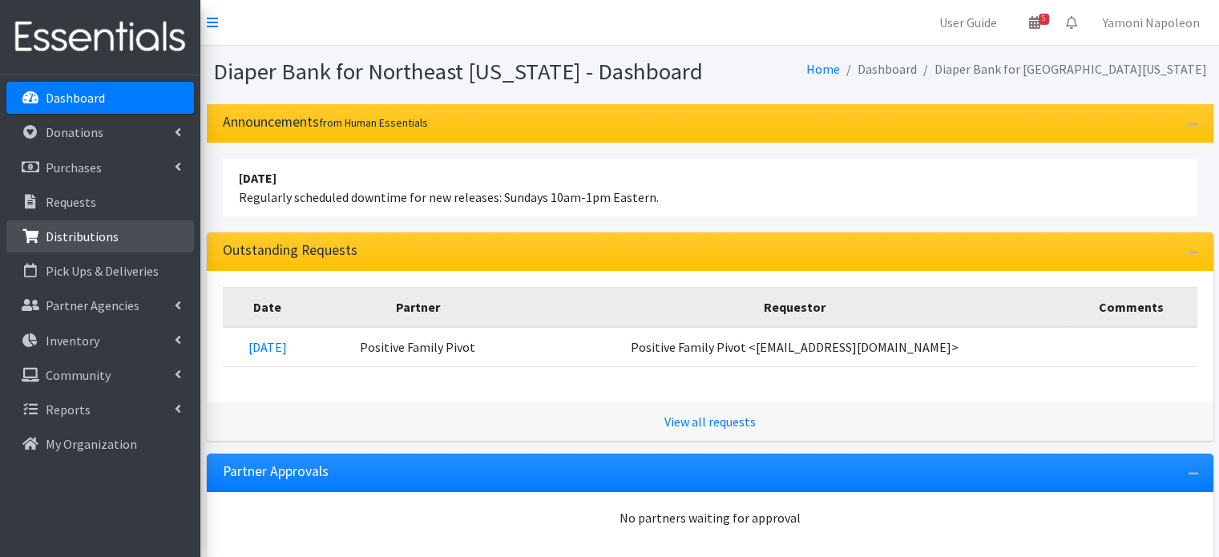
click at [135, 230] on link "Distributions" at bounding box center [100, 236] width 188 height 32
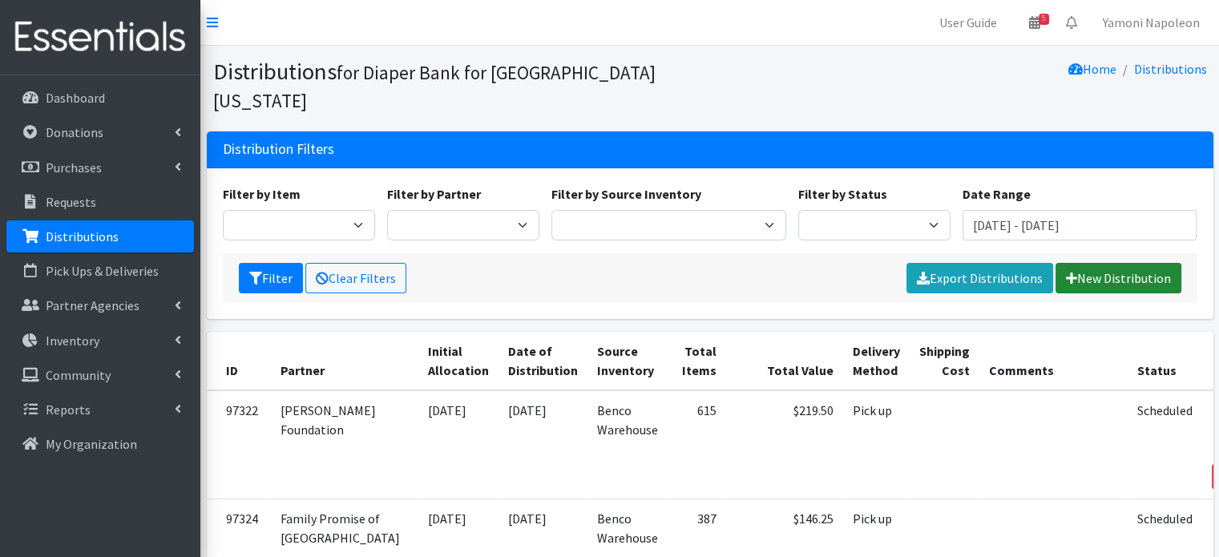
click at [1125, 263] on link "New Distribution" at bounding box center [1118, 278] width 126 height 30
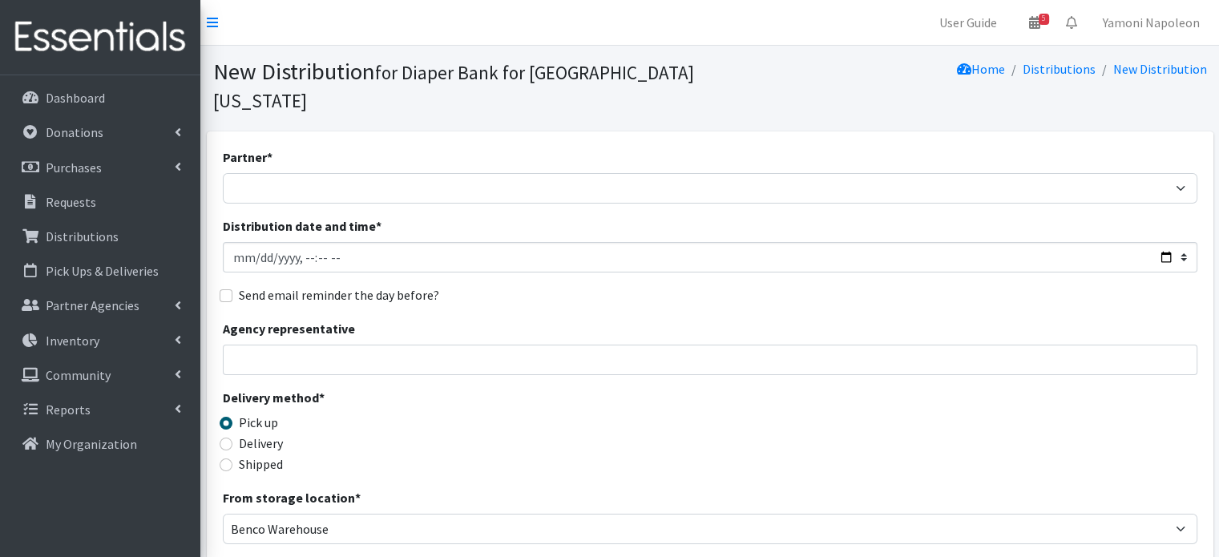
click at [560, 352] on div "Partner * Adore Me Nanny Baby Luv Pregnancy Center Children of Inmates Daniel K…" at bounding box center [710, 512] width 974 height 730
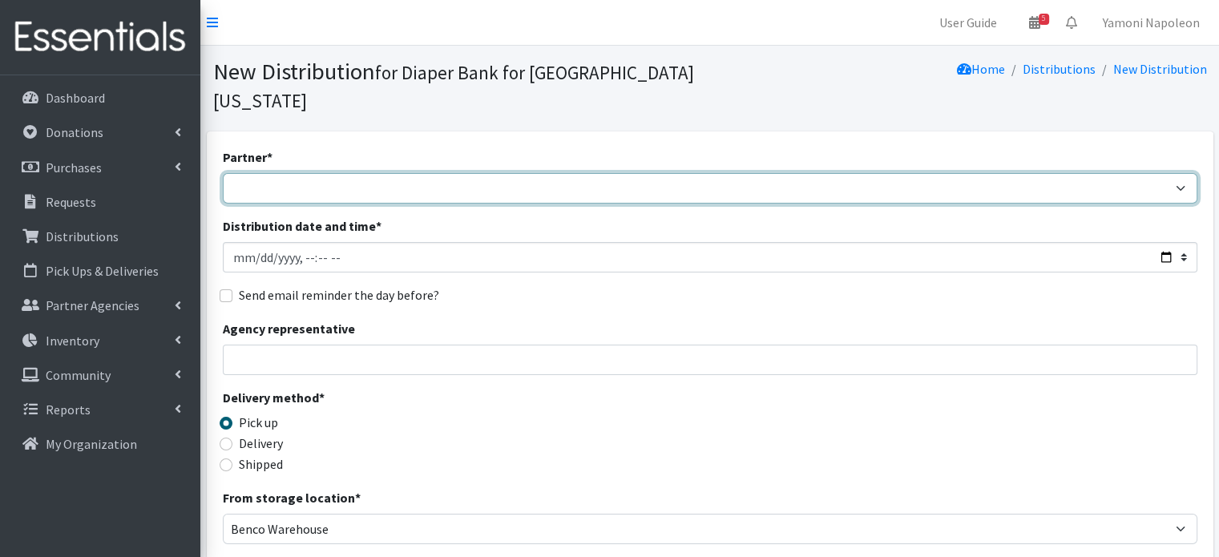
click at [508, 173] on select "Adore Me Nanny Baby Luv Pregnancy Center Children of Inmates Daniel Kids Diaper…" at bounding box center [710, 188] width 974 height 30
select select "1747"
click at [223, 173] on select "Adore Me Nanny Baby Luv Pregnancy Center Children of Inmates Daniel Kids Diaper…" at bounding box center [710, 188] width 974 height 30
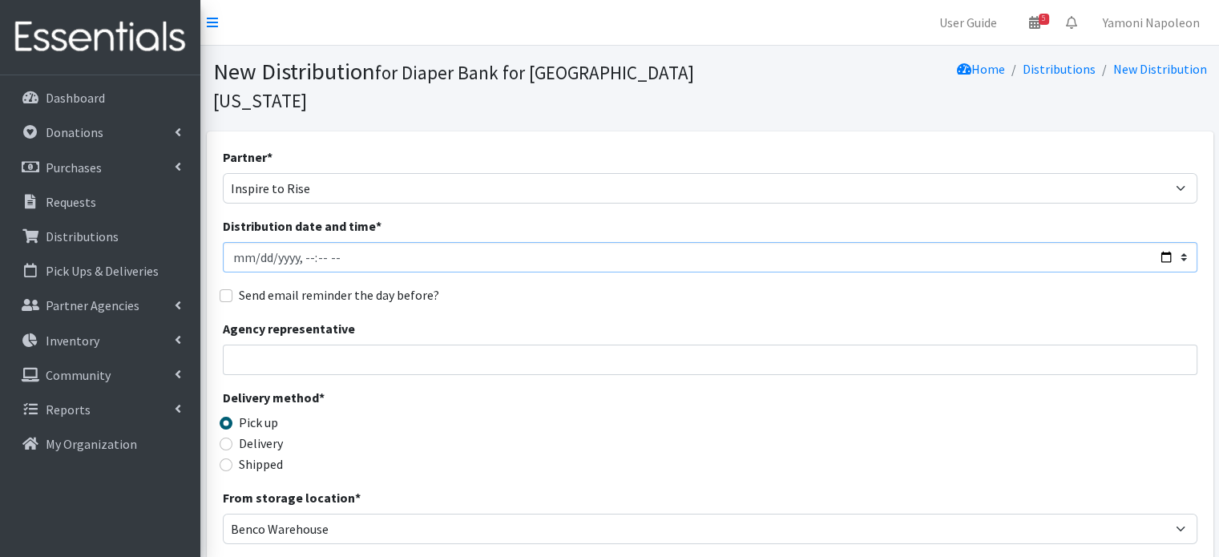
click at [256, 242] on input "Distribution date and time *" at bounding box center [710, 257] width 974 height 30
type input "2025-09-03T23:59"
click at [234, 242] on input "Distribution date and time *" at bounding box center [710, 257] width 974 height 30
type input "2025-10-03T23:59"
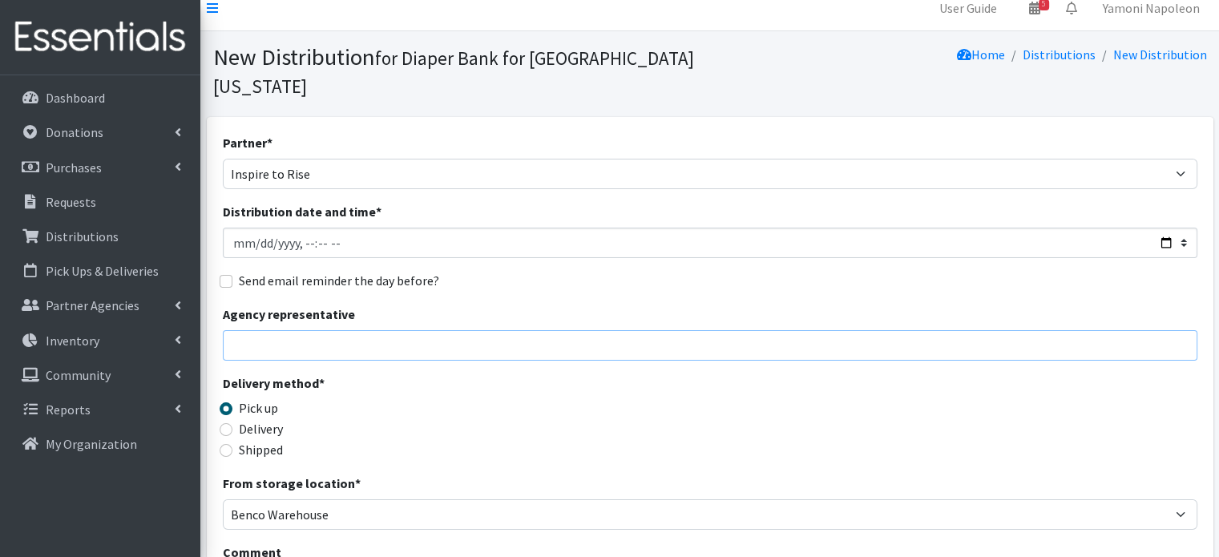
click at [304, 330] on input "Agency representative" at bounding box center [710, 345] width 974 height 30
click at [315, 228] on input "Distribution date and time *" at bounding box center [710, 243] width 974 height 30
click at [311, 228] on input "Distribution date and time *" at bounding box center [710, 243] width 974 height 30
click at [302, 228] on input "Distribution date and time *" at bounding box center [710, 243] width 974 height 30
type input "2025-10-03T22:00"
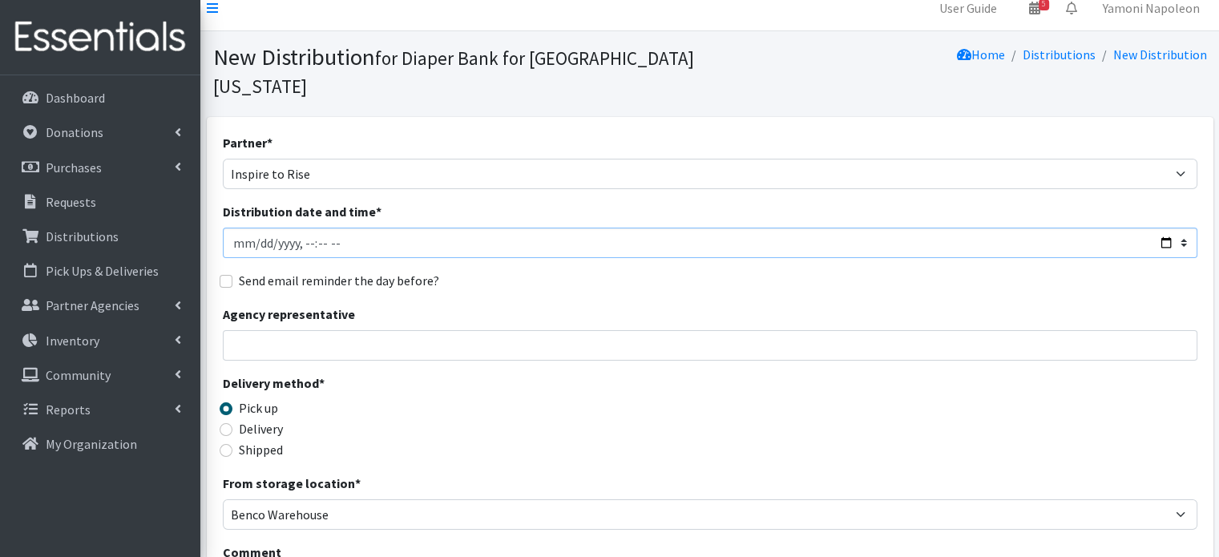
click at [374, 228] on input "Distribution date and time *" at bounding box center [710, 243] width 974 height 30
click at [329, 228] on input "Distribution date and time *" at bounding box center [710, 243] width 974 height 30
type input "2025-10-03T10:00"
click at [1174, 228] on input "Distribution date and time *" at bounding box center [710, 243] width 974 height 30
click at [1183, 228] on input "Distribution date and time *" at bounding box center [710, 243] width 974 height 30
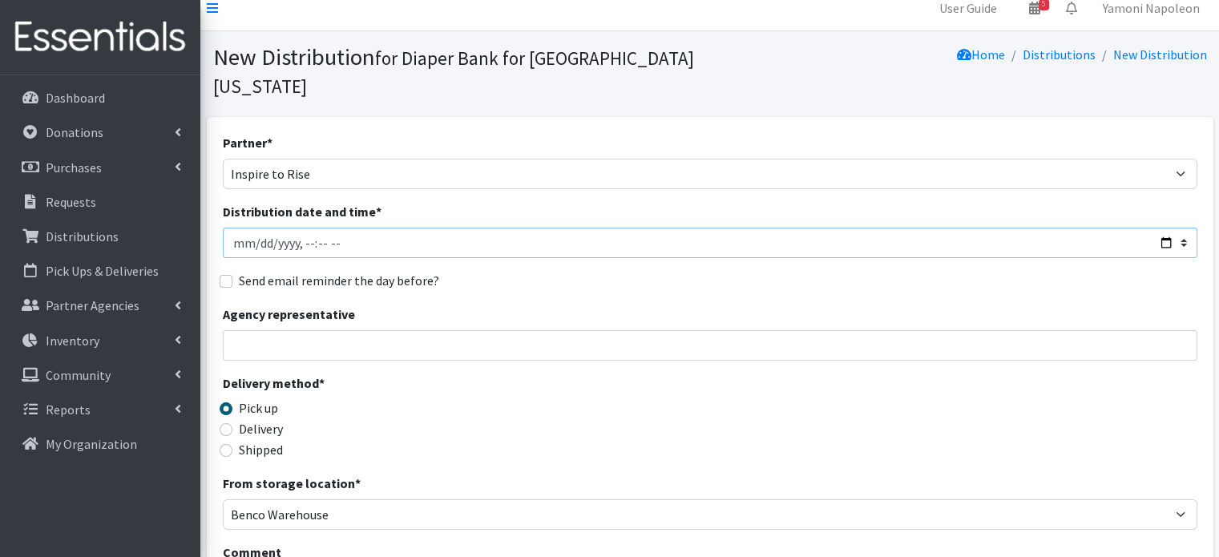
click at [1172, 228] on input "Distribution date and time *" at bounding box center [710, 243] width 974 height 30
click at [1179, 228] on input "Distribution date and time *" at bounding box center [710, 243] width 974 height 30
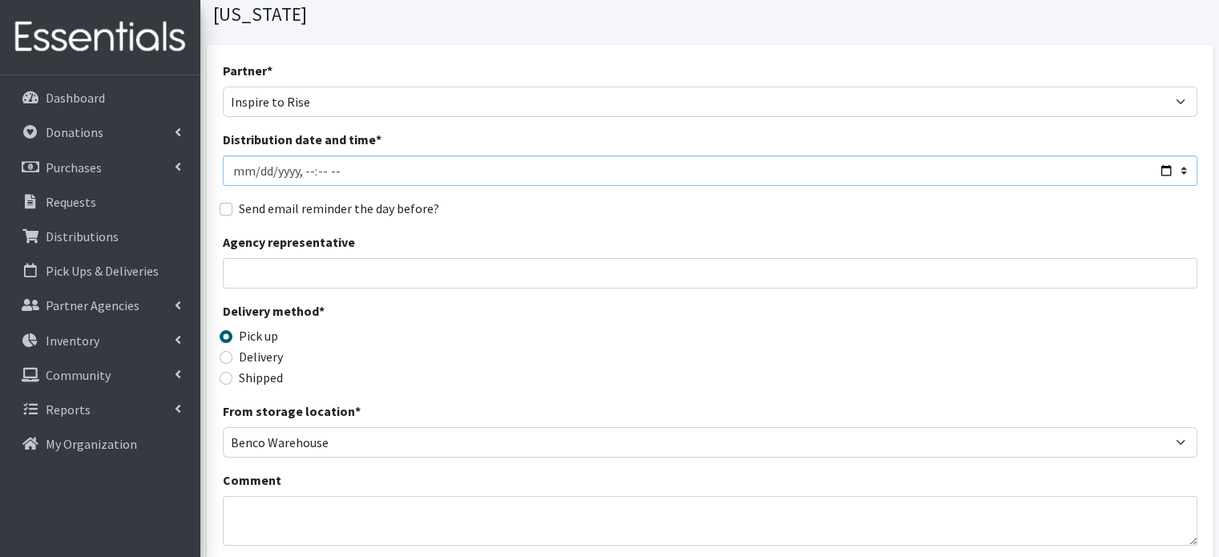
scroll to position [87, 0]
click at [694, 401] on div "From storage location * Benco Warehouse Sunshine Health" at bounding box center [710, 429] width 974 height 56
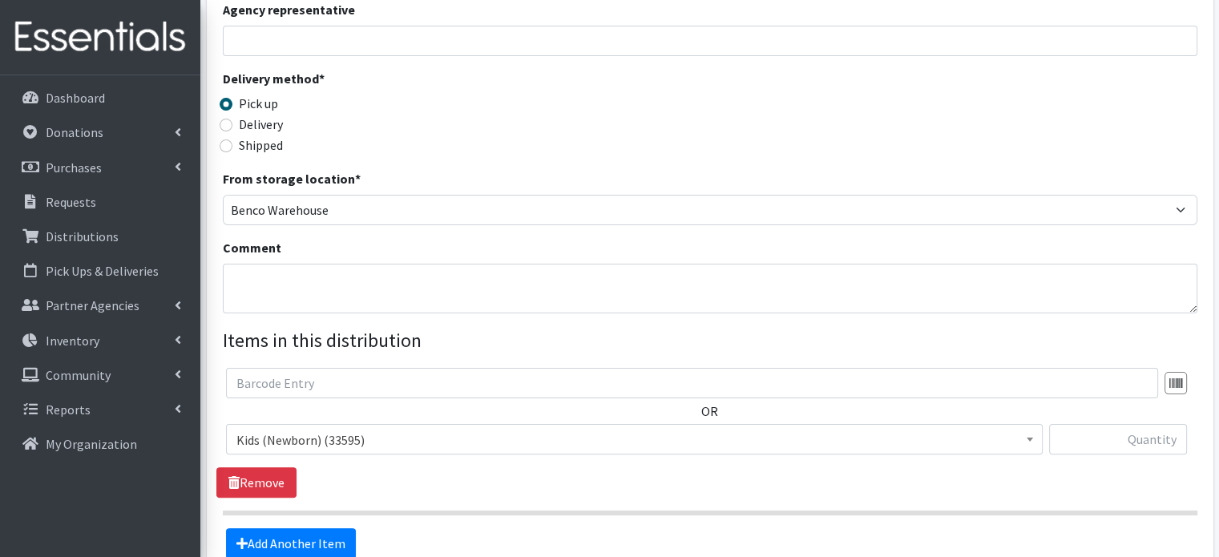
scroll to position [320, 0]
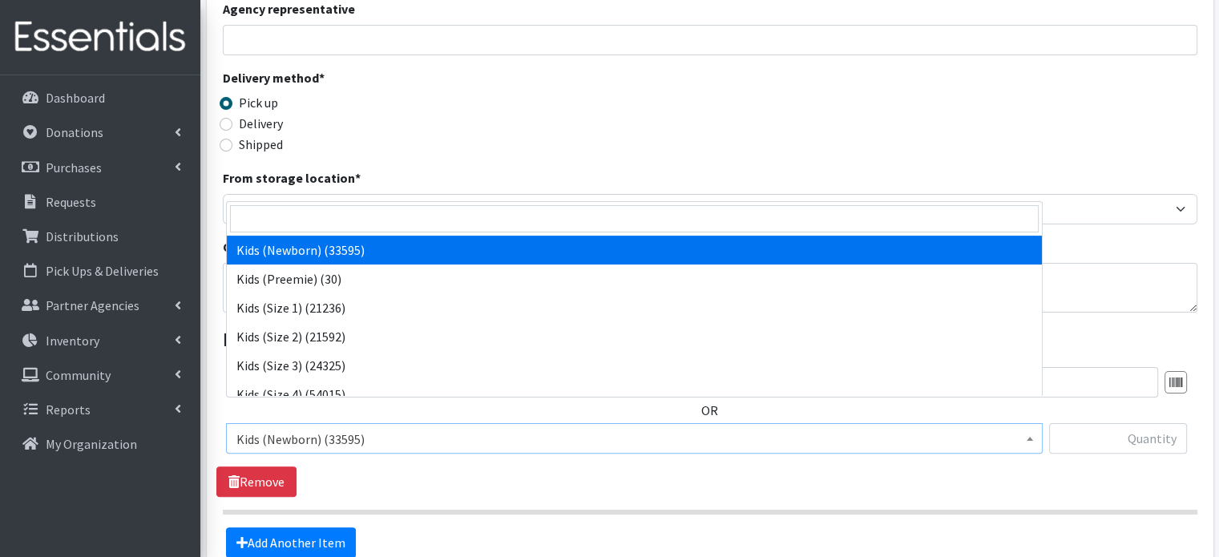
click at [401, 428] on span "Kids (Newborn) (33595)" at bounding box center [634, 439] width 796 height 22
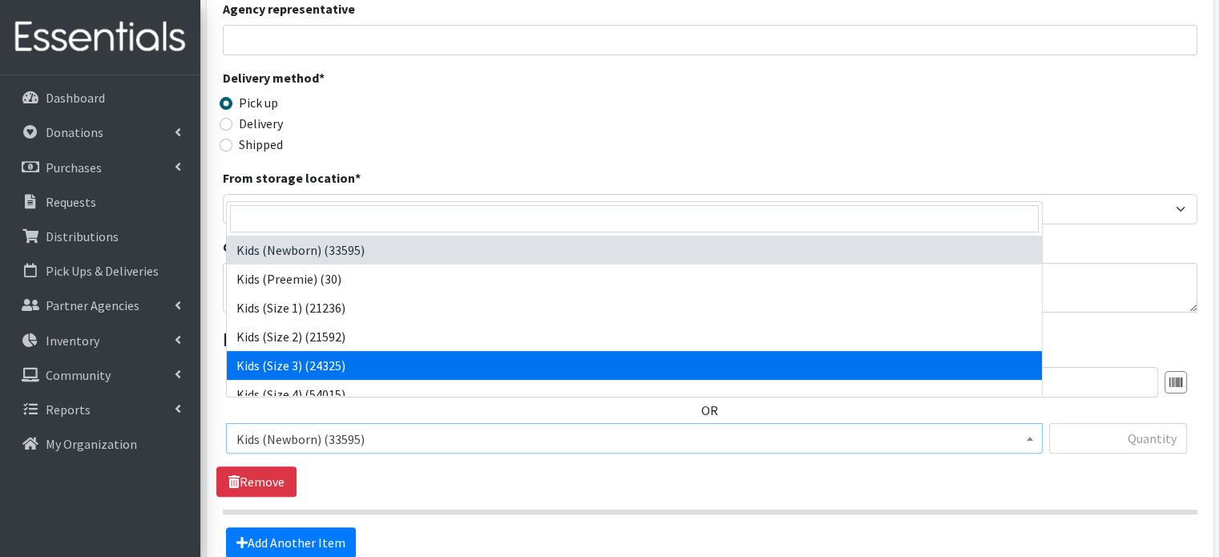
select select "4132"
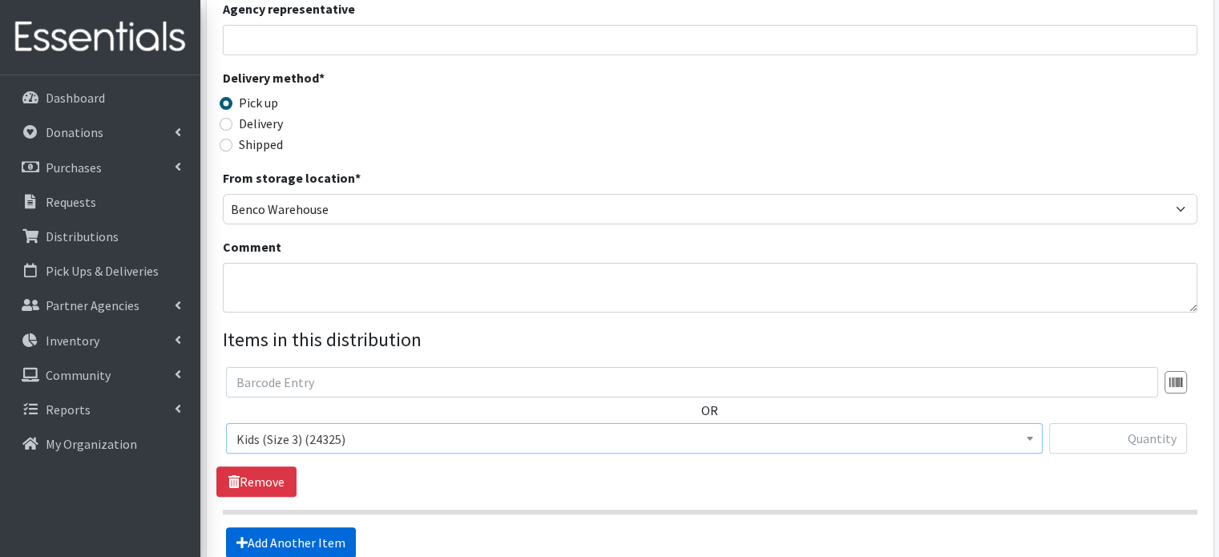
click at [302, 527] on link "Add Another Item" at bounding box center [291, 542] width 130 height 30
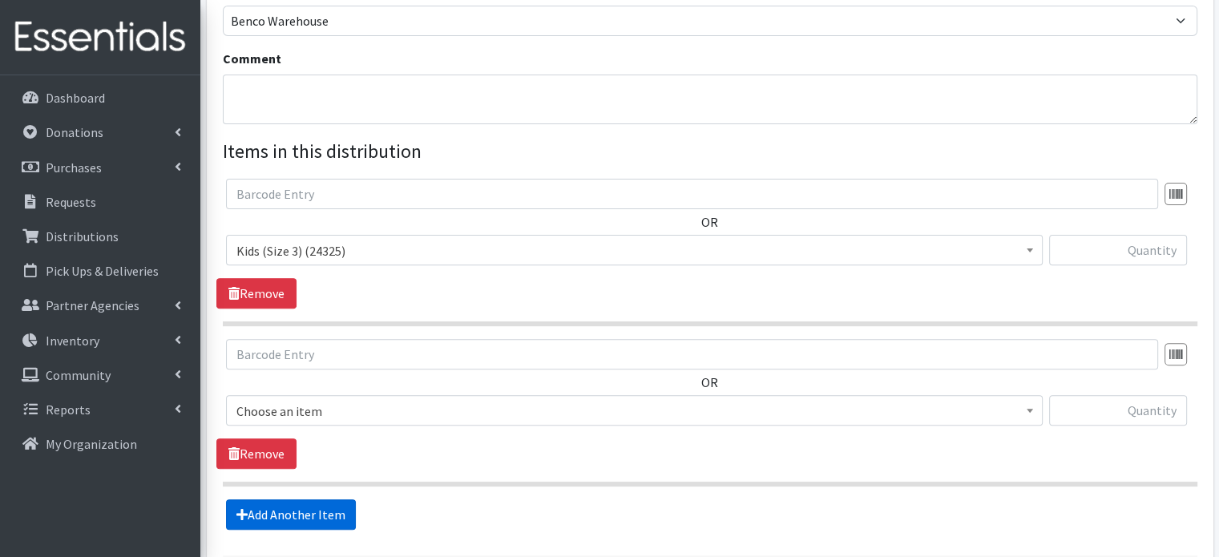
scroll to position [615, 0]
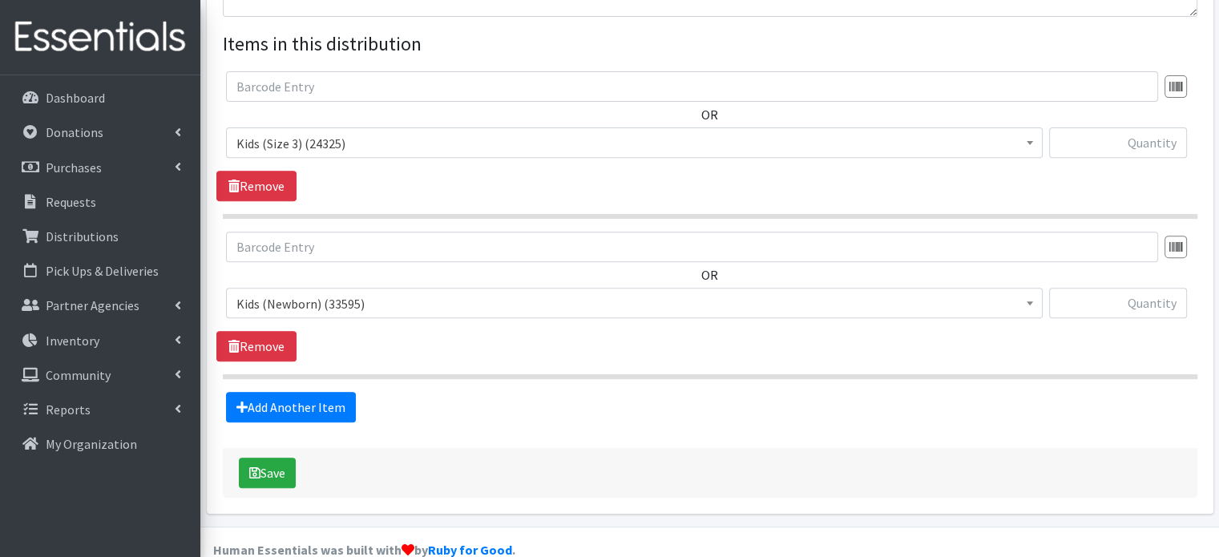
click at [329, 292] on span "Kids (Newborn) (33595)" at bounding box center [634, 303] width 796 height 22
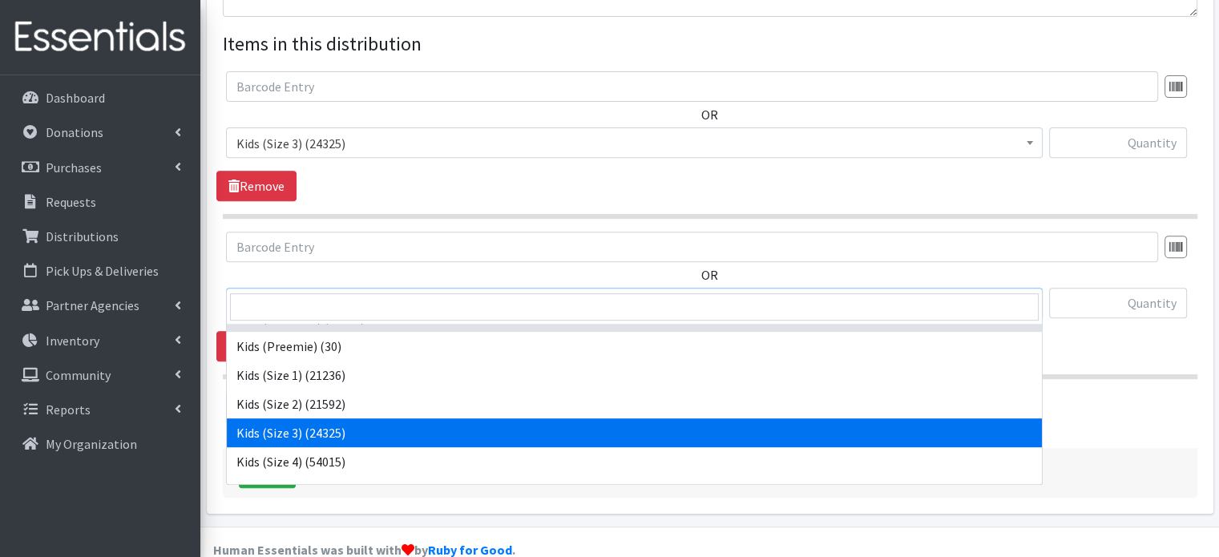
scroll to position [26, 0]
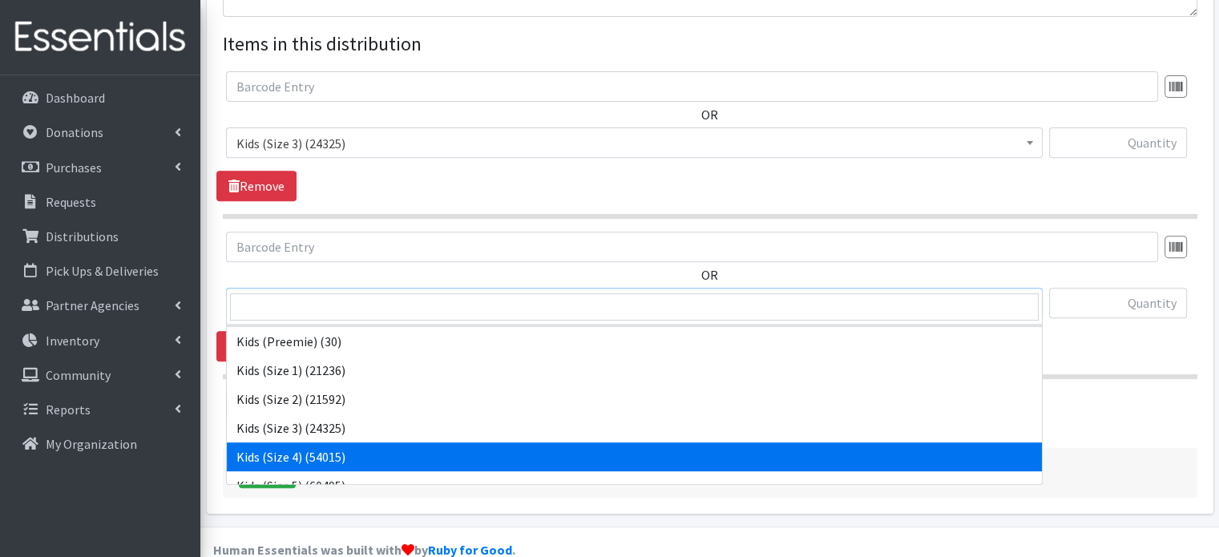
select select "4133"
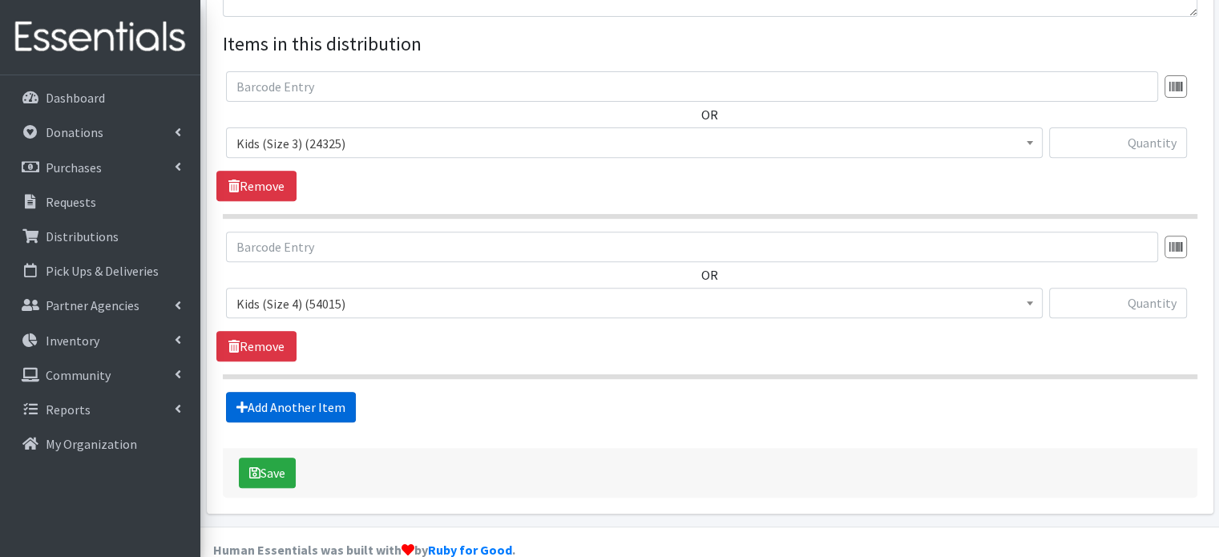
click at [282, 392] on link "Add Another Item" at bounding box center [291, 407] width 130 height 30
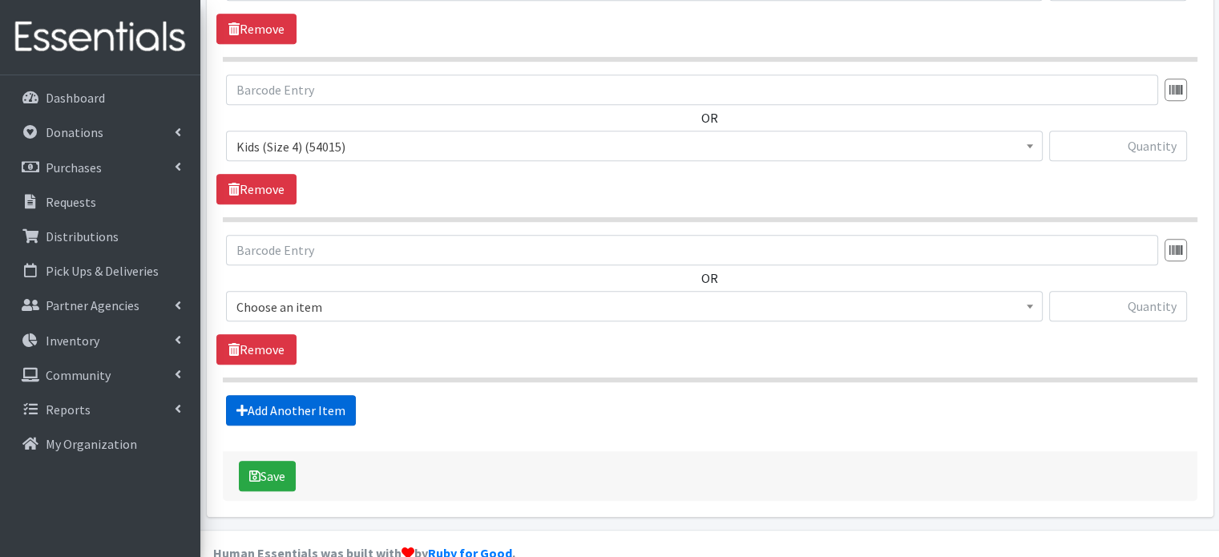
scroll to position [775, 0]
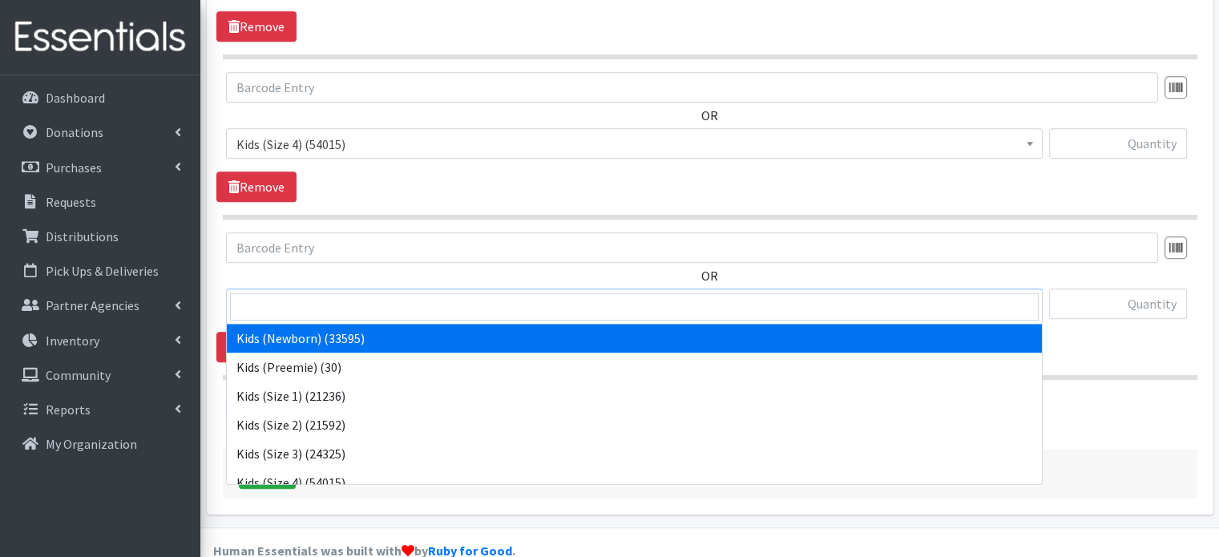
click at [325, 293] on span "Kids (Newborn) (33595)" at bounding box center [634, 304] width 796 height 22
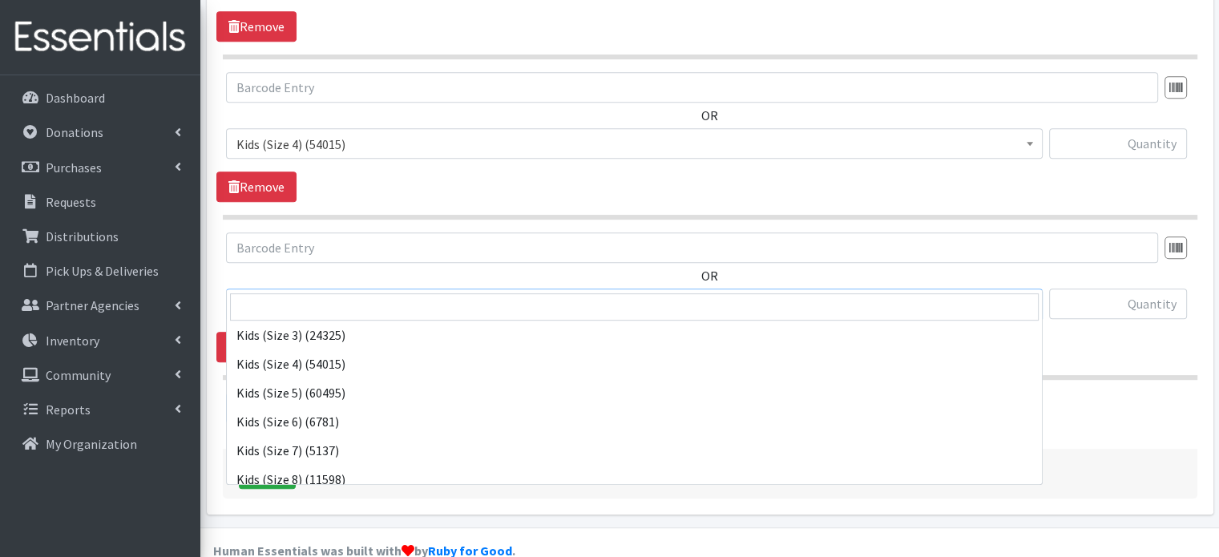
scroll to position [131, 0]
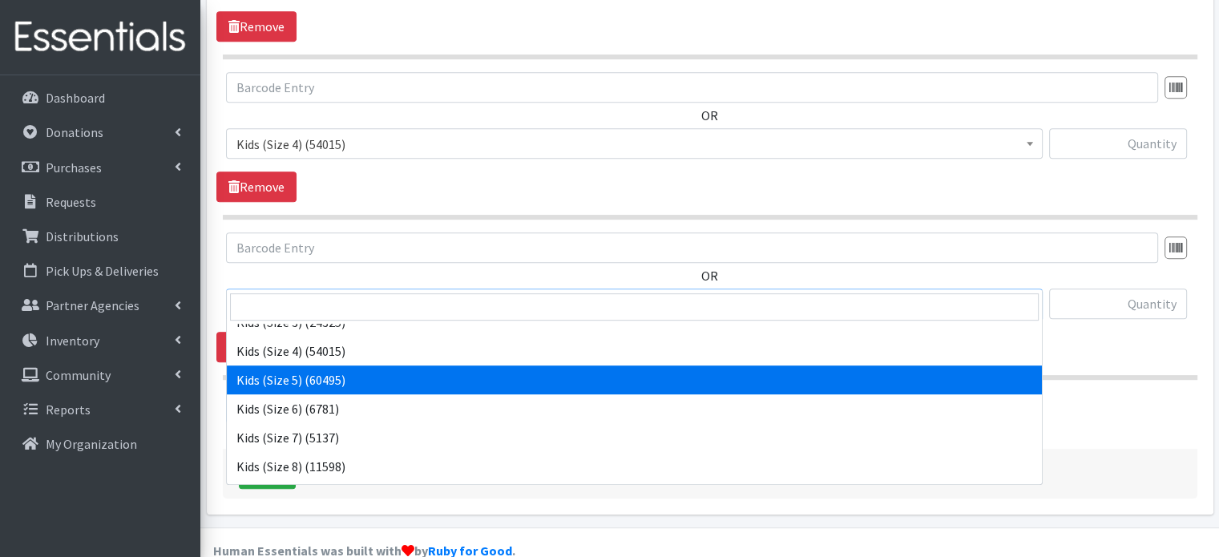
select select "4134"
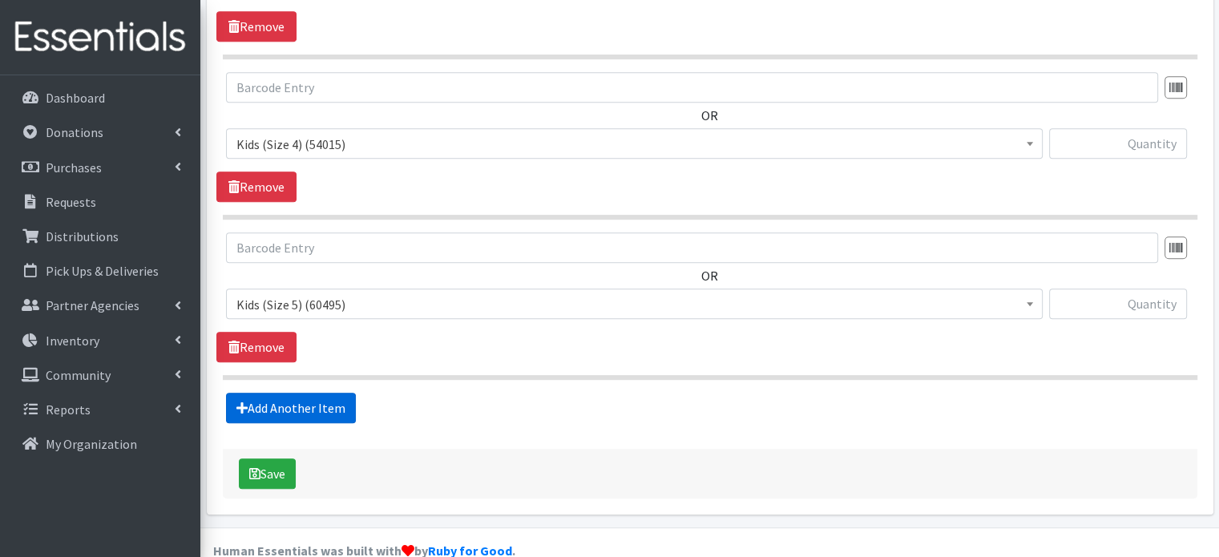
click at [311, 393] on link "Add Another Item" at bounding box center [291, 408] width 130 height 30
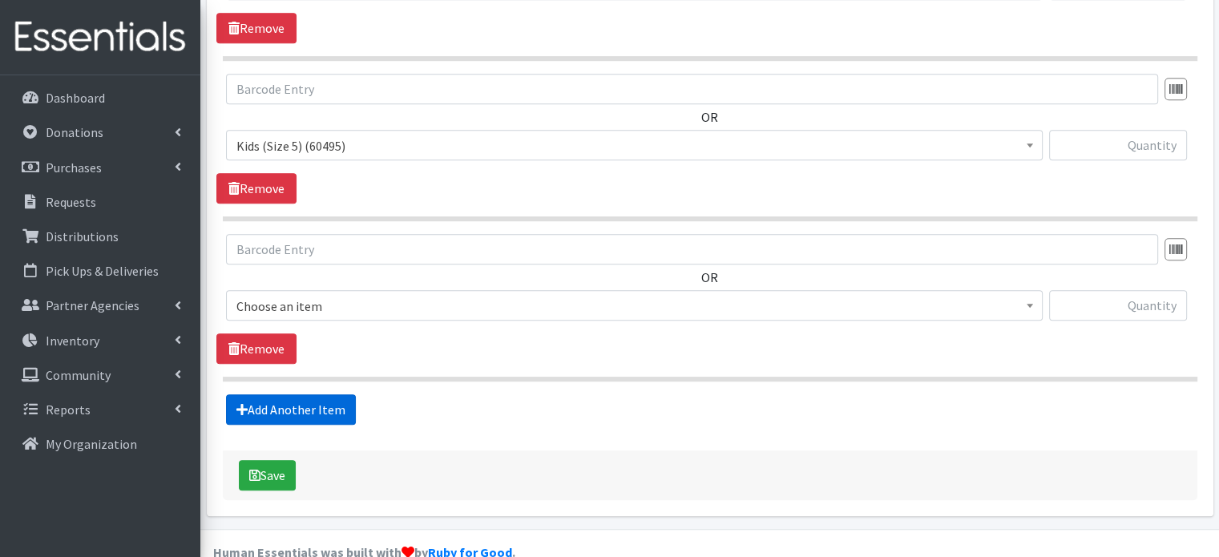
scroll to position [934, 0]
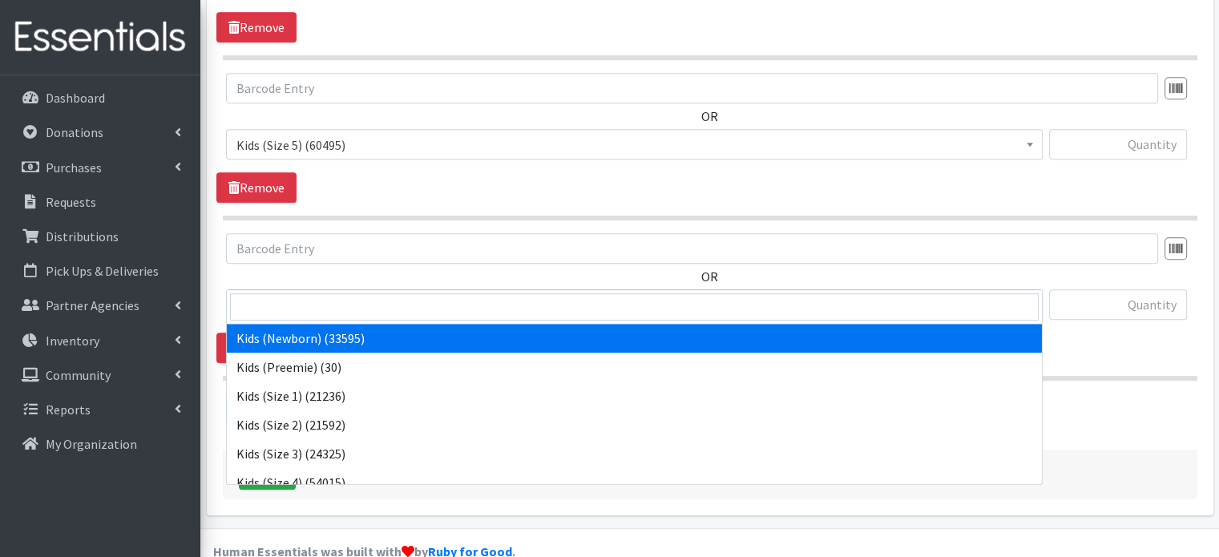
click at [279, 294] on span "Kids (Newborn) (33595)" at bounding box center [634, 305] width 796 height 22
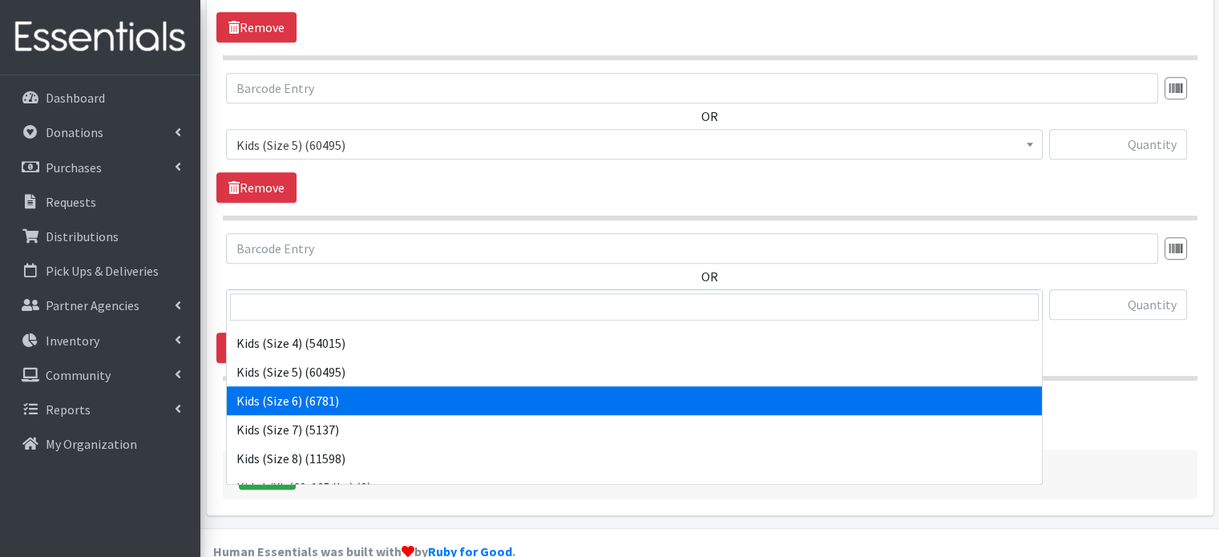
scroll to position [147, 0]
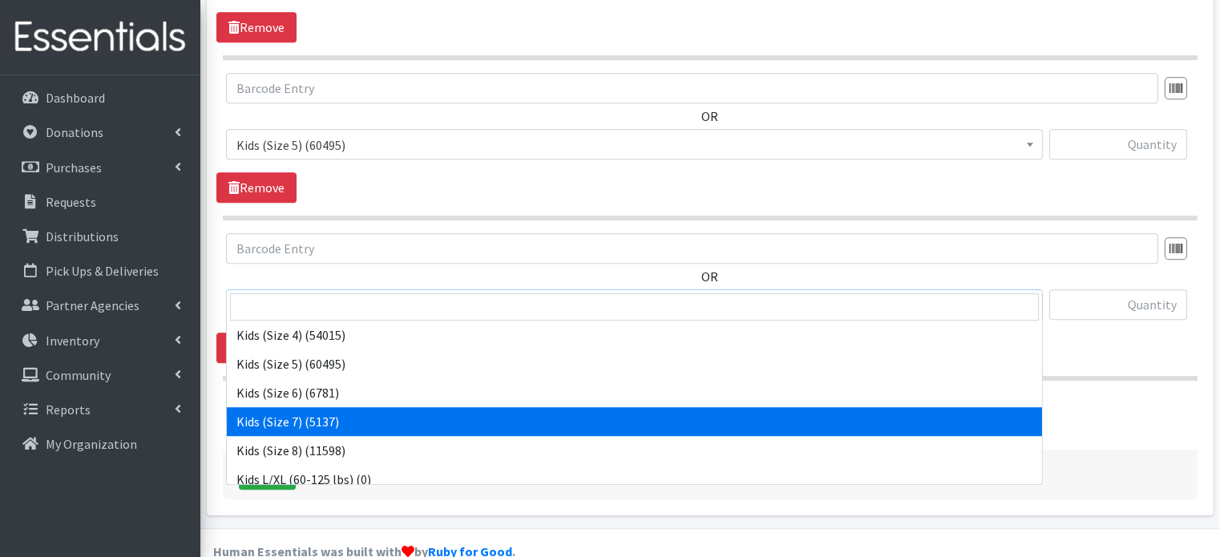
select select "6172"
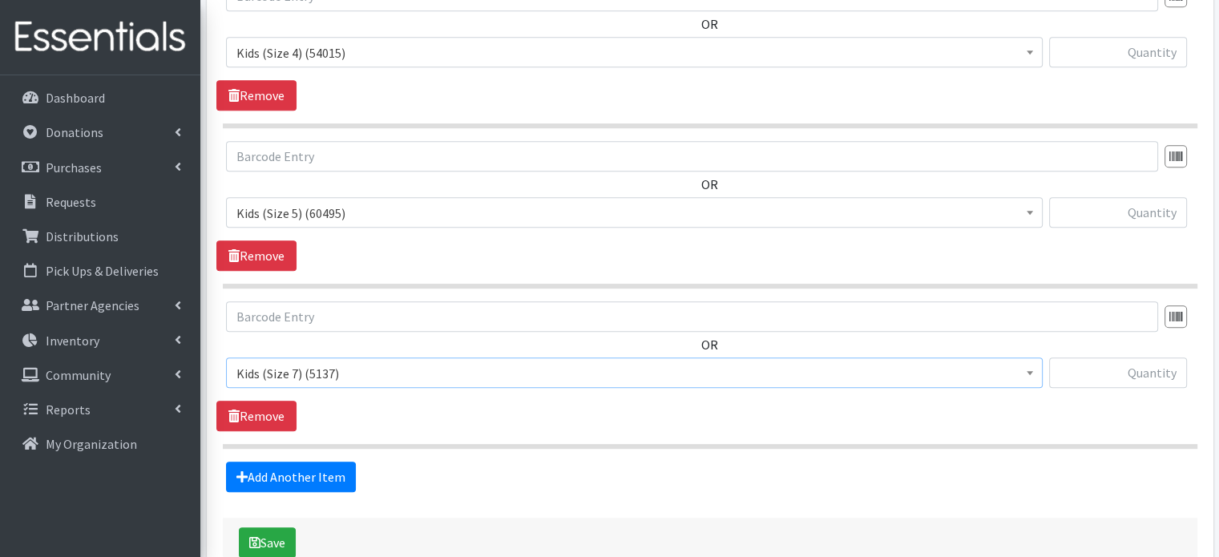
scroll to position [873, 0]
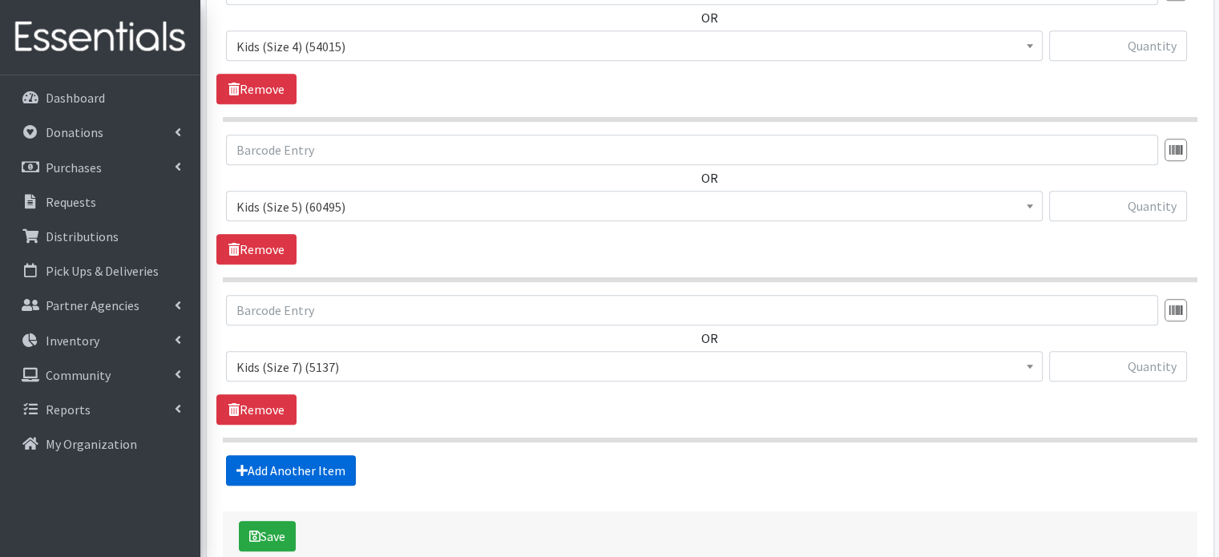
click at [284, 455] on link "Add Another Item" at bounding box center [291, 470] width 130 height 30
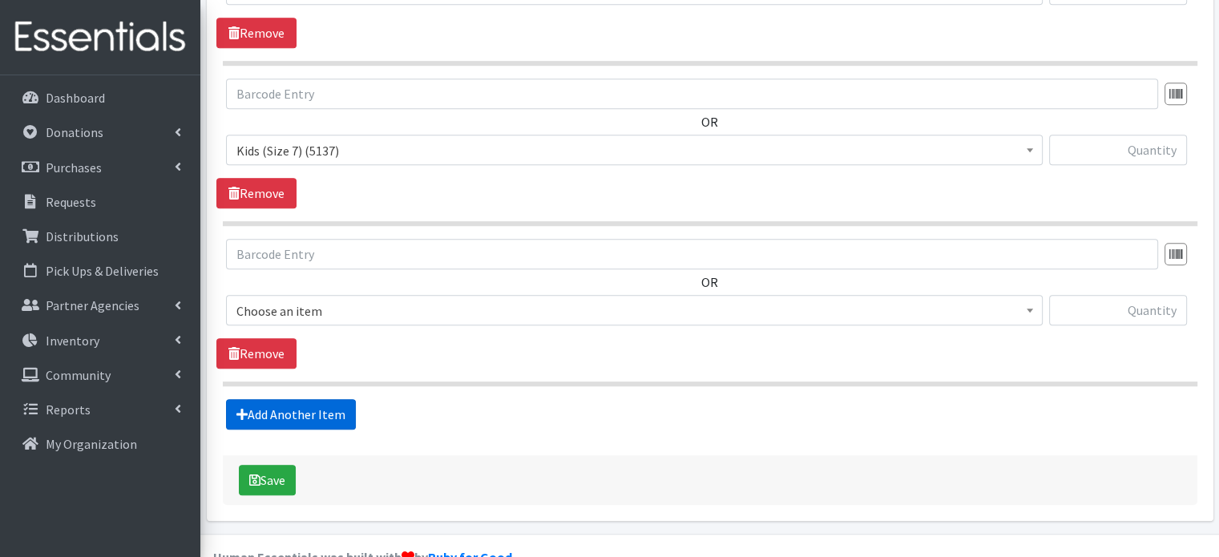
scroll to position [1095, 0]
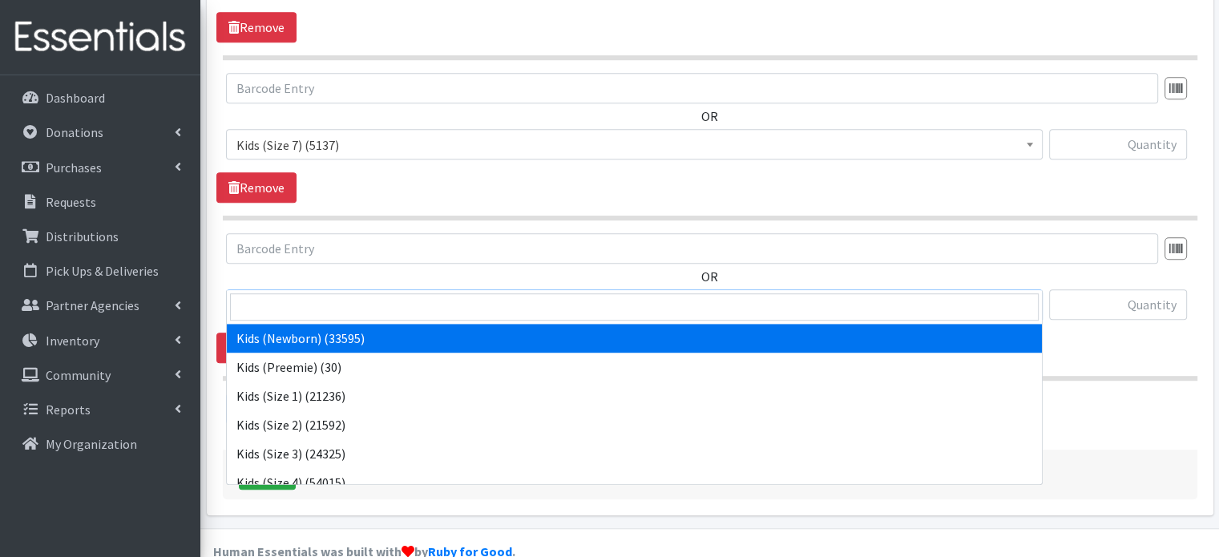
click at [366, 289] on span "Kids (Newborn) (33595)" at bounding box center [634, 304] width 817 height 30
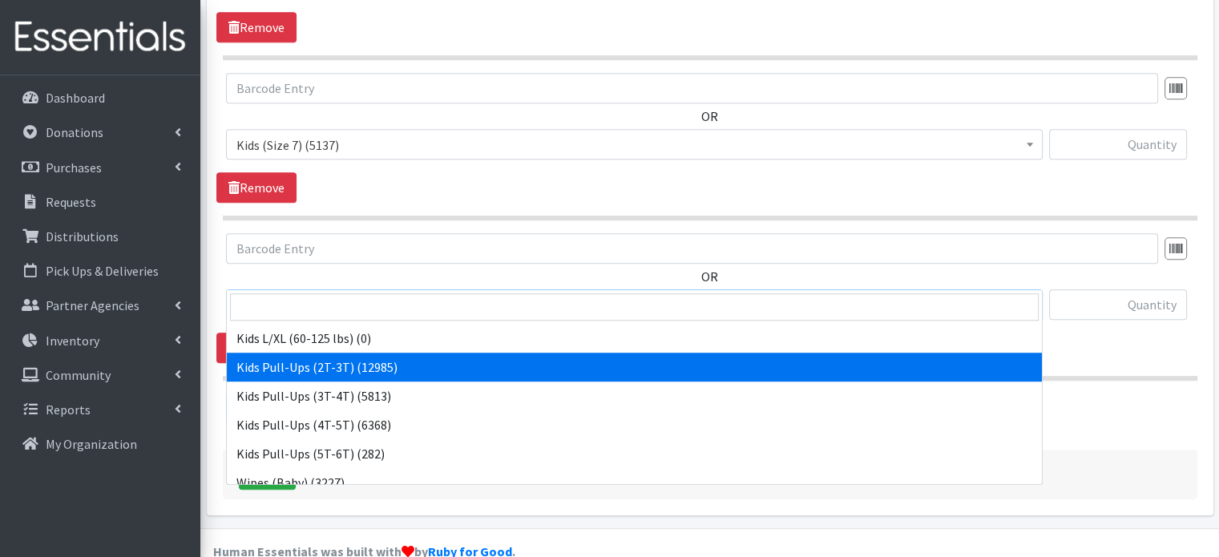
scroll to position [285, 0]
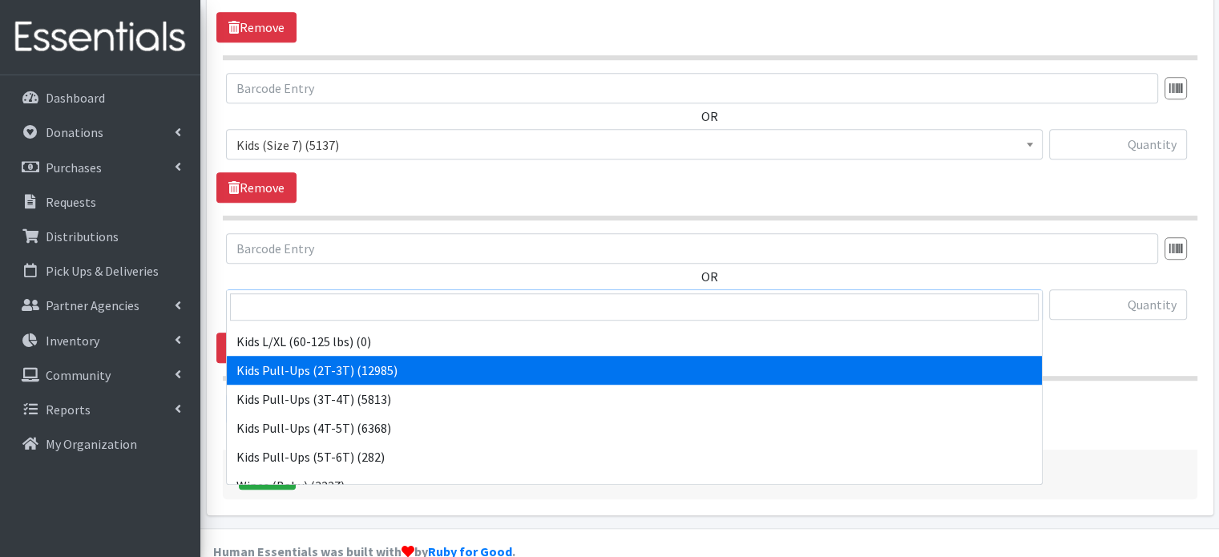
select select "4147"
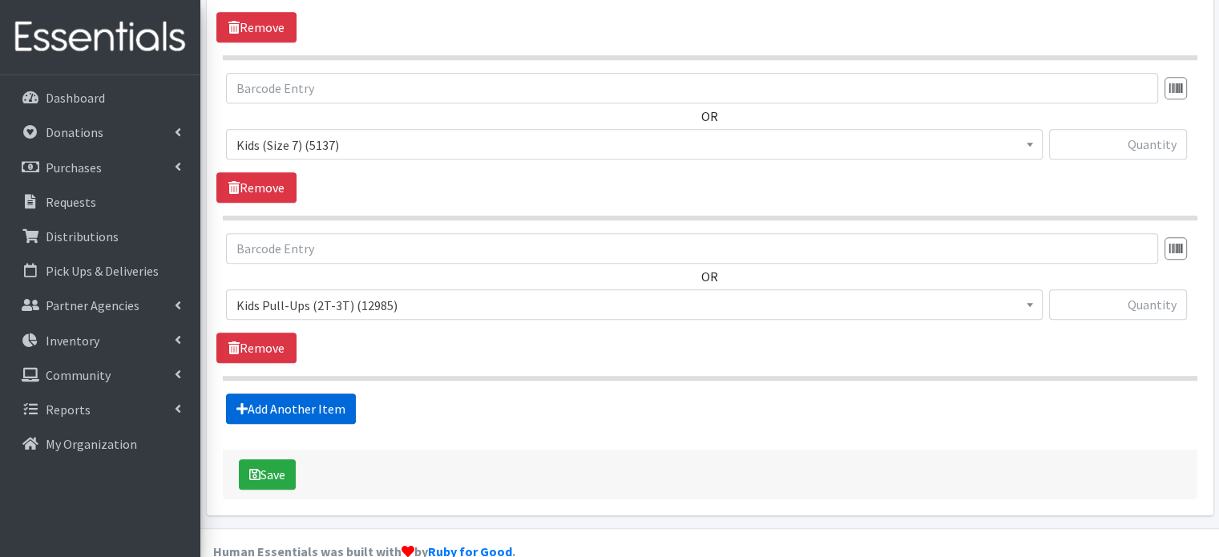
click at [295, 393] on link "Add Another Item" at bounding box center [291, 408] width 130 height 30
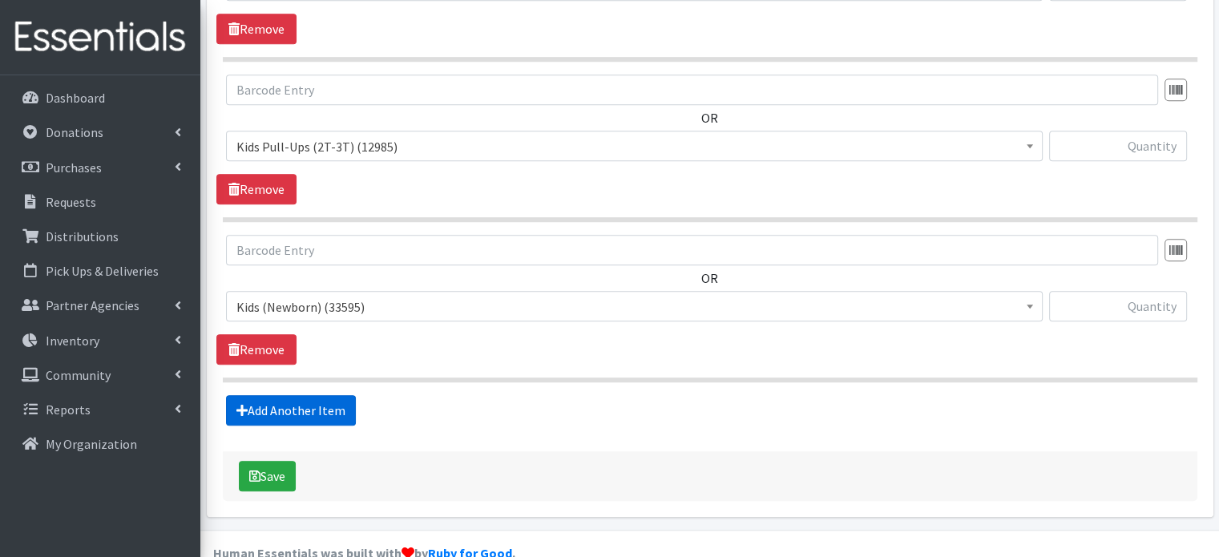
scroll to position [1254, 0]
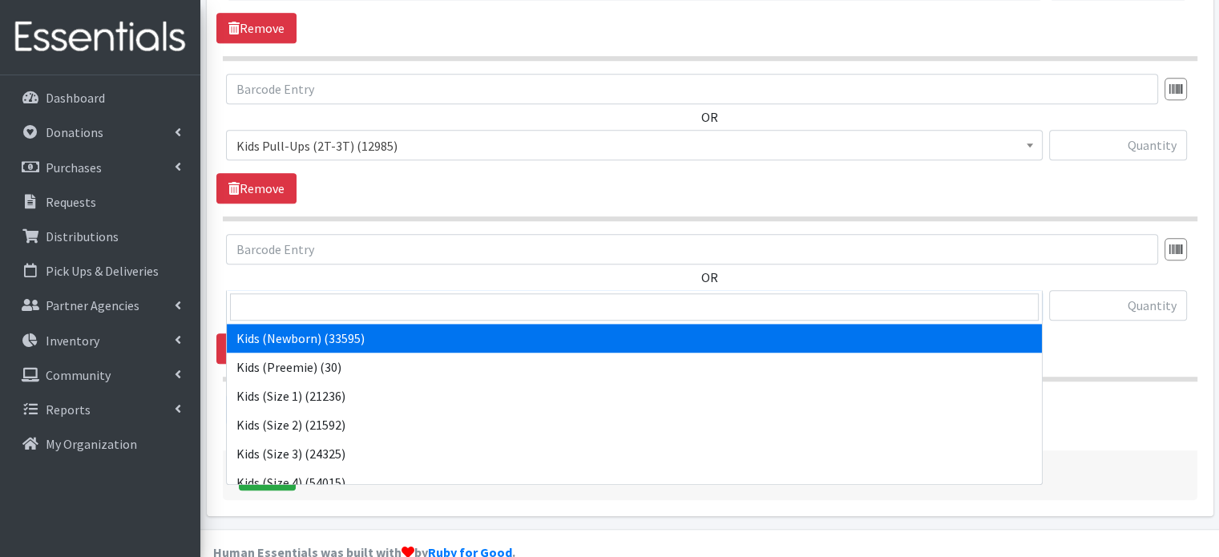
click at [321, 290] on span "Kids (Newborn) (33595)" at bounding box center [634, 305] width 817 height 30
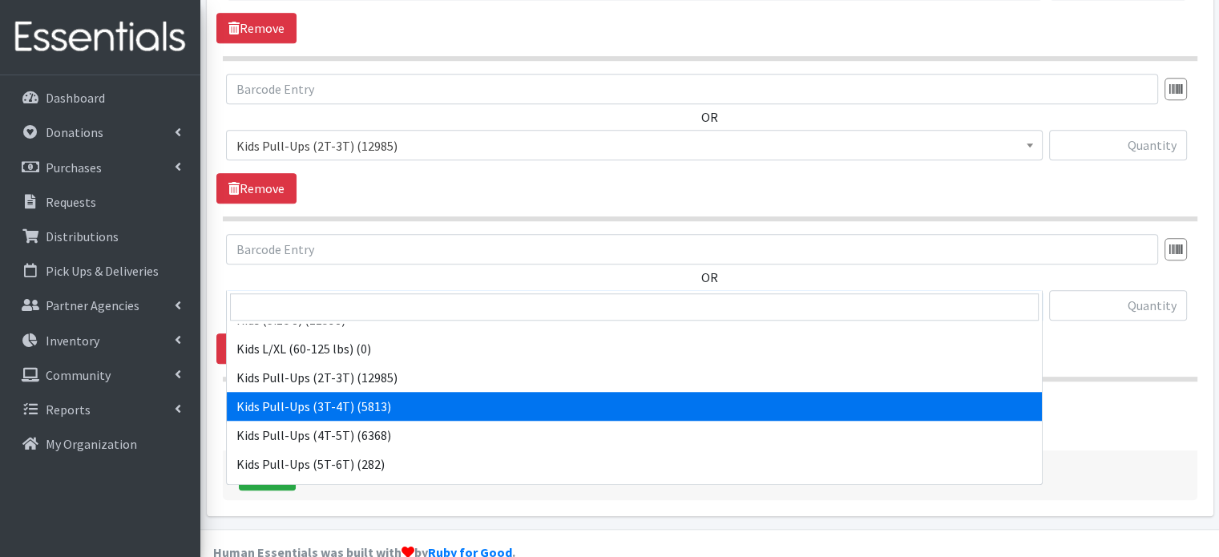
scroll to position [279, 0]
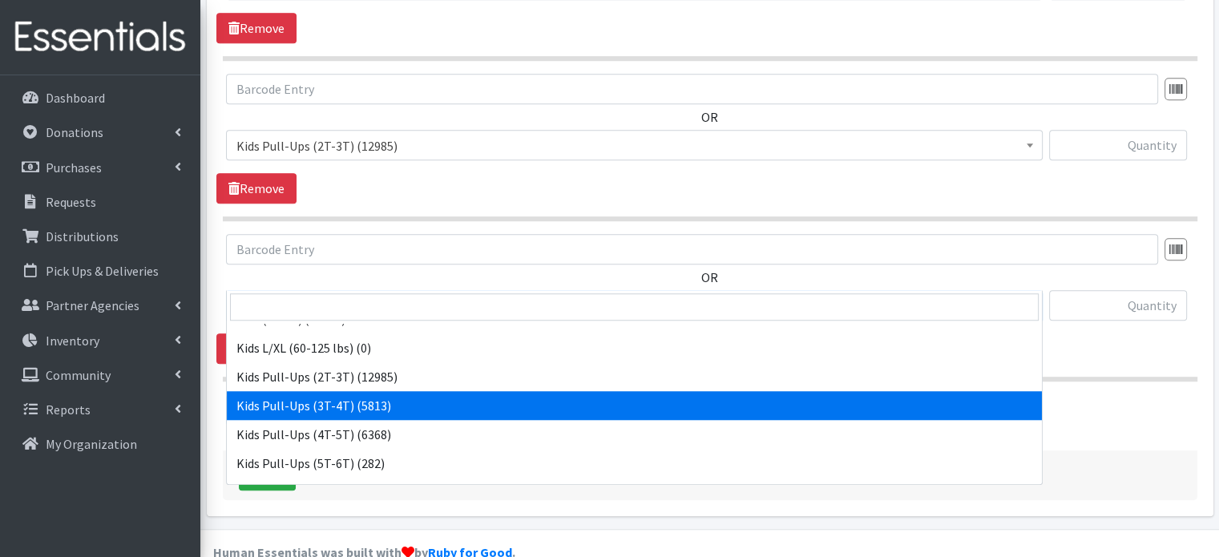
select select "4148"
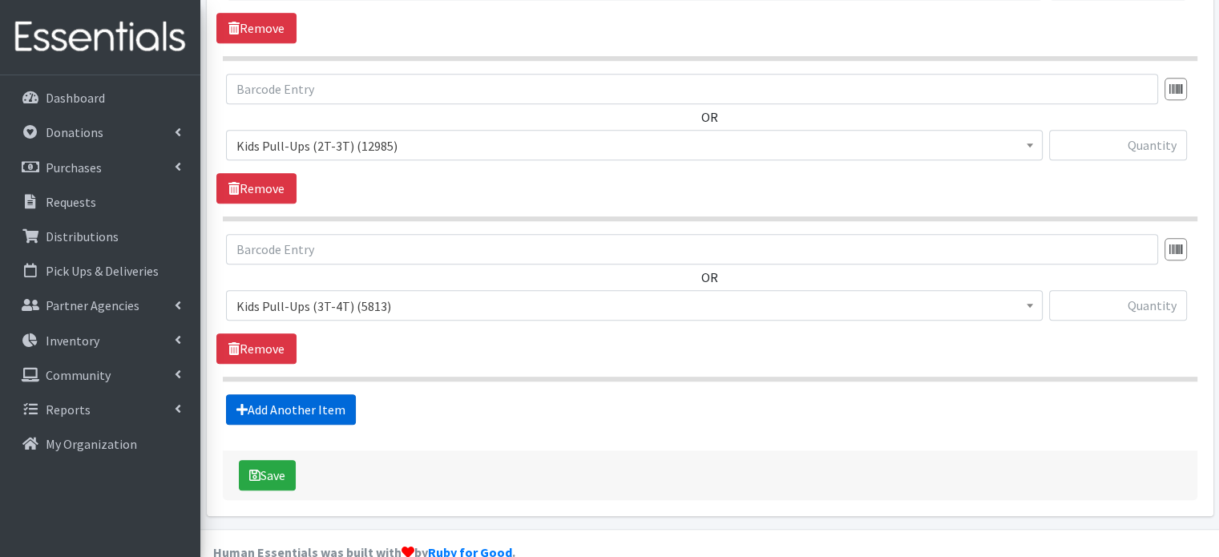
click at [322, 394] on link "Add Another Item" at bounding box center [291, 409] width 130 height 30
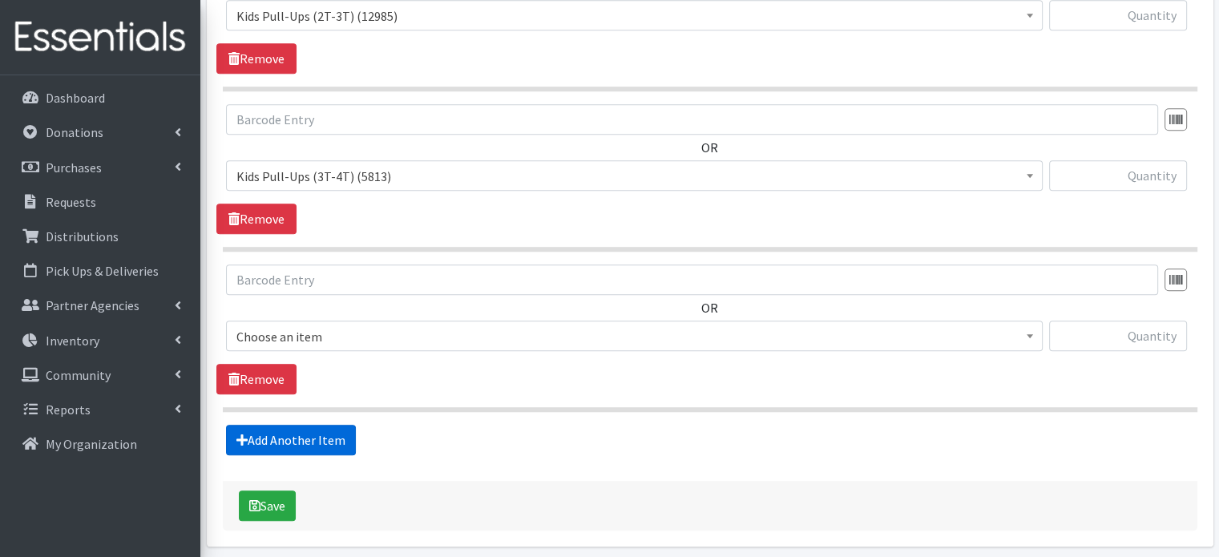
scroll to position [1414, 0]
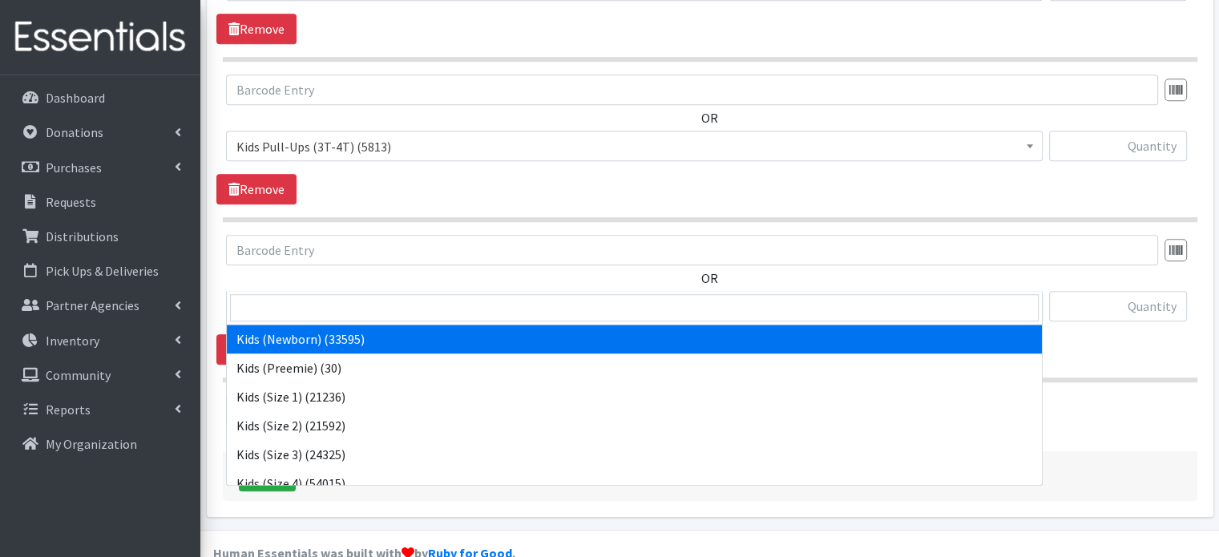
click at [354, 296] on span "Kids (Newborn) (33595)" at bounding box center [634, 307] width 796 height 22
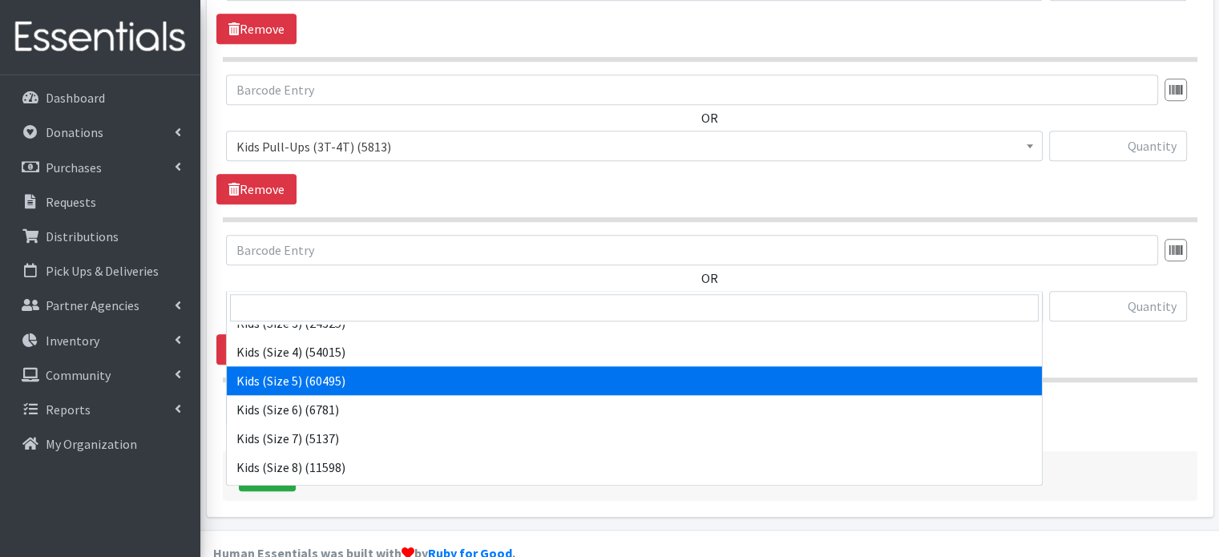
scroll to position [301, 0]
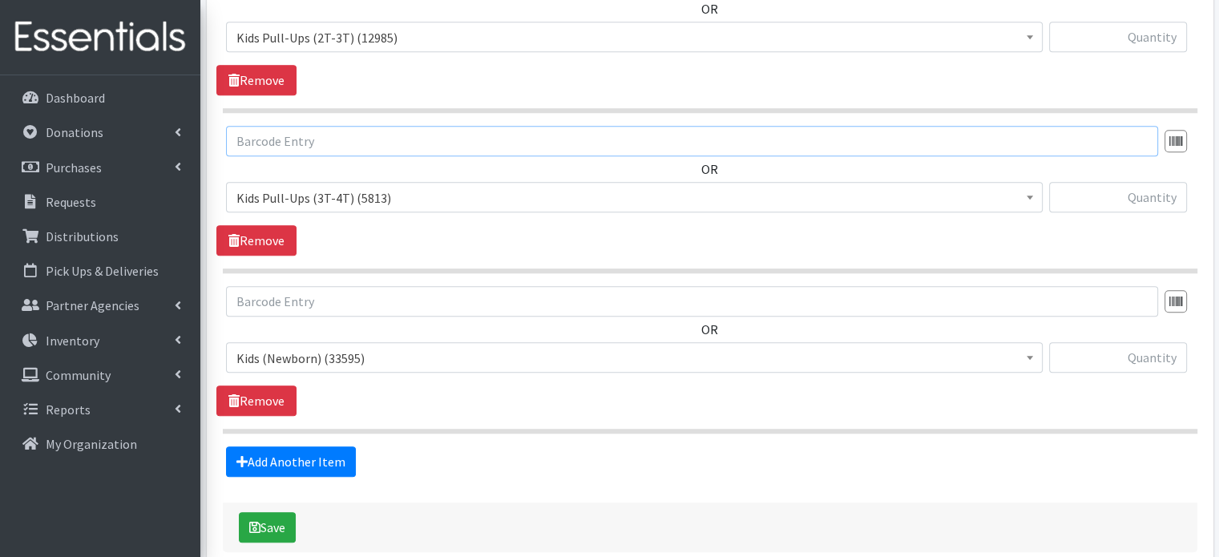
click at [438, 126] on input "text" at bounding box center [692, 141] width 932 height 30
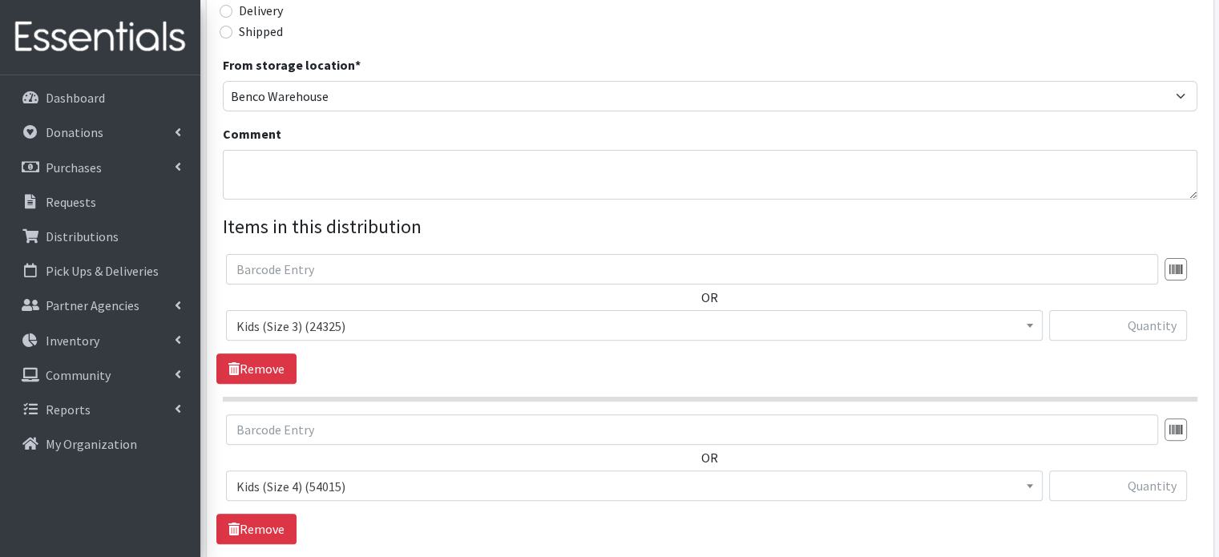
scroll to position [432, 0]
click at [1172, 311] on input "text" at bounding box center [1118, 326] width 138 height 30
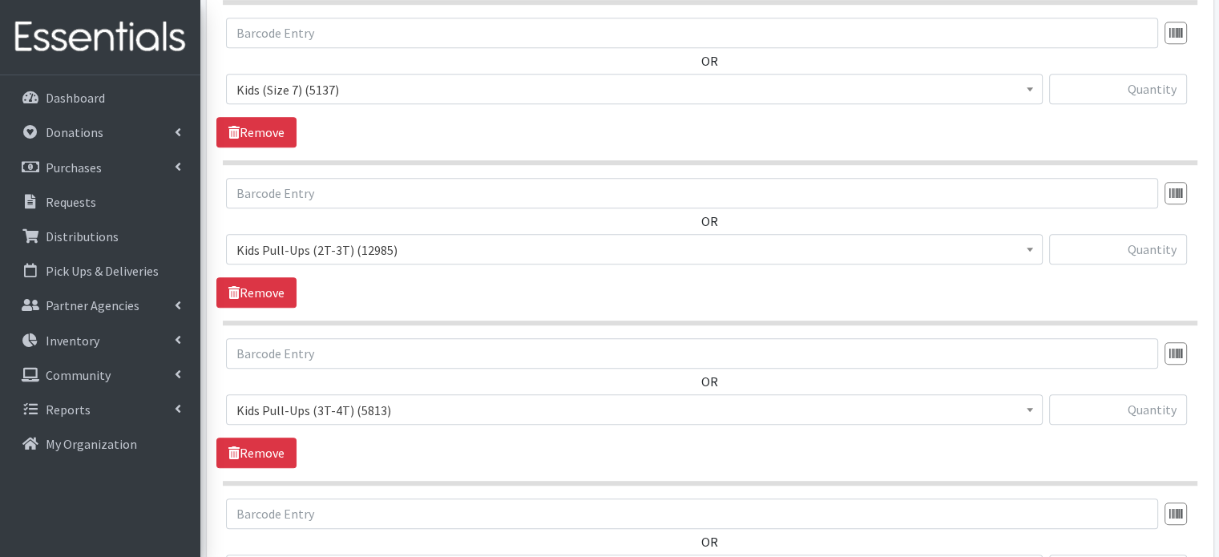
scroll to position [1153, 0]
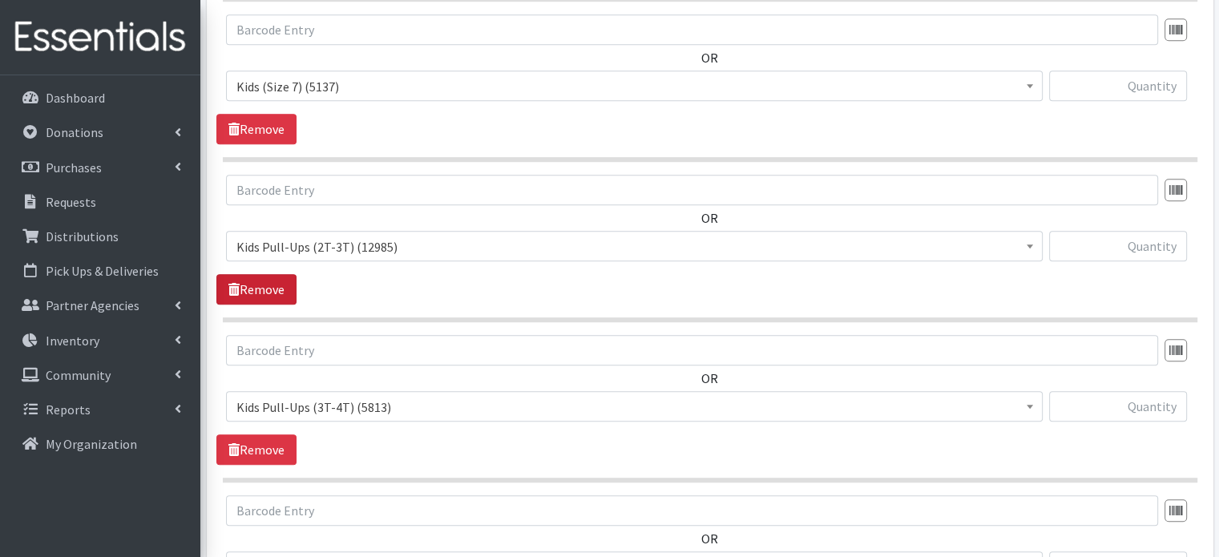
type input "375"
click at [256, 274] on link "Remove" at bounding box center [256, 289] width 80 height 30
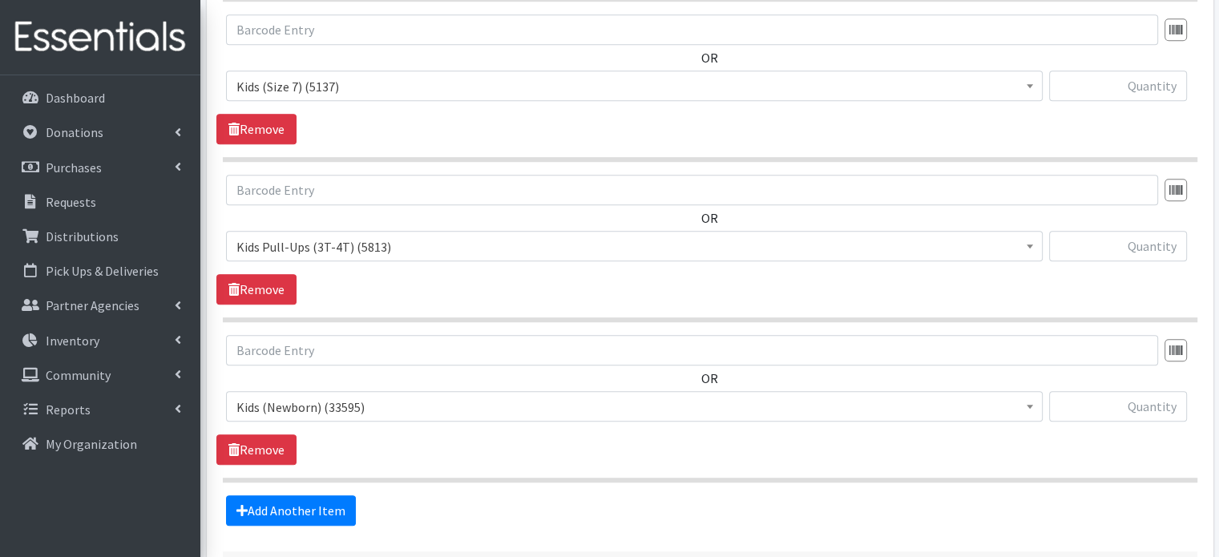
click at [253, 275] on section "OR Kids (Newborn) (33595) Kids (Preemie) (30) Kids (Size 1) (21236) Kids (Size …" at bounding box center [710, 248] width 974 height 147
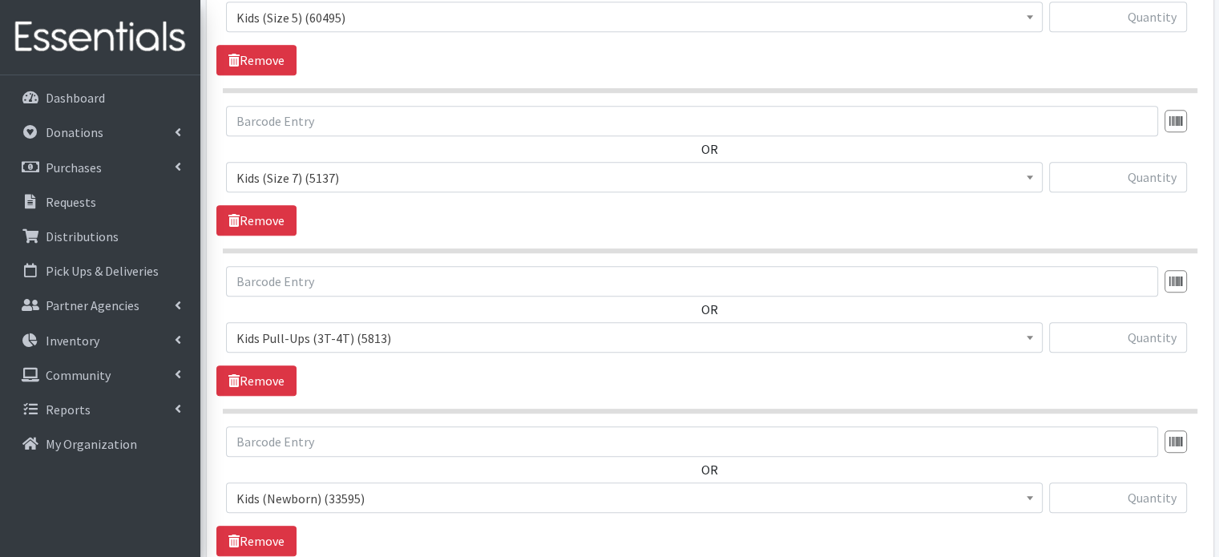
scroll to position [1059, 0]
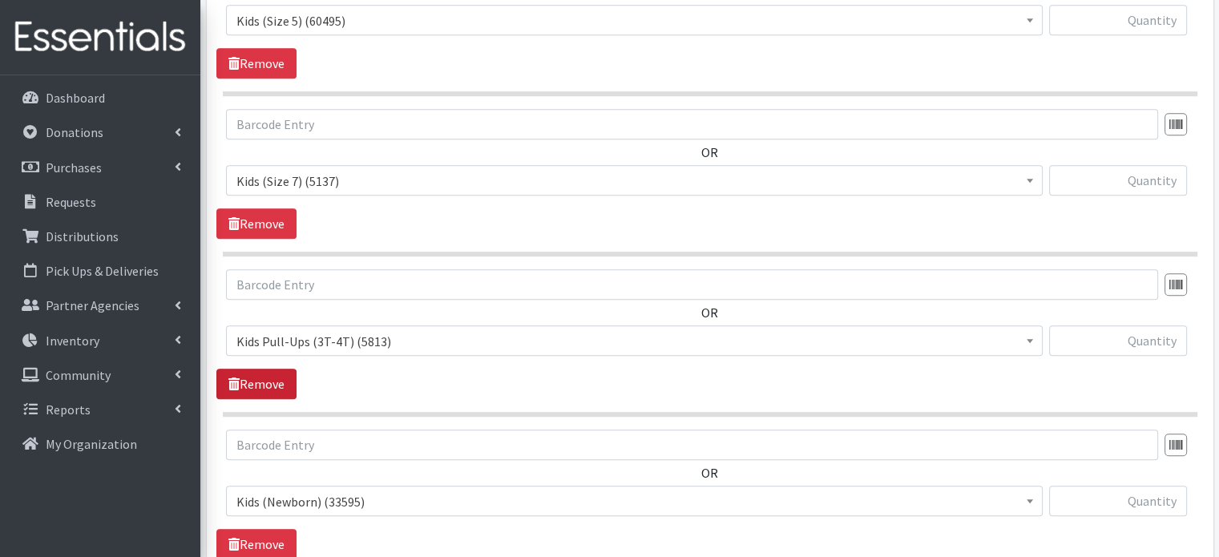
click at [263, 369] on link "Remove" at bounding box center [256, 384] width 80 height 30
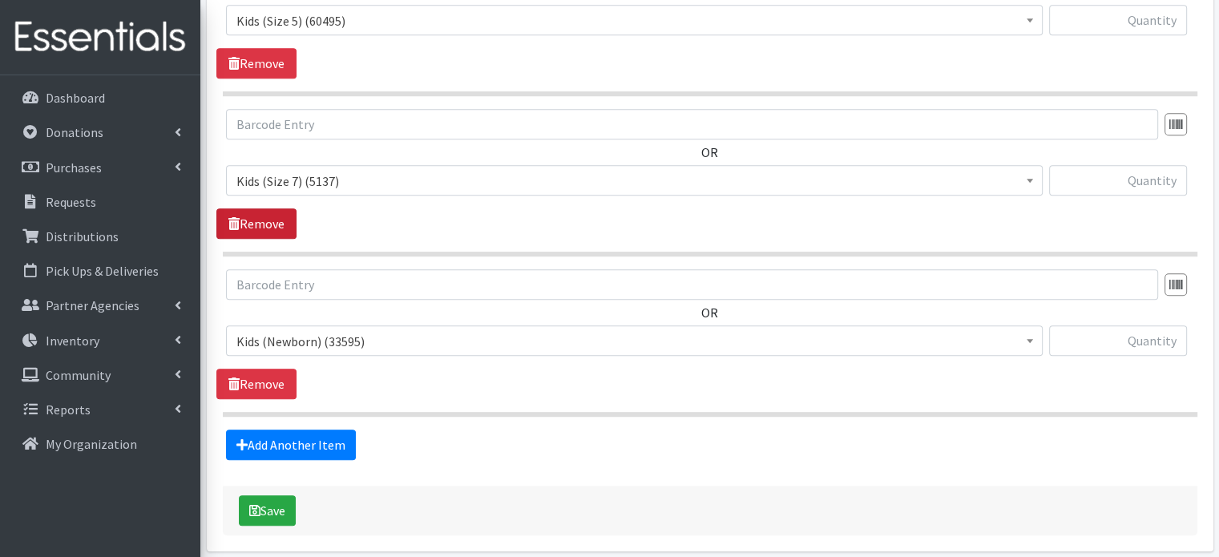
click at [279, 208] on link "Remove" at bounding box center [256, 223] width 80 height 30
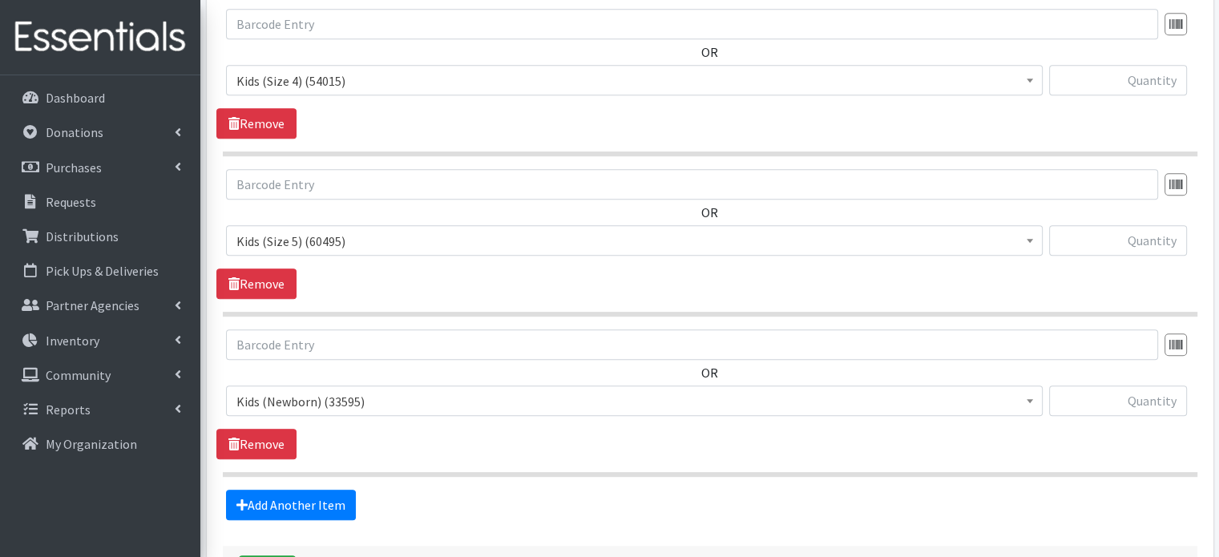
scroll to position [845, 0]
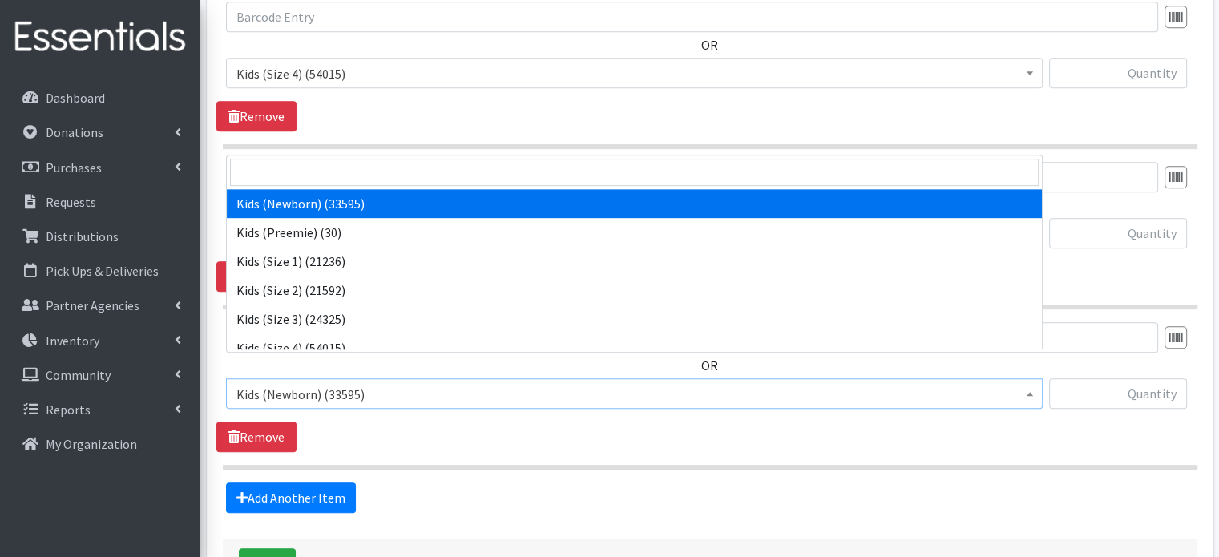
click at [301, 383] on span "Kids (Newborn) (33595)" at bounding box center [634, 394] width 796 height 22
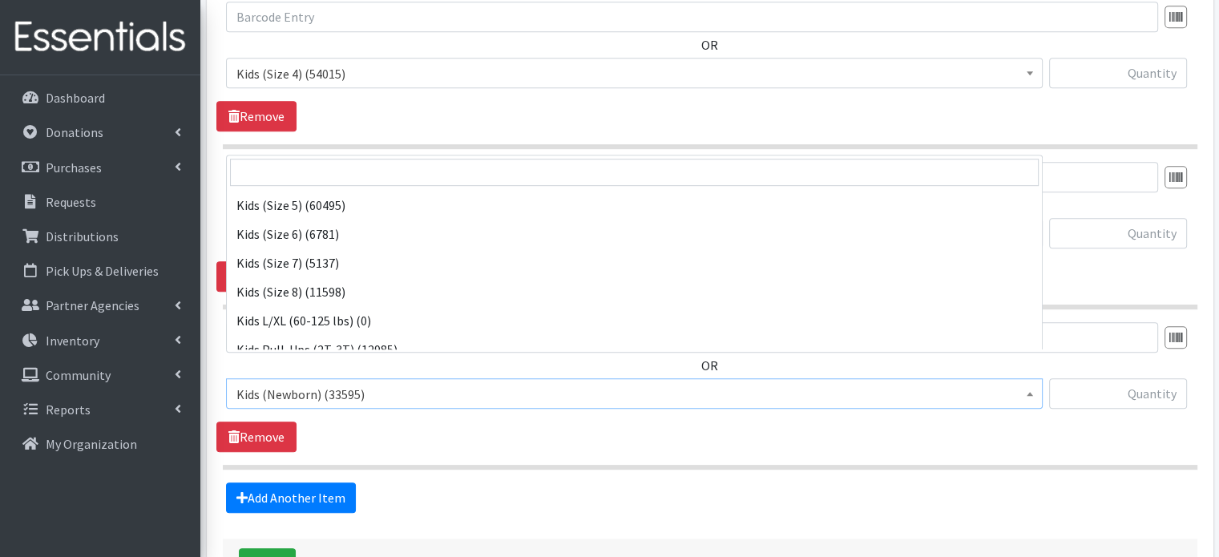
scroll to position [175, 0]
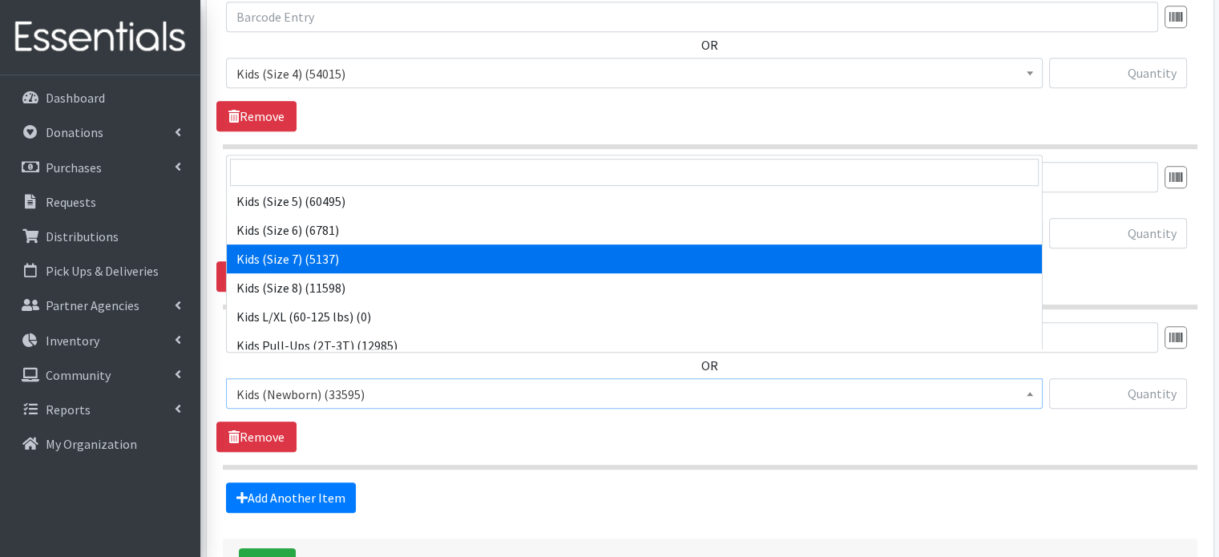
select select "6172"
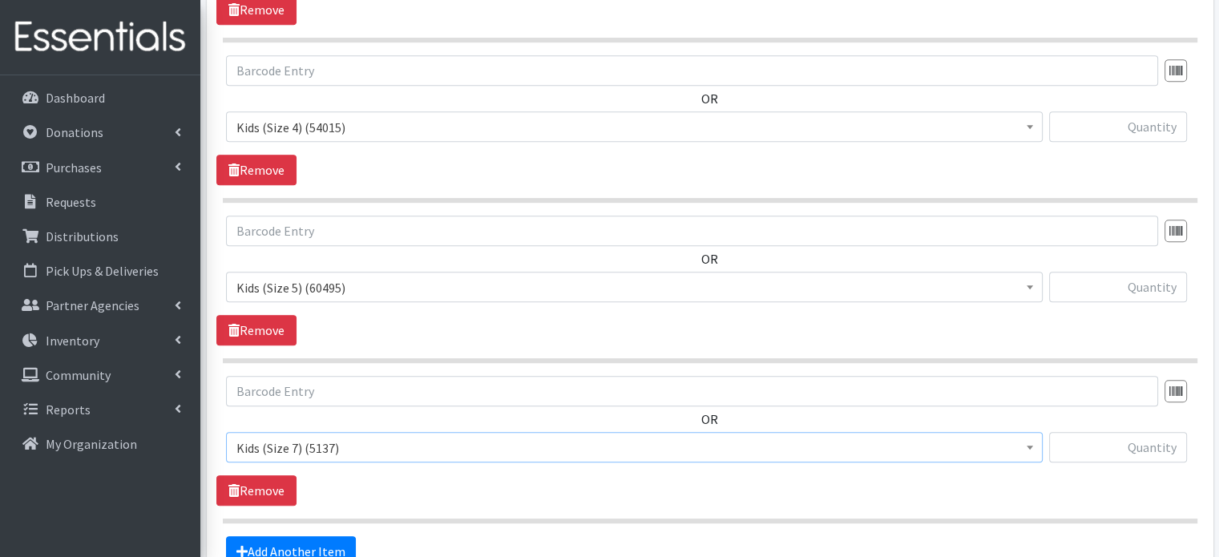
scroll to position [806, 0]
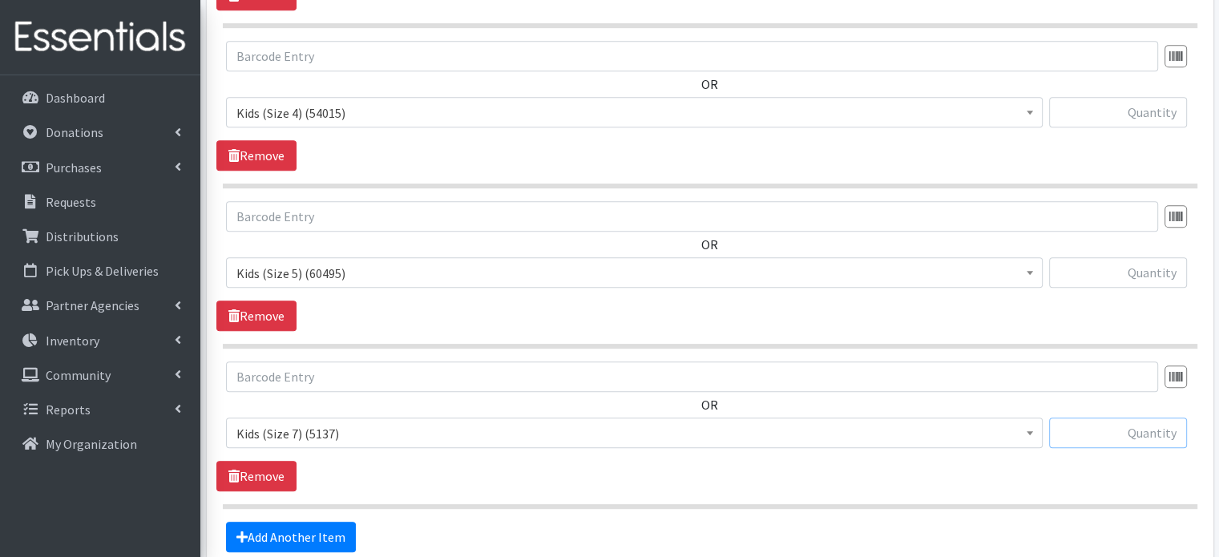
click at [1103, 418] on input "text" at bounding box center [1118, 433] width 138 height 30
type input "375"
click at [1105, 257] on input "text" at bounding box center [1118, 272] width 138 height 30
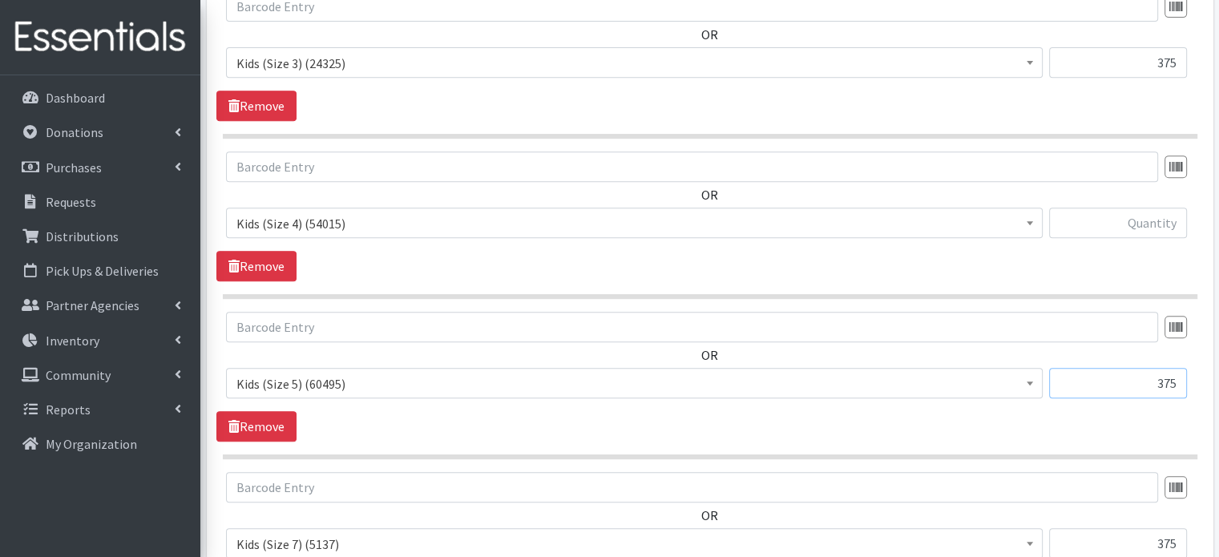
scroll to position [652, 0]
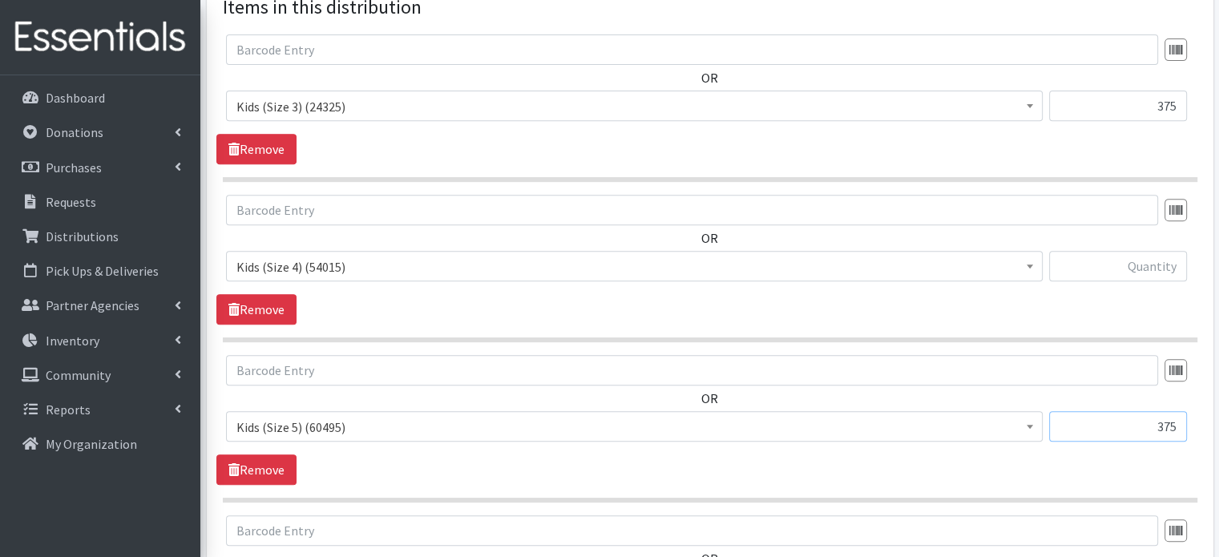
type input "375"
click at [1104, 251] on input "text" at bounding box center [1118, 266] width 138 height 30
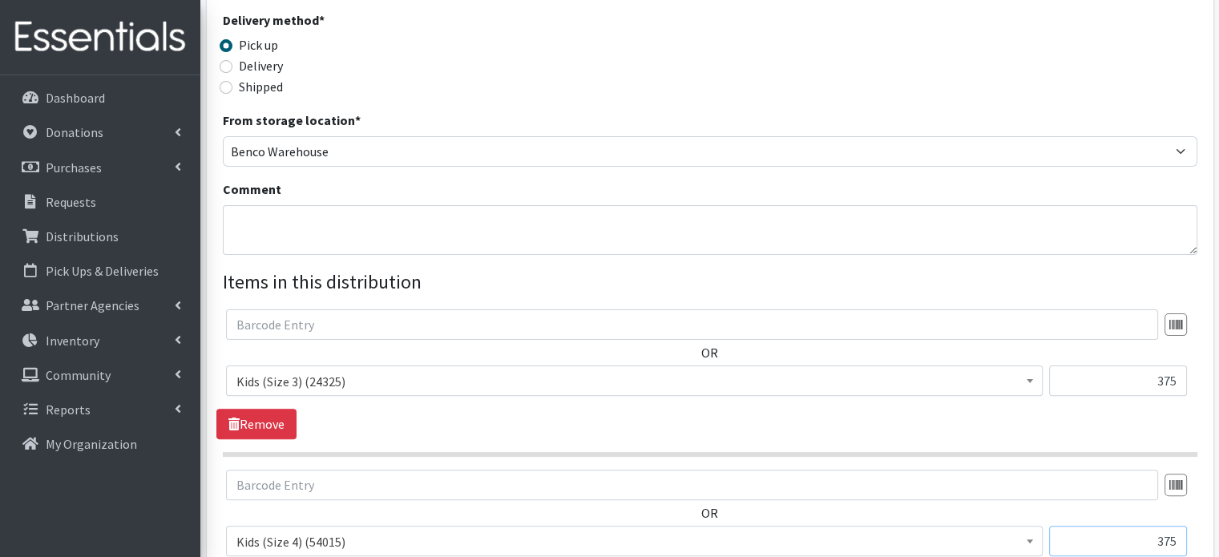
scroll to position [381, 0]
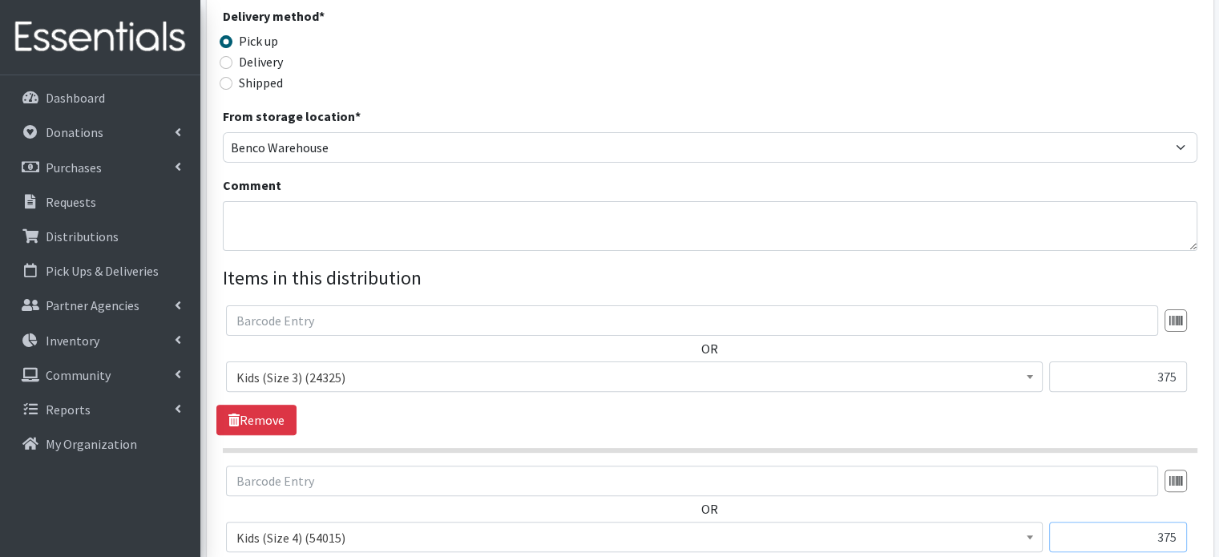
type input "375"
click at [1112, 329] on div "OR Kids (Newborn) (33595) Kids (Preemie) (30) Kids (Size 1) (21236) Kids (Size …" at bounding box center [709, 354] width 986 height 99
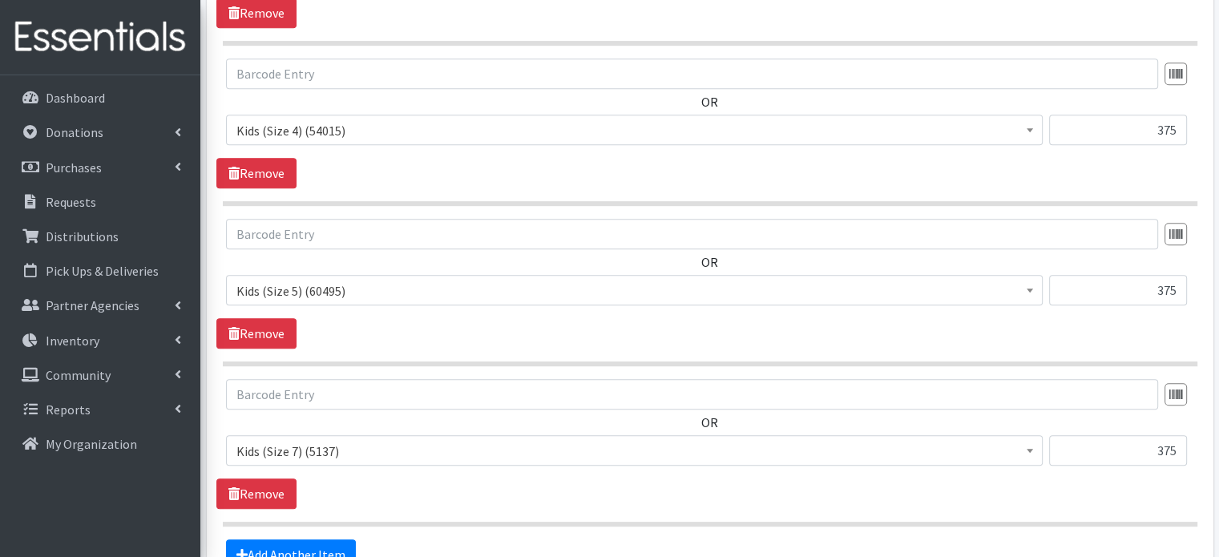
scroll to position [934, 0]
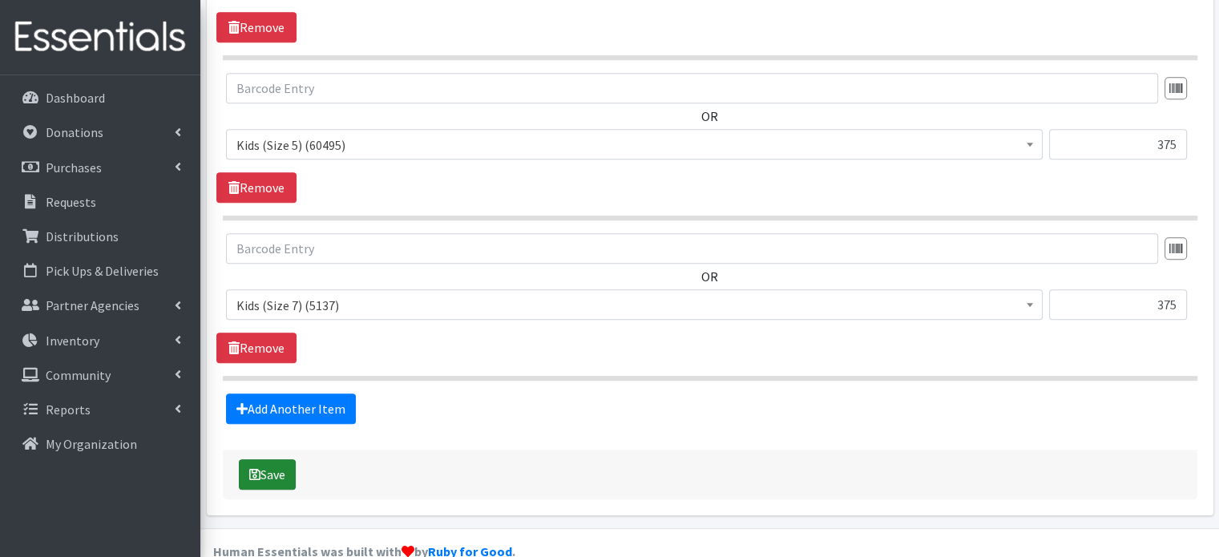
click at [254, 459] on button "Save" at bounding box center [267, 474] width 57 height 30
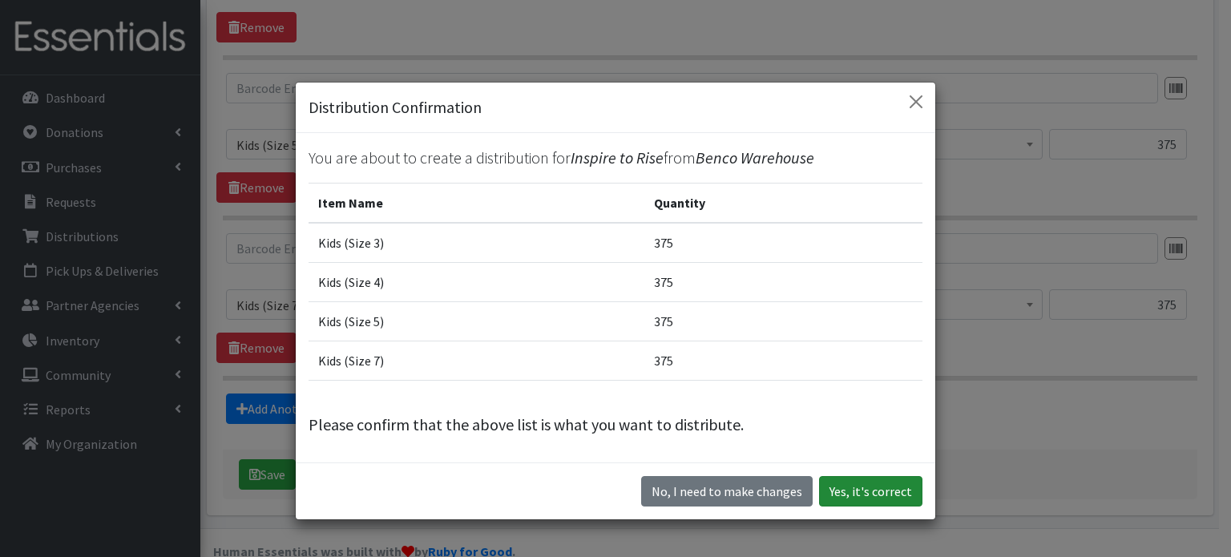
click at [842, 491] on button "Yes, it's correct" at bounding box center [870, 491] width 103 height 30
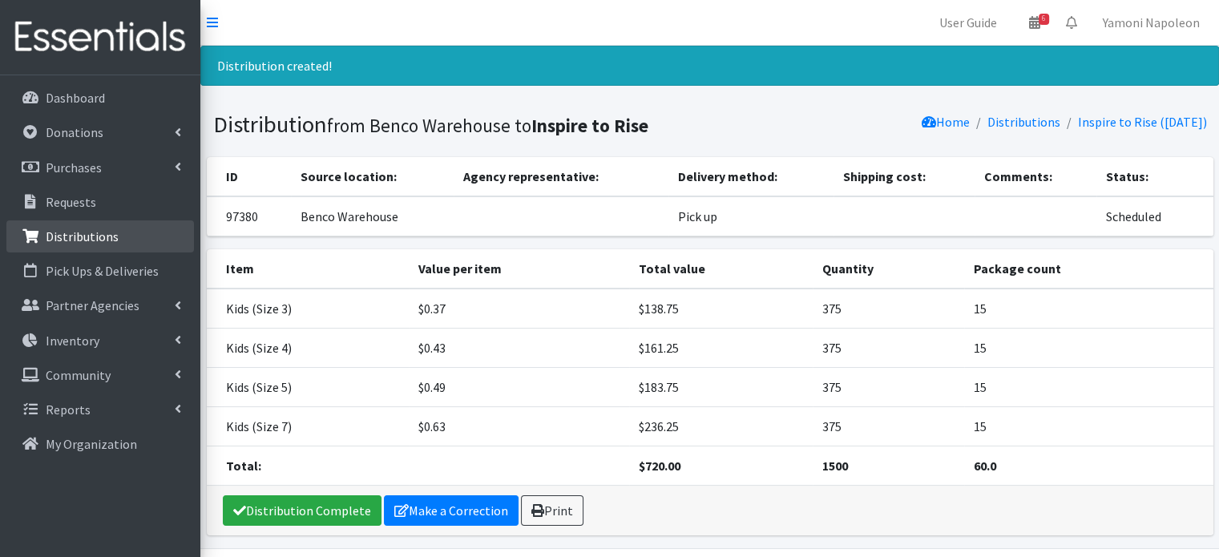
click at [107, 245] on link "Distributions" at bounding box center [100, 236] width 188 height 32
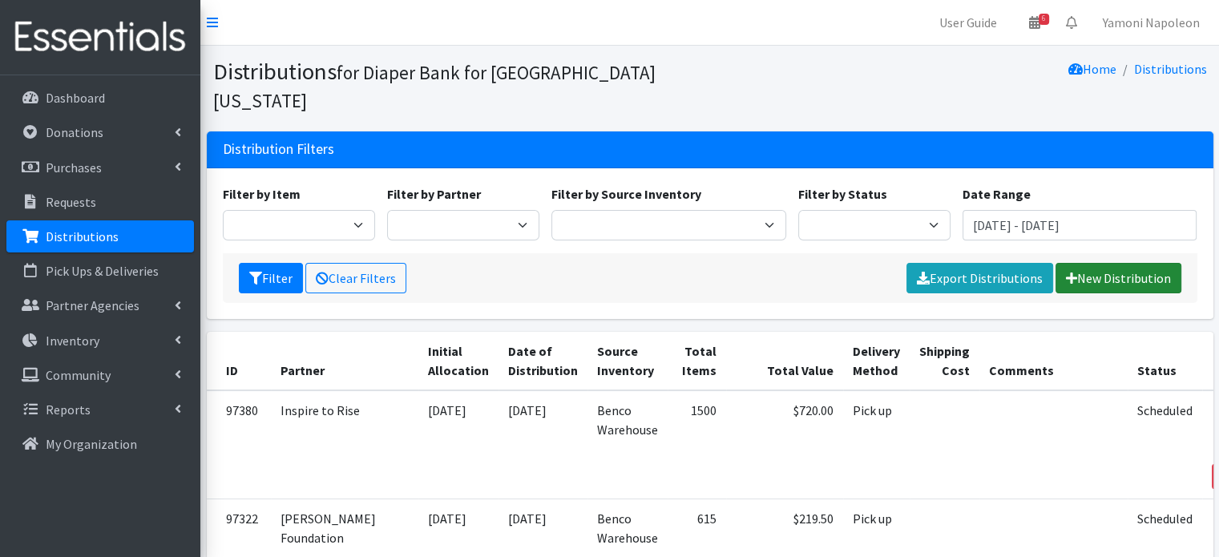
click at [1077, 263] on link "New Distribution" at bounding box center [1118, 278] width 126 height 30
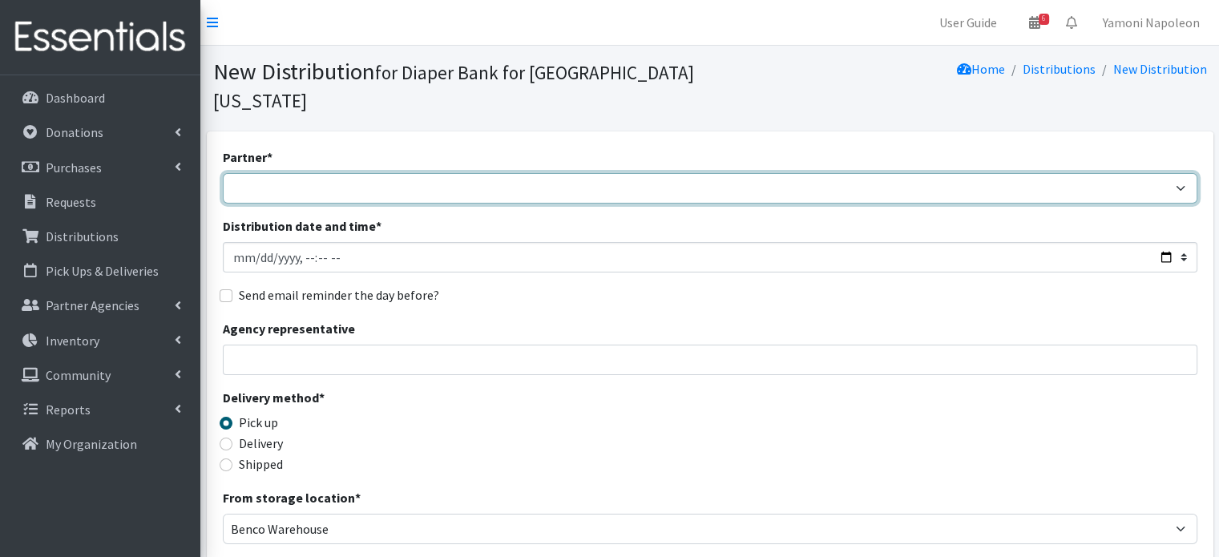
click at [337, 173] on select "Adore Me Nanny Baby Luv Pregnancy Center Children of Inmates [PERSON_NAME] Kids…" at bounding box center [710, 188] width 974 height 30
select select "1161"
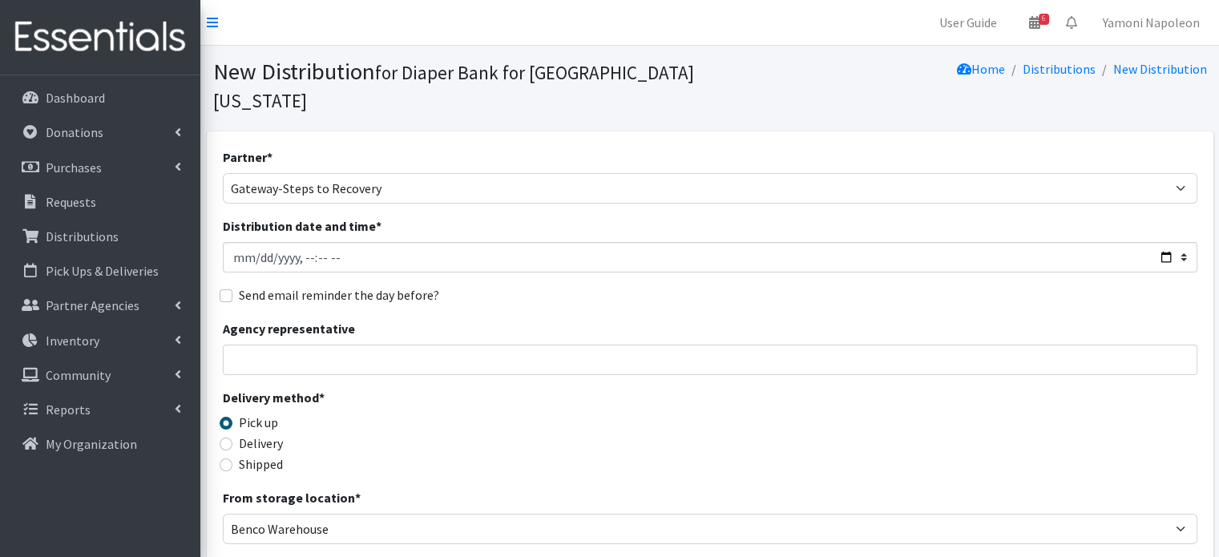
click at [374, 147] on div "Partner * Adore Me Nanny Baby Luv Pregnancy Center Children of Inmates [PERSON_…" at bounding box center [710, 175] width 974 height 56
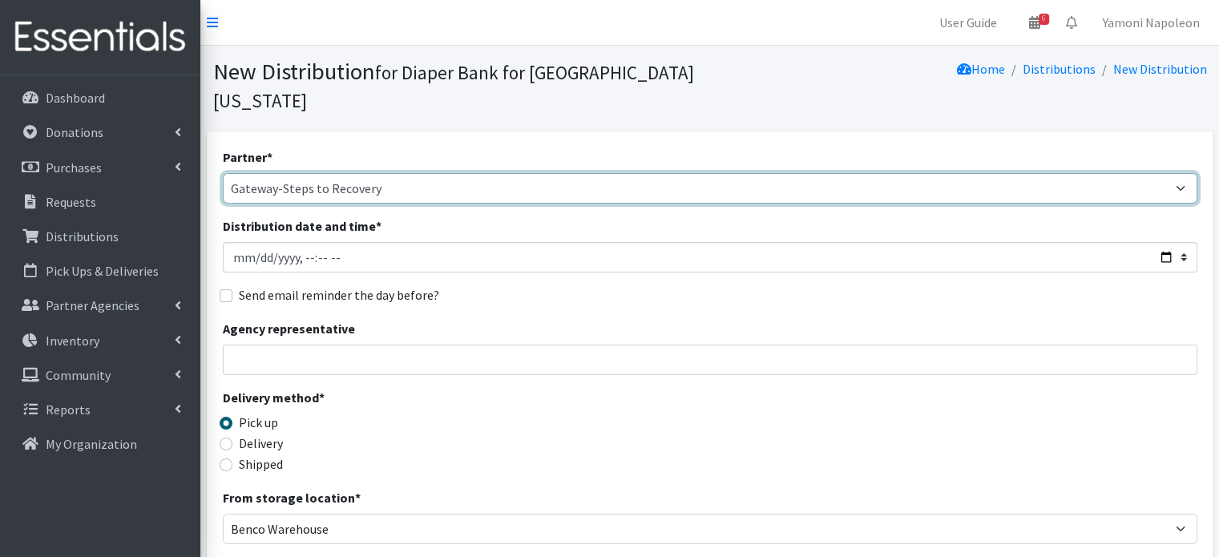
click at [380, 173] on select "Adore Me Nanny Baby Luv Pregnancy Center Children of Inmates Daniel Kids Diaper…" at bounding box center [710, 188] width 974 height 30
click at [223, 173] on select "Adore Me Nanny Baby Luv Pregnancy Center Children of Inmates Daniel Kids Diaper…" at bounding box center [710, 188] width 974 height 30
click at [343, 173] on select "Adore Me Nanny Baby Luv Pregnancy Center Children of Inmates Daniel Kids Diaper…" at bounding box center [710, 188] width 974 height 30
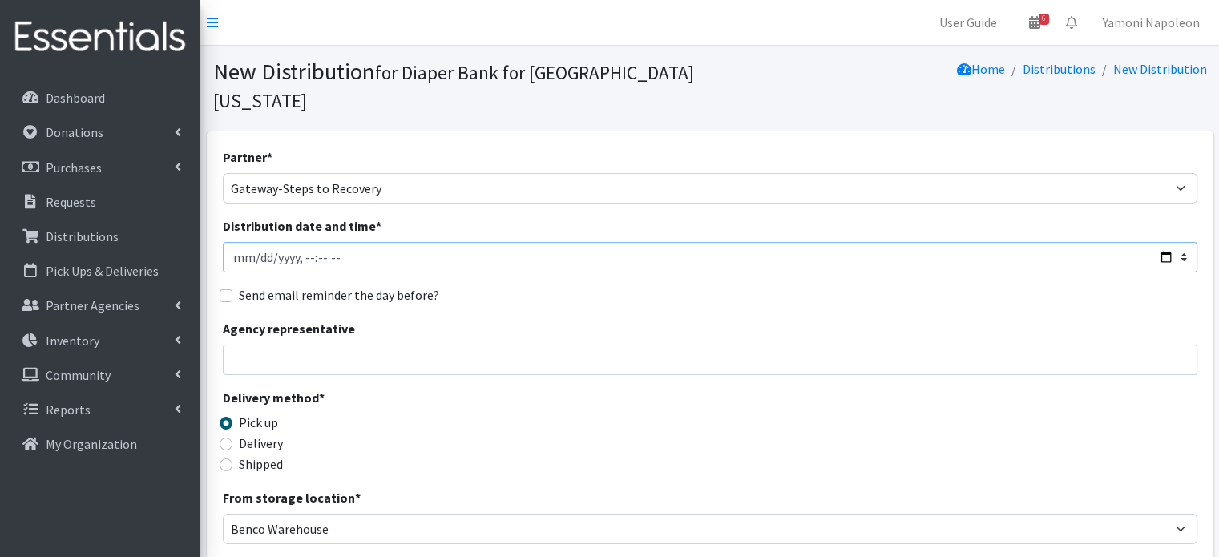
click at [268, 242] on input "Distribution date and time *" at bounding box center [710, 257] width 974 height 30
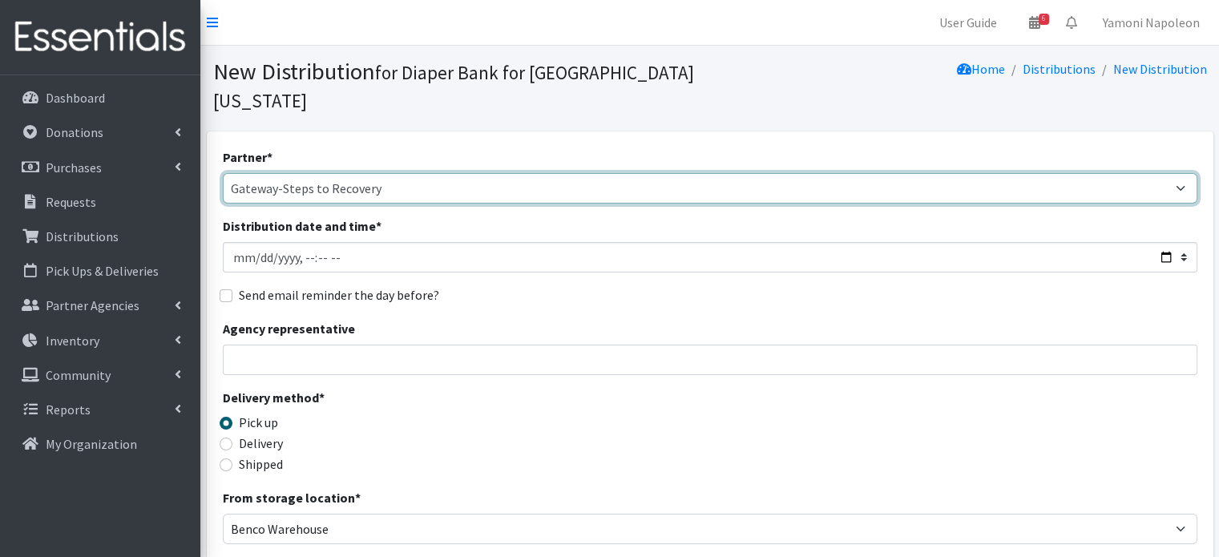
click at [345, 173] on select "Adore Me Nanny Baby Luv Pregnancy Center Children of Inmates Daniel Kids Diaper…" at bounding box center [710, 188] width 974 height 30
click at [378, 173] on select "Adore Me Nanny Baby Luv Pregnancy Center Children of Inmates Daniel Kids Diaper…" at bounding box center [710, 188] width 974 height 30
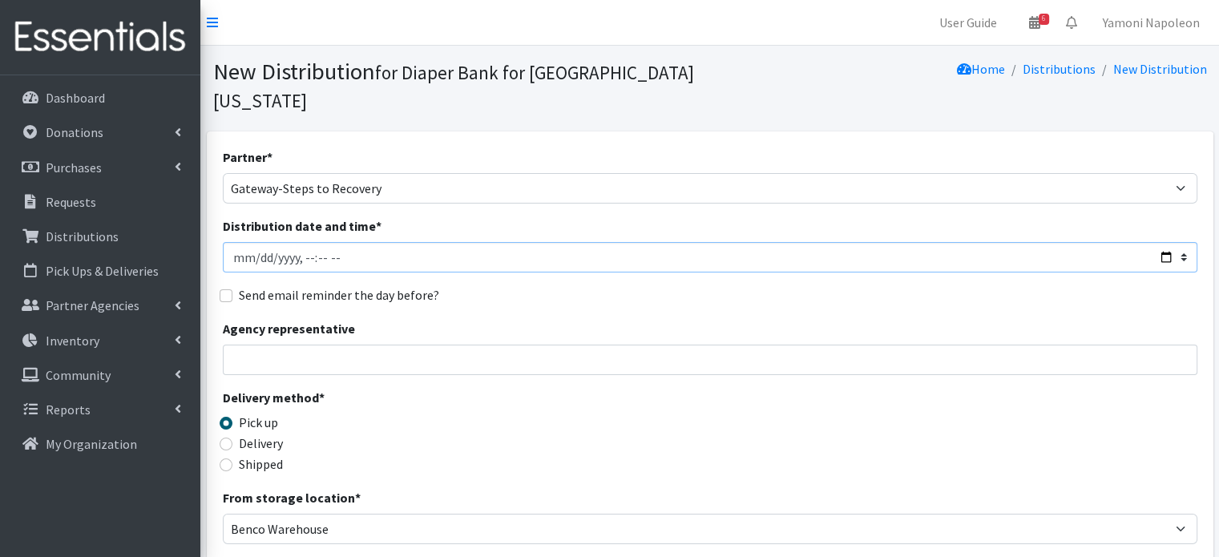
click at [1158, 242] on input "Distribution date and time *" at bounding box center [710, 257] width 974 height 30
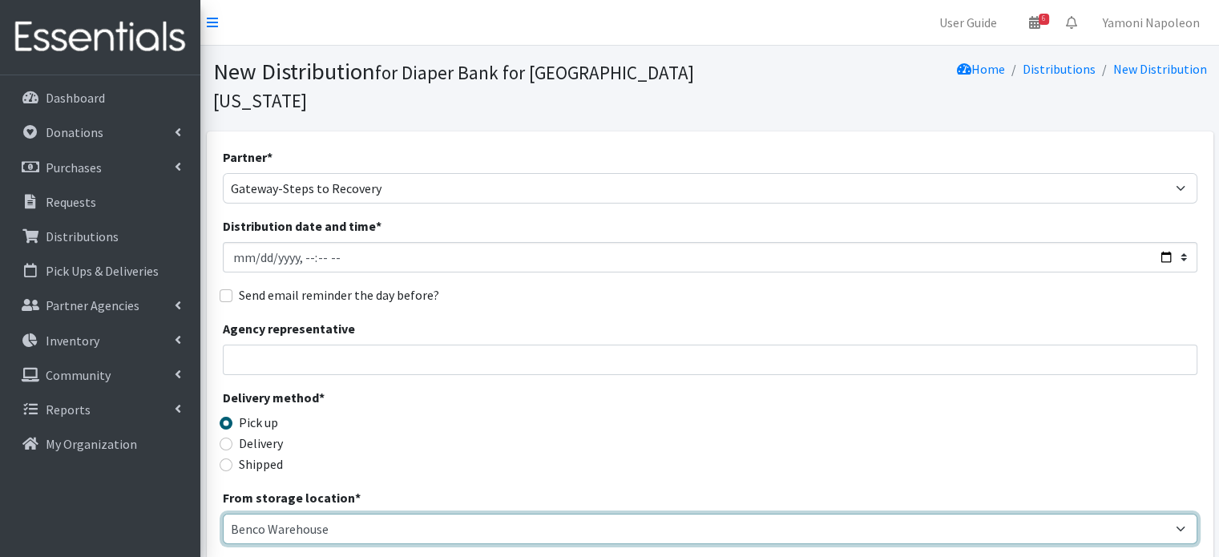
type input "[DATE]T10:00"
click at [426, 514] on select "Benco Warehouse Sunshine Health" at bounding box center [710, 529] width 974 height 30
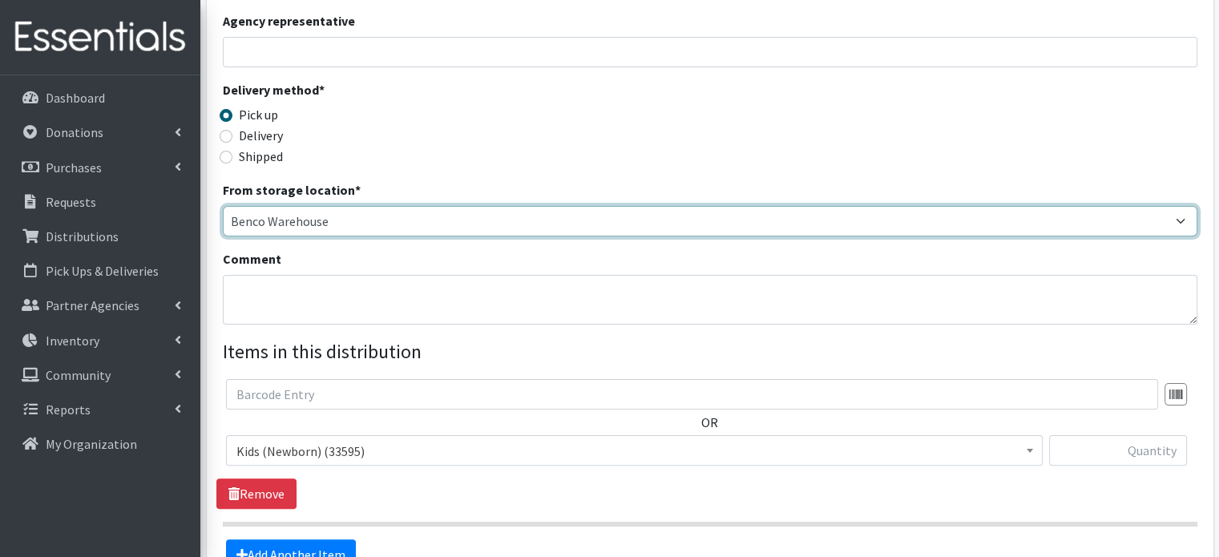
scroll to position [308, 0]
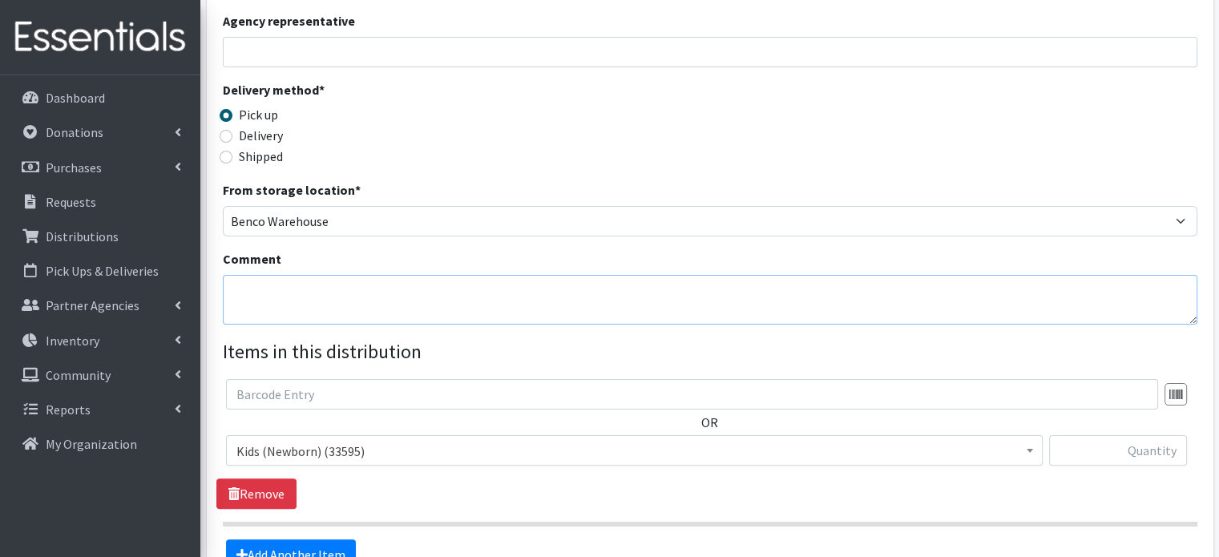
click at [292, 286] on textarea "Comment" at bounding box center [710, 300] width 974 height 50
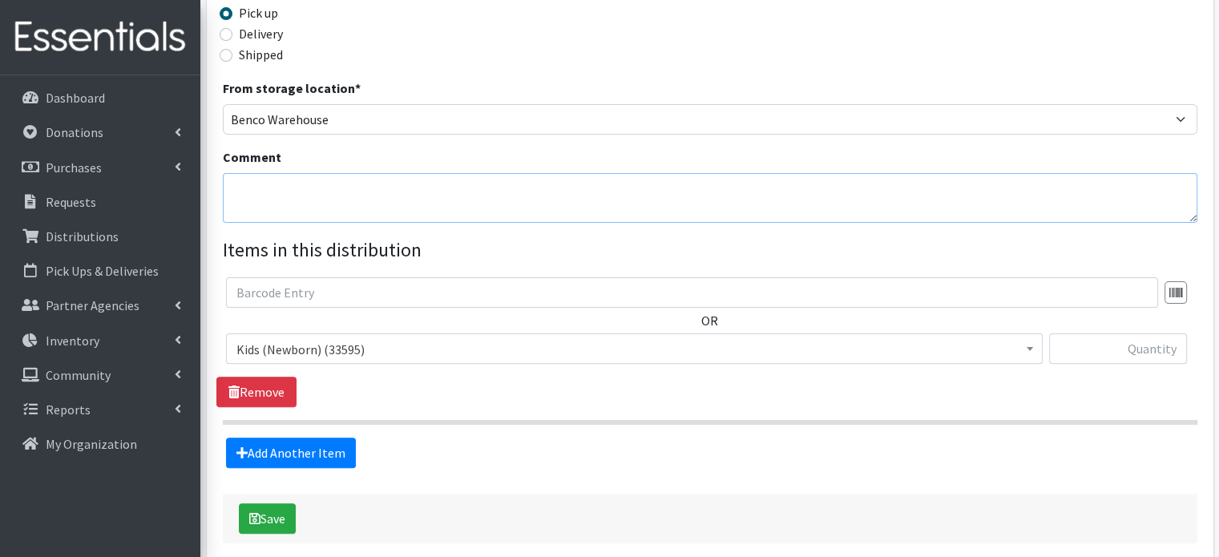
scroll to position [455, 0]
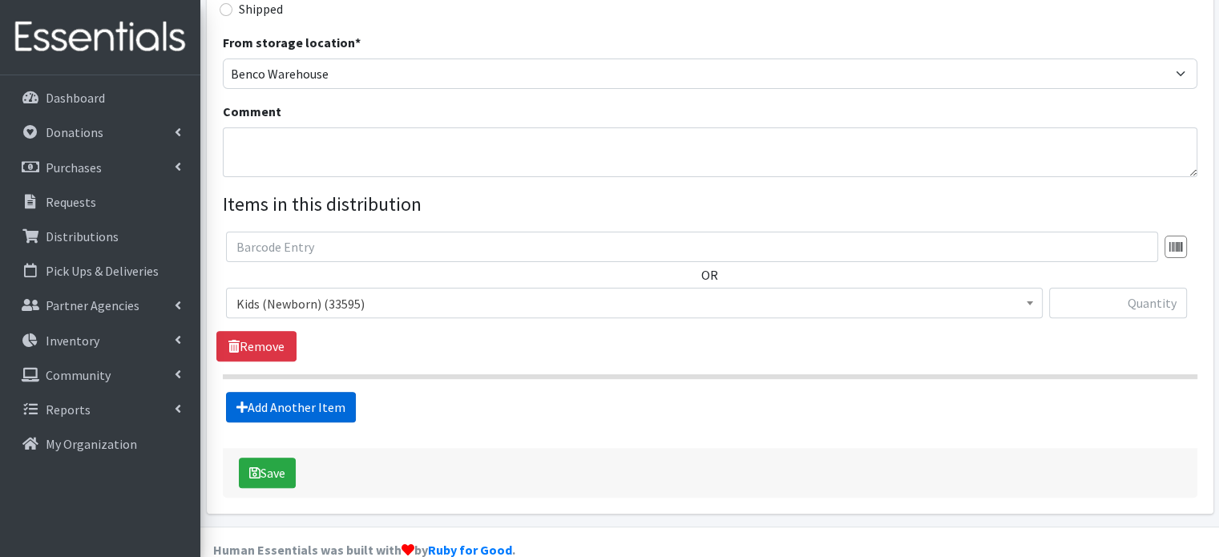
click at [329, 392] on link "Add Another Item" at bounding box center [291, 407] width 130 height 30
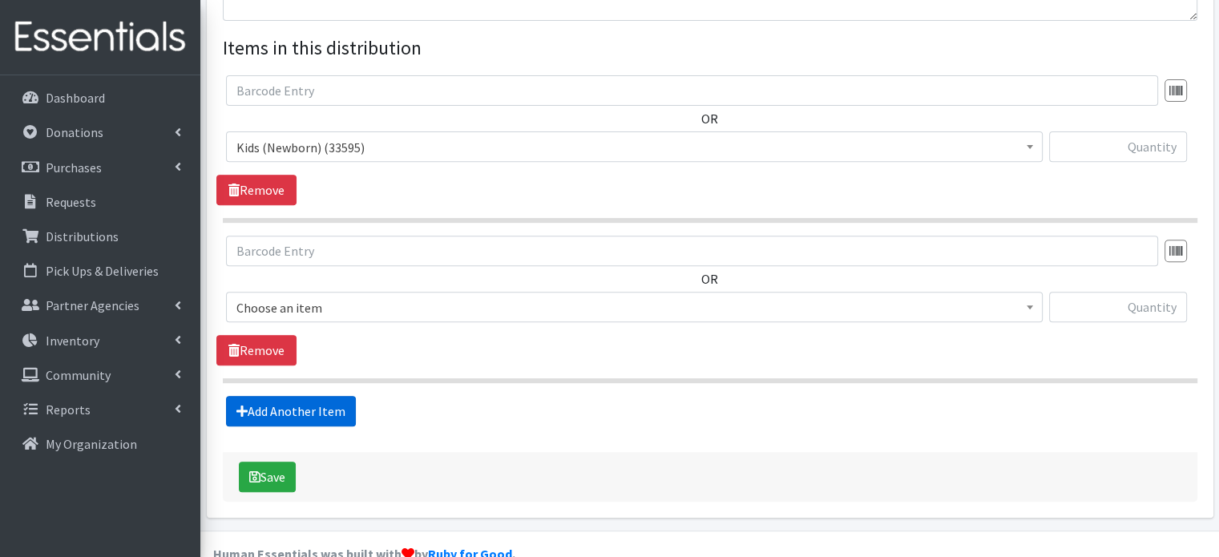
scroll to position [615, 0]
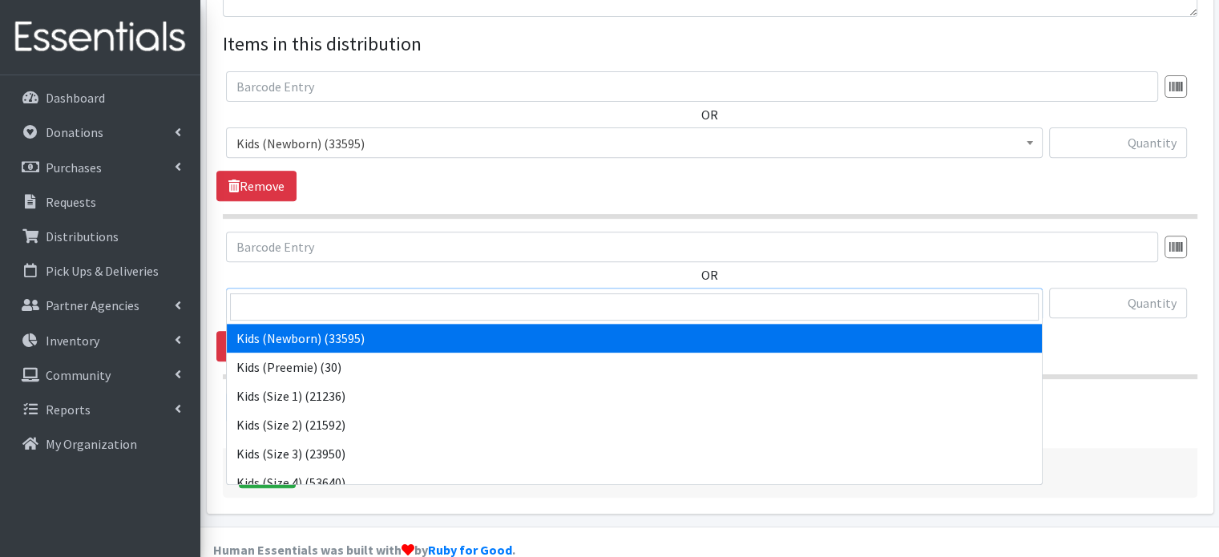
click at [821, 292] on span "Kids (Newborn) (33595)" at bounding box center [634, 303] width 796 height 22
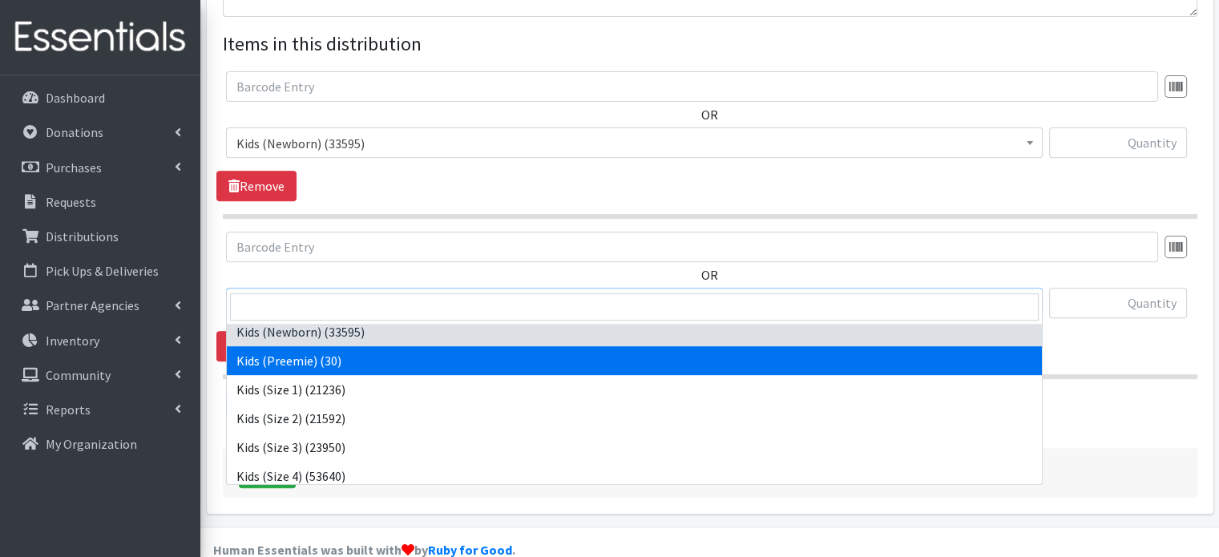
scroll to position [0, 0]
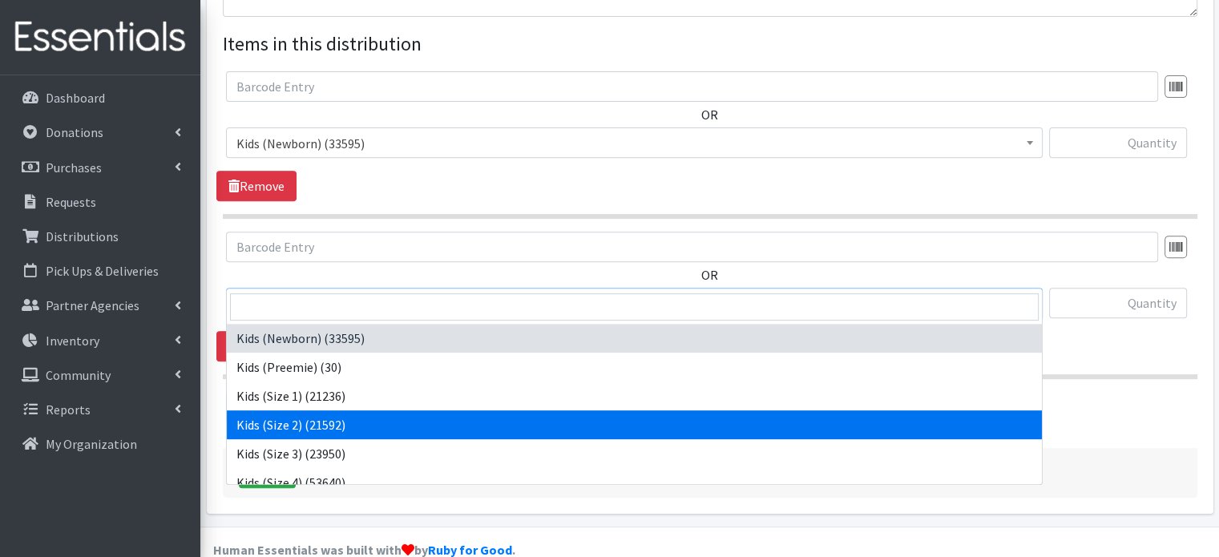
select select "4128"
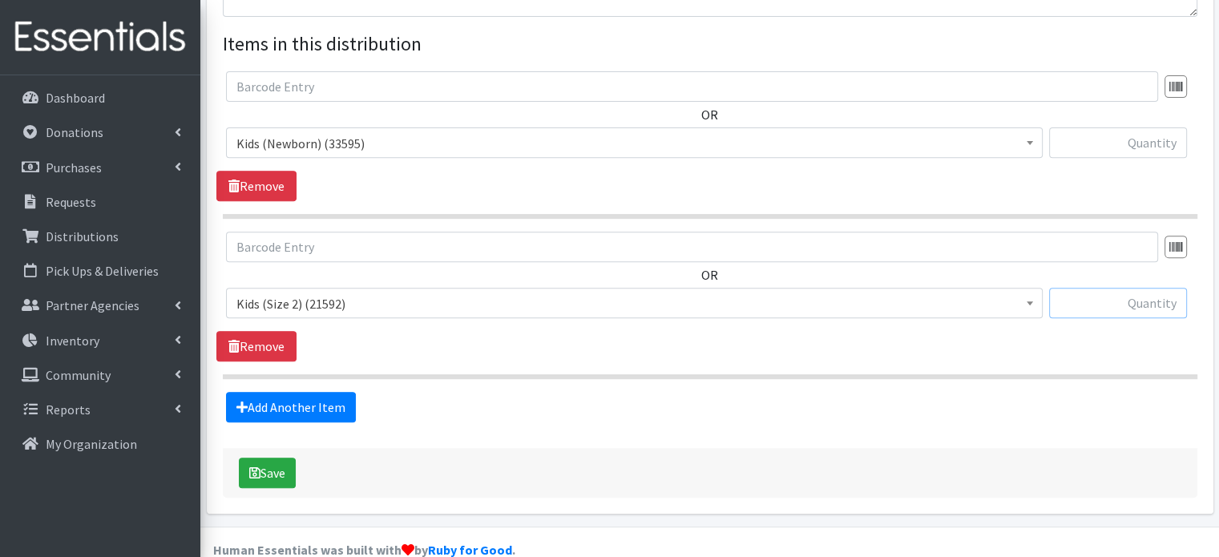
click at [1167, 288] on input "text" at bounding box center [1118, 303] width 138 height 30
type input "1"
click at [333, 392] on link "Add Another Item" at bounding box center [291, 407] width 130 height 30
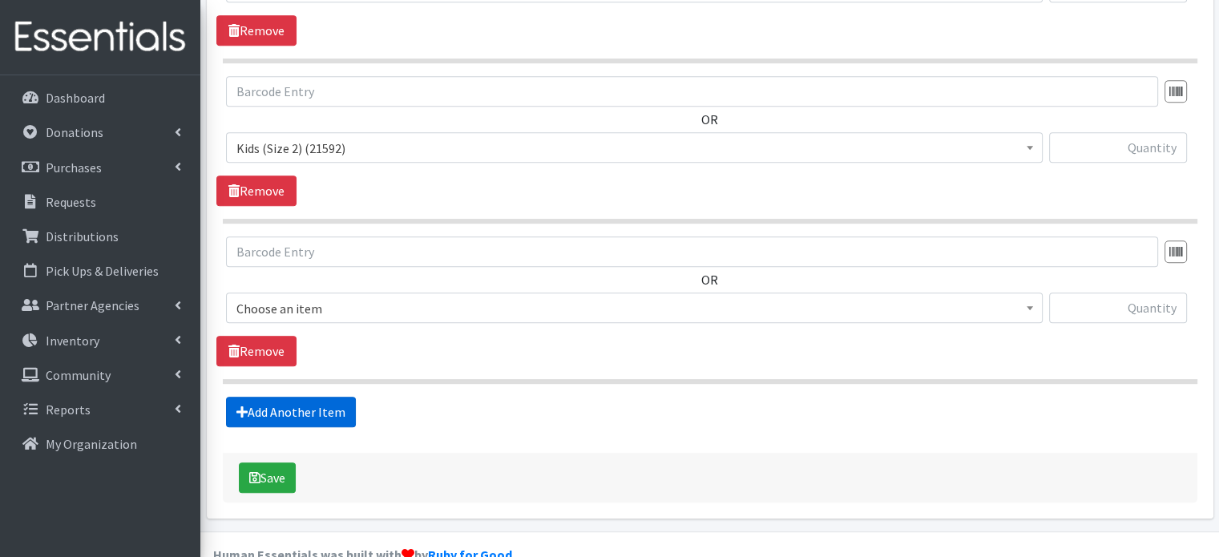
scroll to position [775, 0]
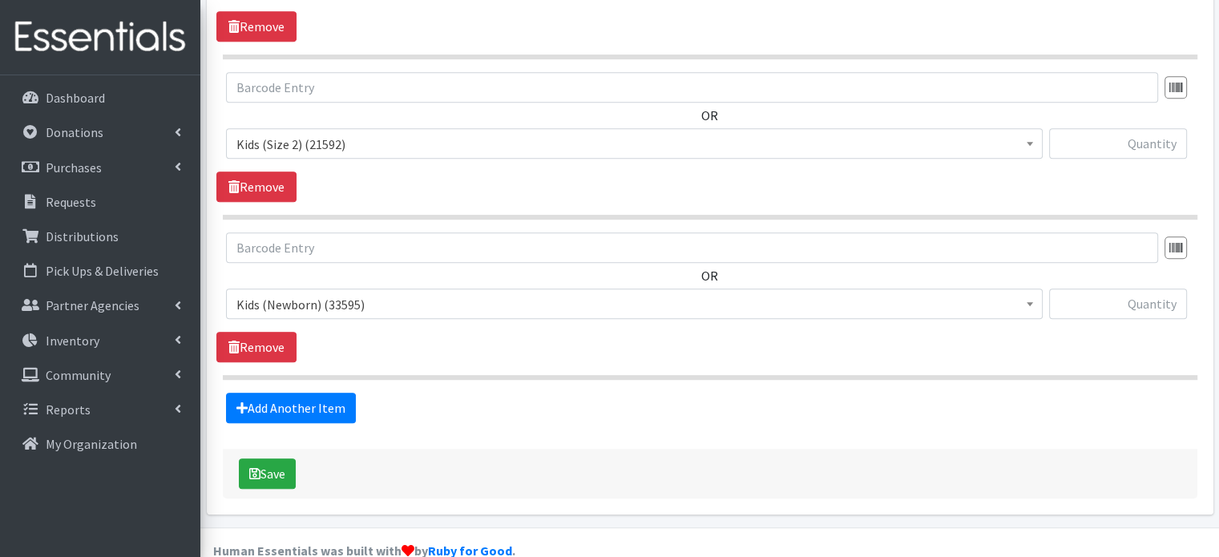
click at [385, 293] on span "Kids (Newborn) (33595)" at bounding box center [634, 304] width 796 height 22
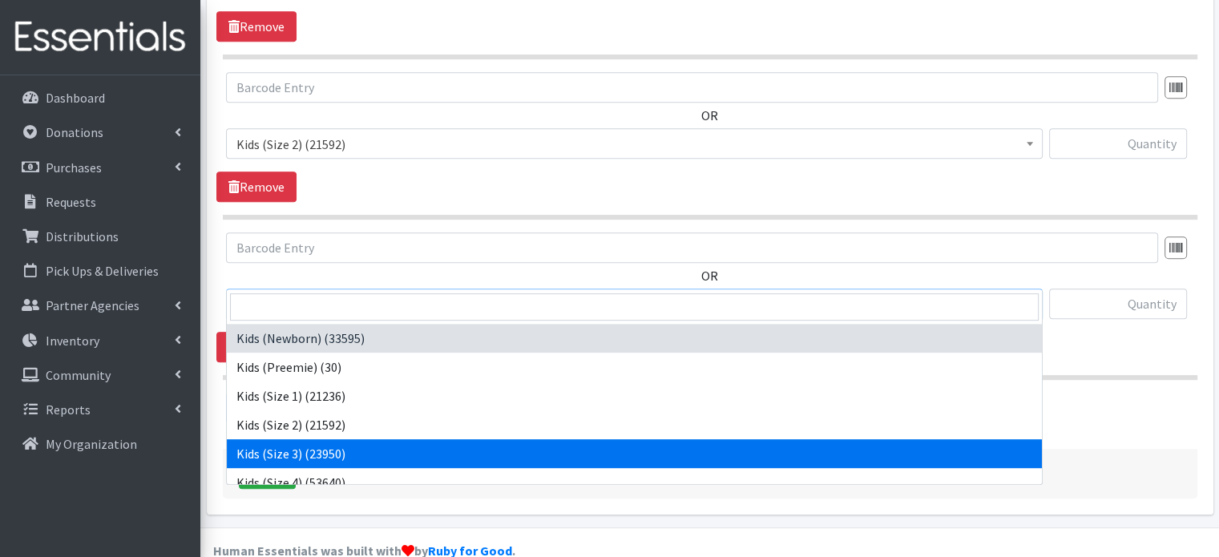
select select "4132"
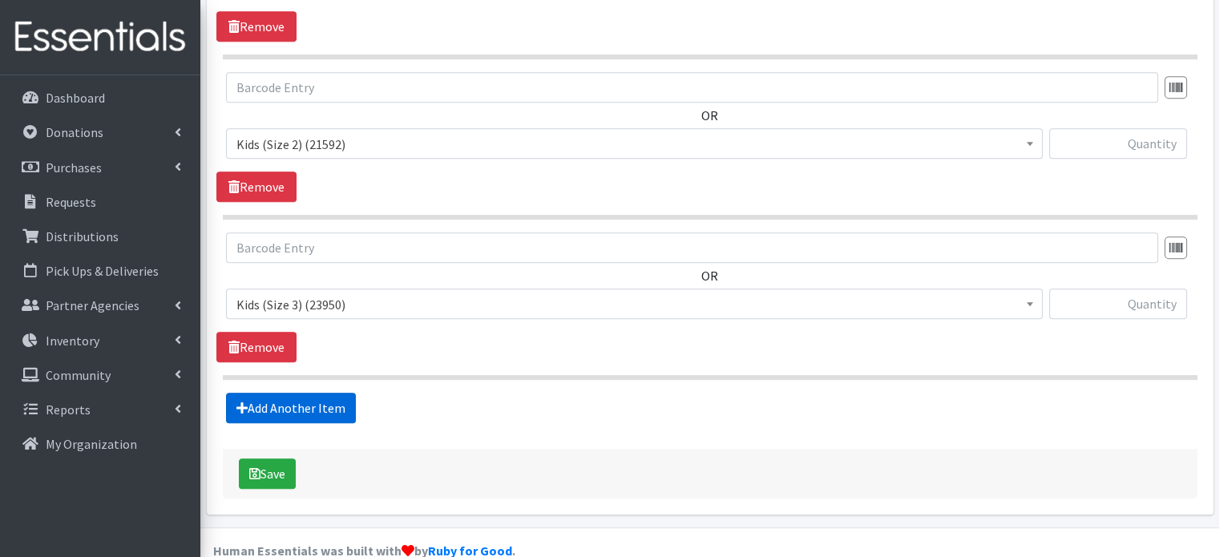
click at [316, 393] on link "Add Another Item" at bounding box center [291, 408] width 130 height 30
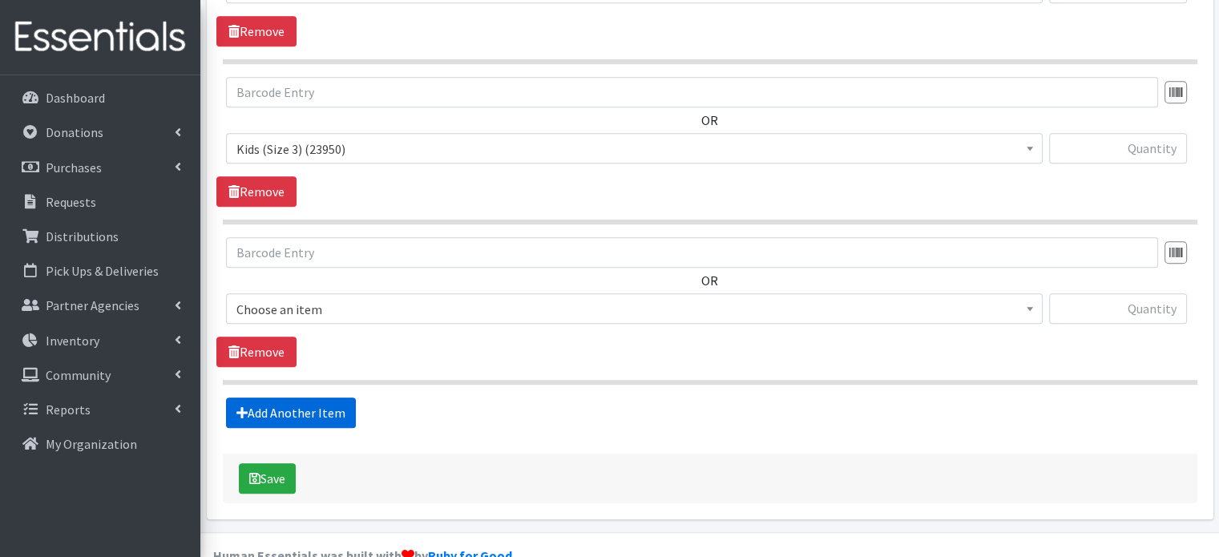
scroll to position [934, 0]
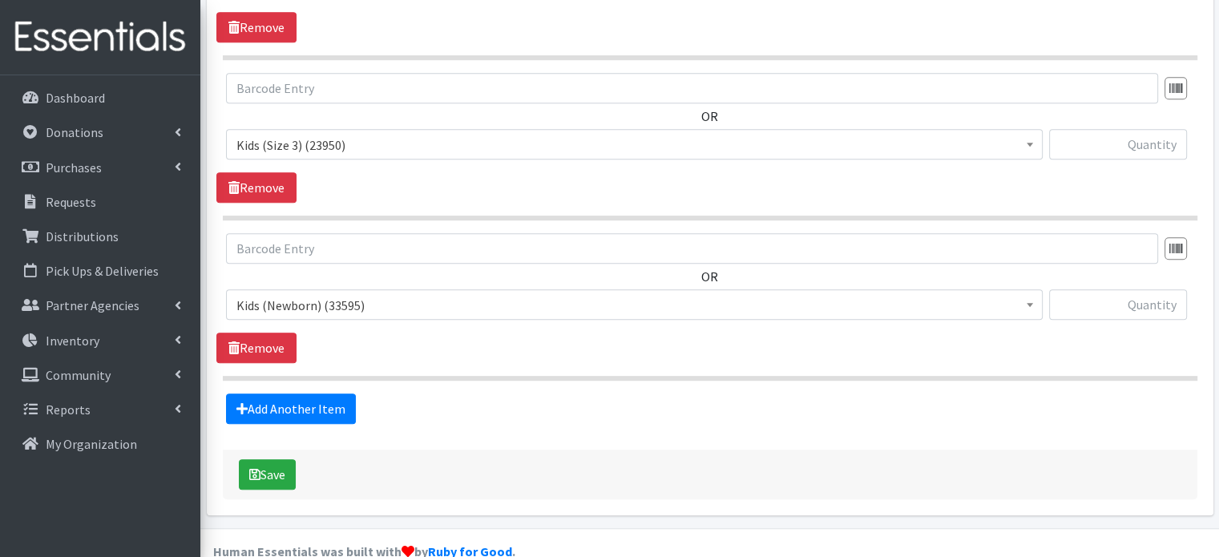
click at [348, 292] on span "Kids (Newborn) (33595) Kids (Preemie) (30) Kids (Size 1) (21236) Kids (Size 2) …" at bounding box center [634, 310] width 817 height 43
click at [353, 289] on span "Kids (Newborn) (33595) Kids (Preemie) (30) Kids (Size 1) (21236) Kids (Size 2) …" at bounding box center [634, 310] width 817 height 43
click at [353, 294] on span "Kids (Newborn) (33595)" at bounding box center [634, 305] width 796 height 22
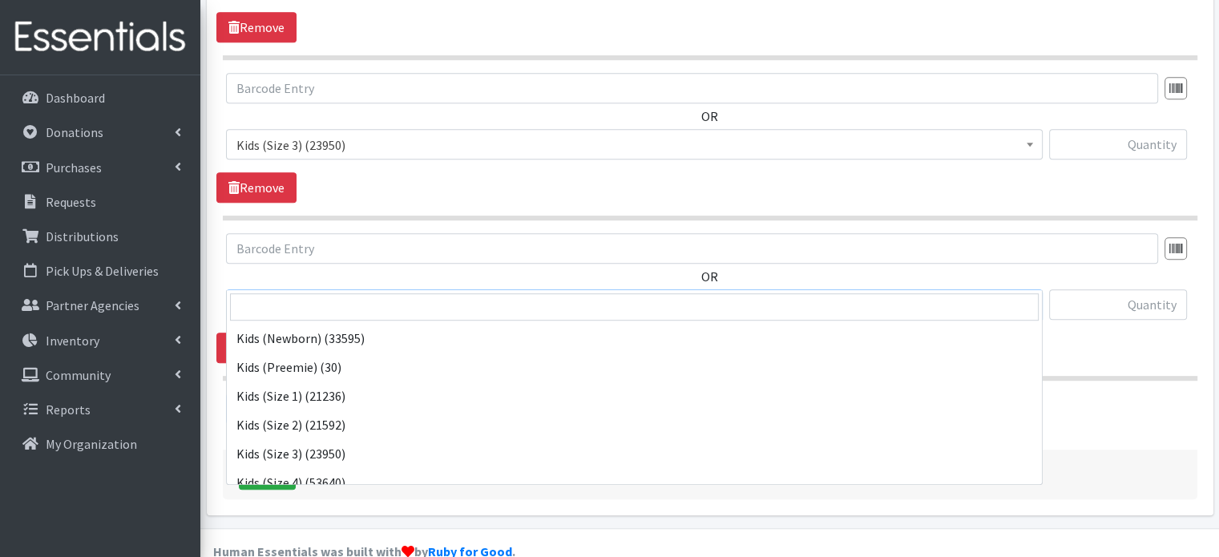
scroll to position [144, 0]
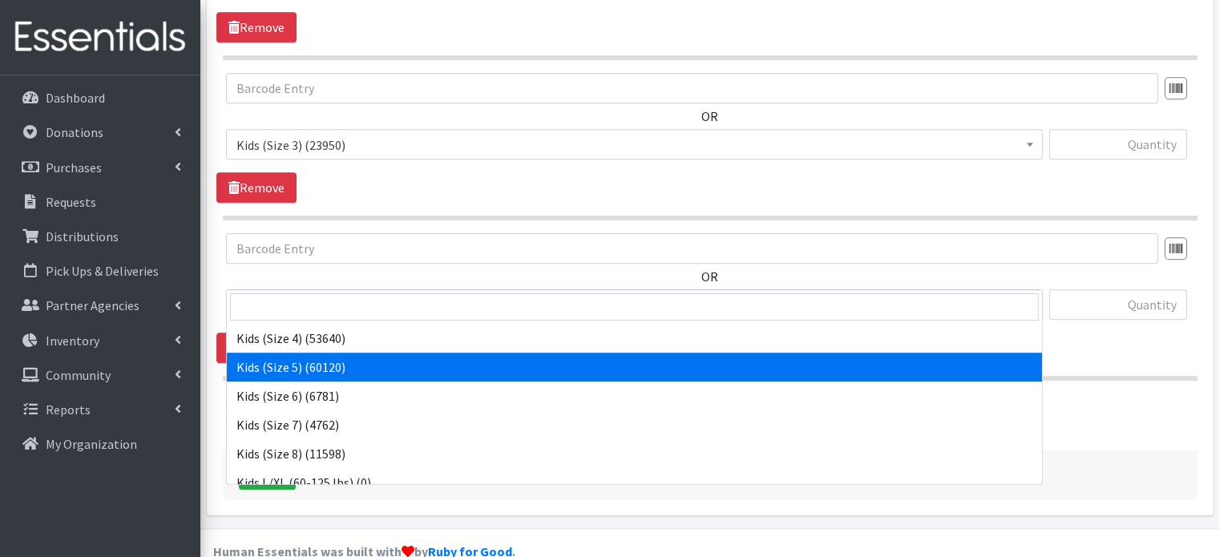
click at [340, 294] on span "Kids (Size 5) (60120)" at bounding box center [634, 305] width 796 height 22
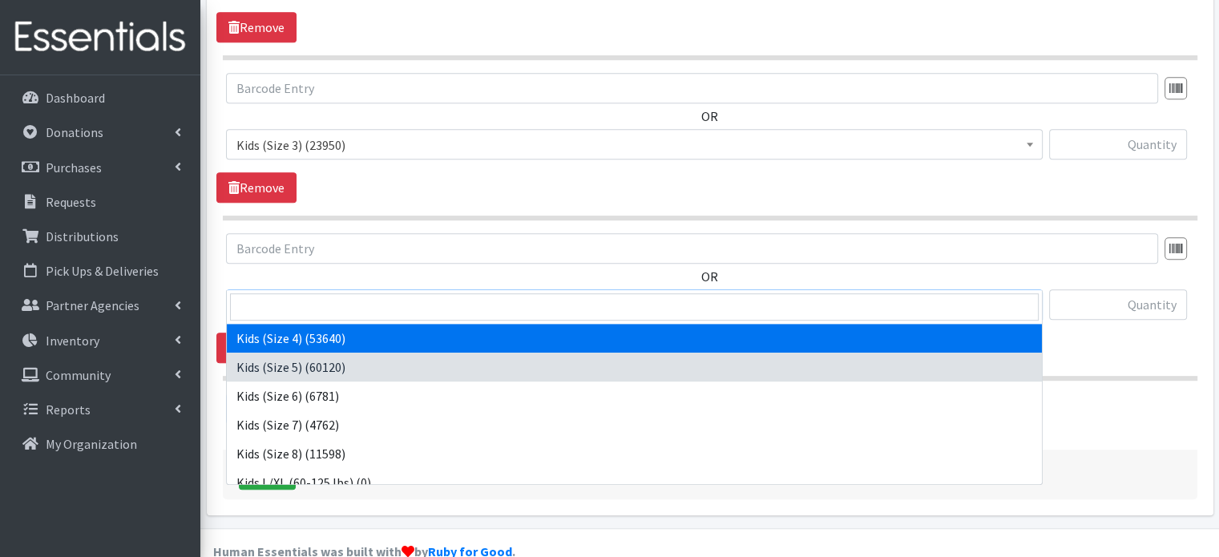
drag, startPoint x: 319, startPoint y: 376, endPoint x: 326, endPoint y: 347, distance: 29.7
select select "4133"
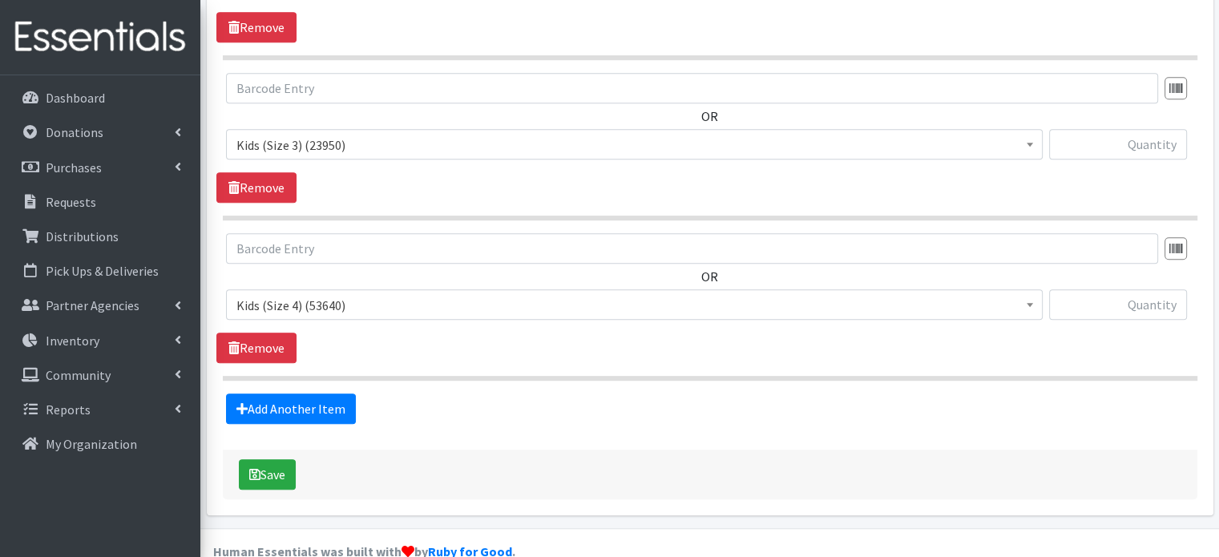
click at [326, 376] on hr at bounding box center [710, 378] width 974 height 5
click at [286, 393] on link "Add Another Item" at bounding box center [291, 408] width 130 height 30
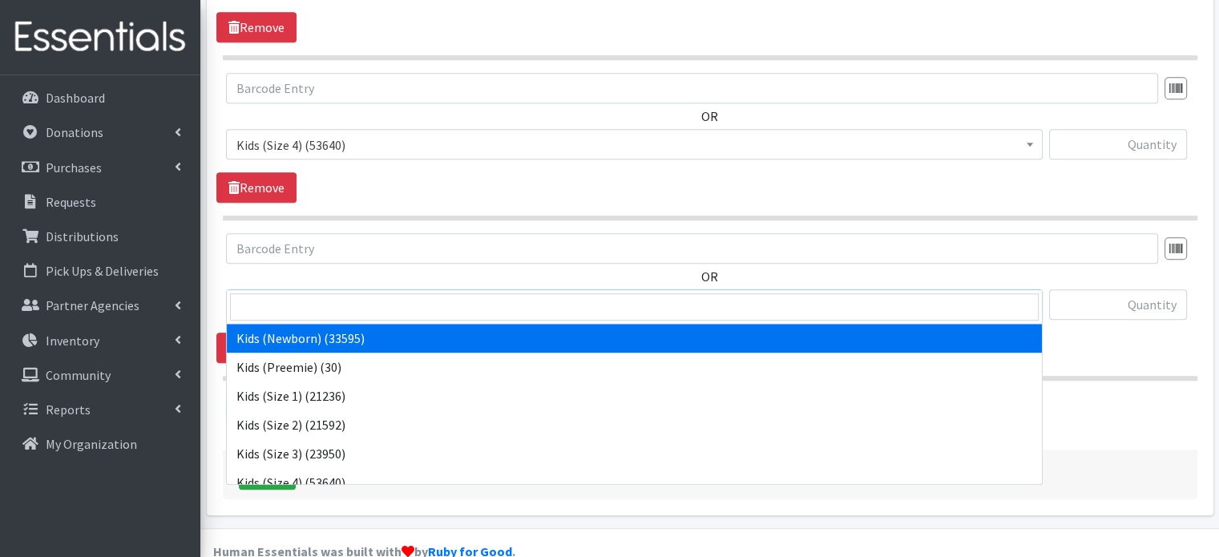
click at [315, 294] on span "Kids (Newborn) (33595)" at bounding box center [634, 305] width 796 height 22
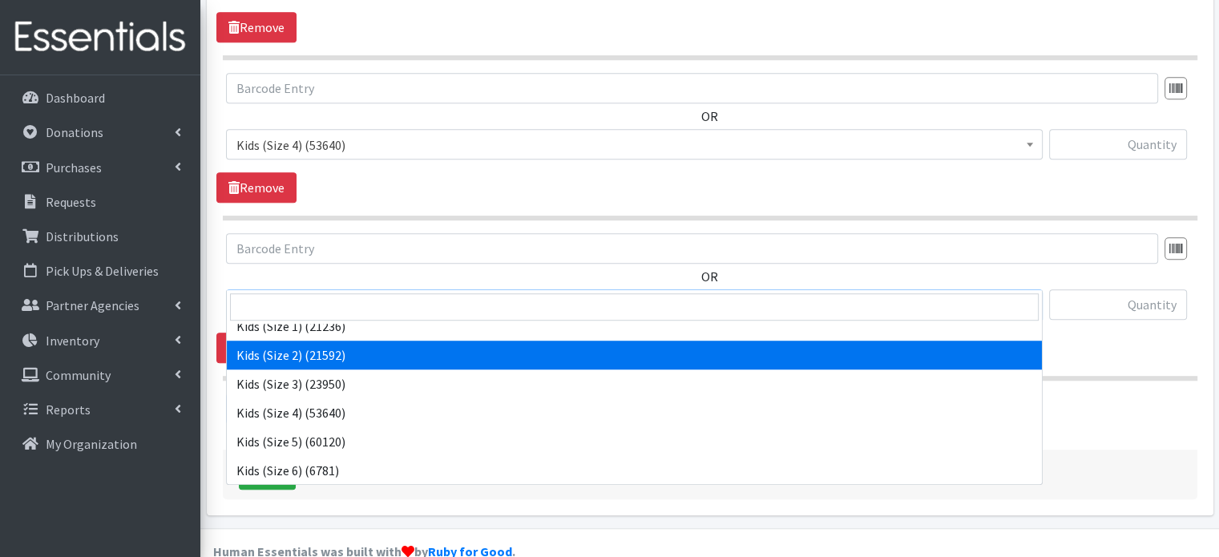
scroll to position [71, 0]
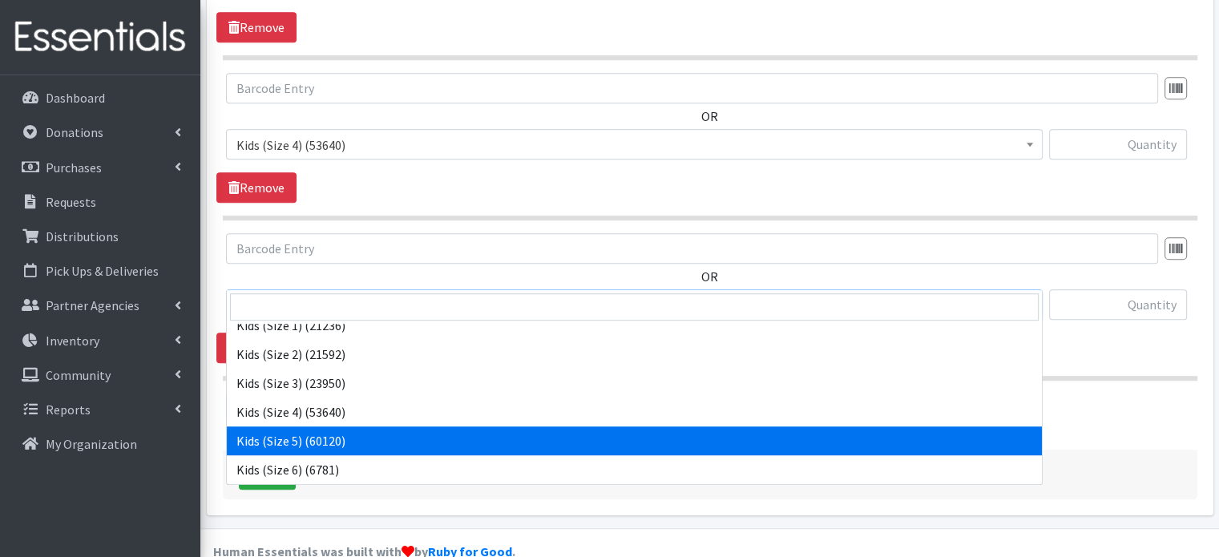
select select "4134"
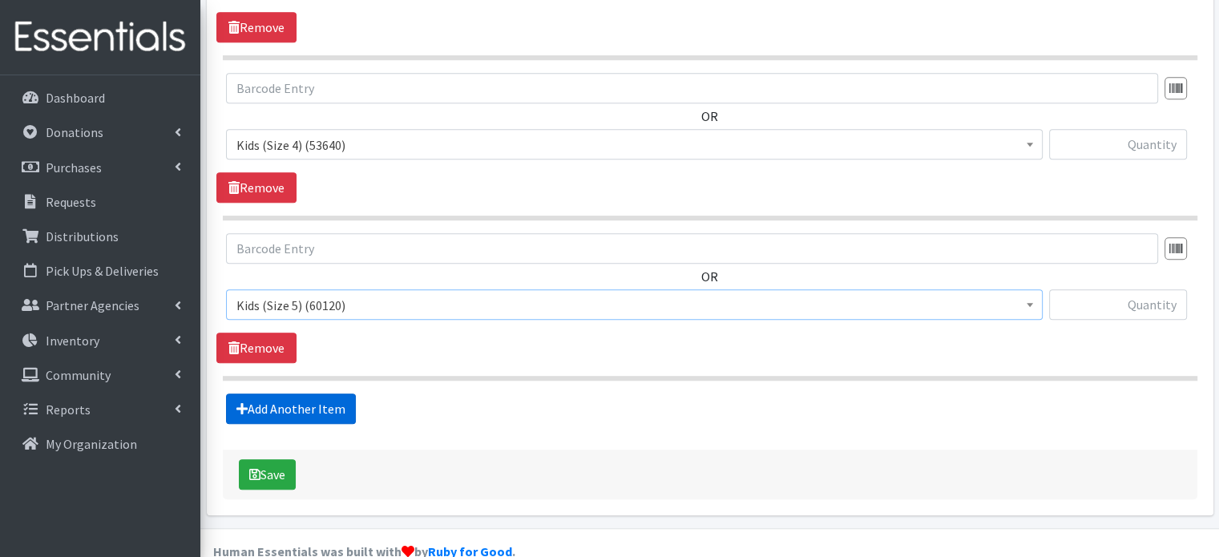
click at [288, 393] on link "Add Another Item" at bounding box center [291, 408] width 130 height 30
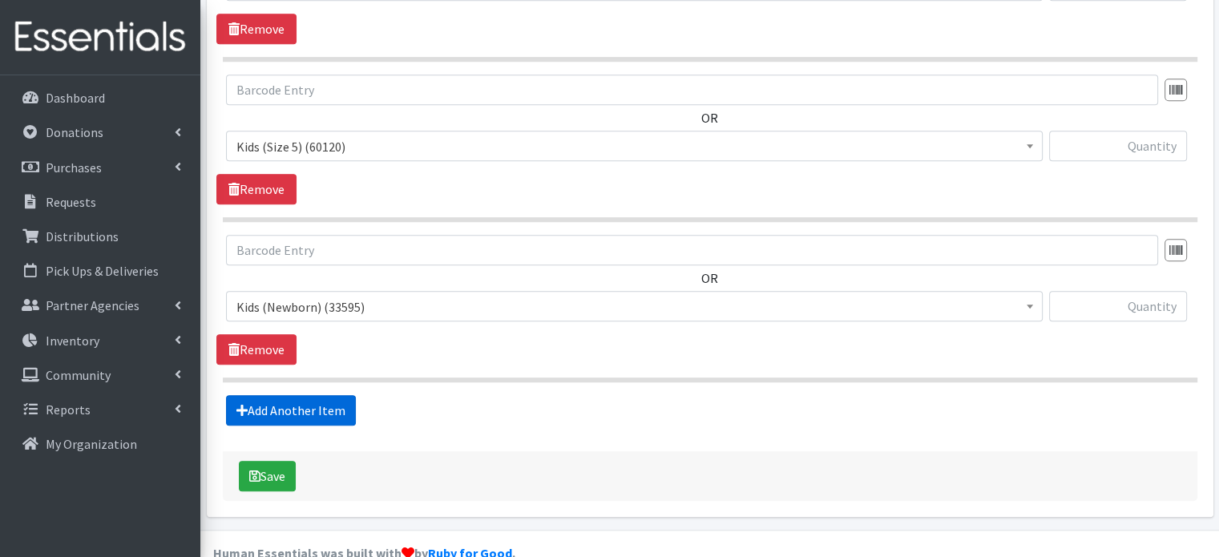
scroll to position [1254, 0]
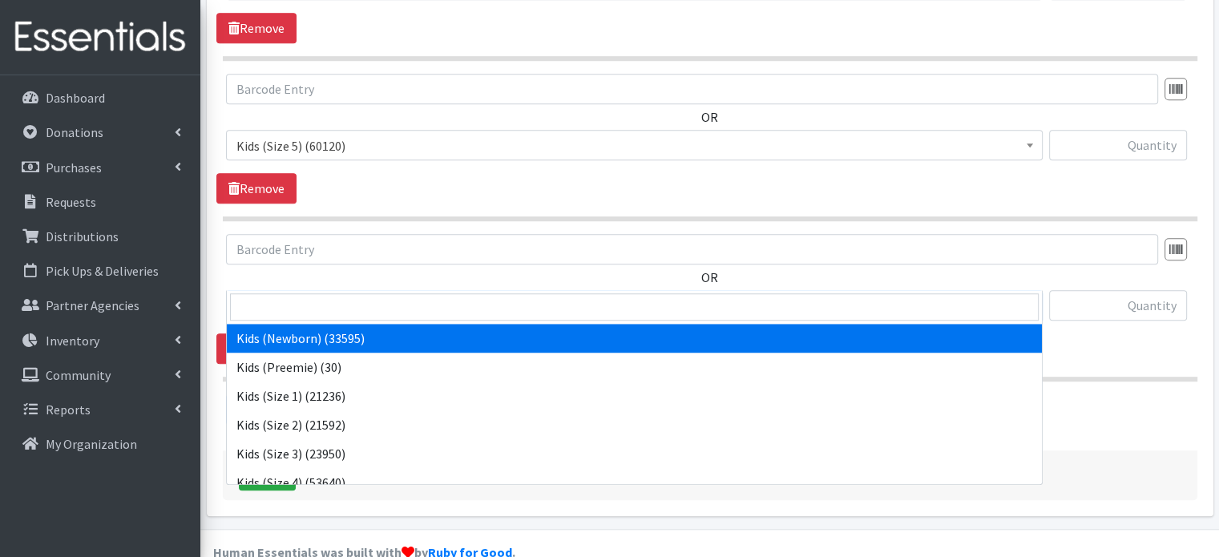
click at [338, 295] on span "Kids (Newborn) (33595)" at bounding box center [634, 306] width 796 height 22
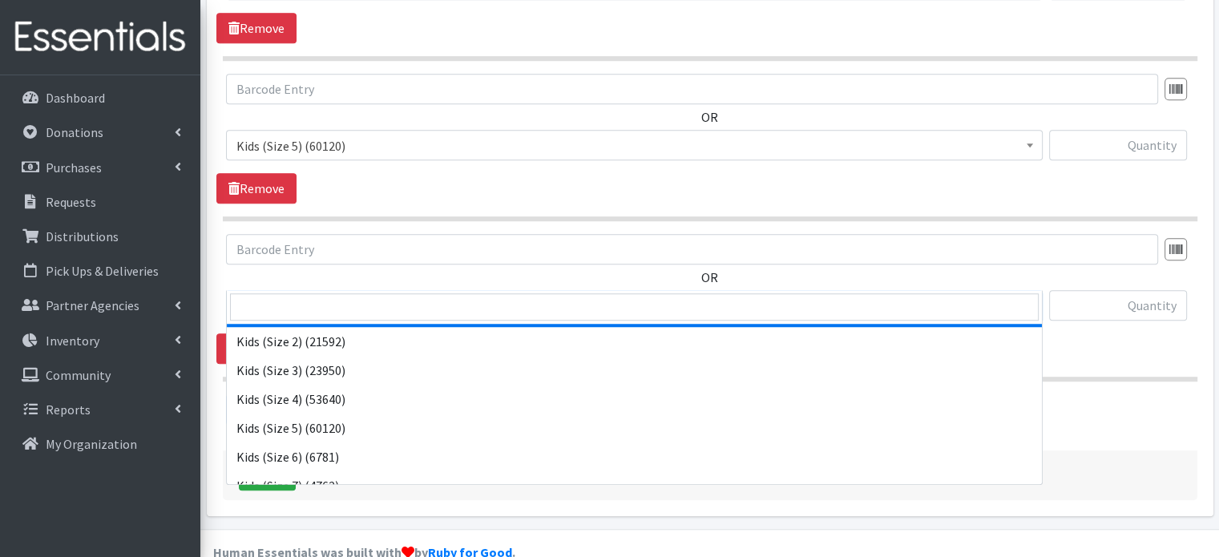
scroll to position [87, 0]
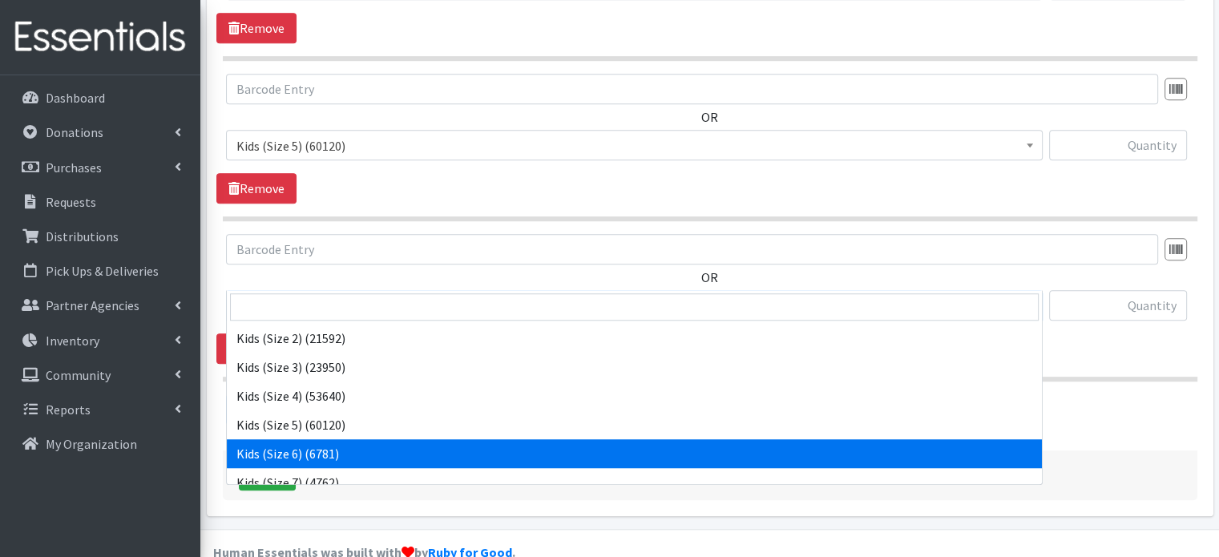
select select "4135"
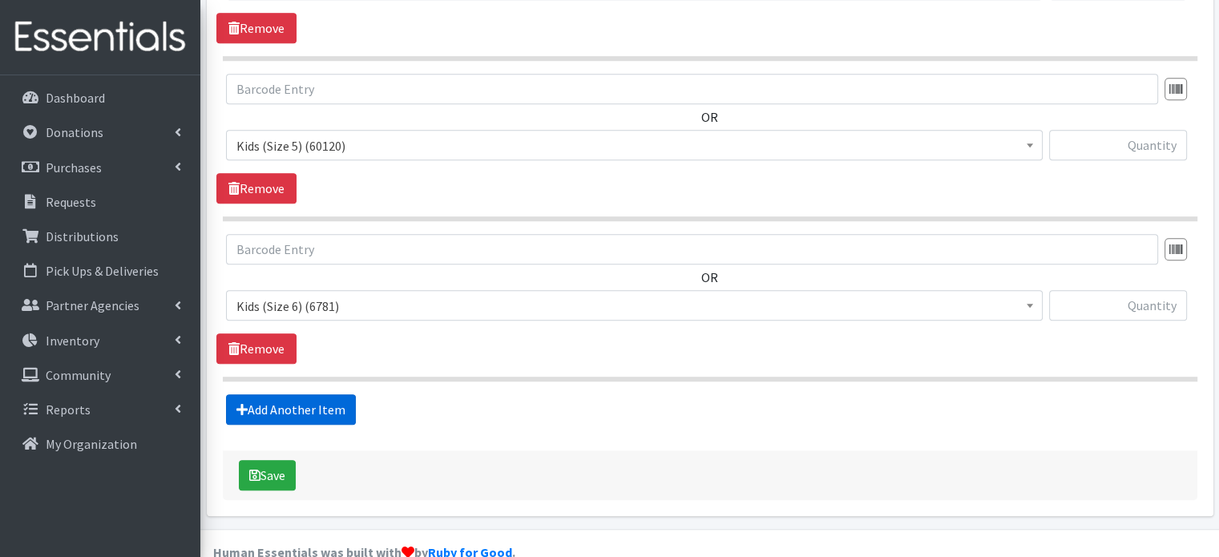
click at [301, 394] on link "Add Another Item" at bounding box center [291, 409] width 130 height 30
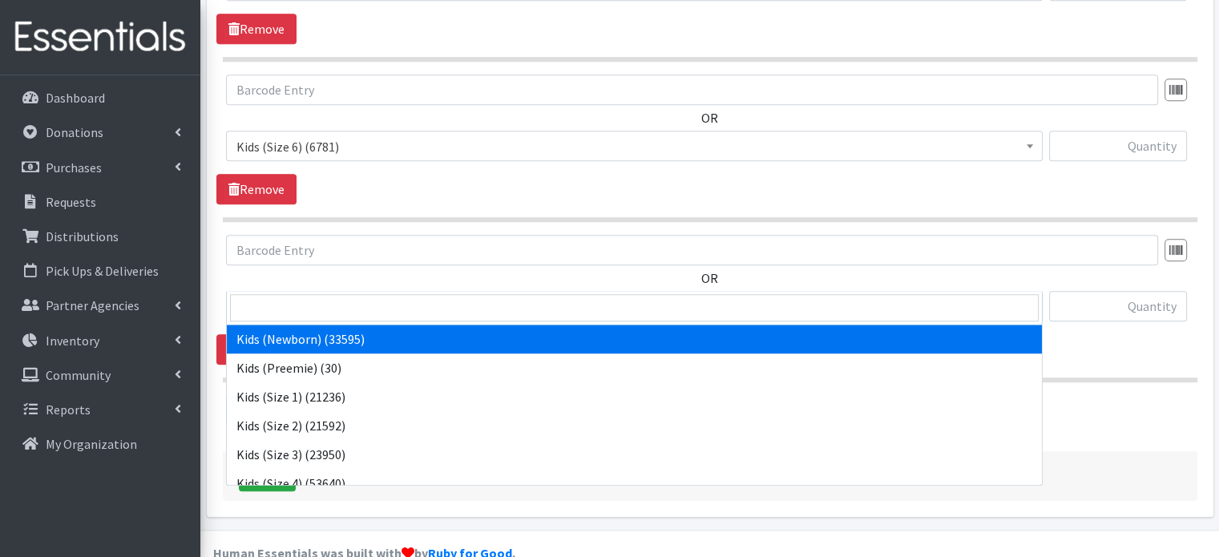
click at [343, 296] on span "Kids (Newborn) (33595)" at bounding box center [634, 307] width 796 height 22
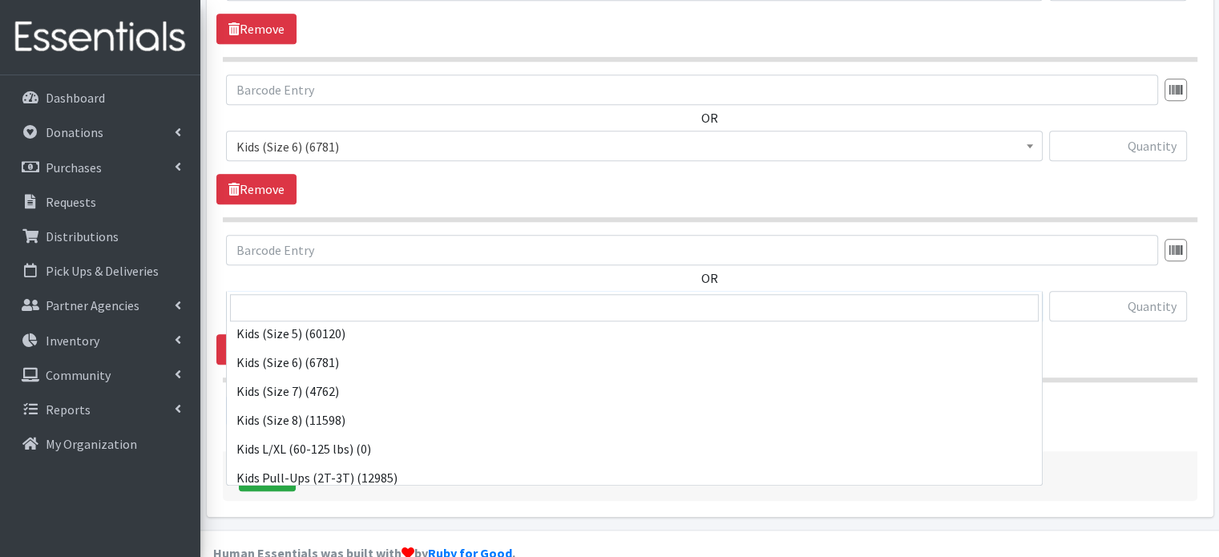
scroll to position [194, 0]
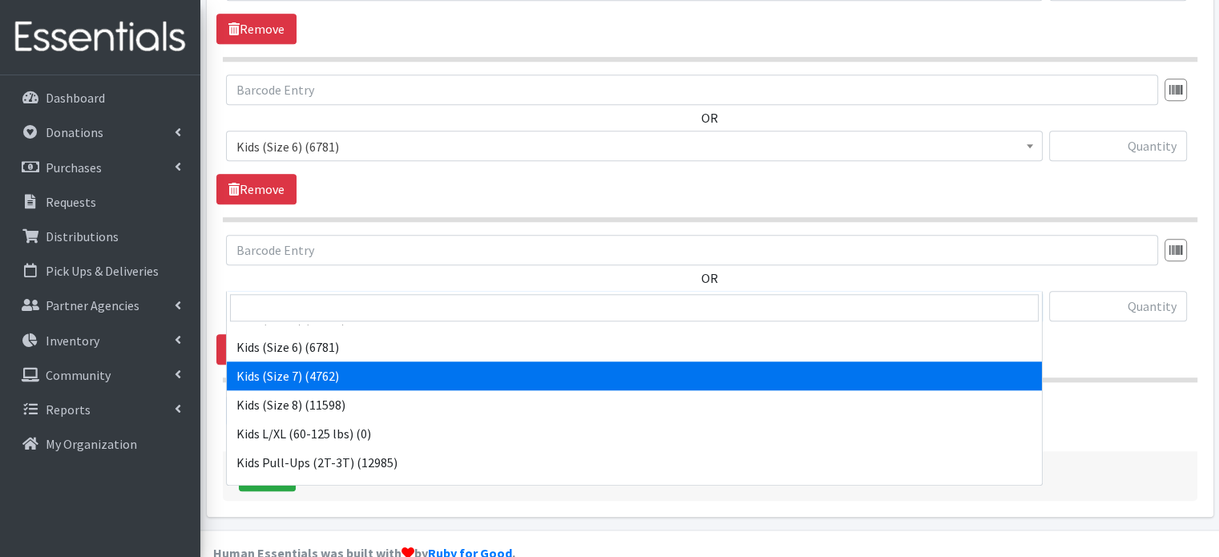
select select "6172"
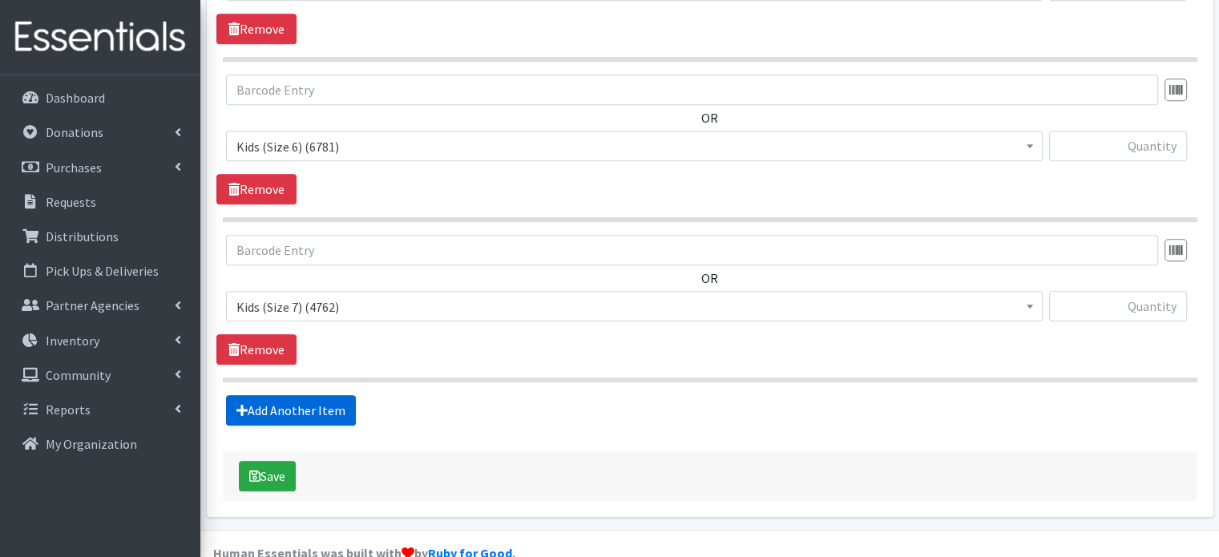
click at [302, 395] on link "Add Another Item" at bounding box center [291, 410] width 130 height 30
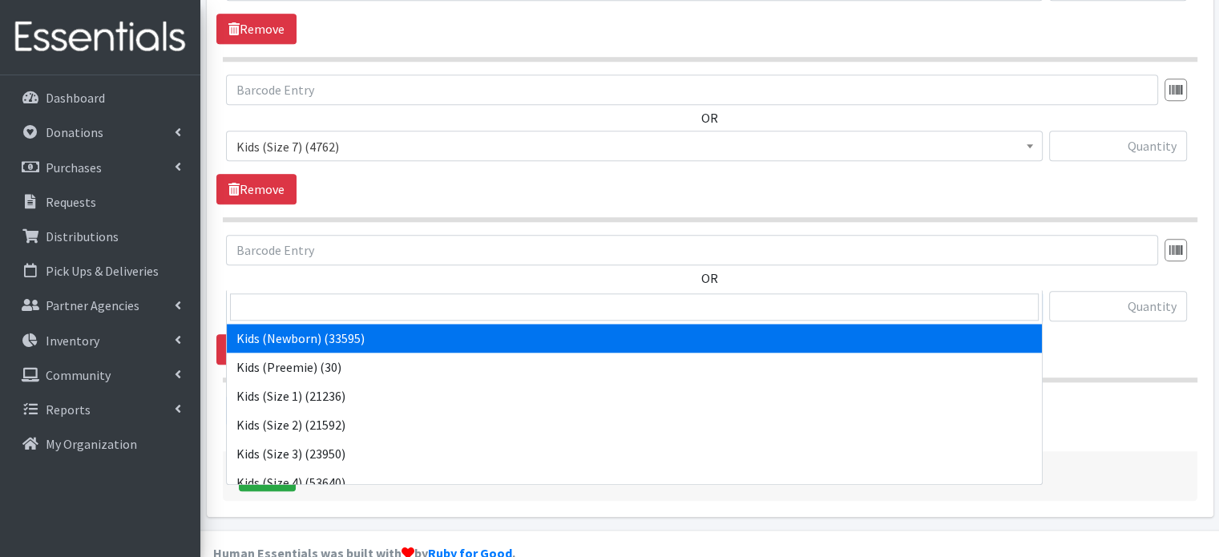
click at [311, 296] on span "Kids (Newborn) (33595)" at bounding box center [634, 307] width 796 height 22
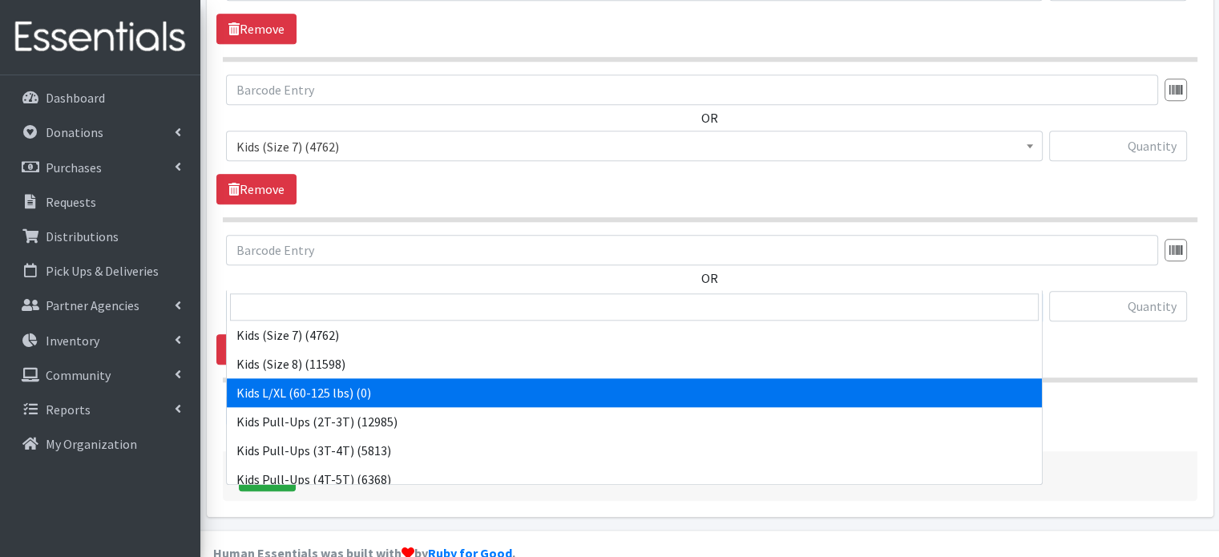
scroll to position [301, 0]
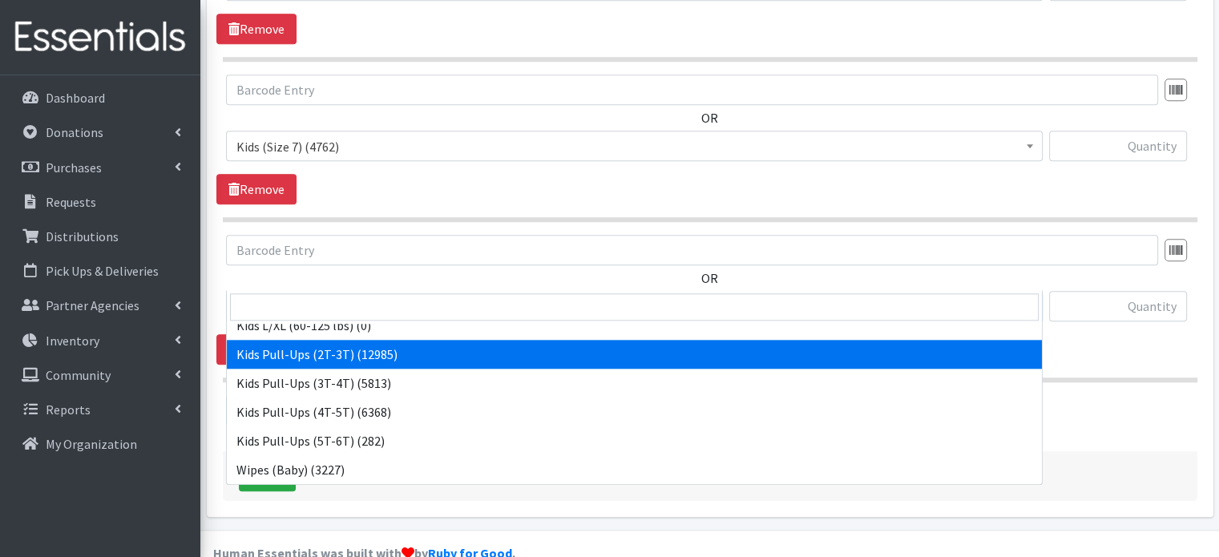
select select "4147"
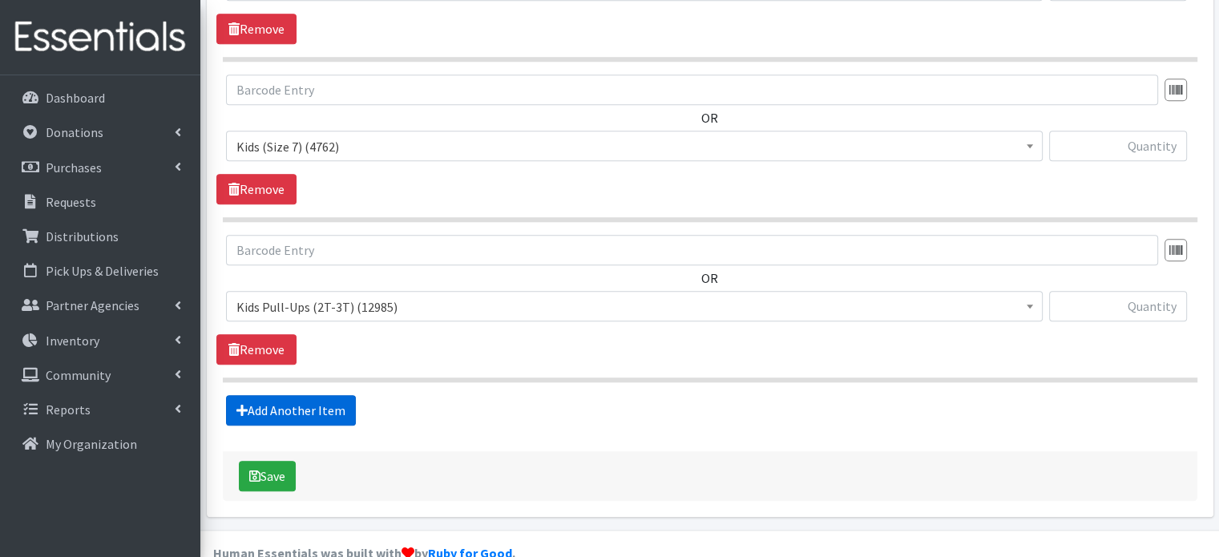
click at [309, 395] on link "Add Another Item" at bounding box center [291, 410] width 130 height 30
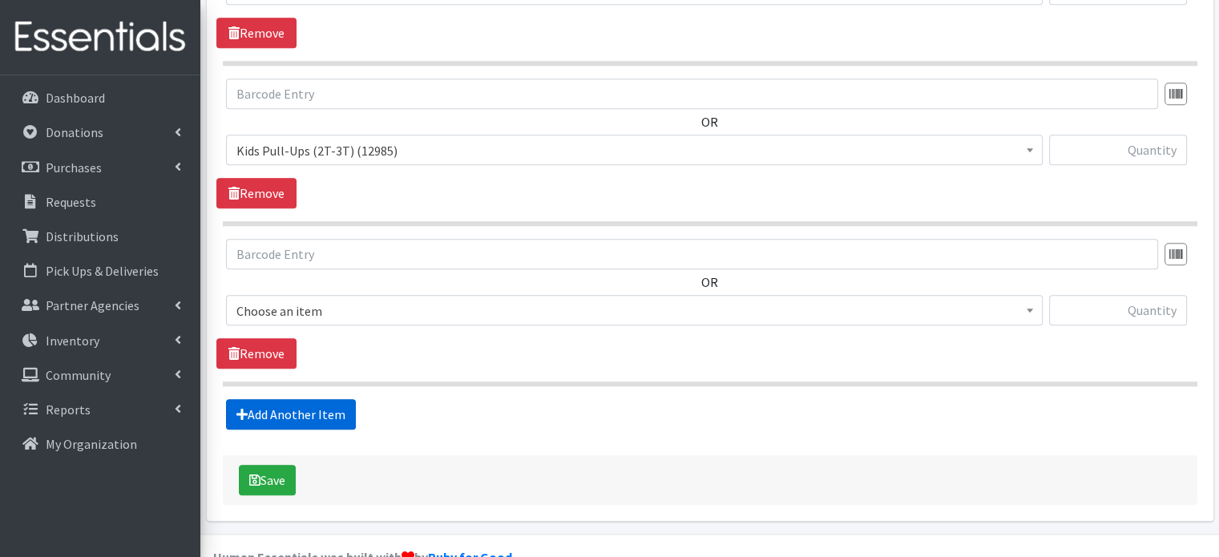
scroll to position [1734, 0]
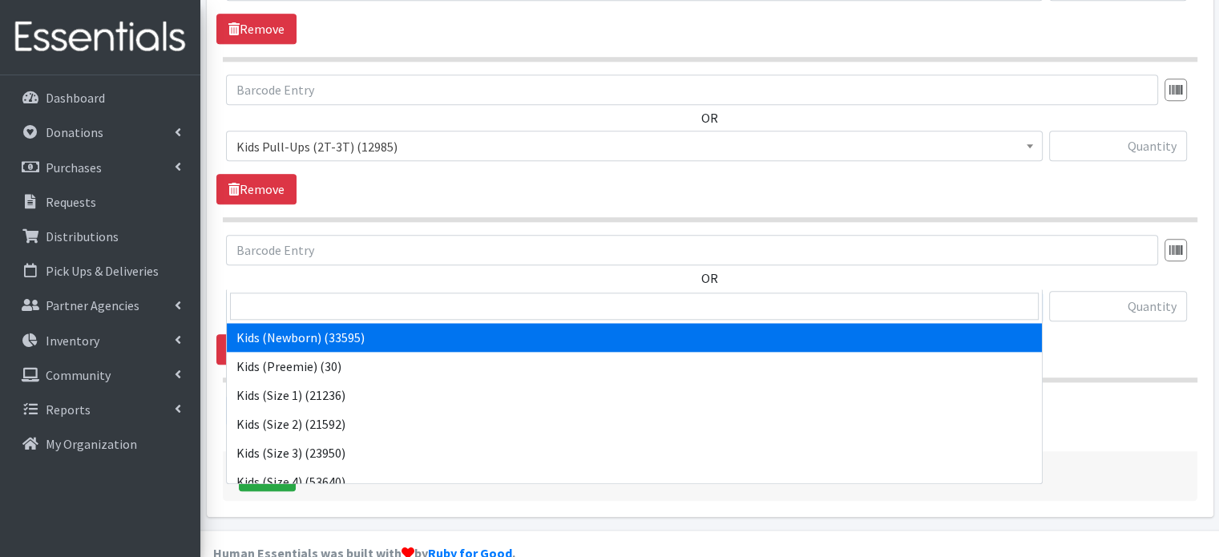
click at [351, 296] on span "Kids (Newborn) (33595)" at bounding box center [634, 307] width 796 height 22
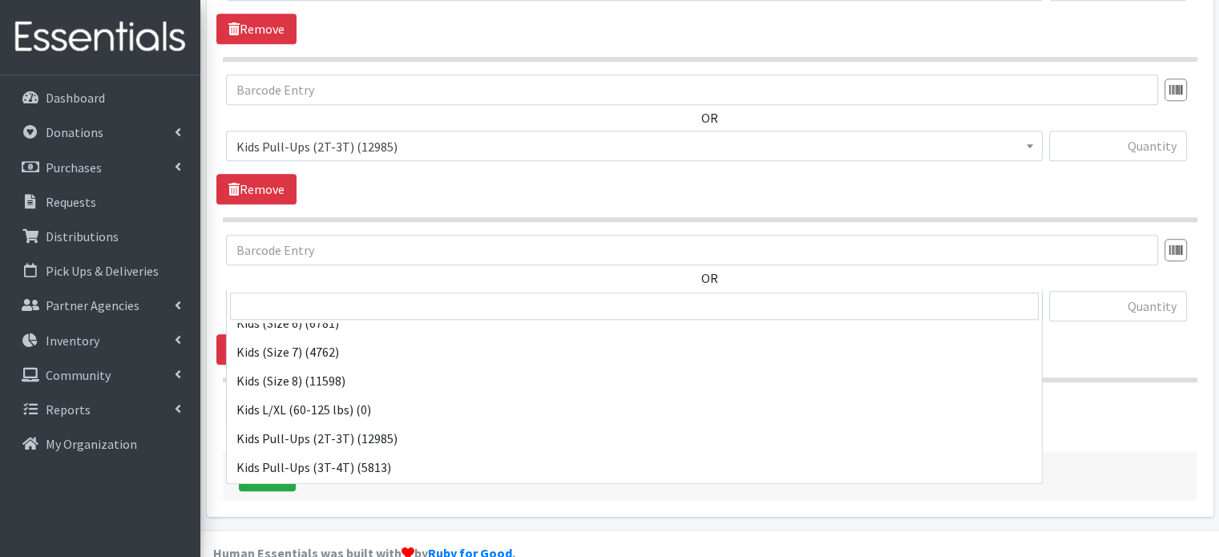
scroll to position [226, 0]
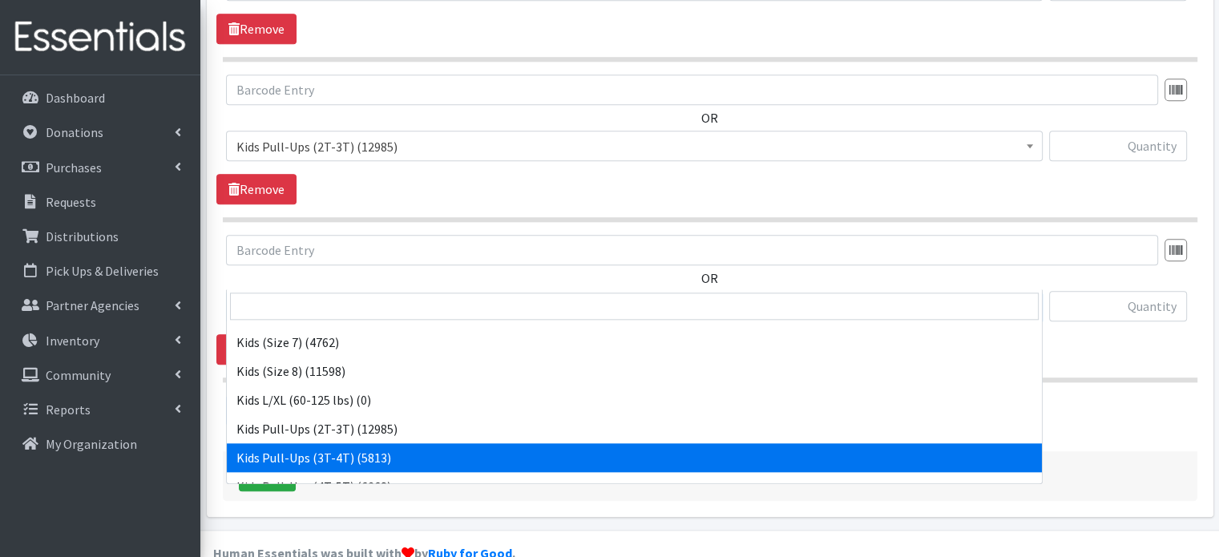
select select "4148"
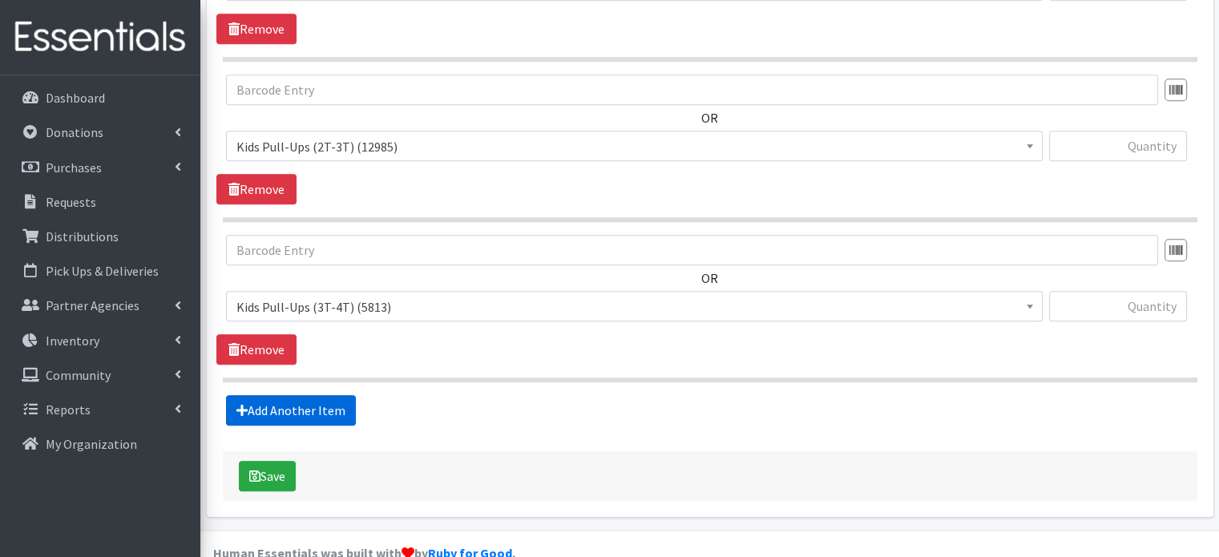
click at [311, 395] on link "Add Another Item" at bounding box center [291, 410] width 130 height 30
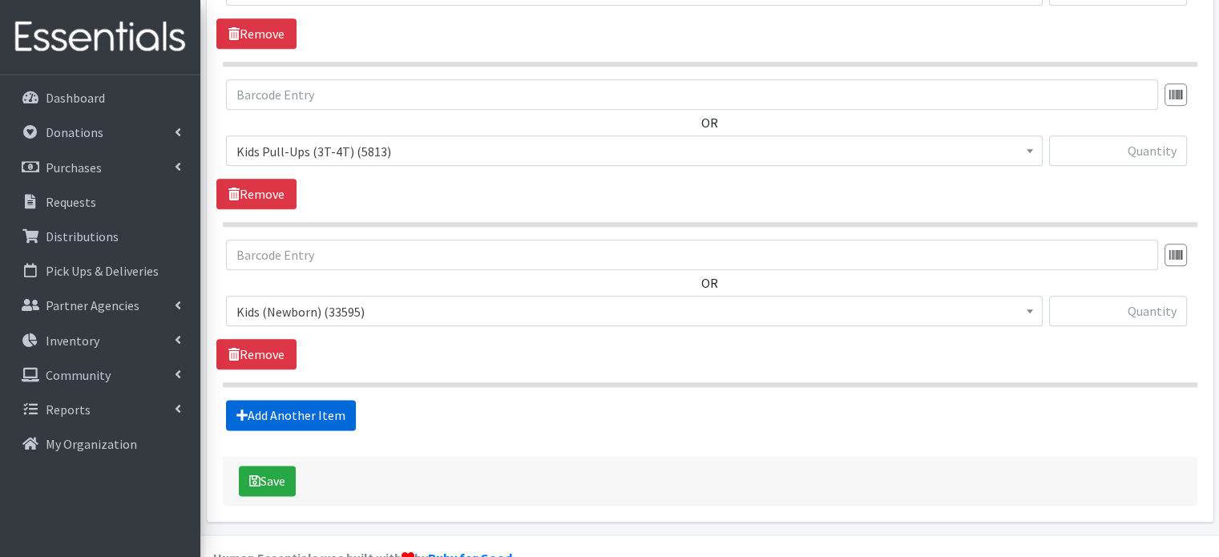
scroll to position [1894, 0]
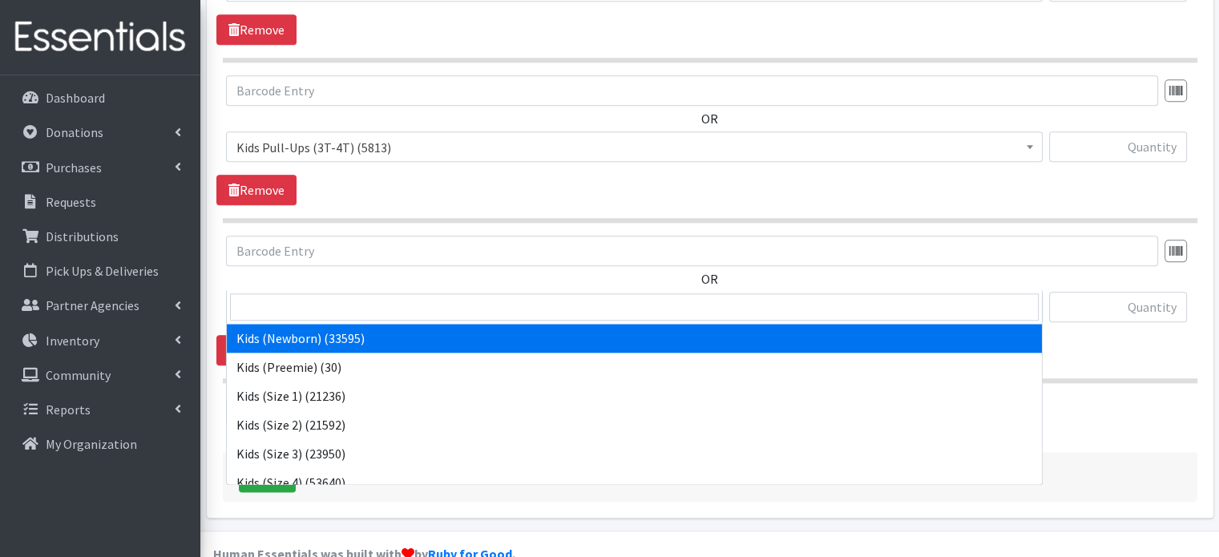
click at [375, 296] on span "Kids (Newborn) (33595)" at bounding box center [634, 307] width 796 height 22
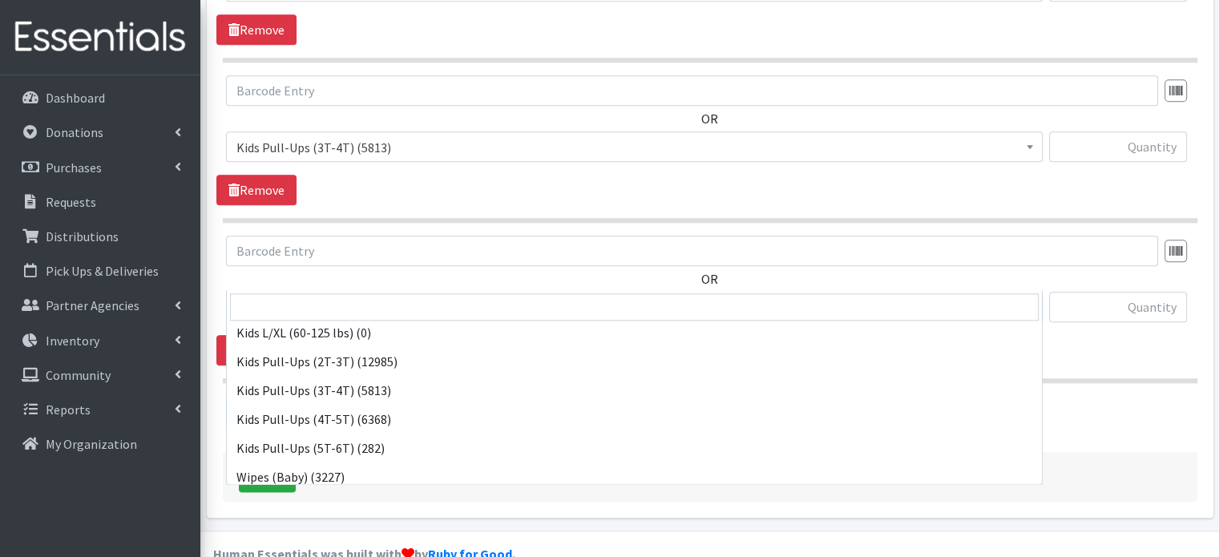
scroll to position [297, 0]
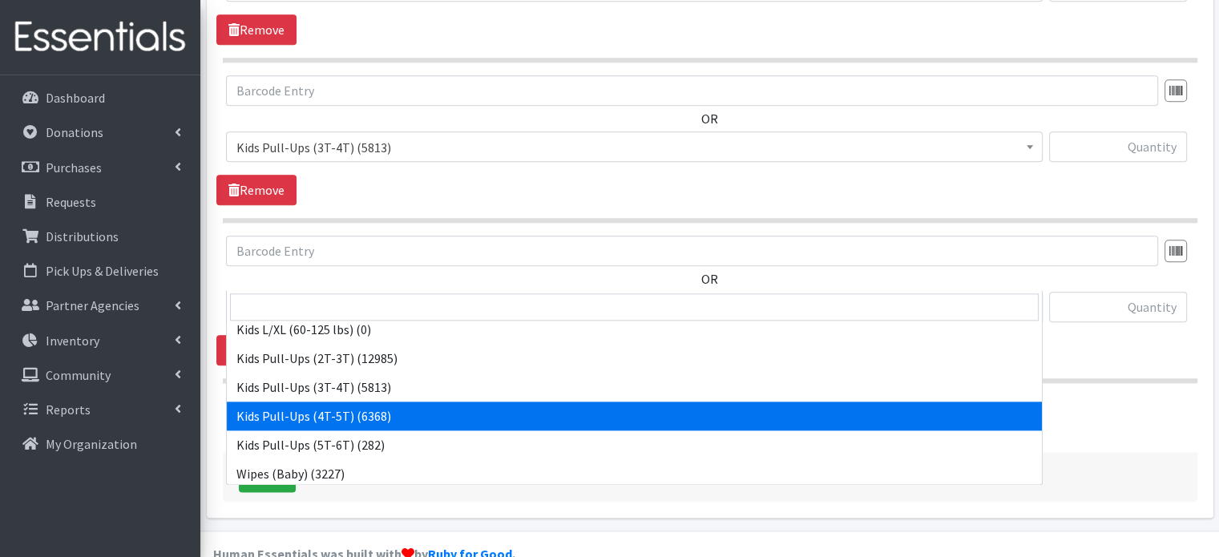
select select "4129"
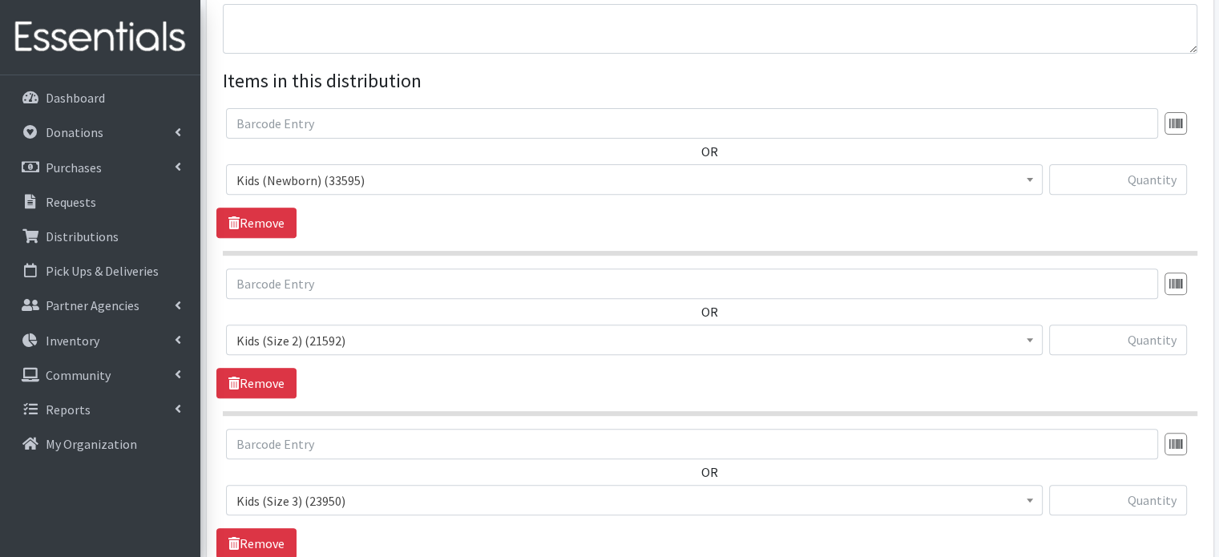
scroll to position [576, 0]
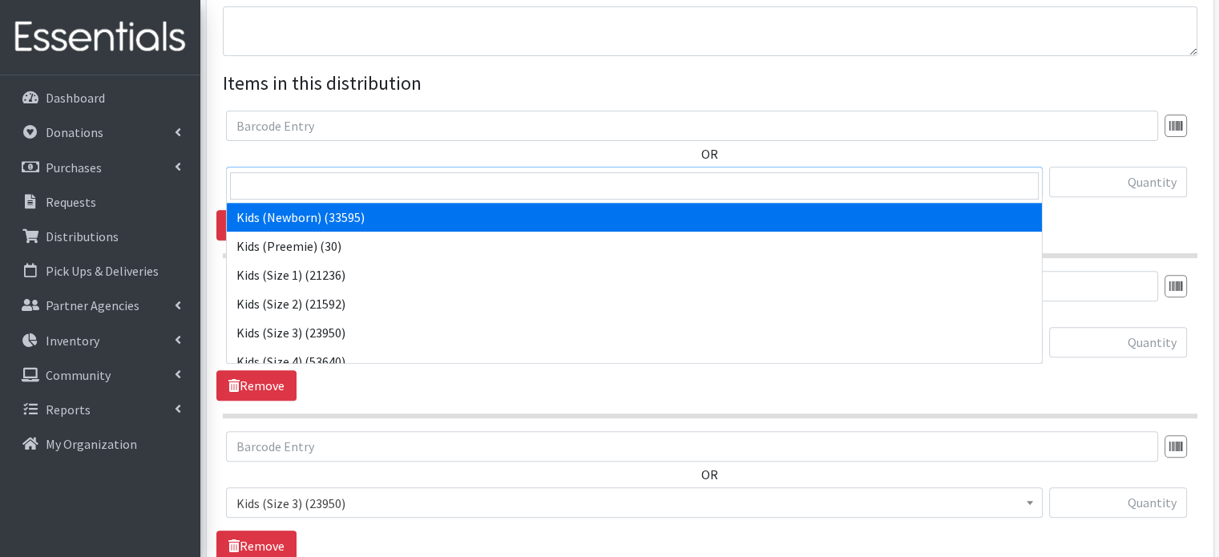
click at [353, 171] on span "Kids (Newborn) (33595)" at bounding box center [634, 182] width 796 height 22
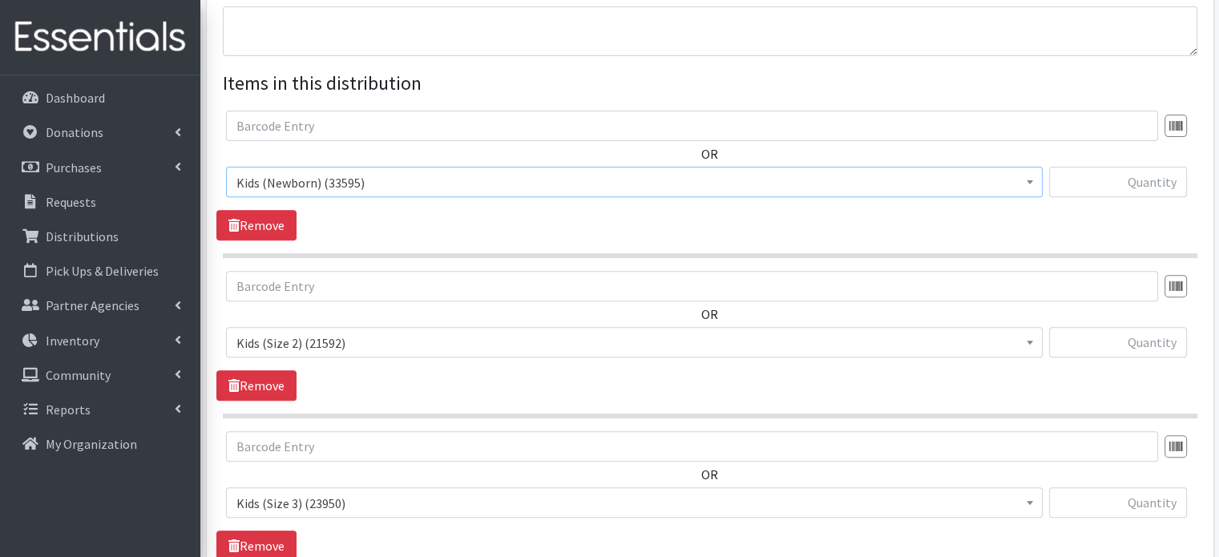
click at [353, 171] on span "Kids (Newborn) (33595)" at bounding box center [634, 182] width 796 height 22
click at [329, 171] on span "Kids (Newborn) (33595)" at bounding box center [634, 182] width 796 height 22
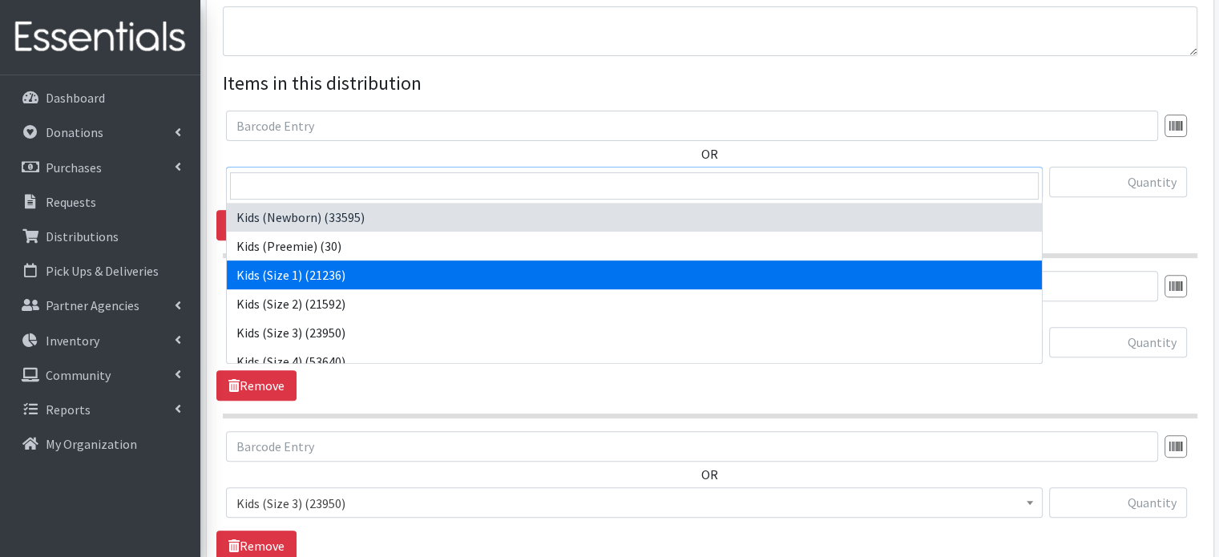
select select "4130"
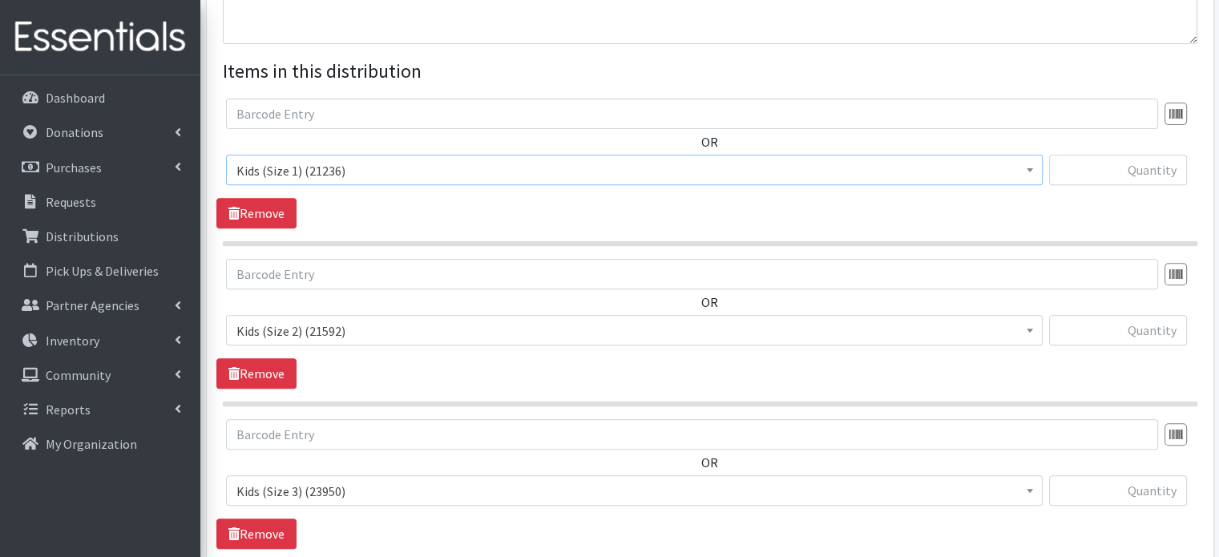
scroll to position [593, 0]
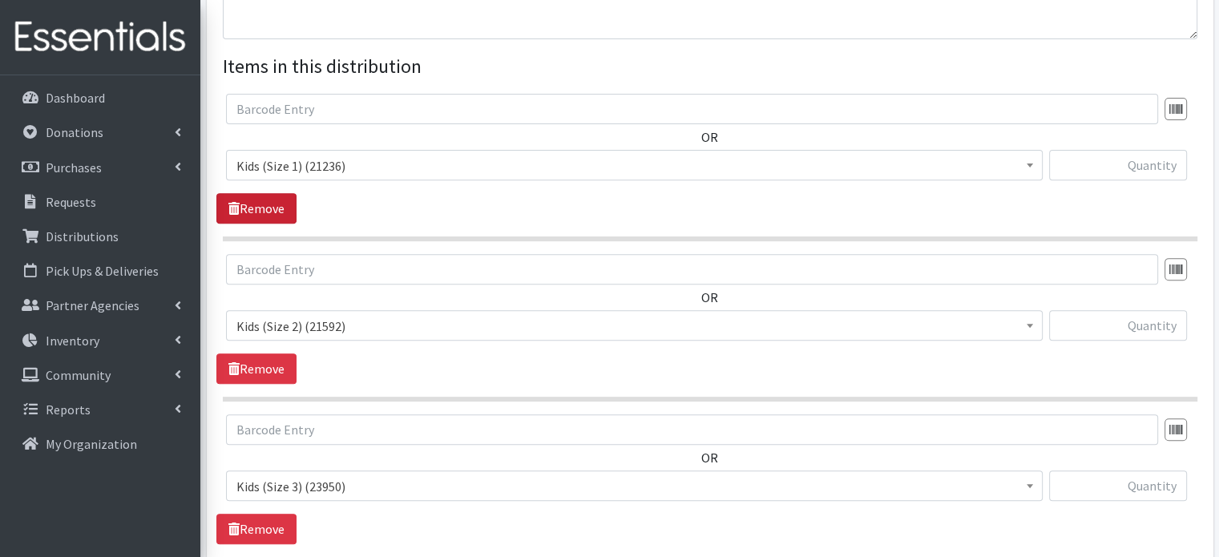
drag, startPoint x: 276, startPoint y: 171, endPoint x: 264, endPoint y: 172, distance: 11.2
click at [264, 193] on link "Remove" at bounding box center [256, 208] width 80 height 30
click at [1117, 150] on input "text" at bounding box center [1118, 165] width 138 height 30
type input "50"
click at [1141, 310] on input "text" at bounding box center [1118, 325] width 138 height 30
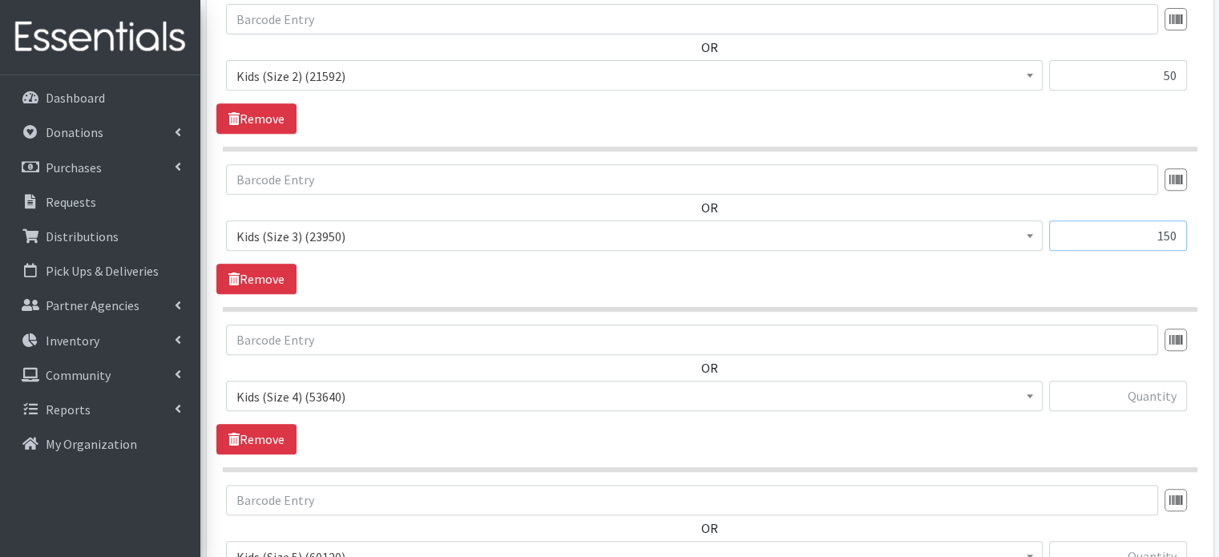
scroll to position [684, 0]
type input "150"
click at [1106, 379] on input "text" at bounding box center [1118, 394] width 138 height 30
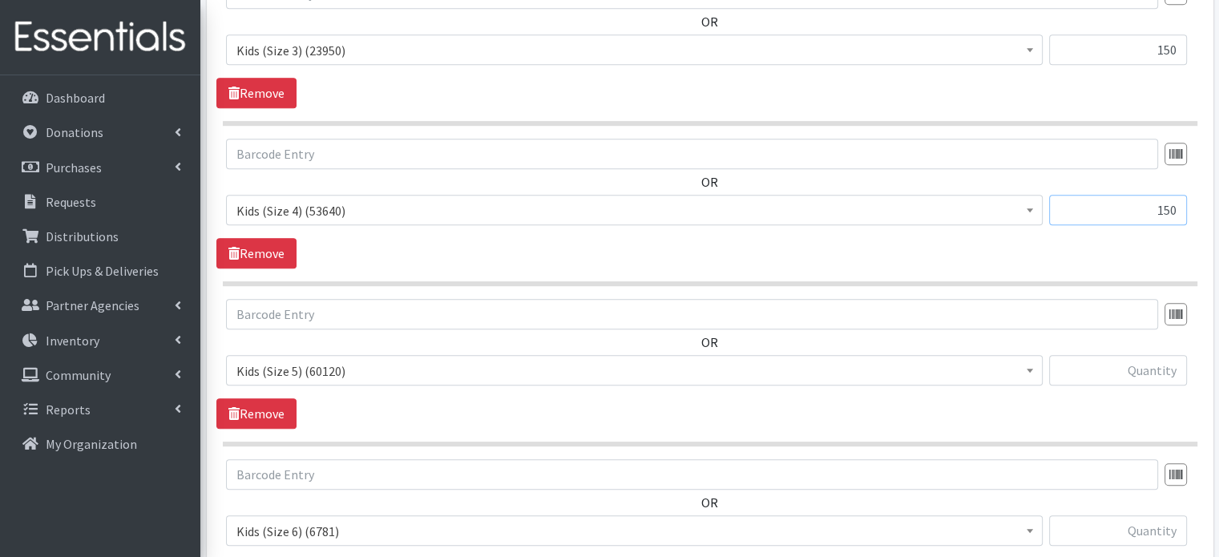
scroll to position [869, 0]
type input "150"
click at [1111, 354] on input "text" at bounding box center [1118, 369] width 138 height 30
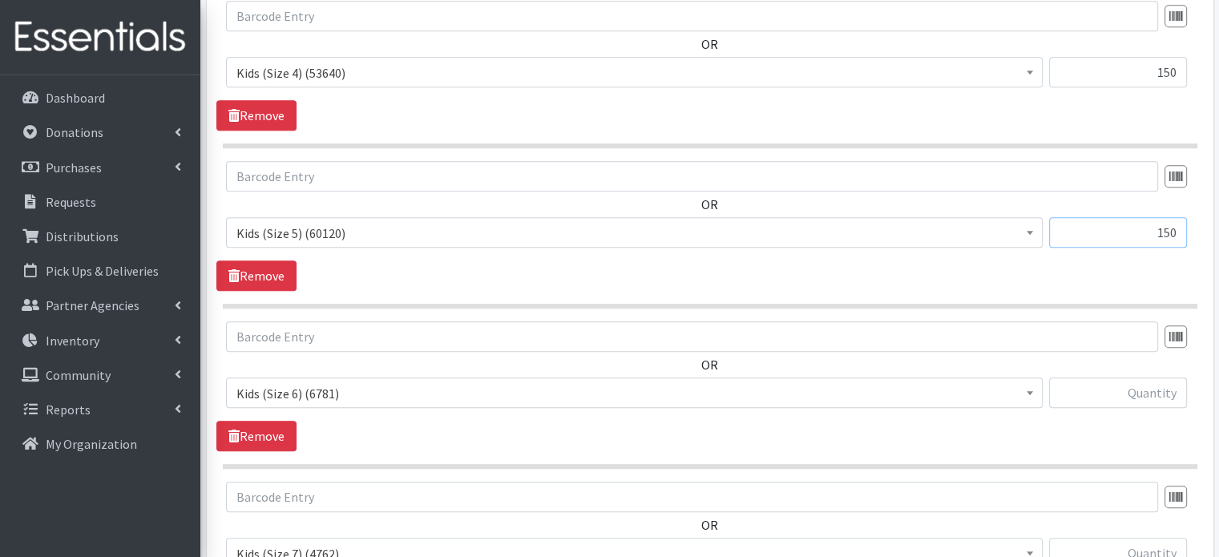
scroll to position [1007, 0]
type input "150"
click at [1111, 377] on input "text" at bounding box center [1118, 392] width 138 height 30
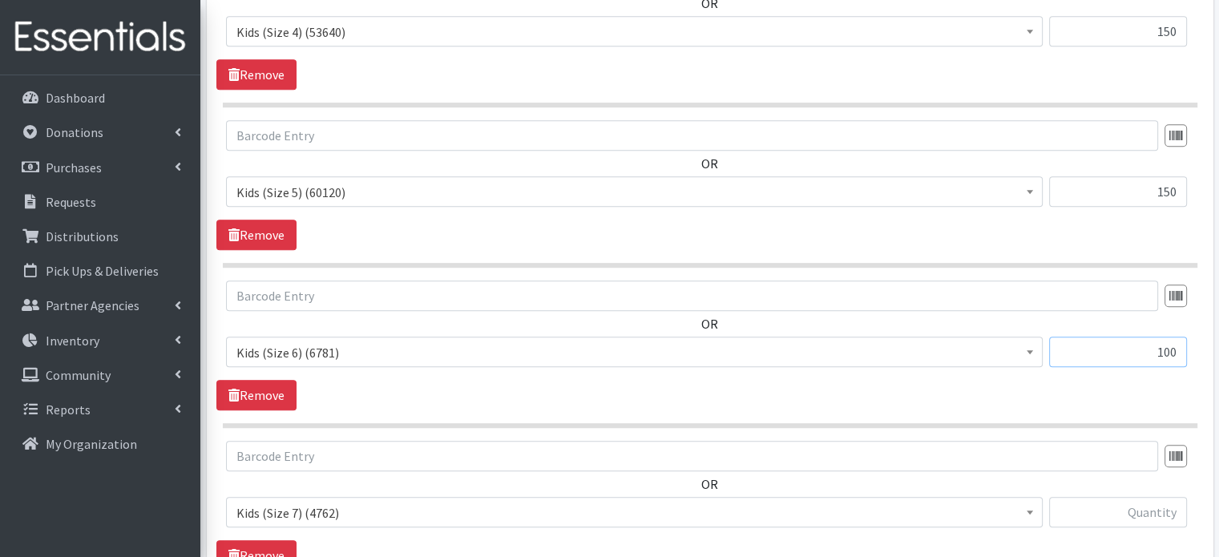
type input "100"
click at [1104, 497] on input "text" at bounding box center [1118, 512] width 138 height 30
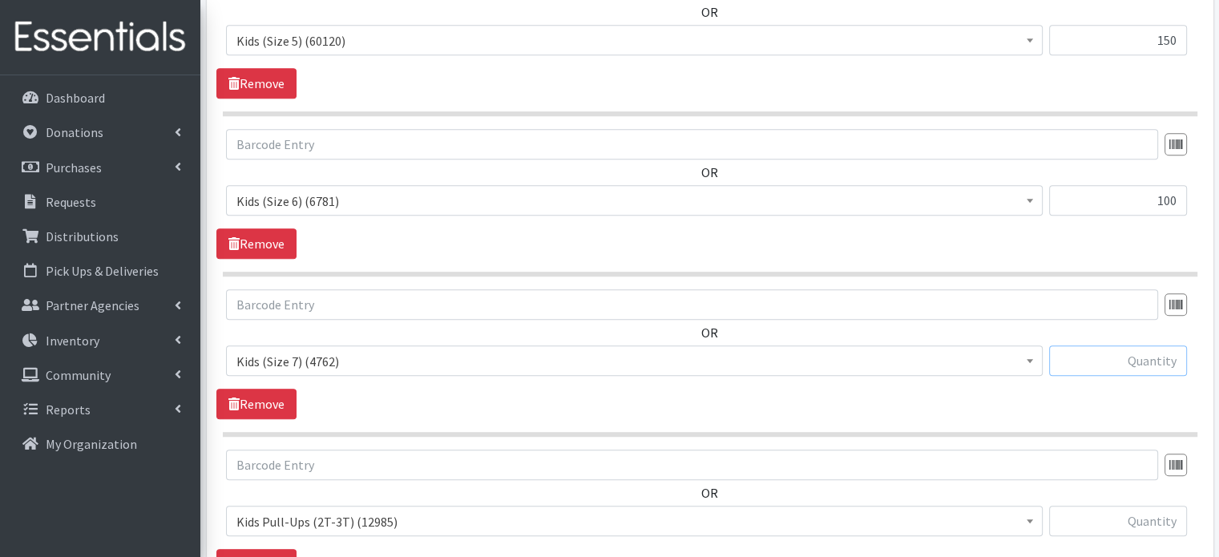
scroll to position [1210, 0]
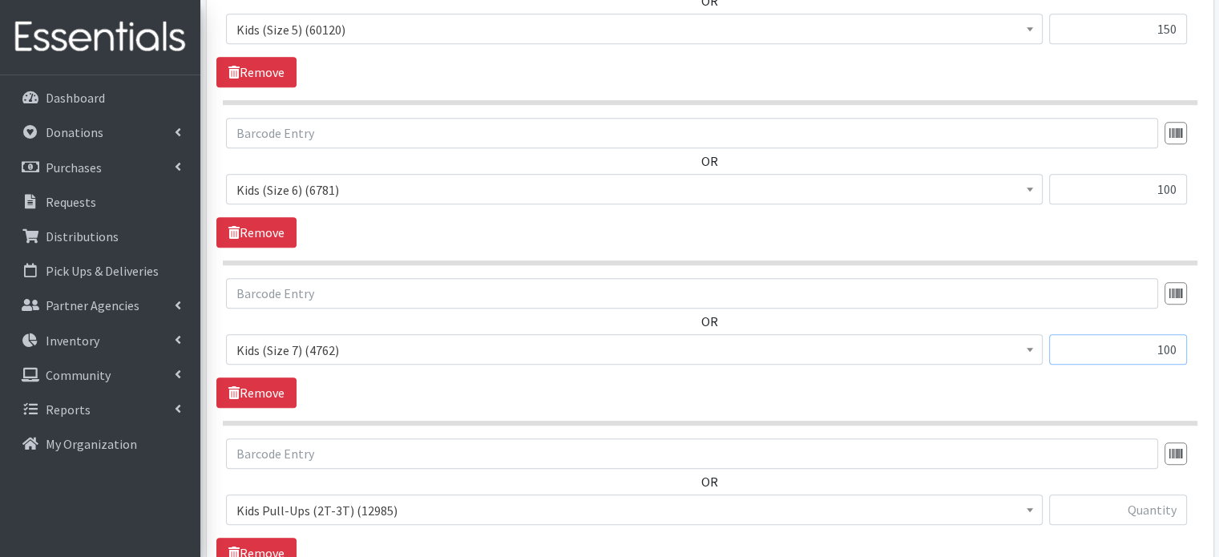
type input "100"
click at [1104, 494] on input "text" at bounding box center [1118, 509] width 138 height 30
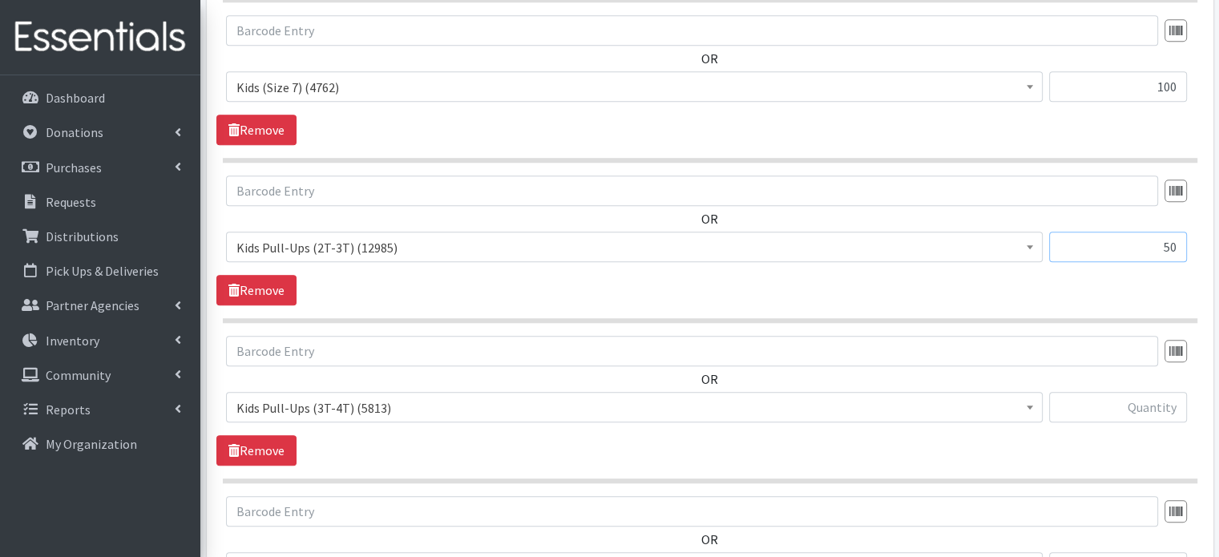
scroll to position [1480, 0]
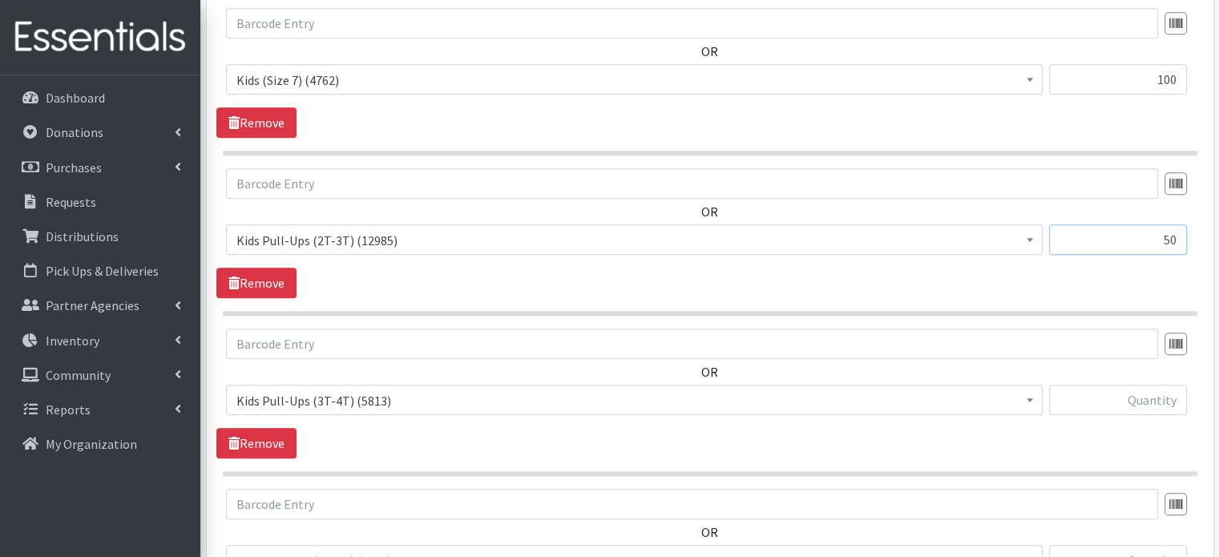
type input "50"
click at [1107, 385] on input "text" at bounding box center [1118, 400] width 138 height 30
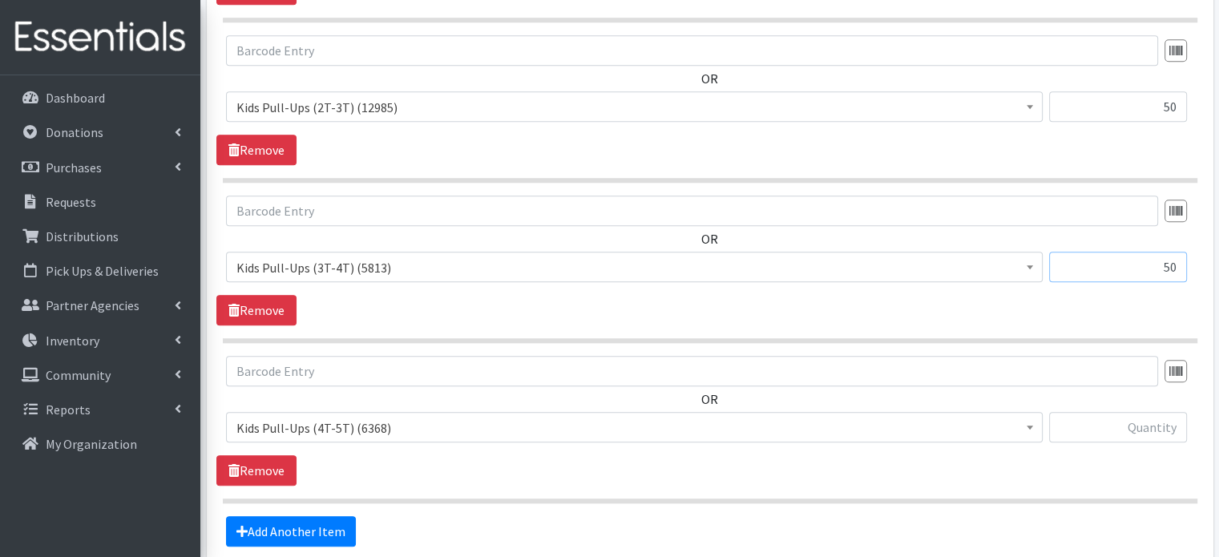
type input "50"
click at [1108, 412] on input "text" at bounding box center [1118, 427] width 138 height 30
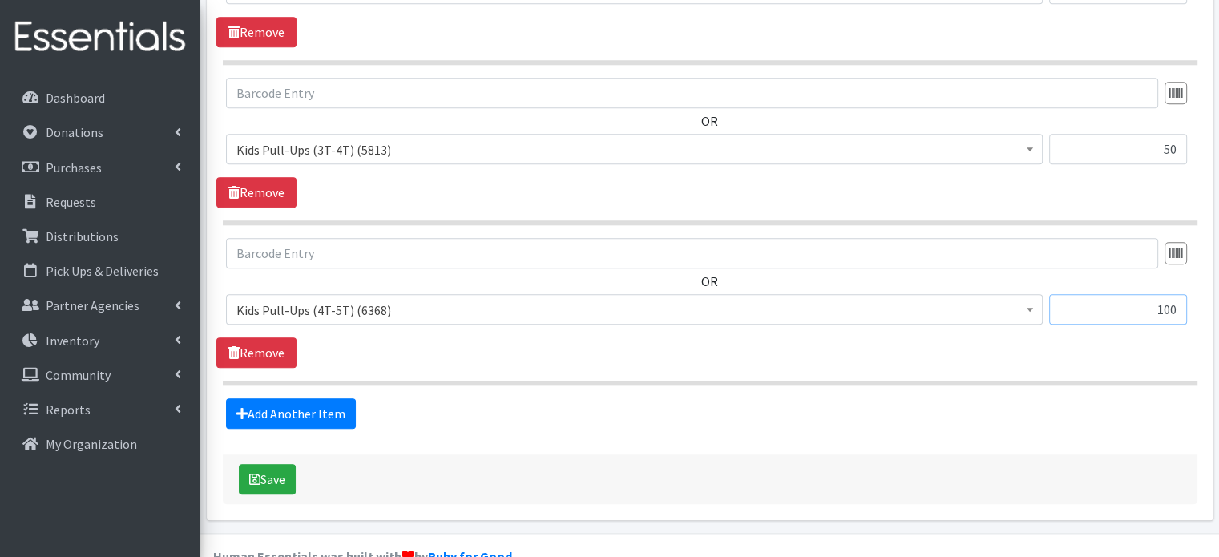
scroll to position [1733, 0]
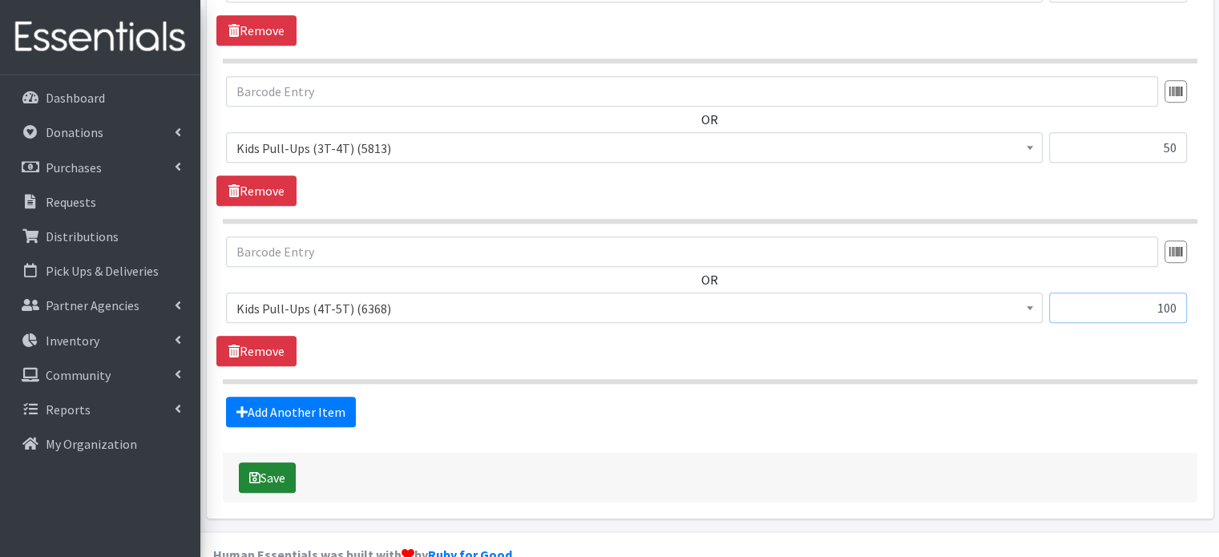
type input "100"
click at [279, 462] on button "Save" at bounding box center [267, 477] width 57 height 30
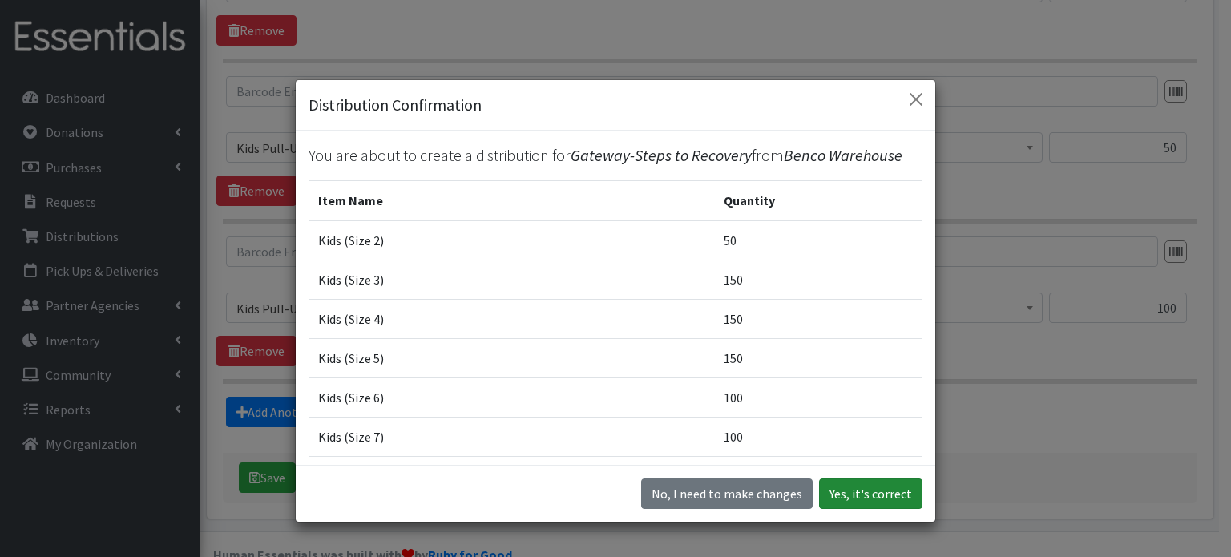
click at [866, 490] on button "Yes, it's correct" at bounding box center [870, 493] width 103 height 30
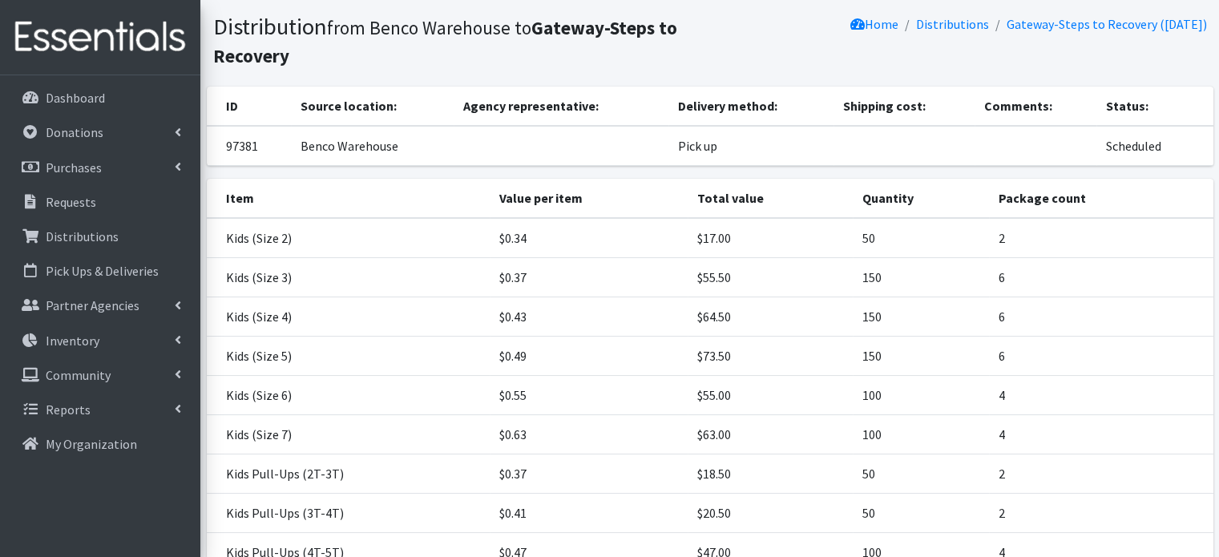
scroll to position [272, 0]
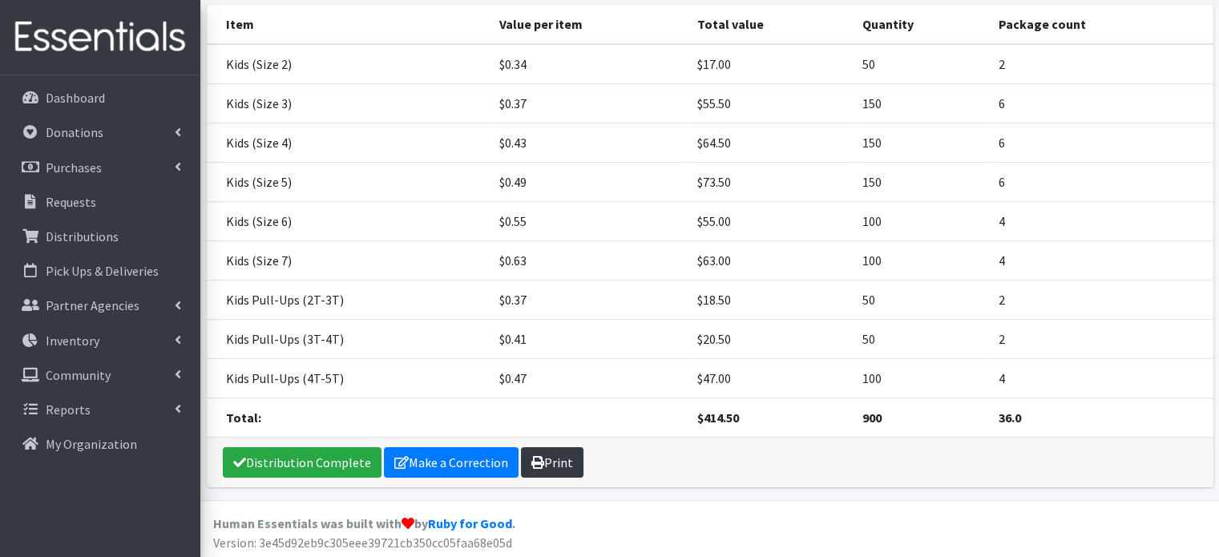
click at [536, 464] on icon at bounding box center [537, 462] width 13 height 13
click at [401, 459] on icon at bounding box center [401, 462] width 14 height 13
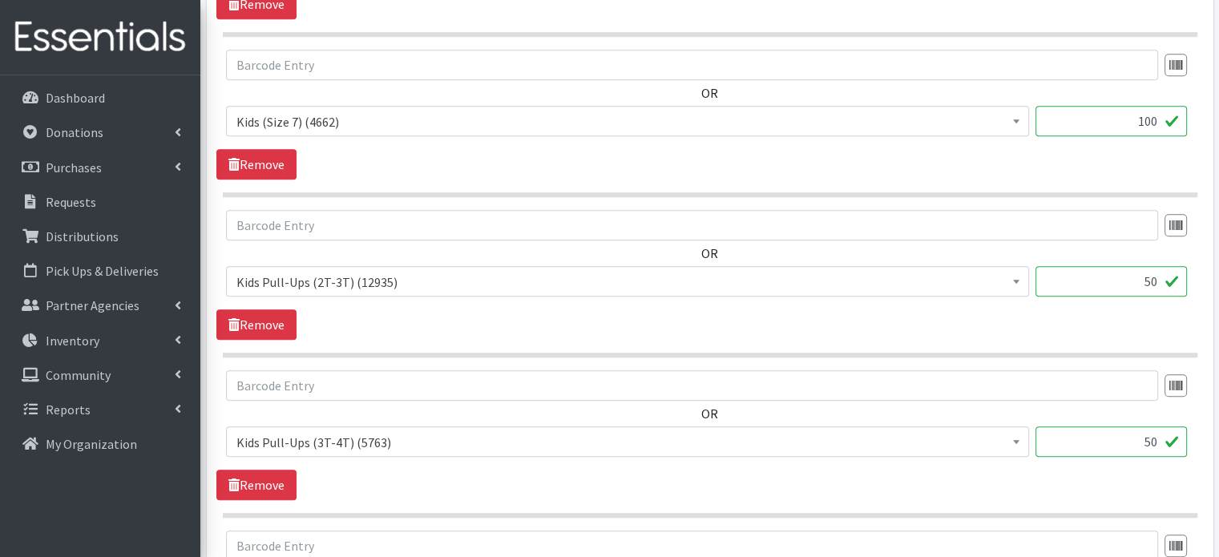
scroll to position [1445, 0]
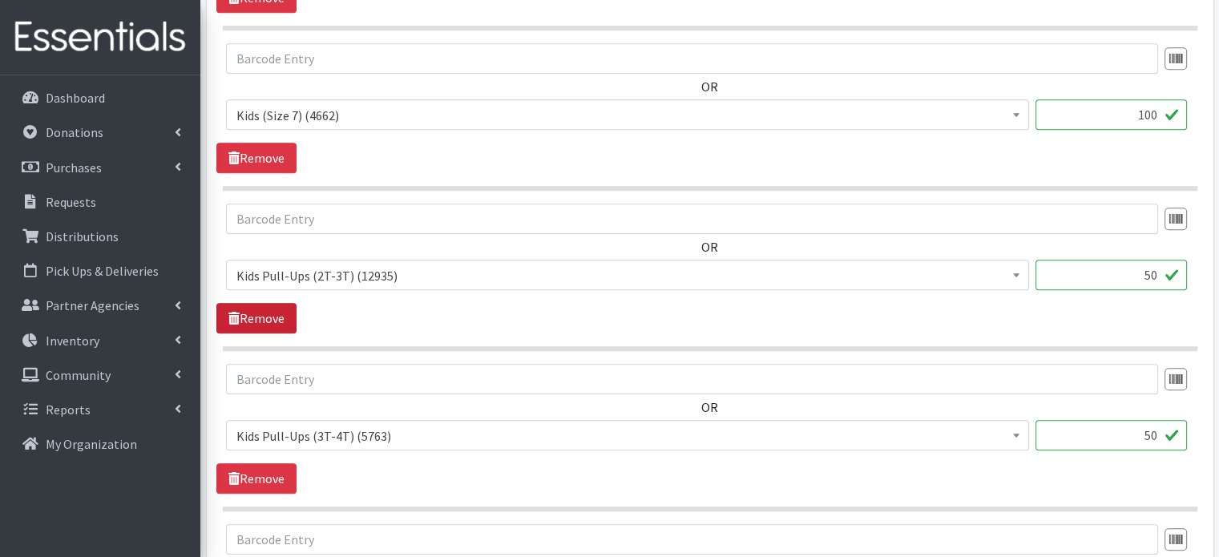
click at [272, 303] on link "Remove" at bounding box center [256, 318] width 80 height 30
click at [273, 303] on link "Remove" at bounding box center [256, 318] width 80 height 30
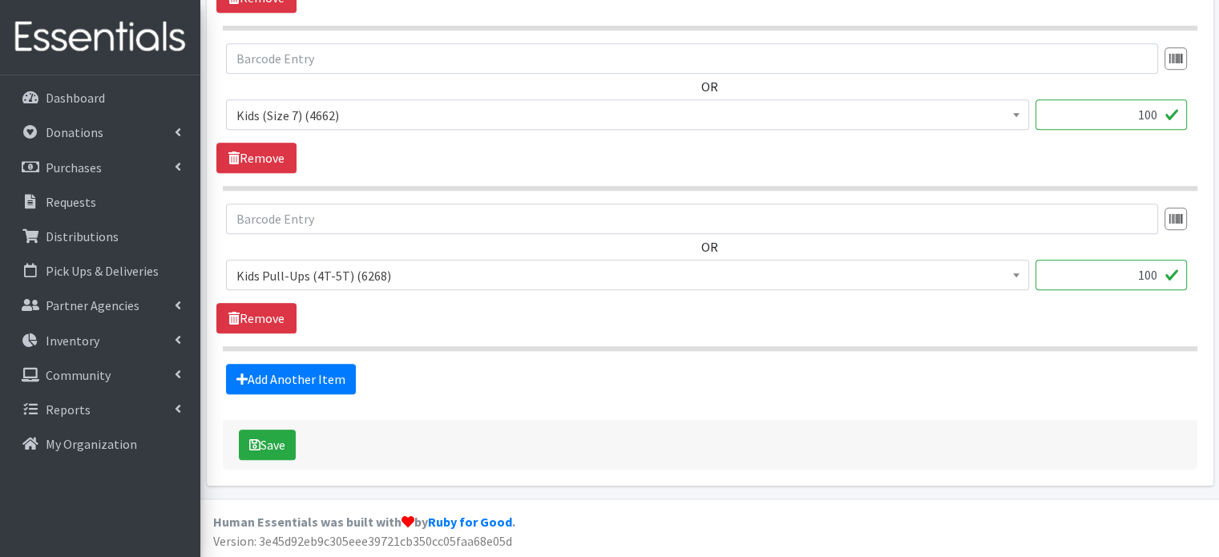
scroll to position [1414, 0]
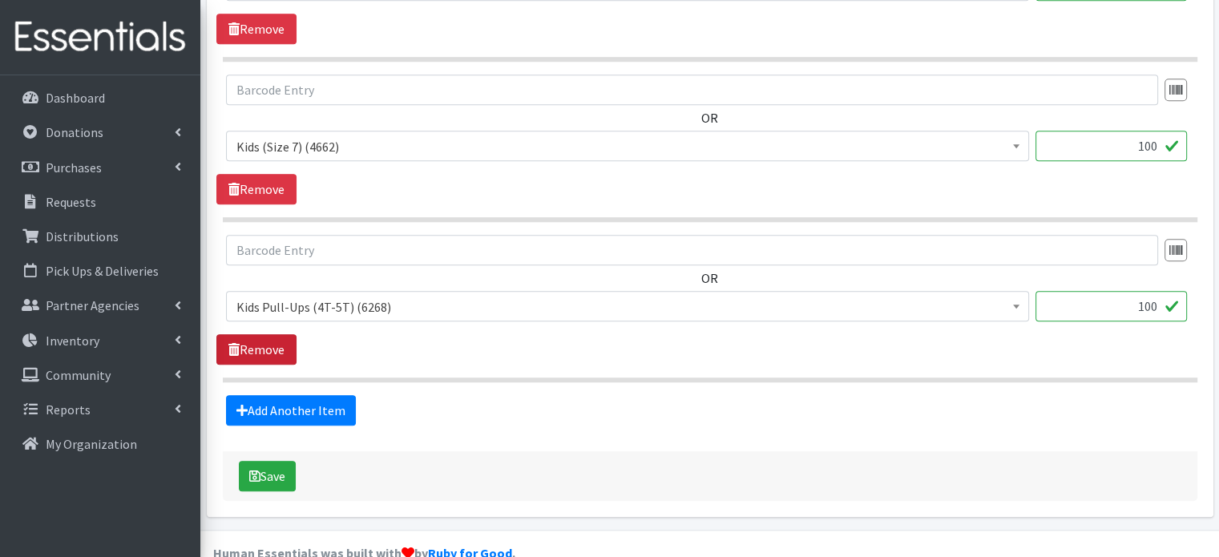
click at [272, 334] on link "Remove" at bounding box center [256, 349] width 80 height 30
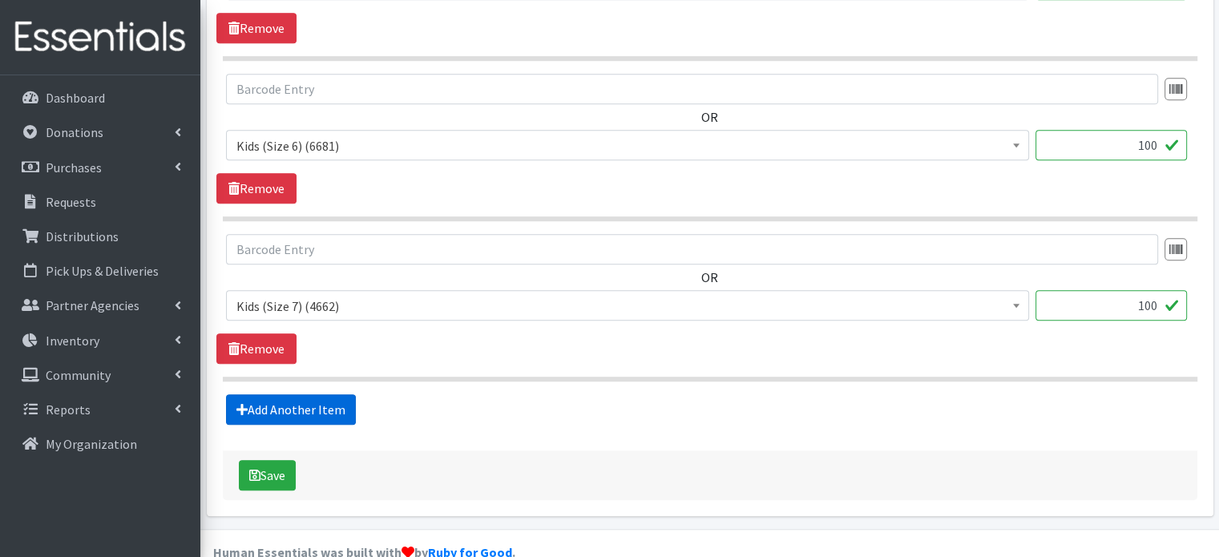
click at [286, 394] on link "Add Another Item" at bounding box center [291, 409] width 130 height 30
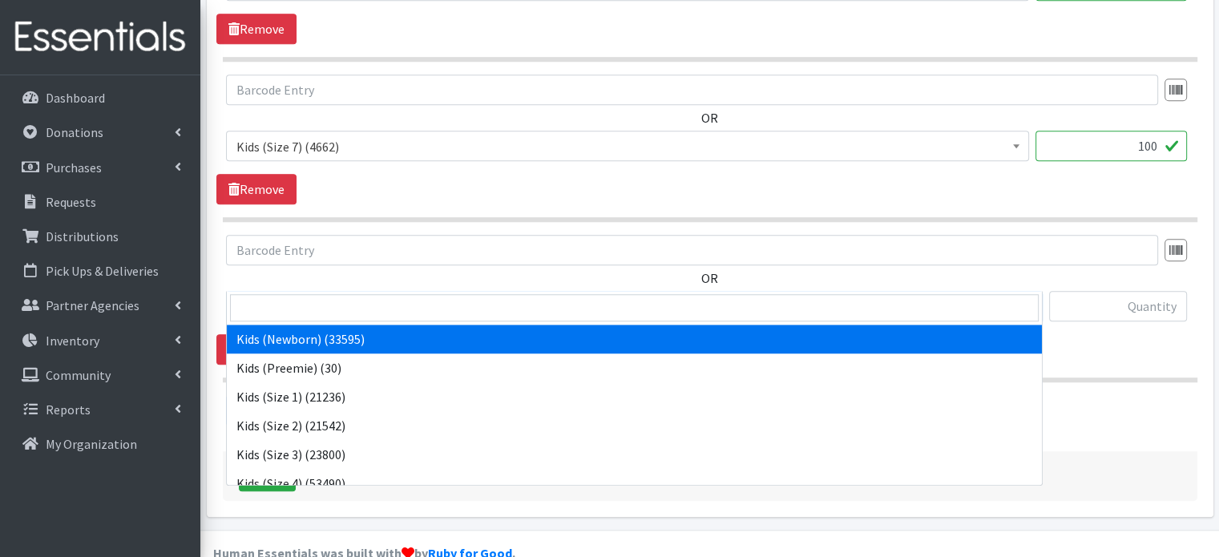
click at [358, 291] on span "Kids (Newborn) (33595)" at bounding box center [634, 306] width 817 height 30
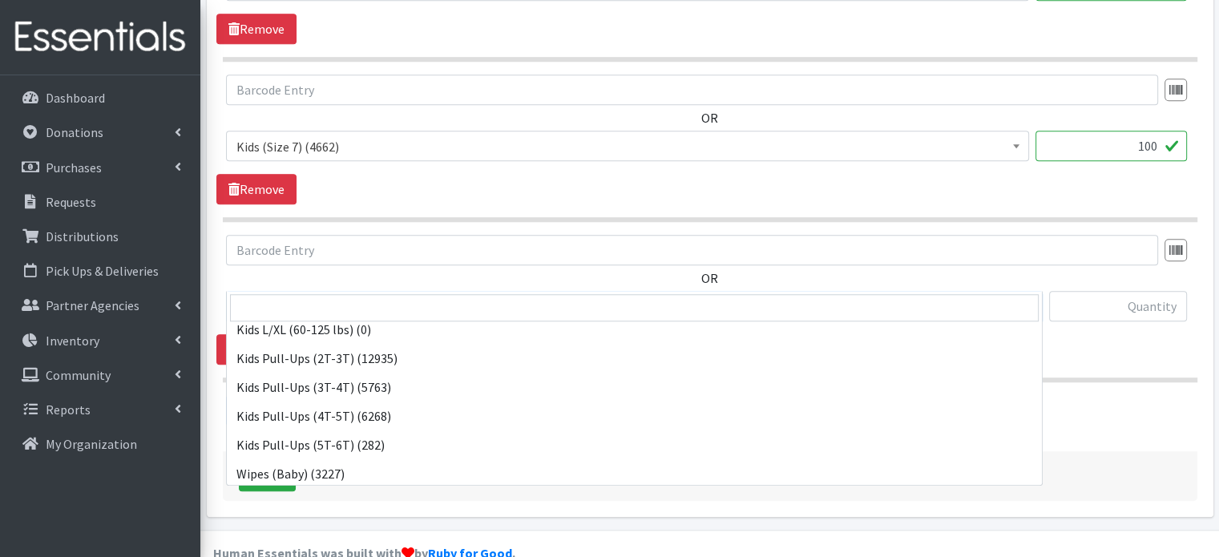
scroll to position [301, 0]
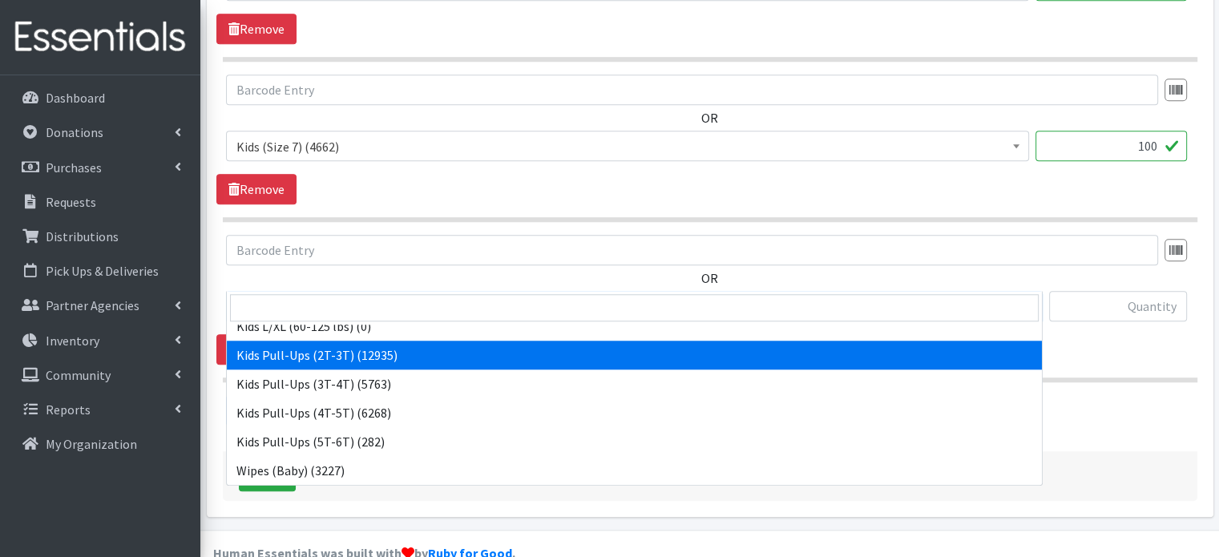
select select "4147"
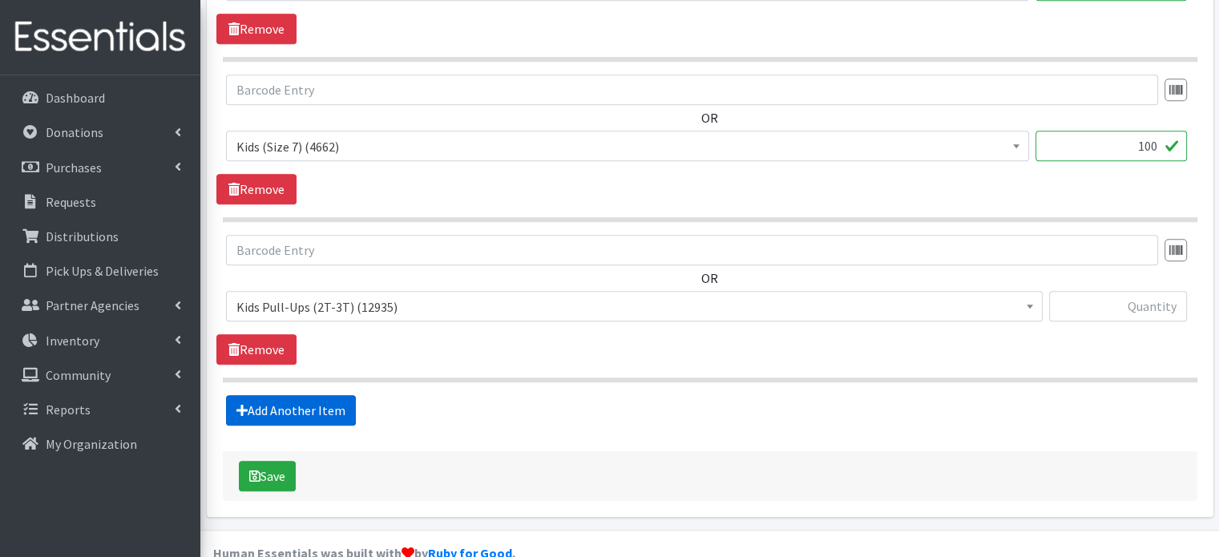
click at [301, 395] on link "Add Another Item" at bounding box center [291, 410] width 130 height 30
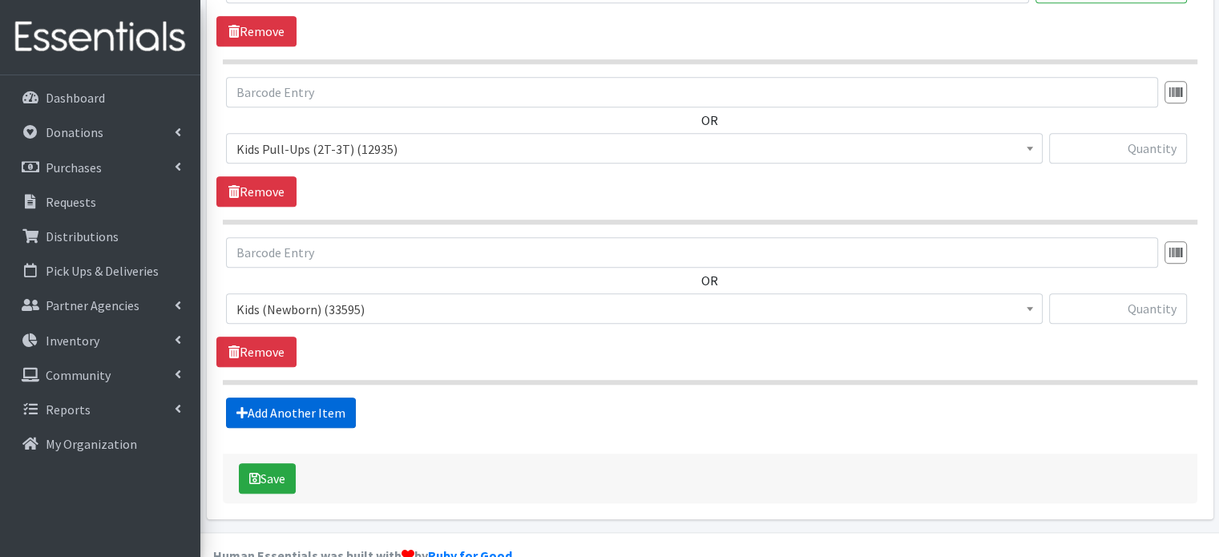
scroll to position [1574, 0]
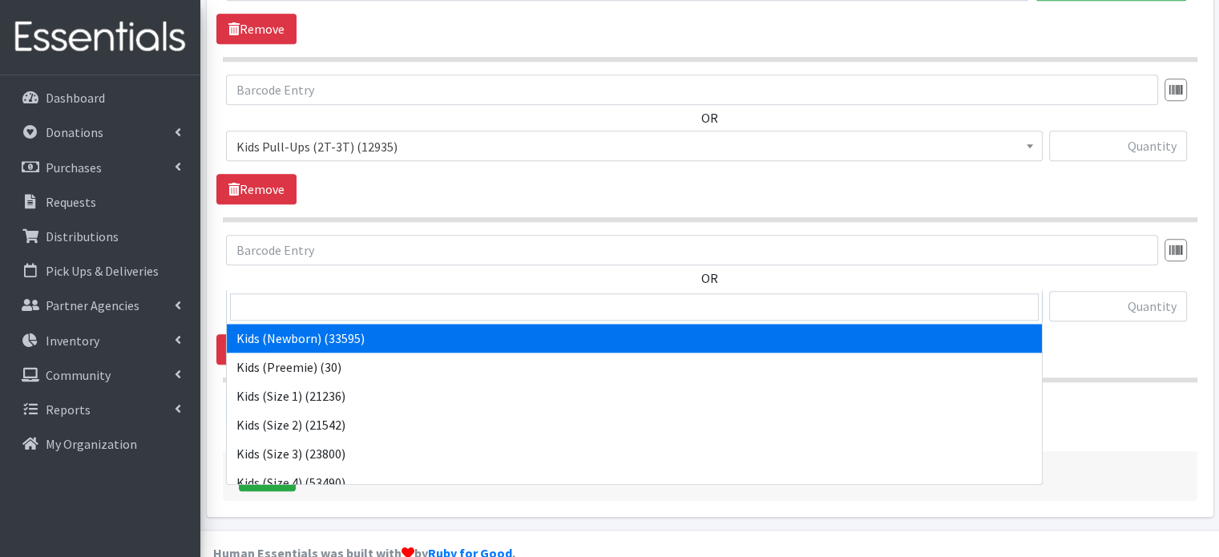
click at [305, 291] on span "Kids (Newborn) (33595)" at bounding box center [634, 306] width 817 height 30
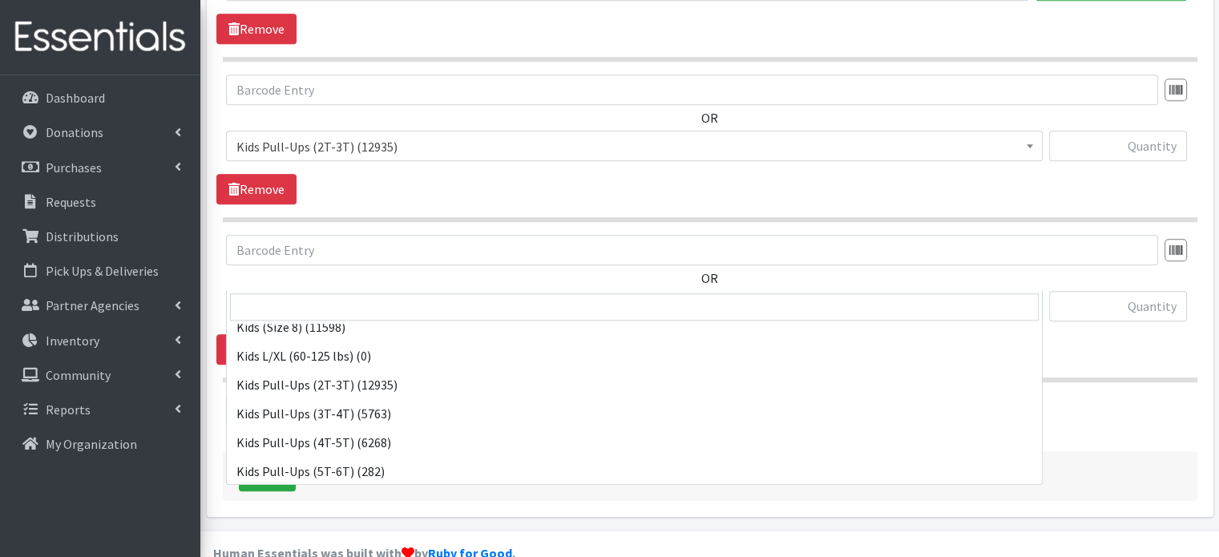
scroll to position [301, 0]
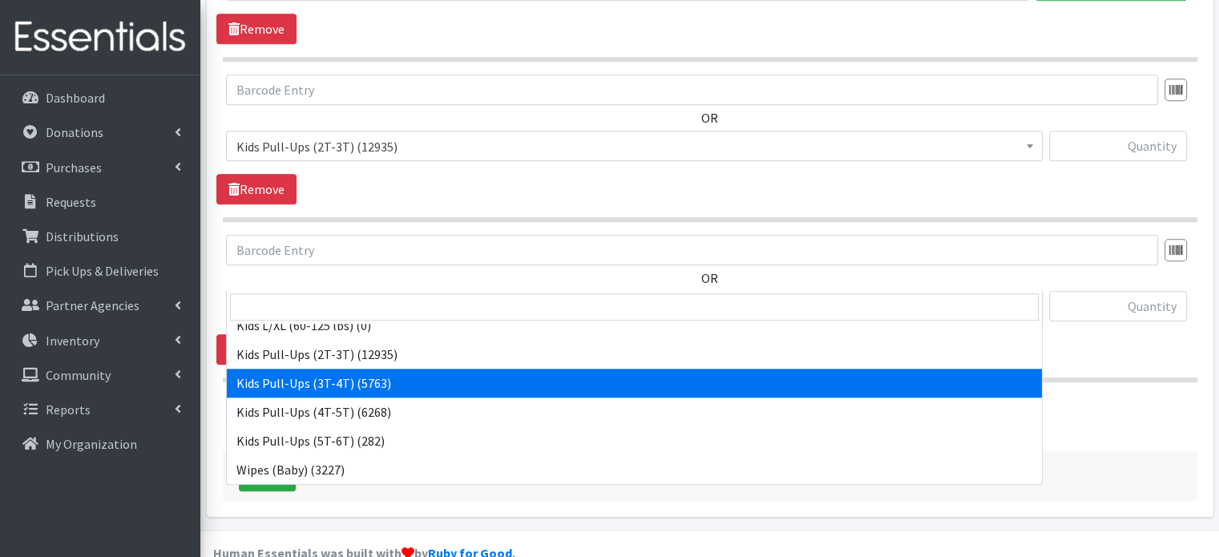
select select "4148"
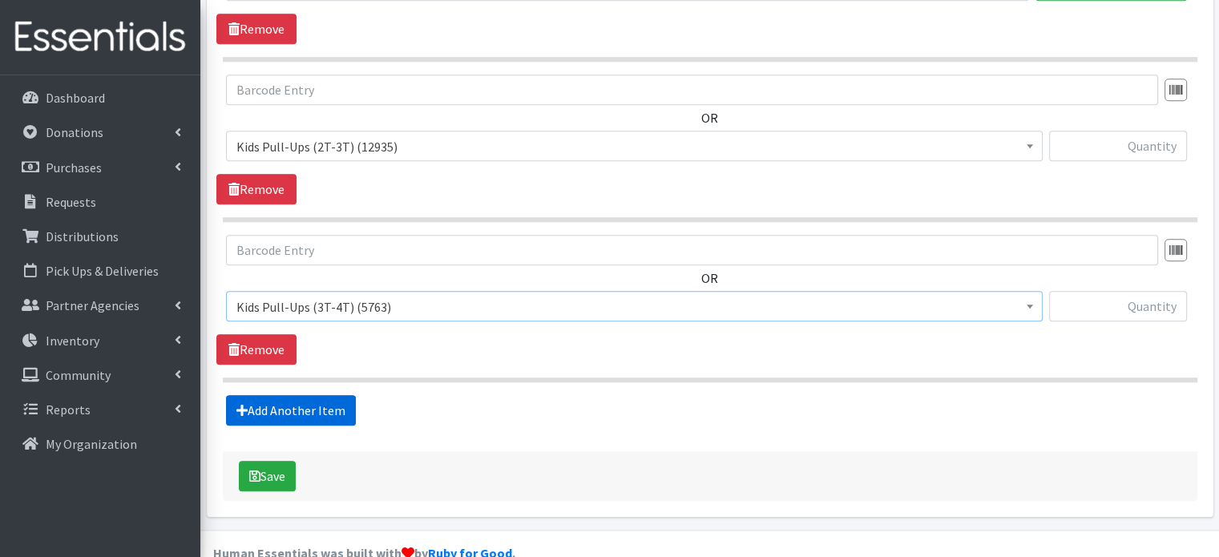
click at [327, 395] on link "Add Another Item" at bounding box center [291, 410] width 130 height 30
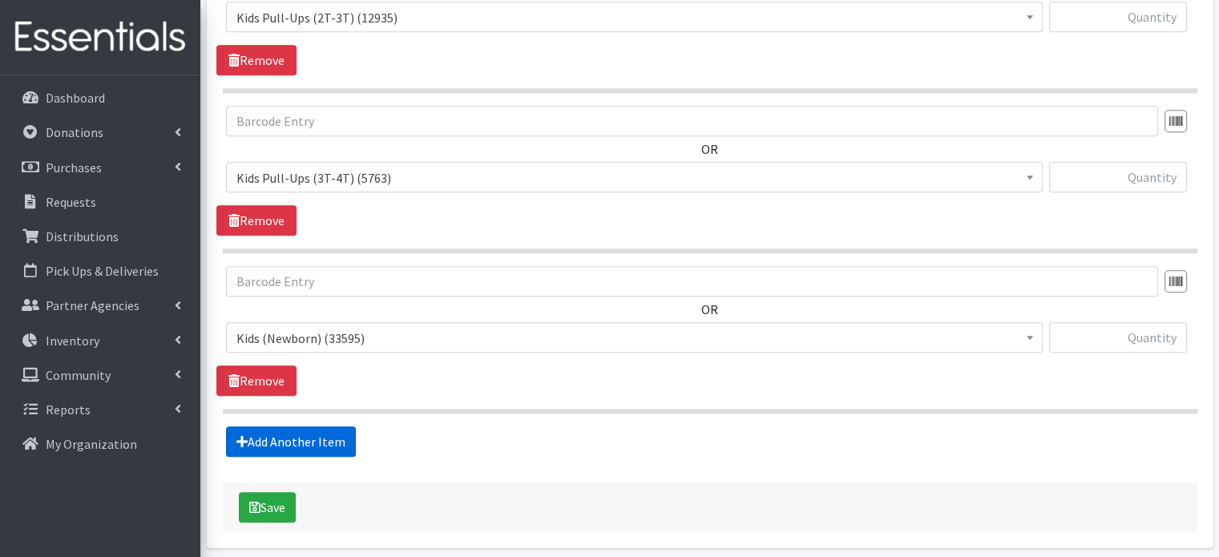
scroll to position [1734, 0]
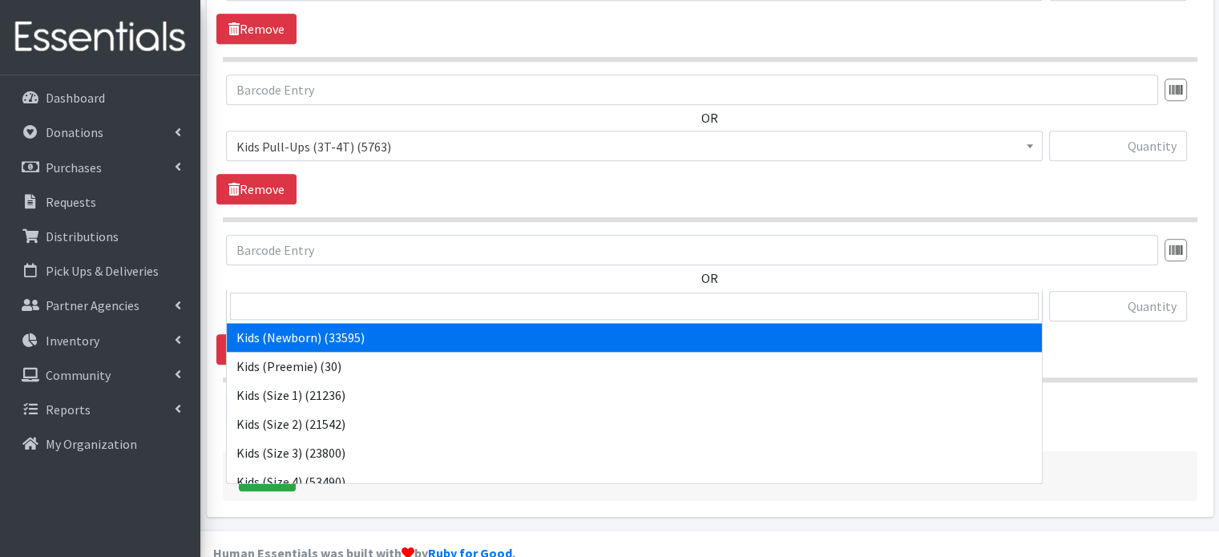
click at [378, 296] on span "Kids (Newborn) (33595)" at bounding box center [634, 307] width 796 height 22
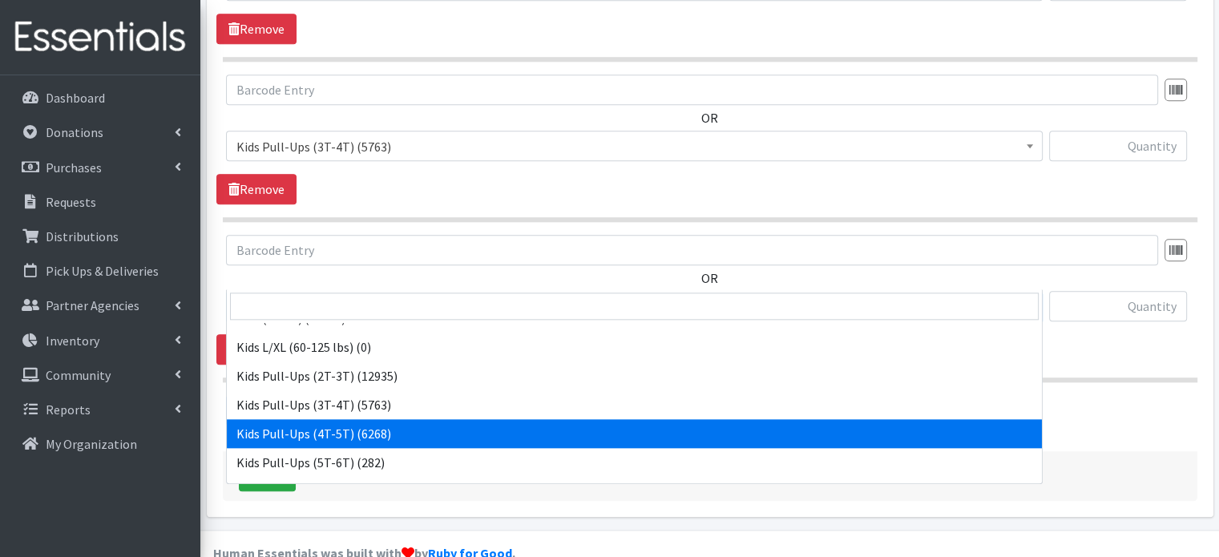
scroll to position [280, 0]
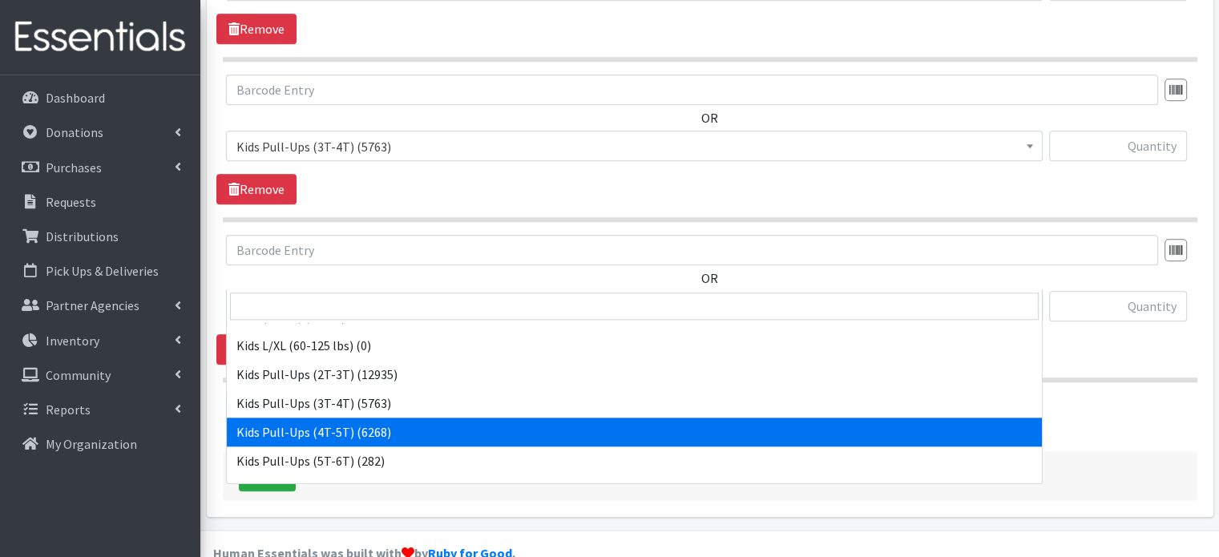
select select "4129"
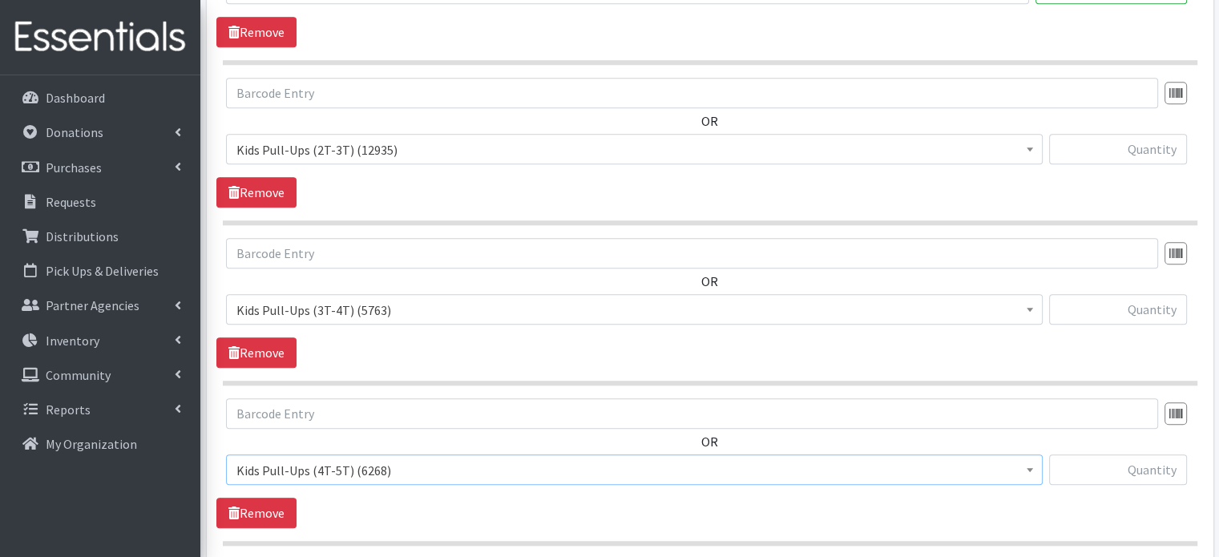
scroll to position [1560, 0]
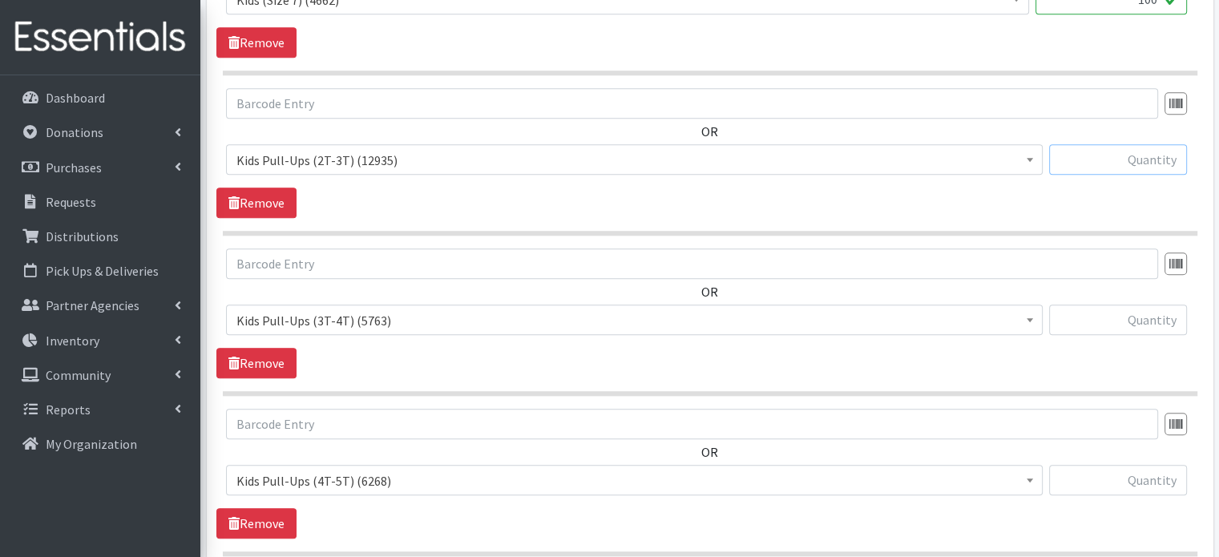
click at [1139, 144] on input "text" at bounding box center [1118, 159] width 138 height 30
type input "25"
click at [1156, 305] on input "text" at bounding box center [1118, 320] width 138 height 30
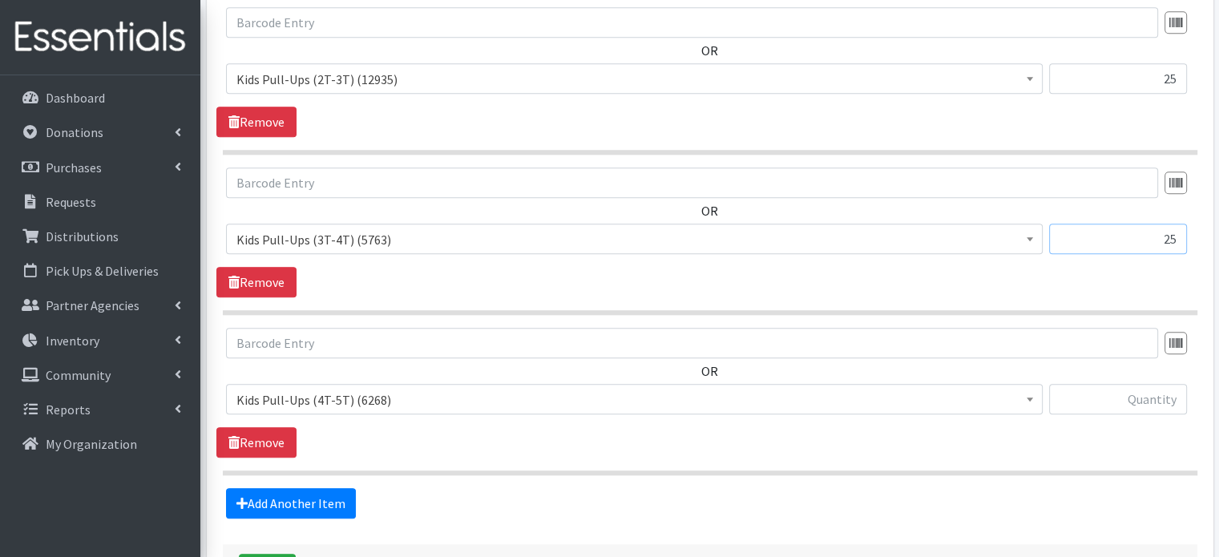
scroll to position [1646, 0]
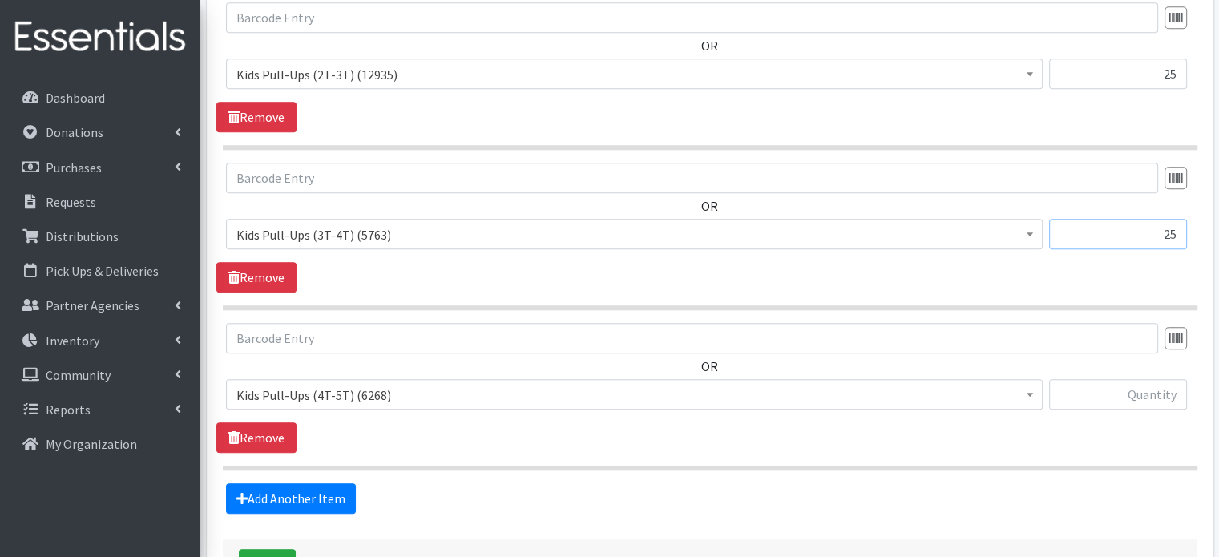
type input "25"
click at [1151, 379] on input "text" at bounding box center [1118, 394] width 138 height 30
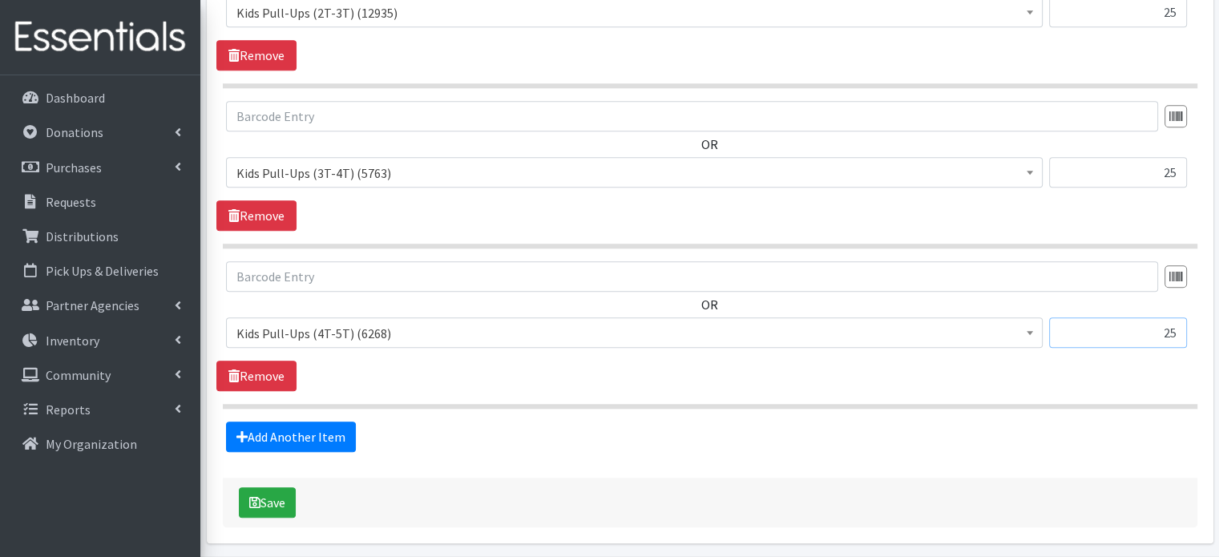
scroll to position [1734, 0]
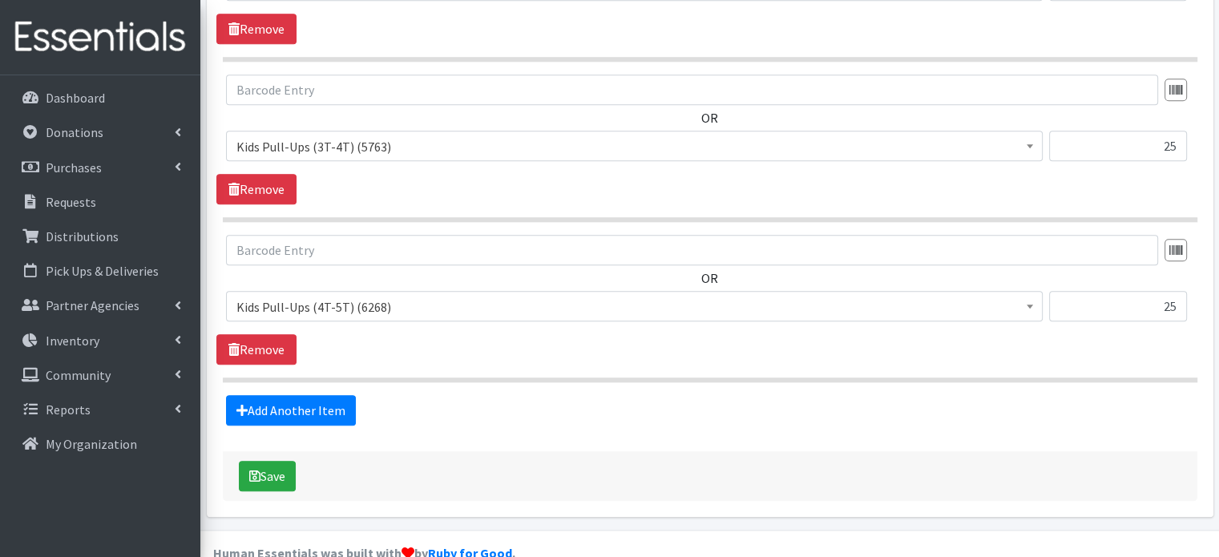
click at [1178, 291] on input "25" at bounding box center [1118, 306] width 138 height 30
type input "2"
type input "50"
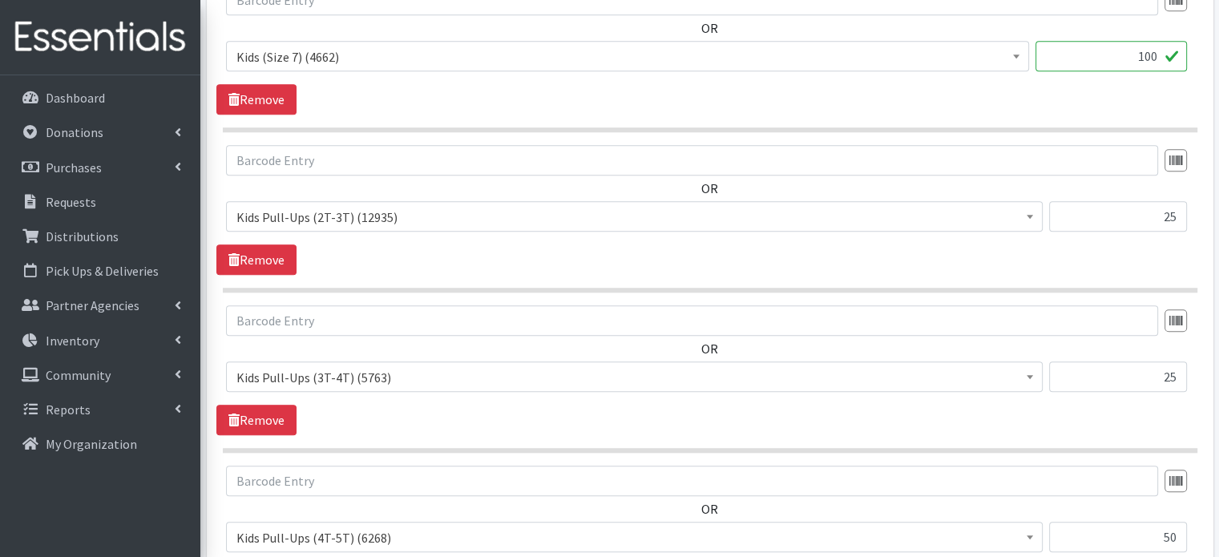
scroll to position [1640, 0]
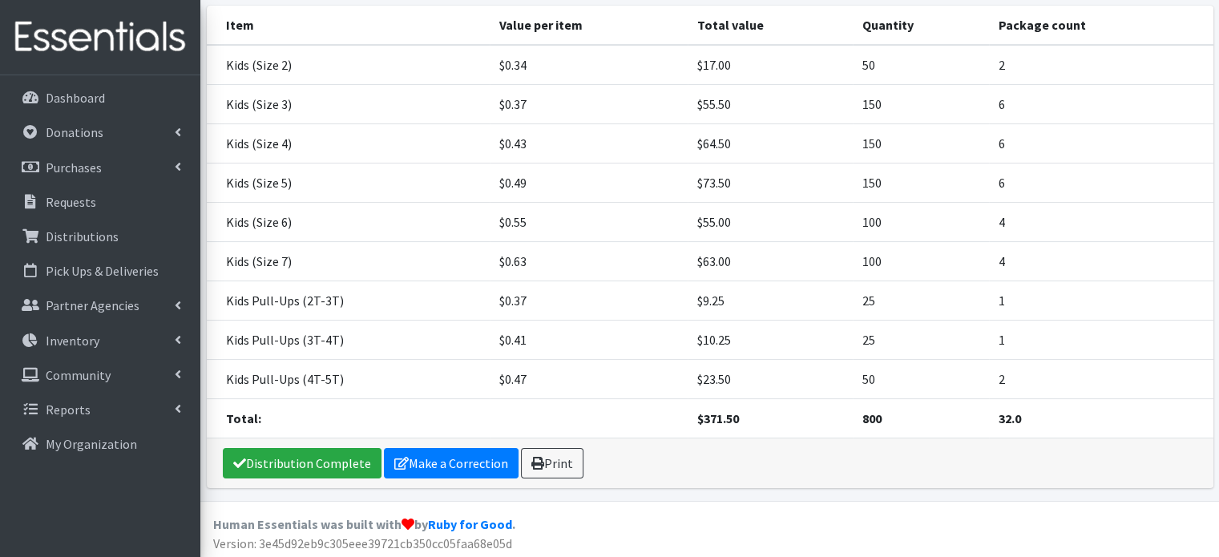
scroll to position [270, 0]
click at [539, 466] on link "Print" at bounding box center [552, 464] width 63 height 30
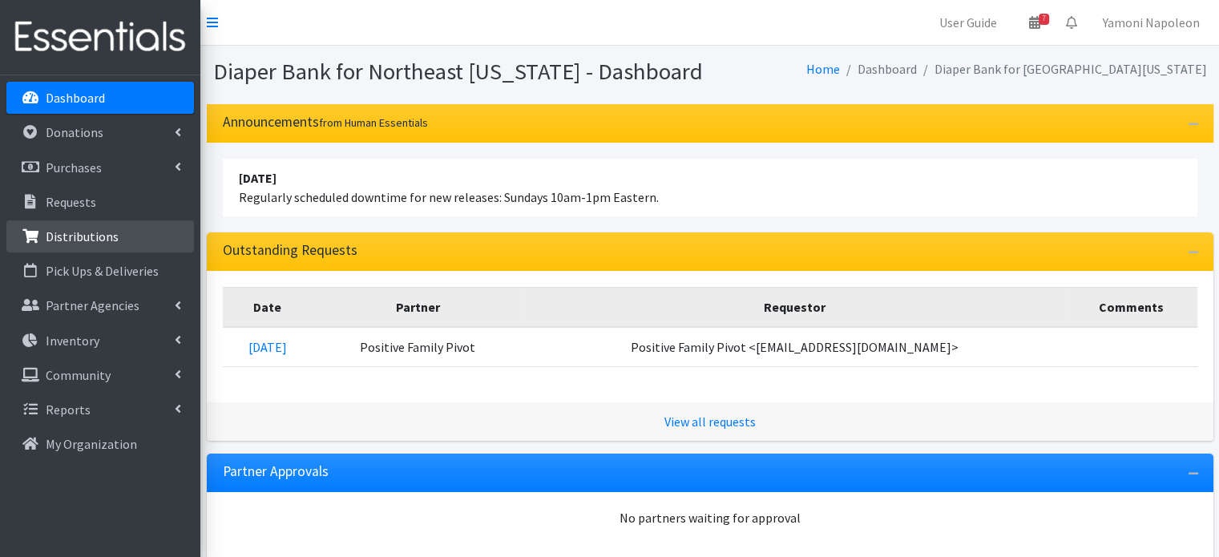
click at [80, 236] on p "Distributions" at bounding box center [82, 236] width 73 height 16
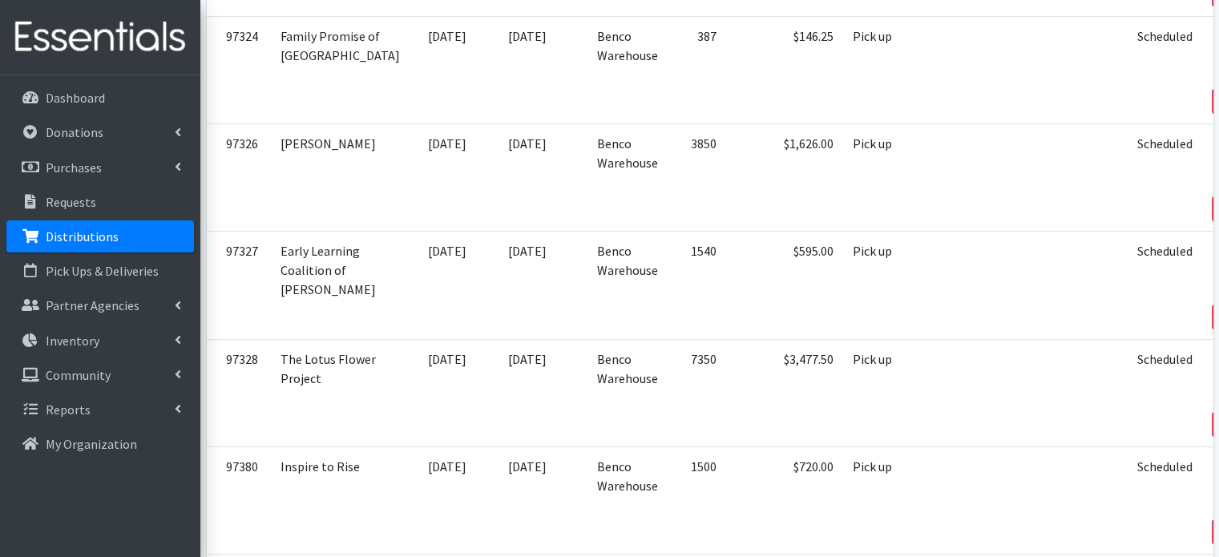
scroll to position [483, 0]
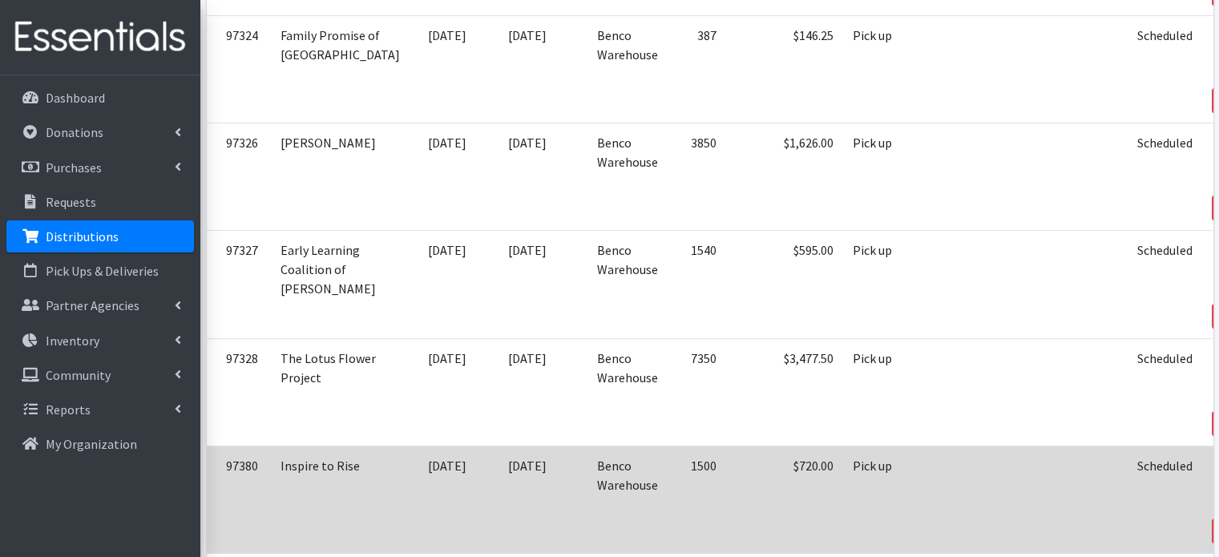
click at [1218, 478] on link "Edit" at bounding box center [1239, 487] width 43 height 19
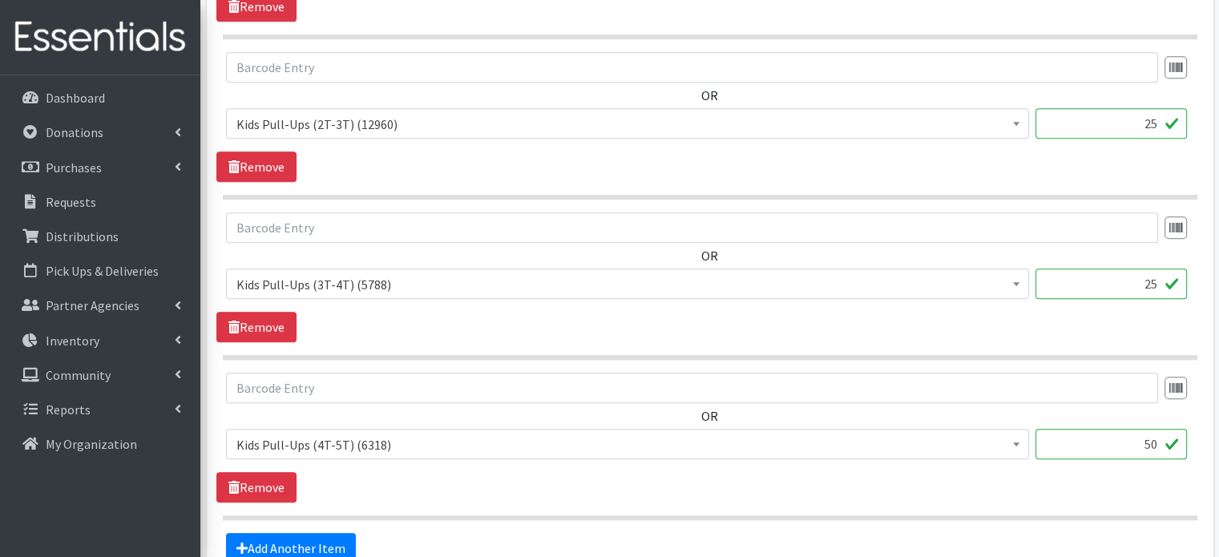
scroll to position [1734, 0]
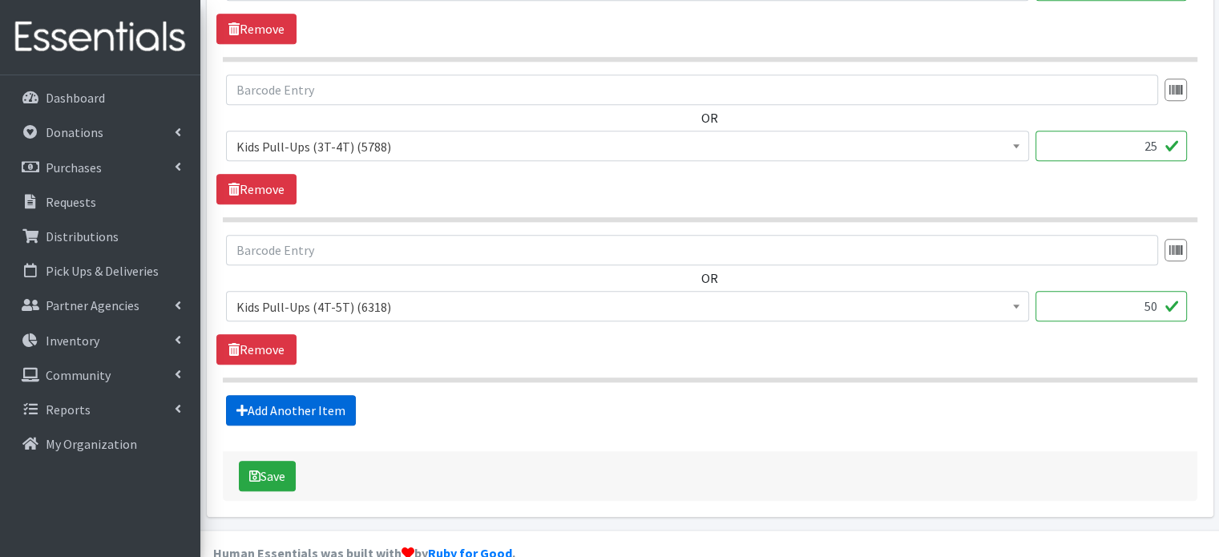
click at [263, 395] on link "Add Another Item" at bounding box center [291, 410] width 130 height 30
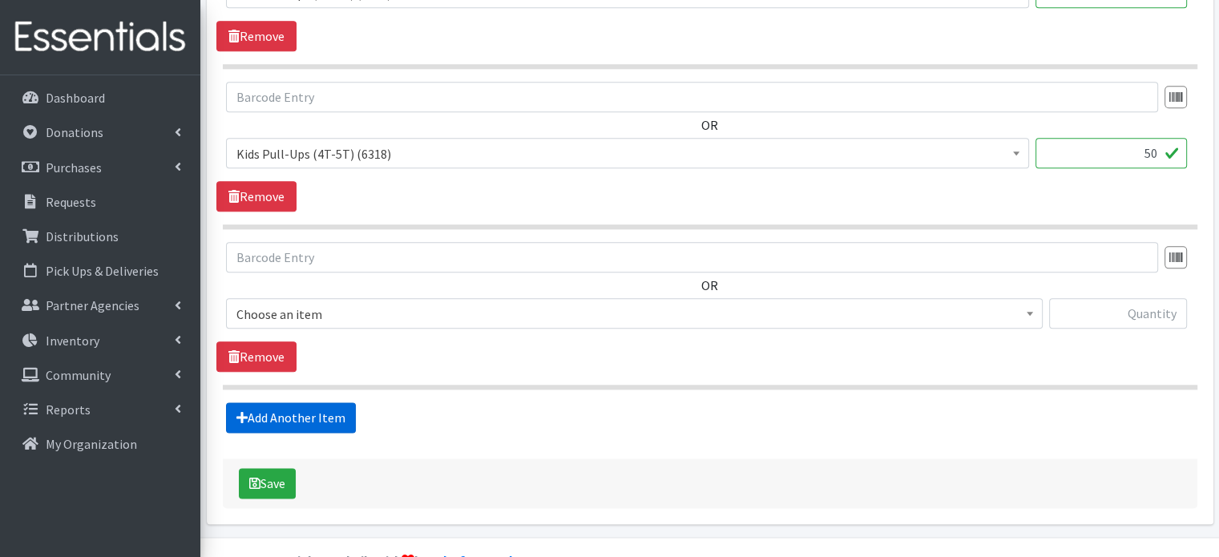
scroll to position [1894, 0]
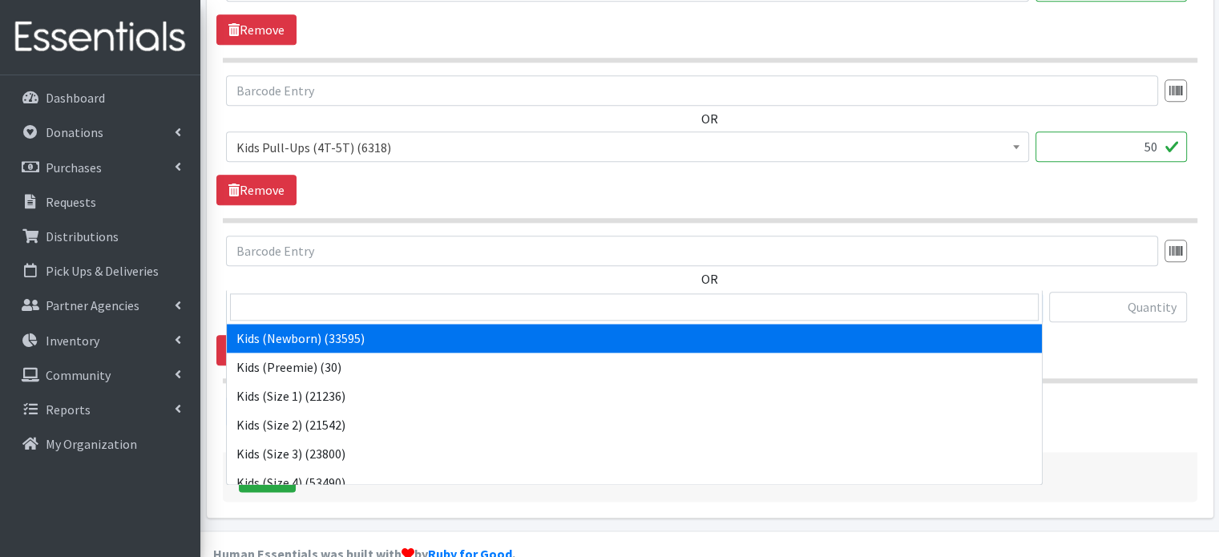
click at [365, 296] on span "Kids (Newborn) (33595)" at bounding box center [634, 307] width 796 height 22
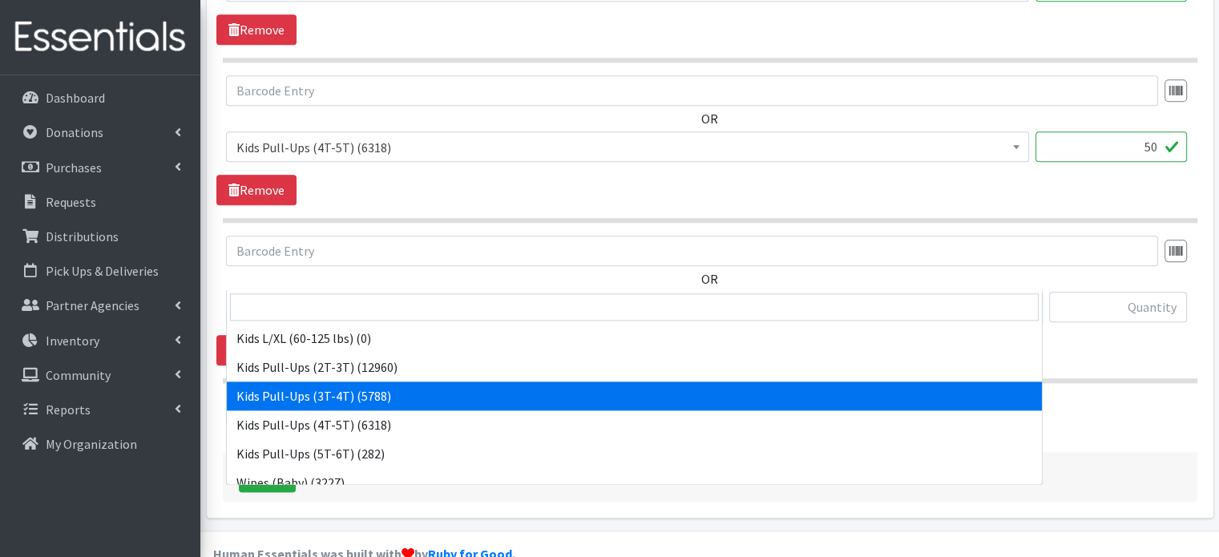
scroll to position [301, 0]
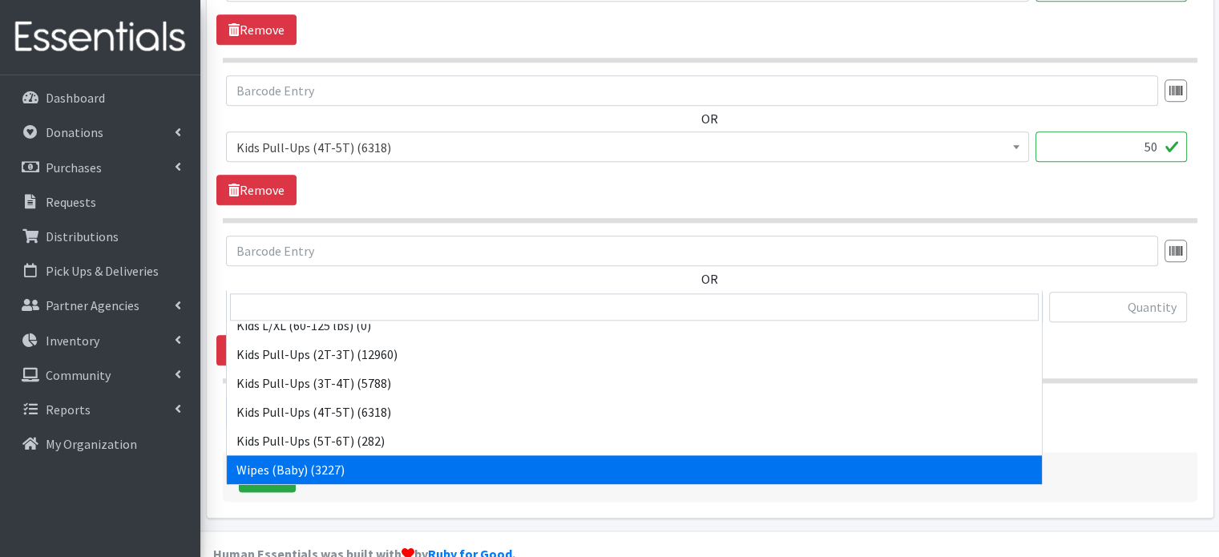
select select "4159"
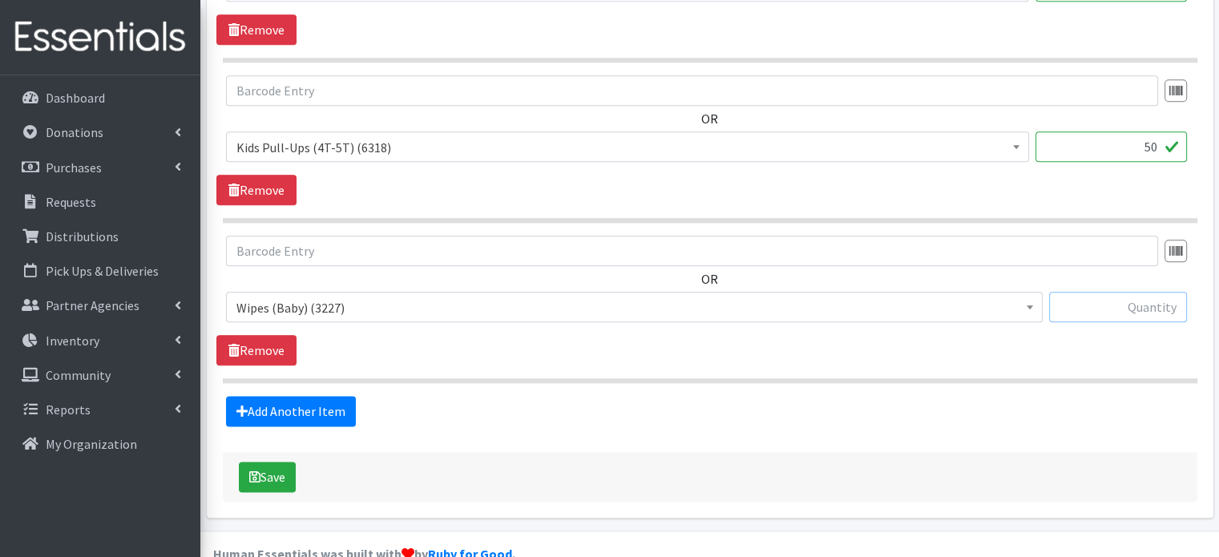
click at [1085, 292] on input "text" at bounding box center [1118, 307] width 138 height 30
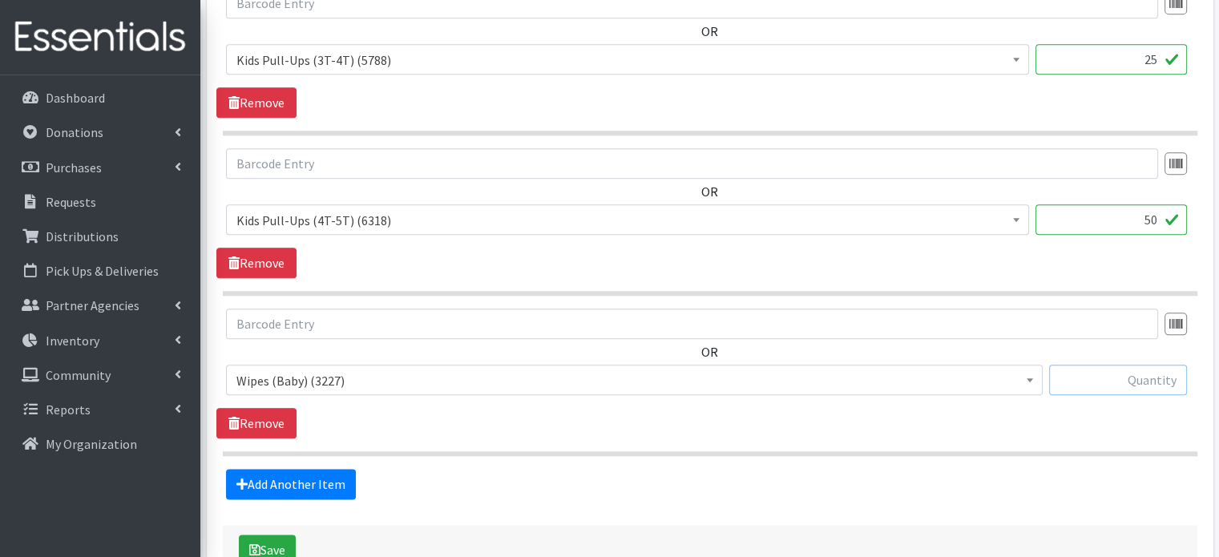
scroll to position [1822, 0]
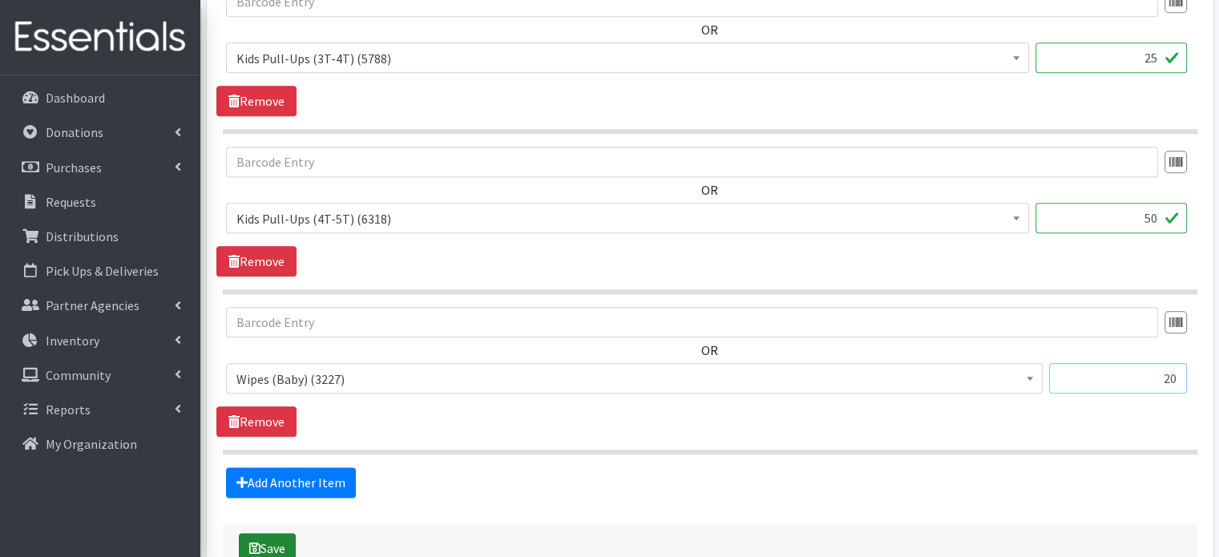
type input "20"
click at [272, 533] on button "Save" at bounding box center [267, 548] width 57 height 30
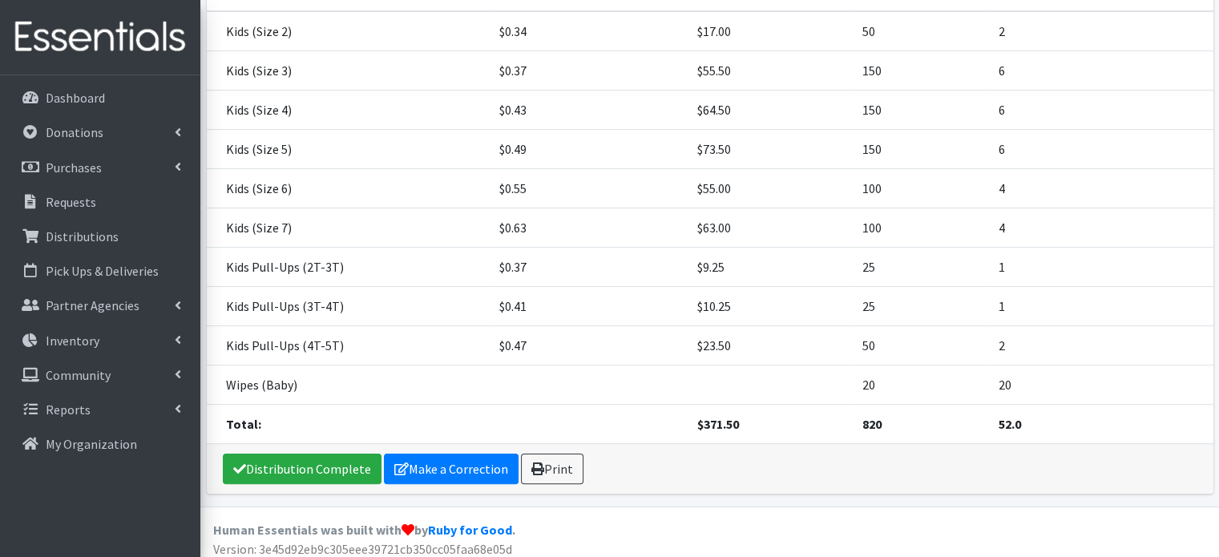
scroll to position [305, 0]
click at [567, 470] on link "Print" at bounding box center [552, 469] width 63 height 30
click at [88, 240] on p "Distributions" at bounding box center [82, 236] width 73 height 16
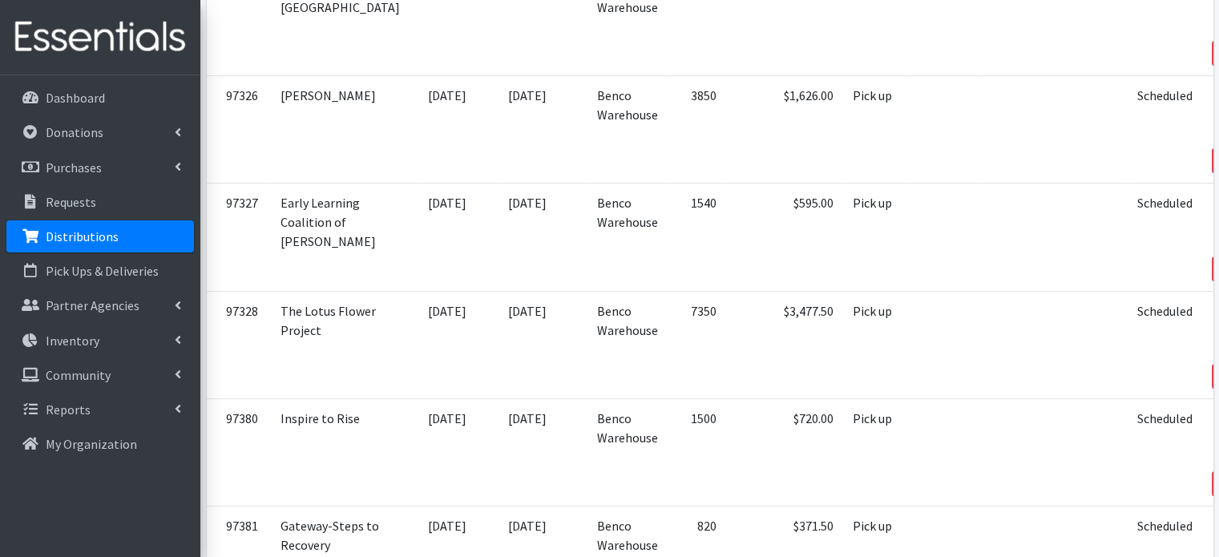
scroll to position [532, 0]
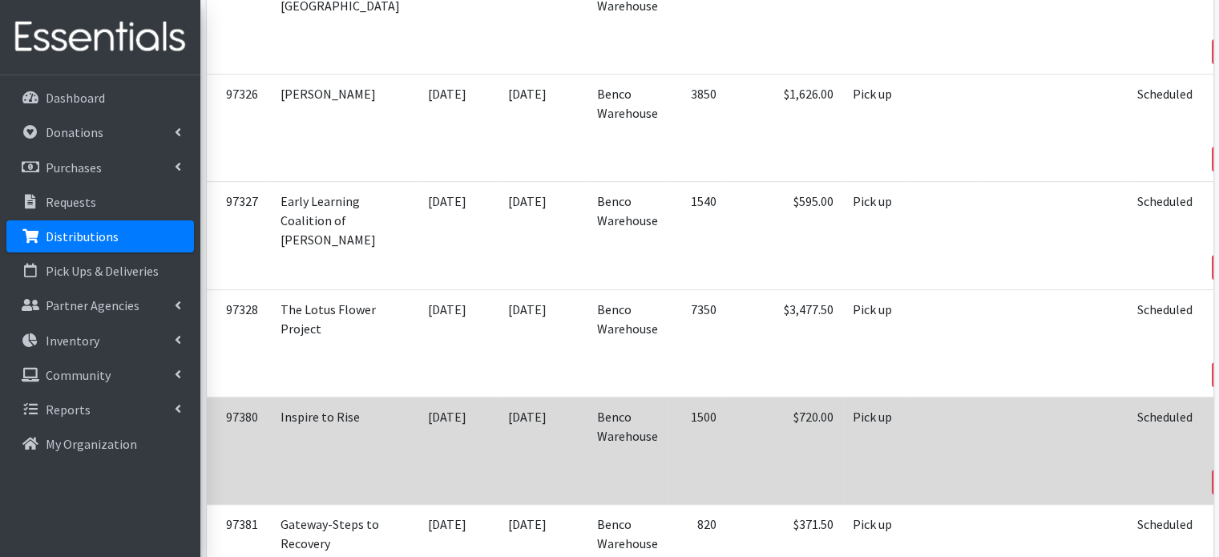
click at [1218, 430] on link "Edit" at bounding box center [1239, 439] width 43 height 19
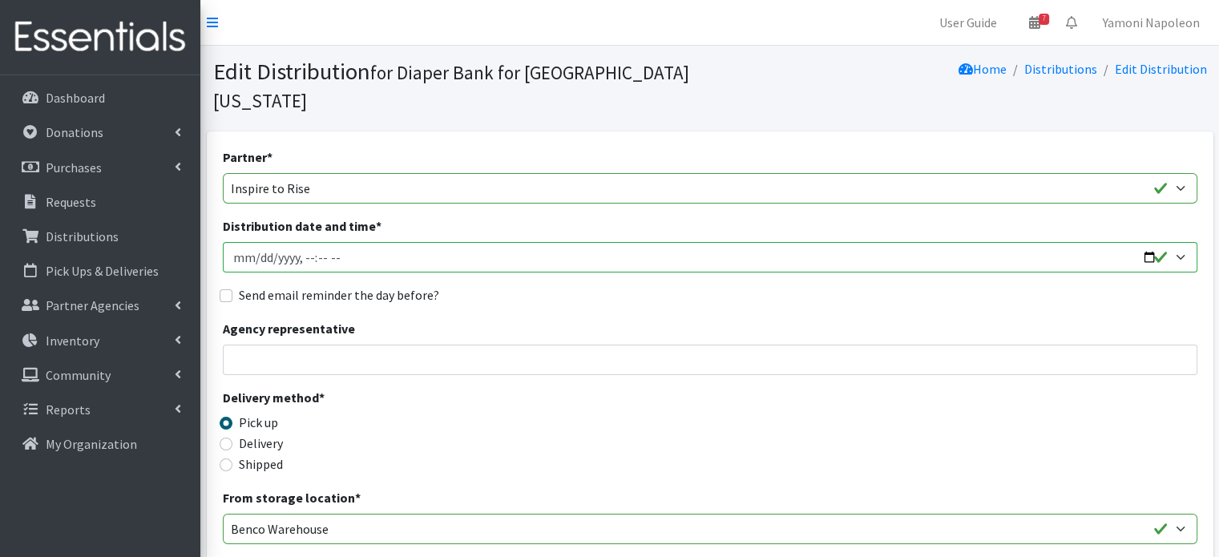
drag, startPoint x: 0, startPoint y: 0, endPoint x: 1117, endPoint y: 237, distance: 1142.0
click at [1117, 242] on input "Distribution date and time *" at bounding box center [710, 257] width 974 height 30
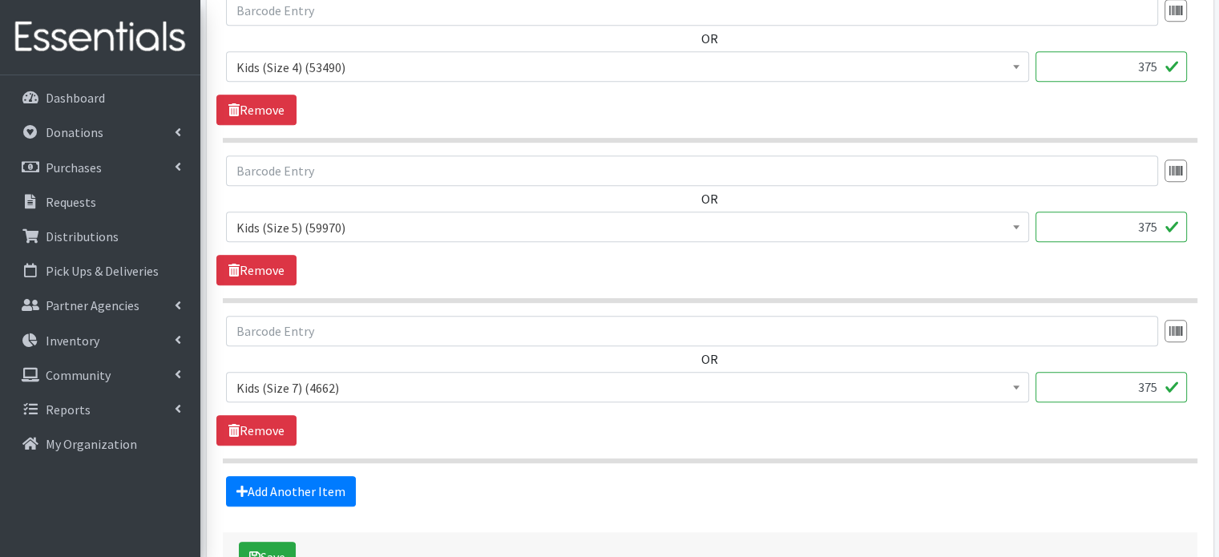
scroll to position [934, 0]
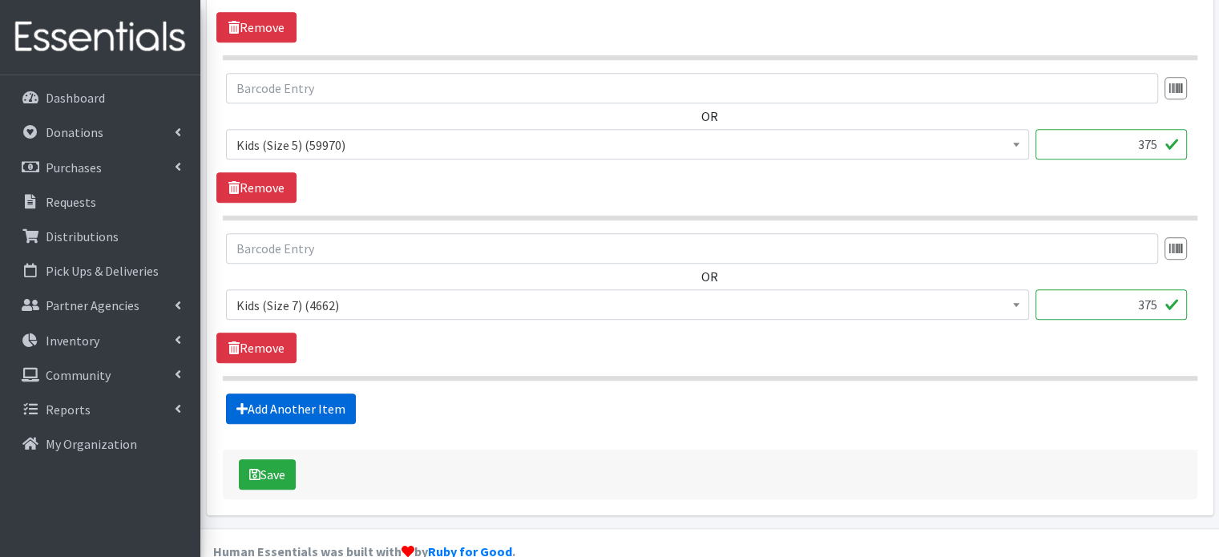
click at [339, 393] on link "Add Another Item" at bounding box center [291, 408] width 130 height 30
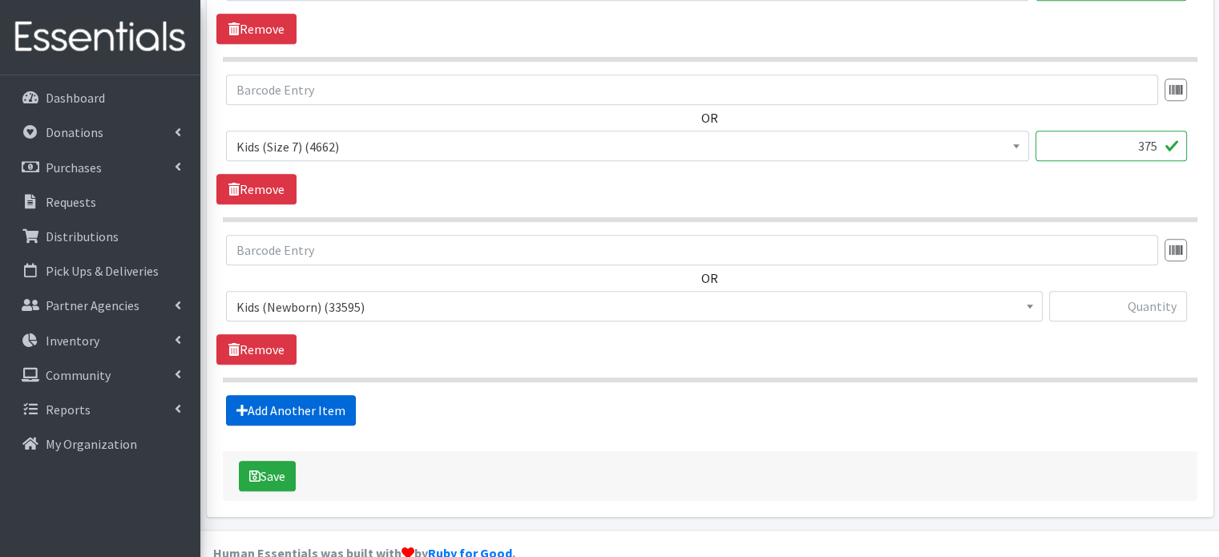
scroll to position [1095, 0]
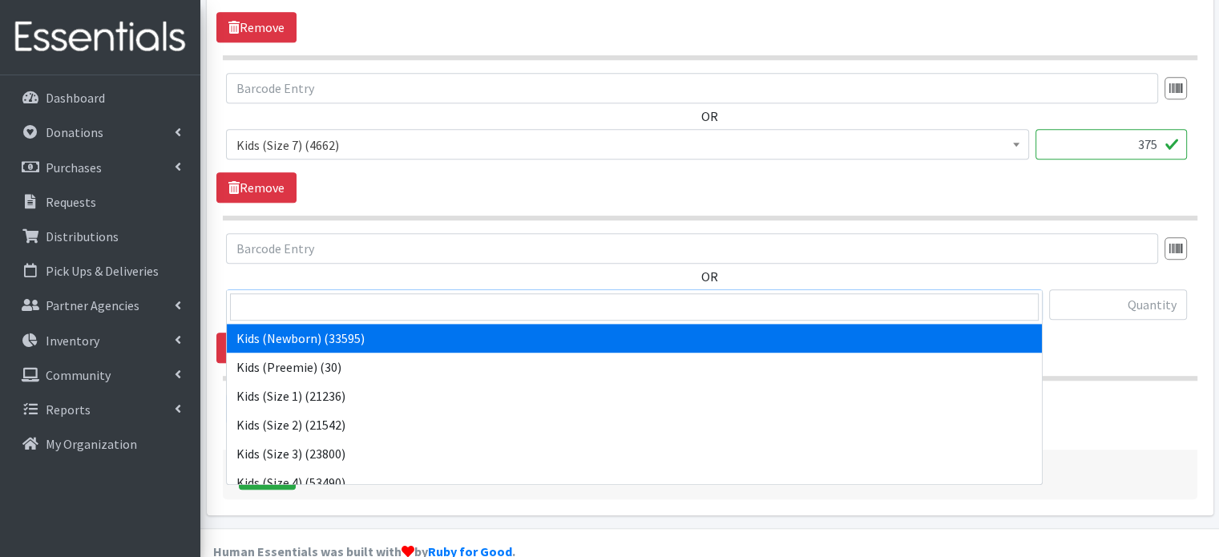
click at [436, 294] on span "Kids (Newborn) (33595)" at bounding box center [634, 305] width 796 height 22
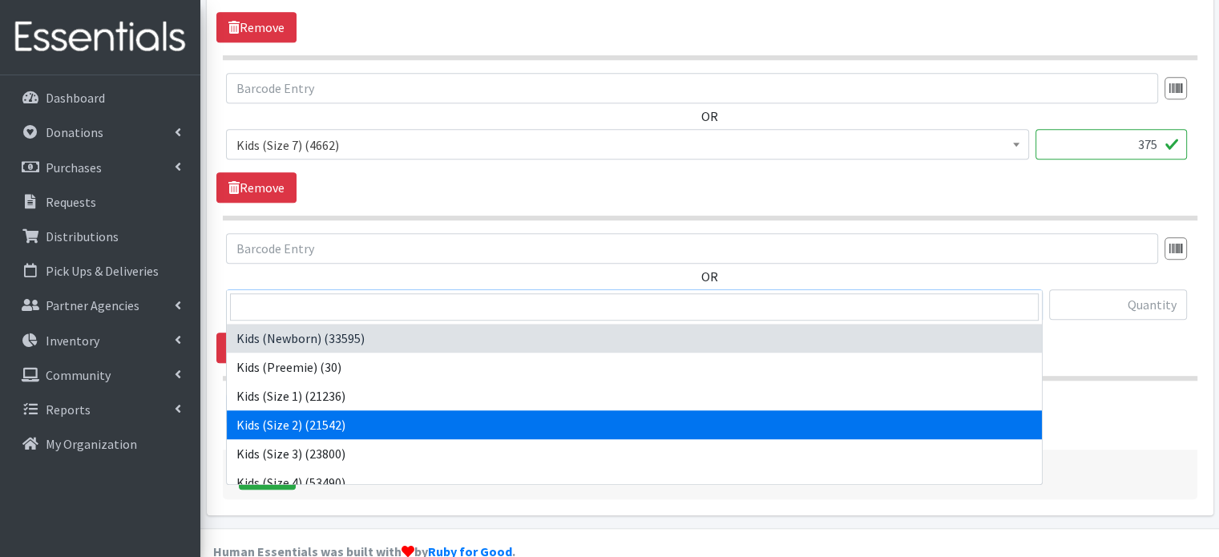
scroll to position [301, 0]
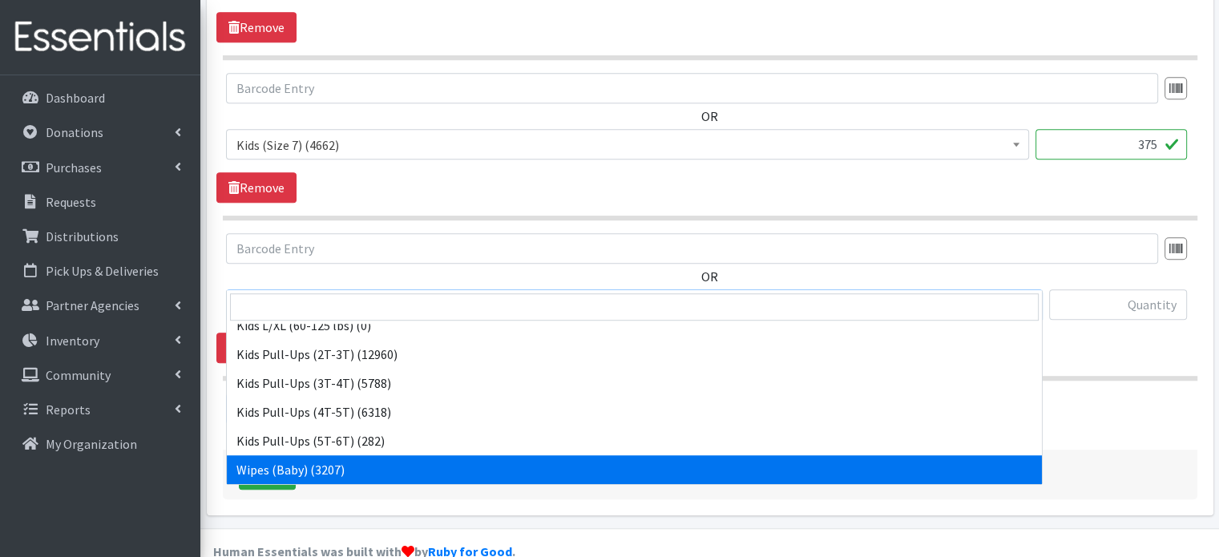
select select "4159"
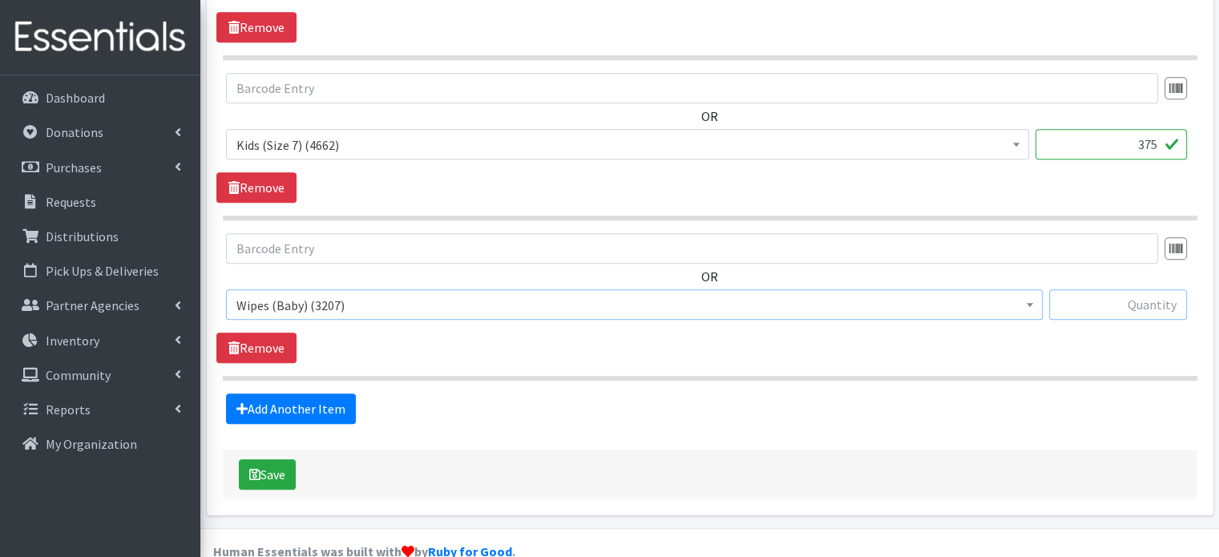
click at [1164, 289] on input "text" at bounding box center [1118, 304] width 138 height 30
type input "60"
click at [279, 459] on button "Save" at bounding box center [267, 474] width 57 height 30
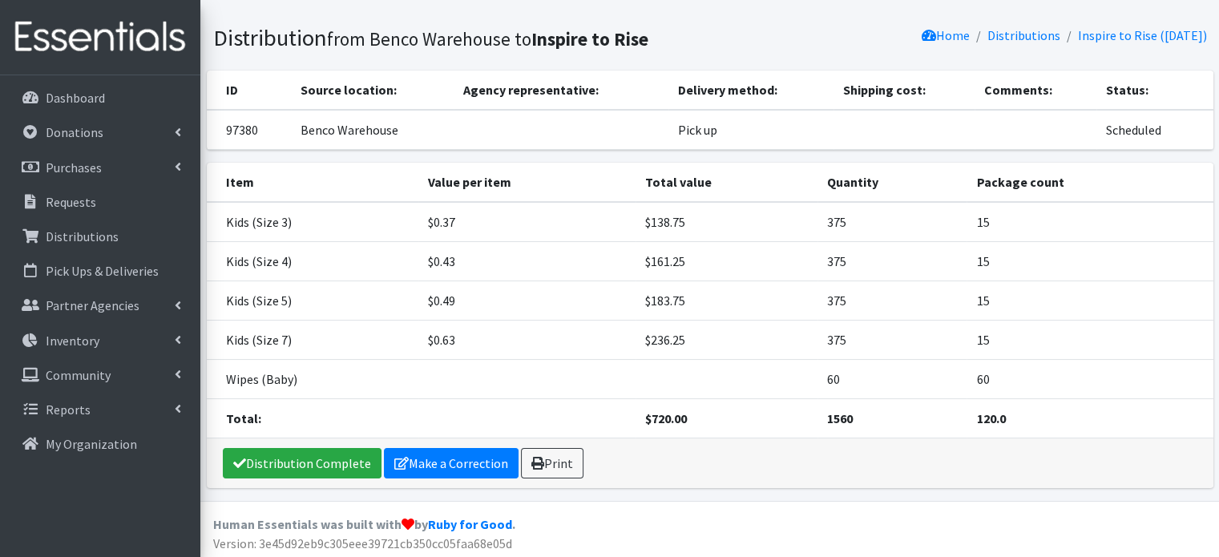
scroll to position [87, 0]
click at [539, 458] on link "Print" at bounding box center [552, 462] width 63 height 30
click at [79, 235] on p "Distributions" at bounding box center [82, 236] width 73 height 16
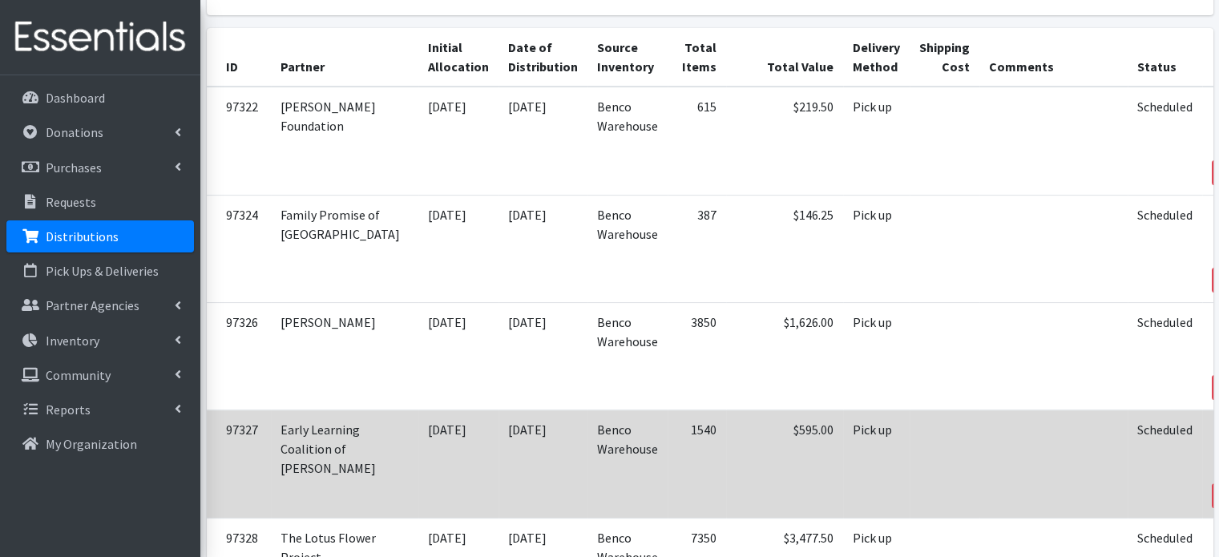
scroll to position [303, 0]
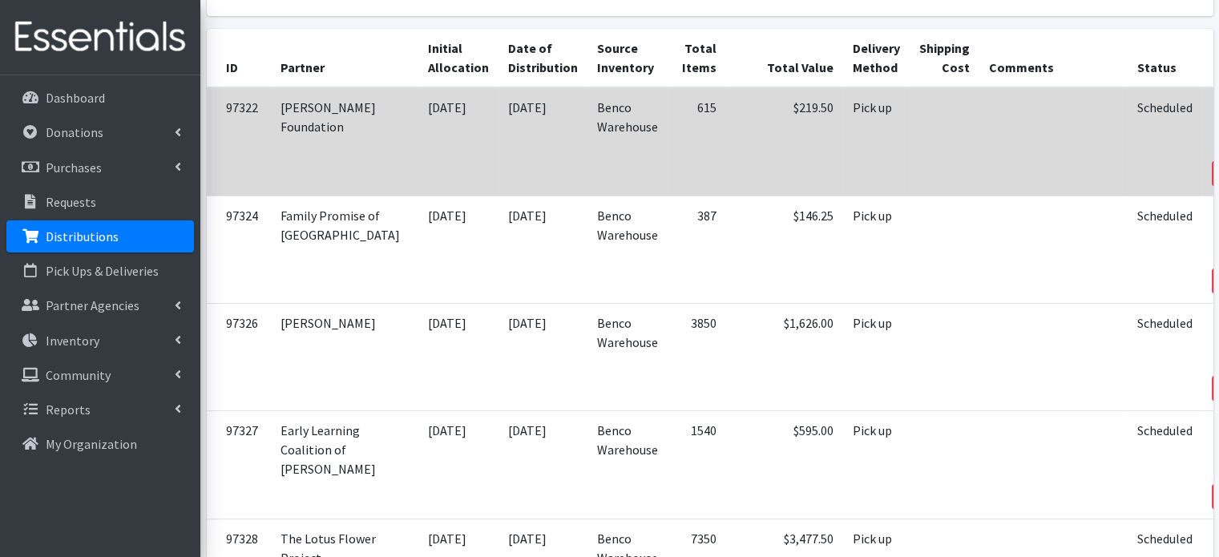
click at [1218, 124] on icon at bounding box center [1230, 129] width 13 height 11
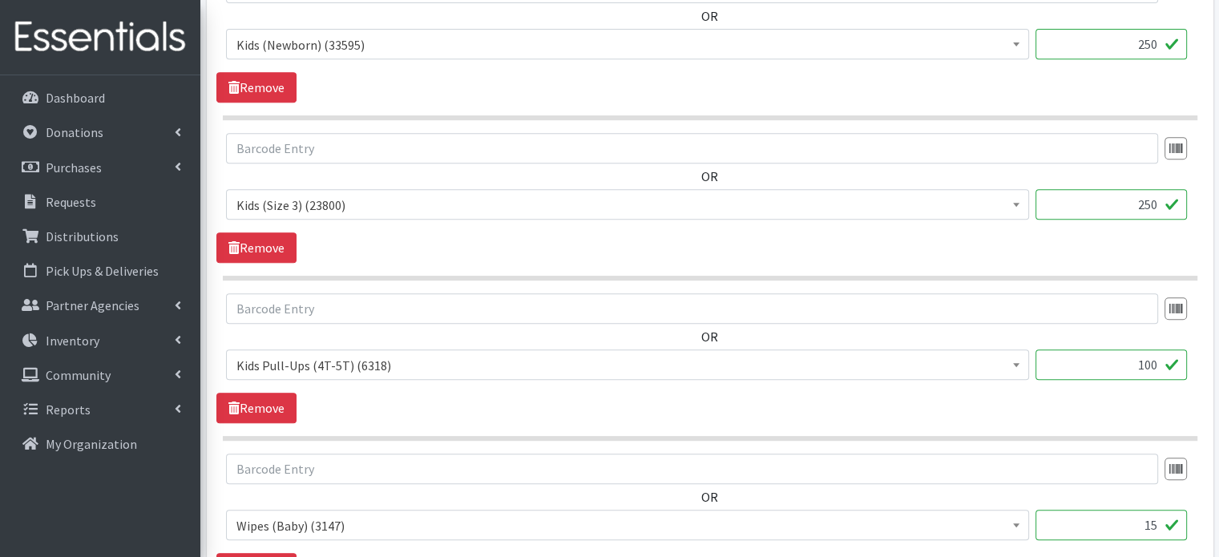
scroll to position [713, 0]
click at [272, 393] on link "Remove" at bounding box center [256, 408] width 80 height 30
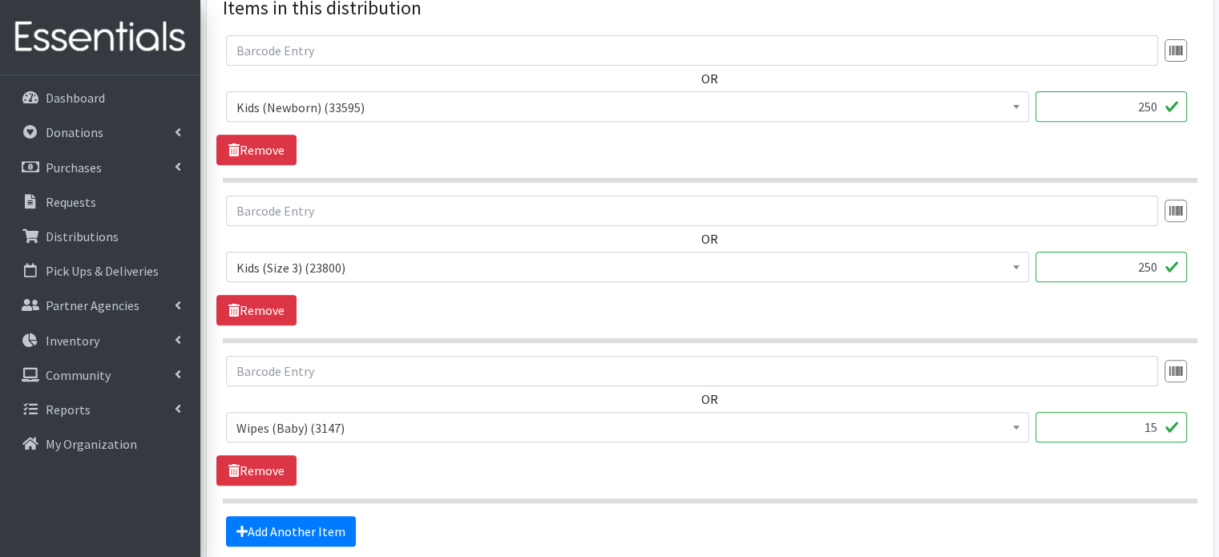
scroll to position [652, 0]
click at [325, 515] on link "Add Another Item" at bounding box center [291, 530] width 130 height 30
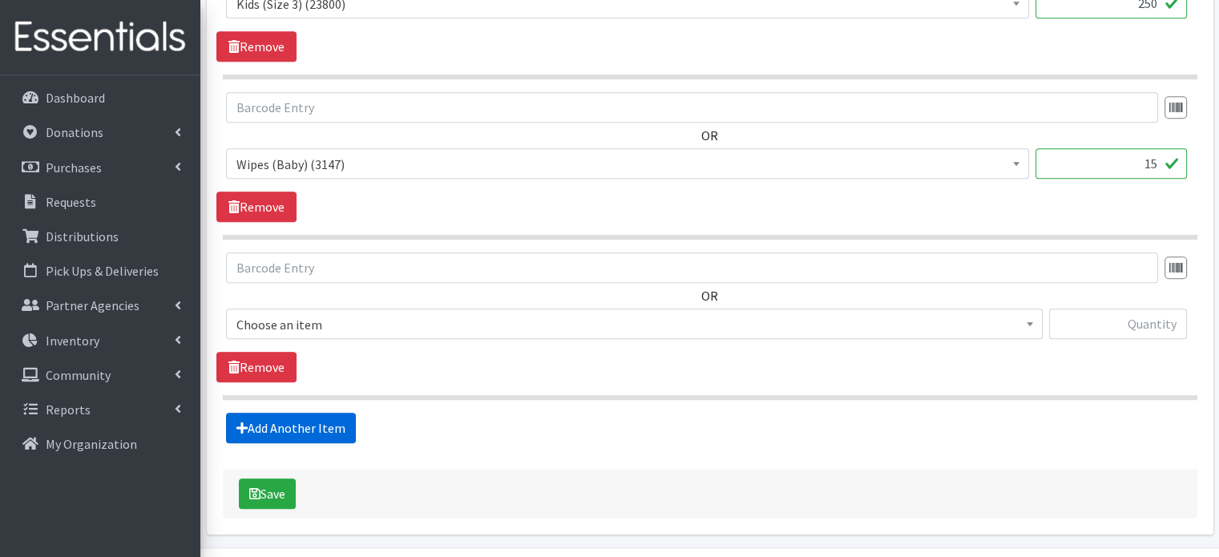
scroll to position [934, 0]
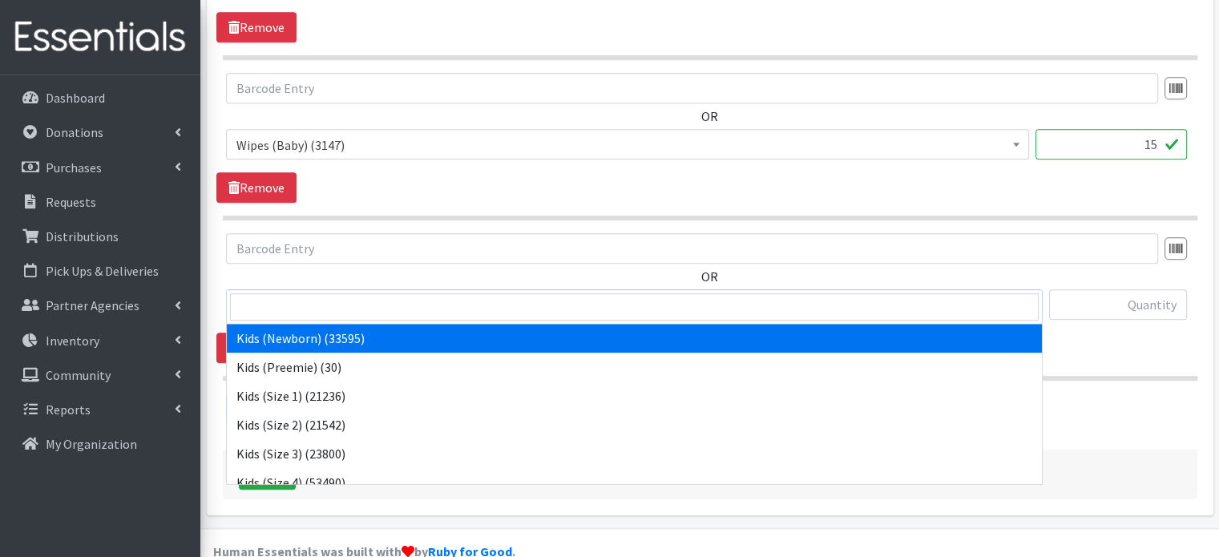
click at [440, 294] on span "Kids (Newborn) (33595)" at bounding box center [634, 305] width 796 height 22
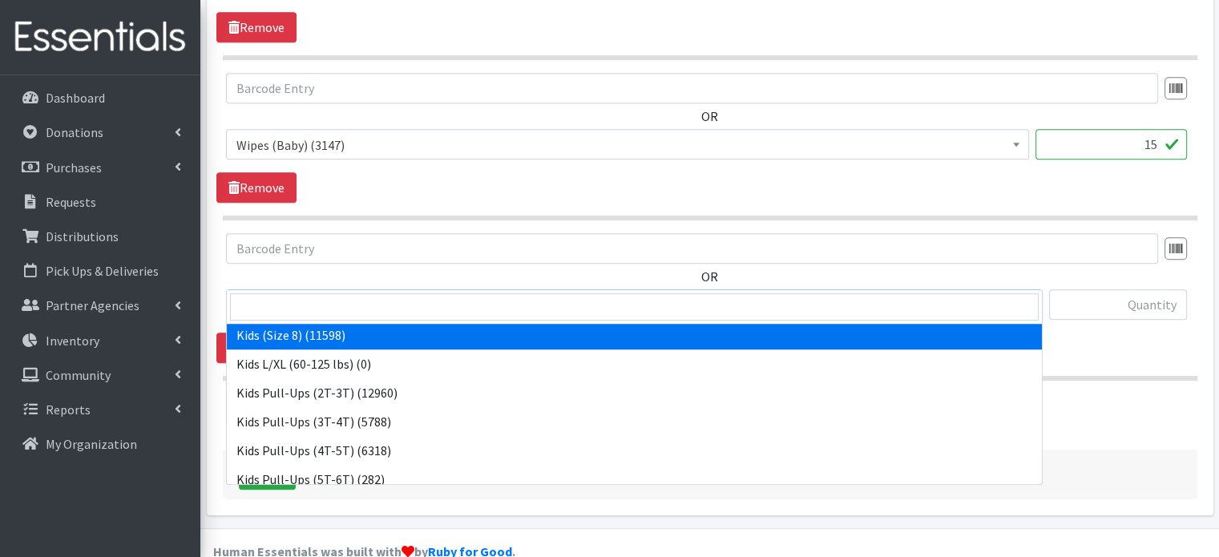
scroll to position [301, 0]
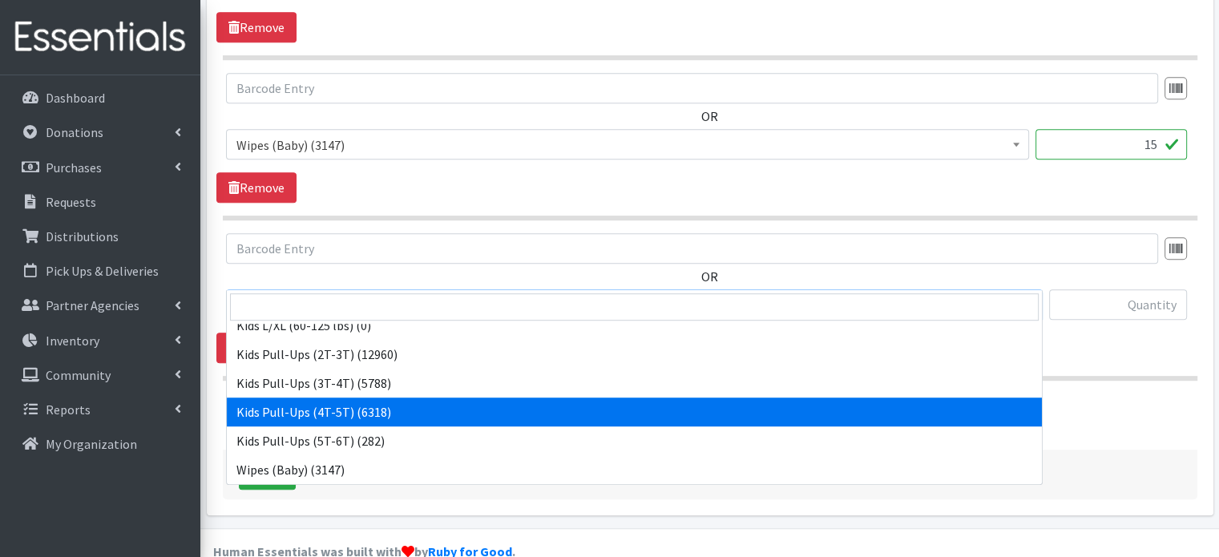
select select "4129"
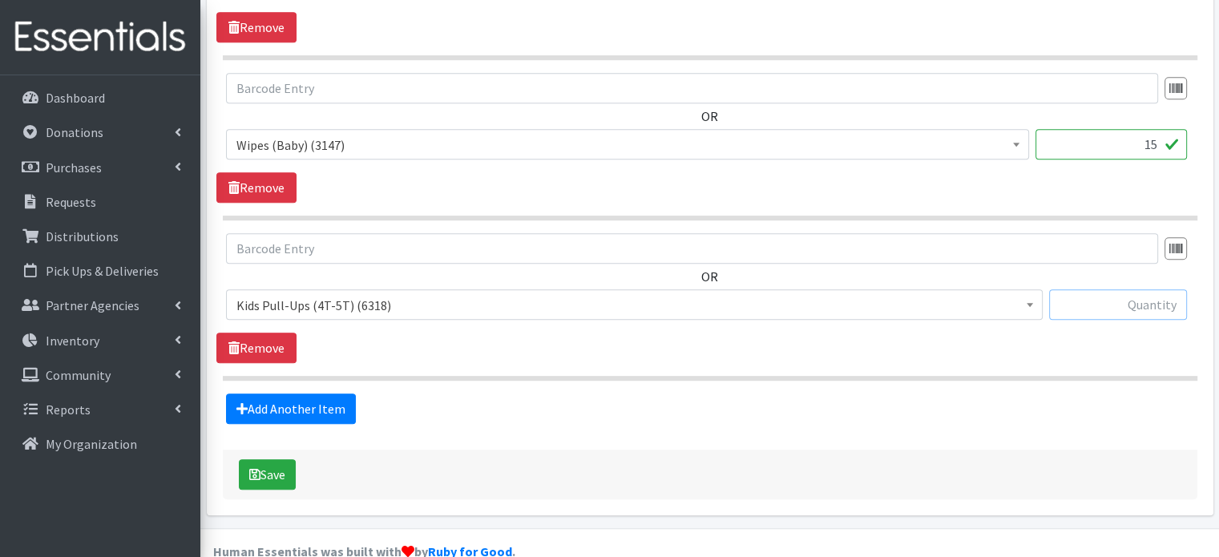
click at [1090, 289] on input "text" at bounding box center [1118, 304] width 138 height 30
type input "100"
click at [1032, 450] on div "Save" at bounding box center [710, 475] width 974 height 50
click at [260, 172] on link "Remove" at bounding box center [256, 187] width 80 height 30
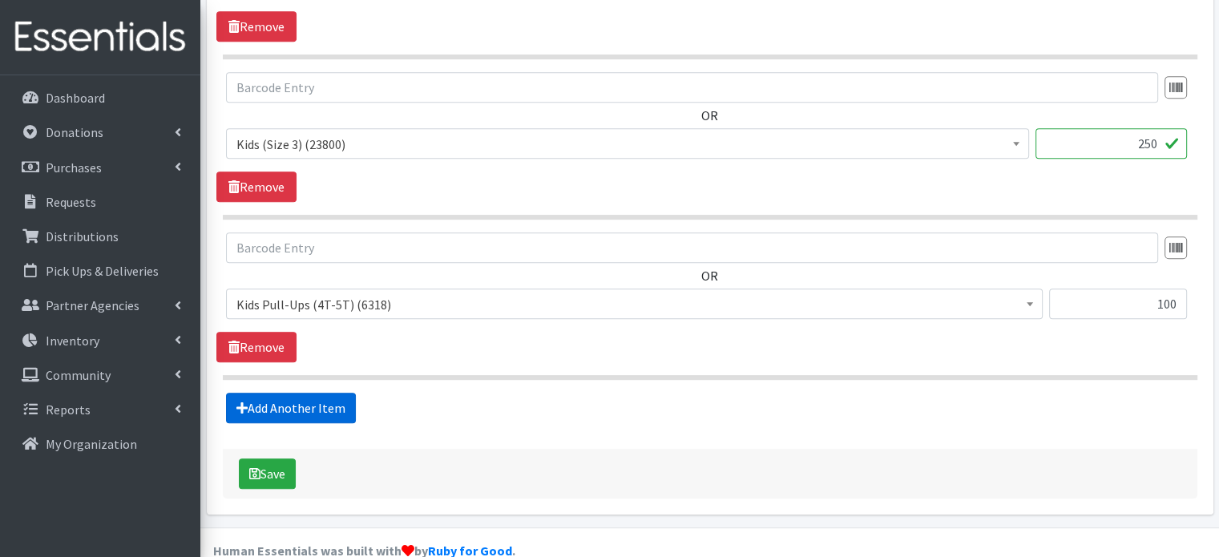
click at [280, 393] on link "Add Another Item" at bounding box center [291, 408] width 130 height 30
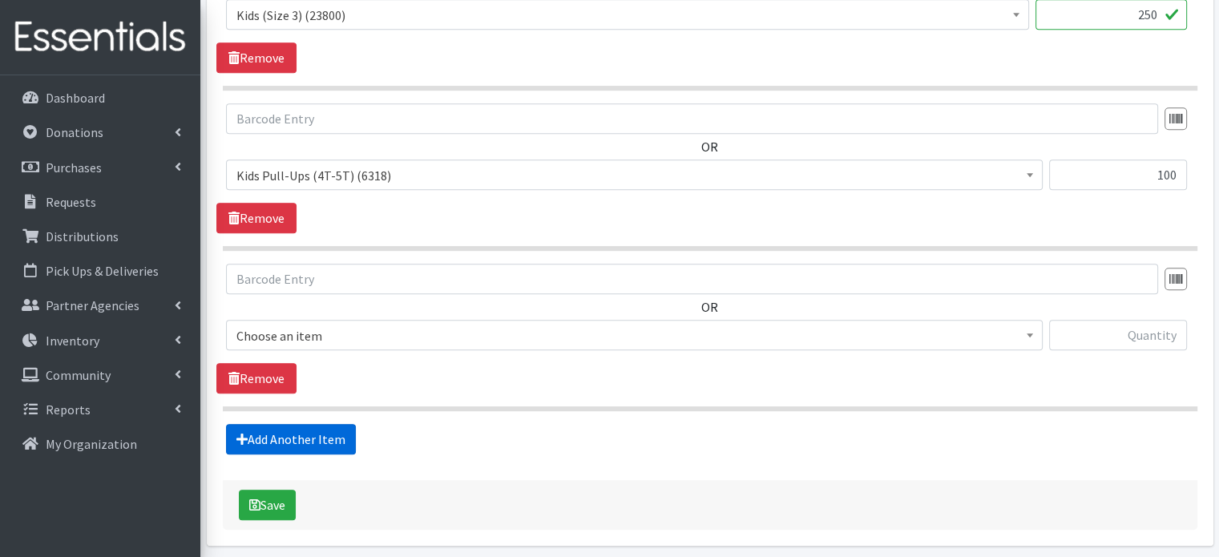
scroll to position [934, 0]
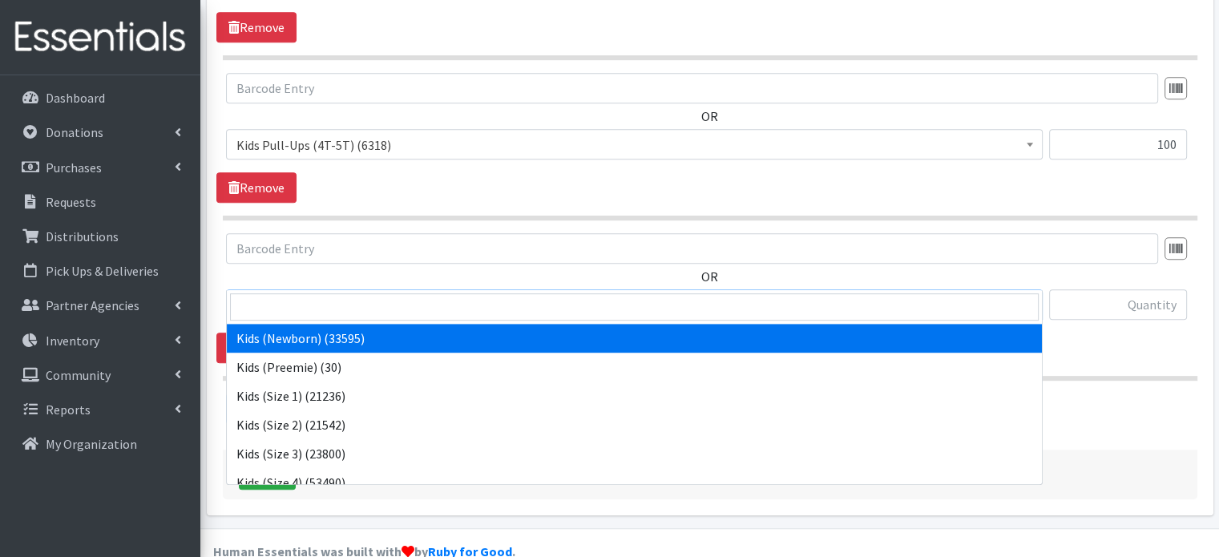
click at [381, 289] on span "Kids (Newborn) (33595)" at bounding box center [634, 304] width 817 height 30
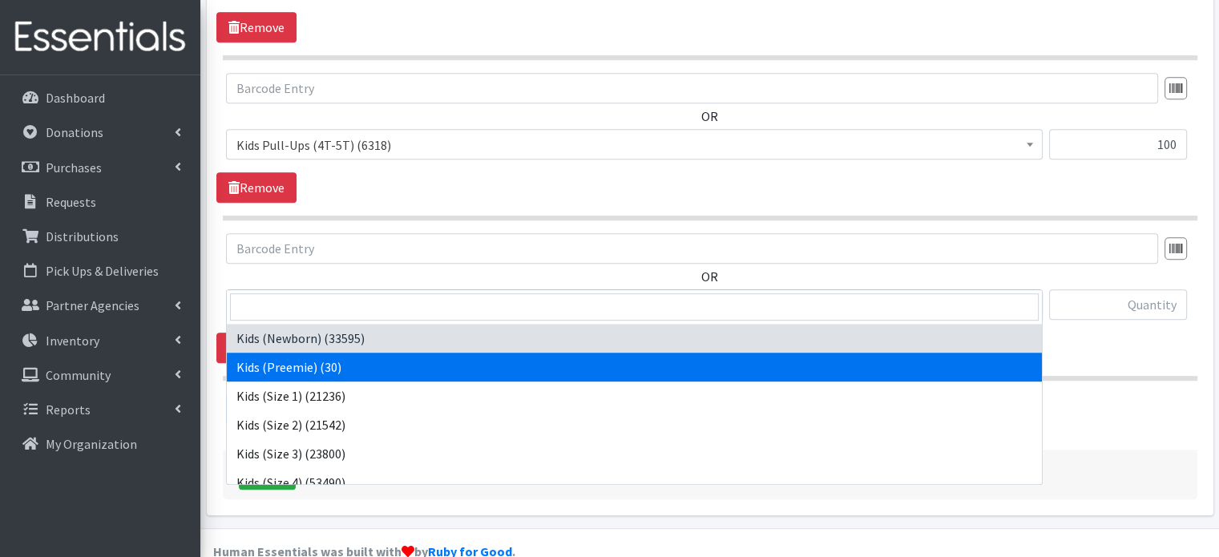
scroll to position [301, 0]
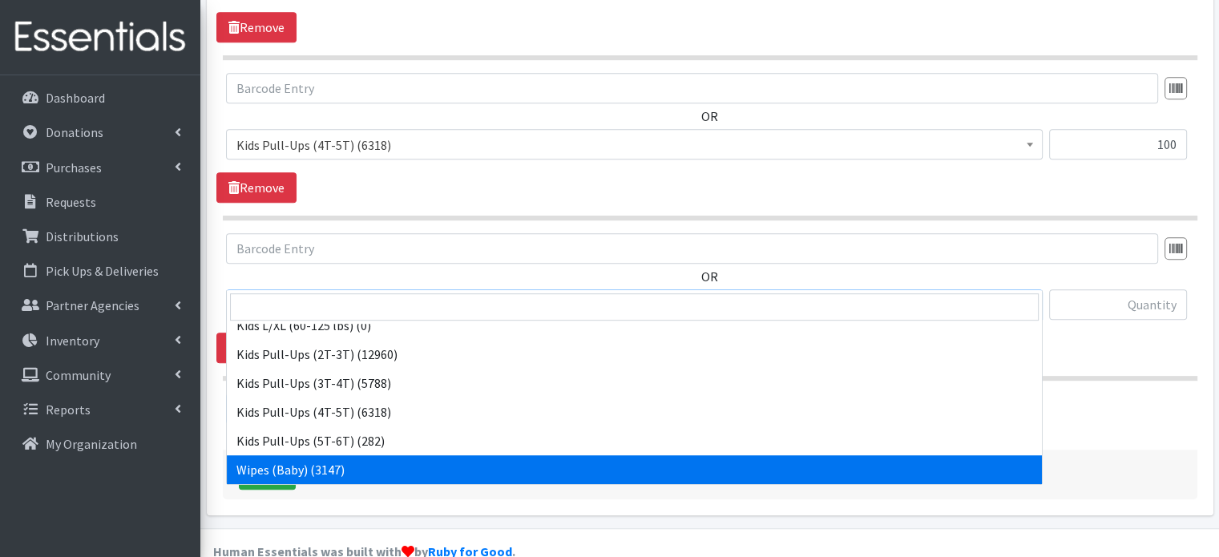
select select "4159"
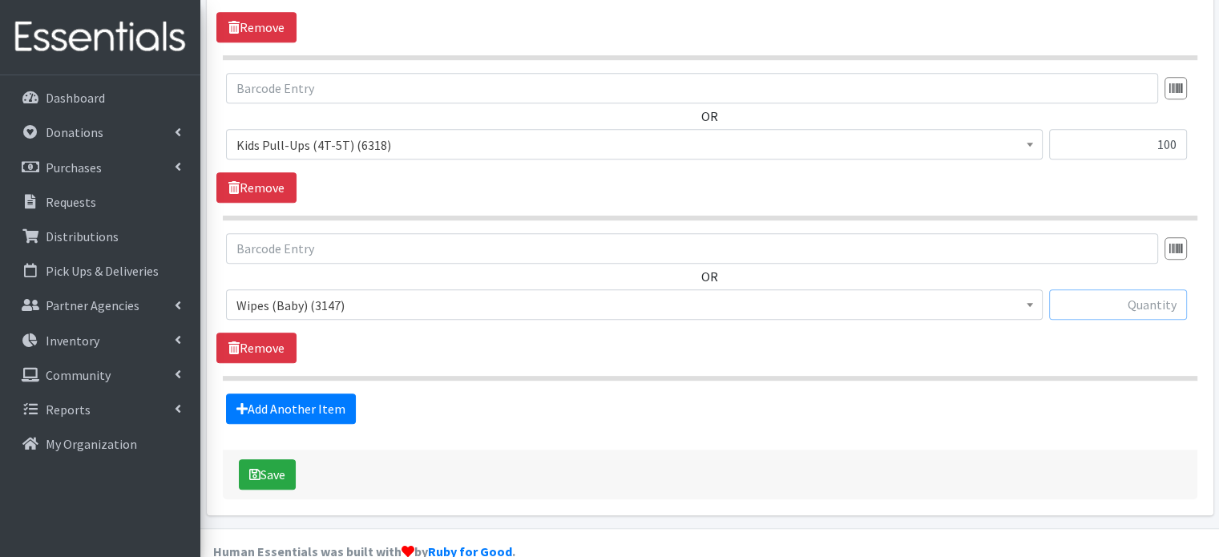
click at [1093, 289] on input "text" at bounding box center [1118, 304] width 138 height 30
type input "15"
click at [284, 459] on button "Save" at bounding box center [267, 474] width 57 height 30
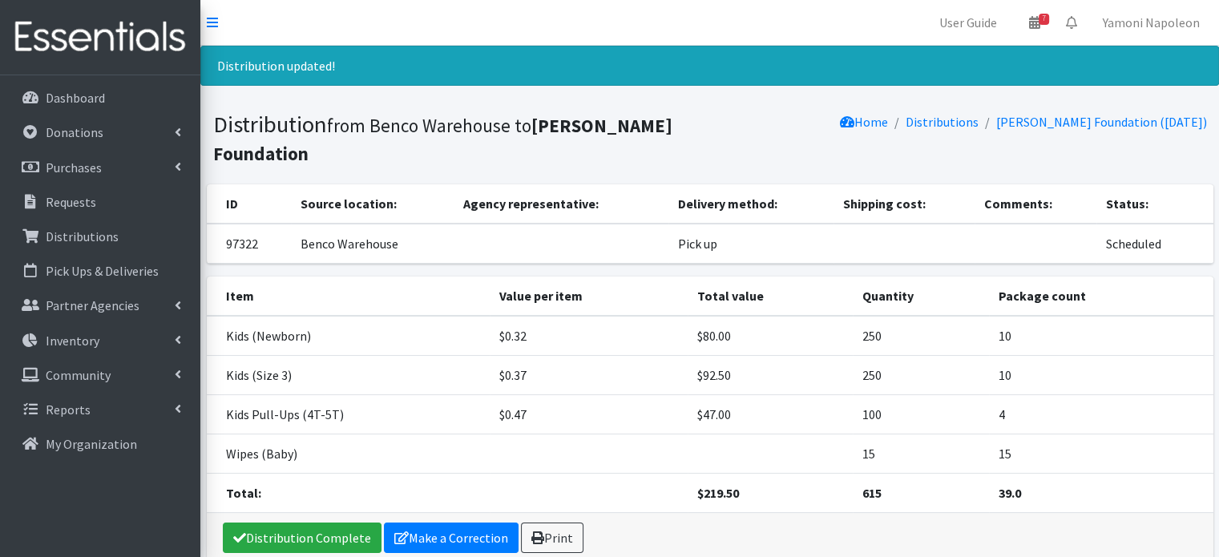
scroll to position [76, 0]
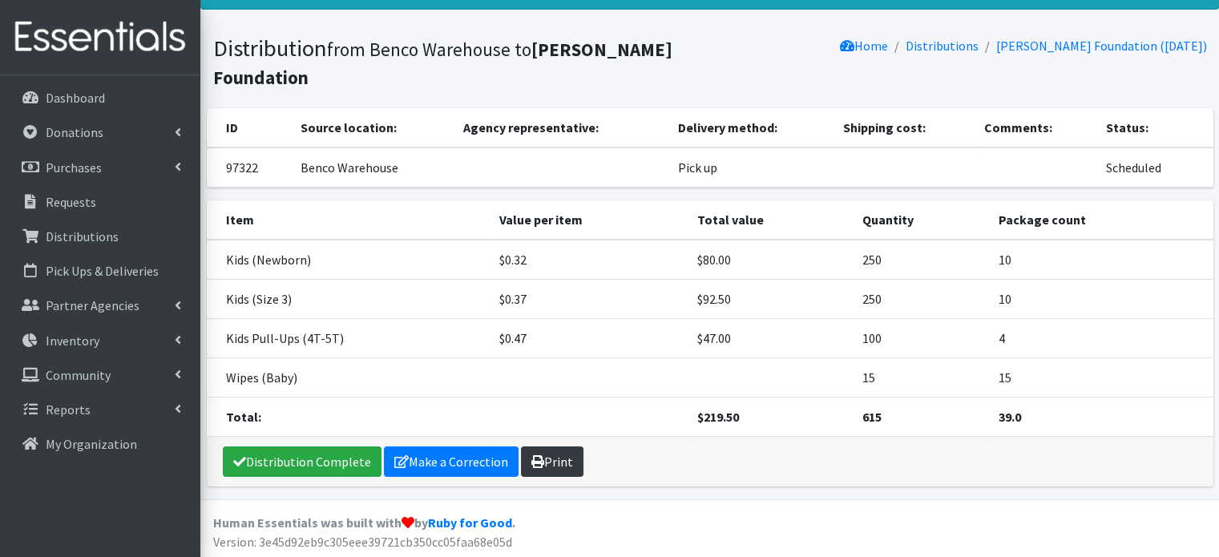
click at [548, 460] on link "Print" at bounding box center [552, 461] width 63 height 30
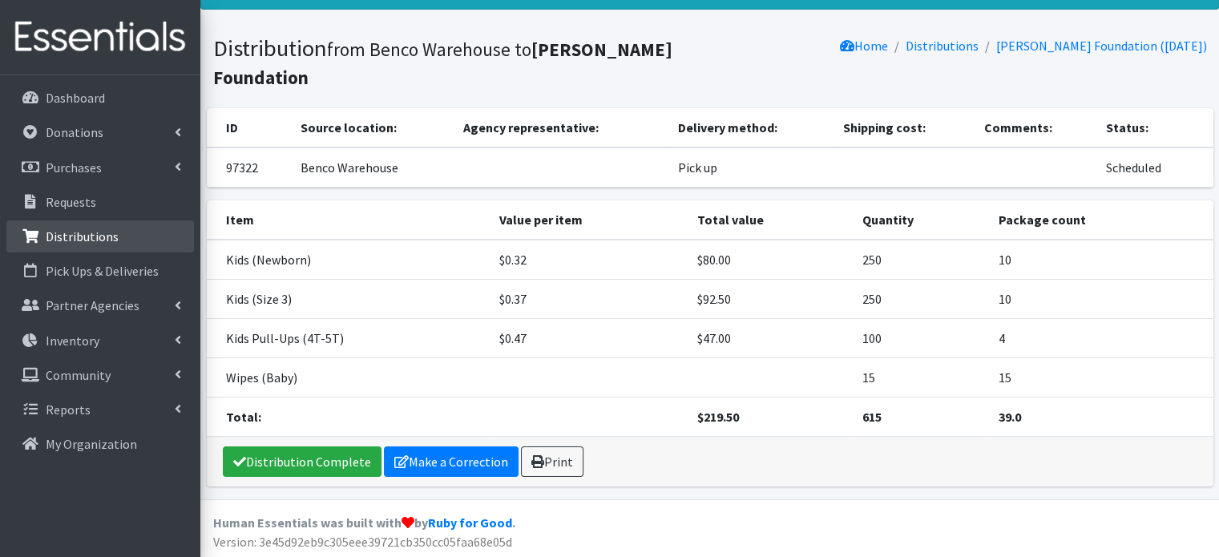
click at [83, 242] on p "Distributions" at bounding box center [82, 236] width 73 height 16
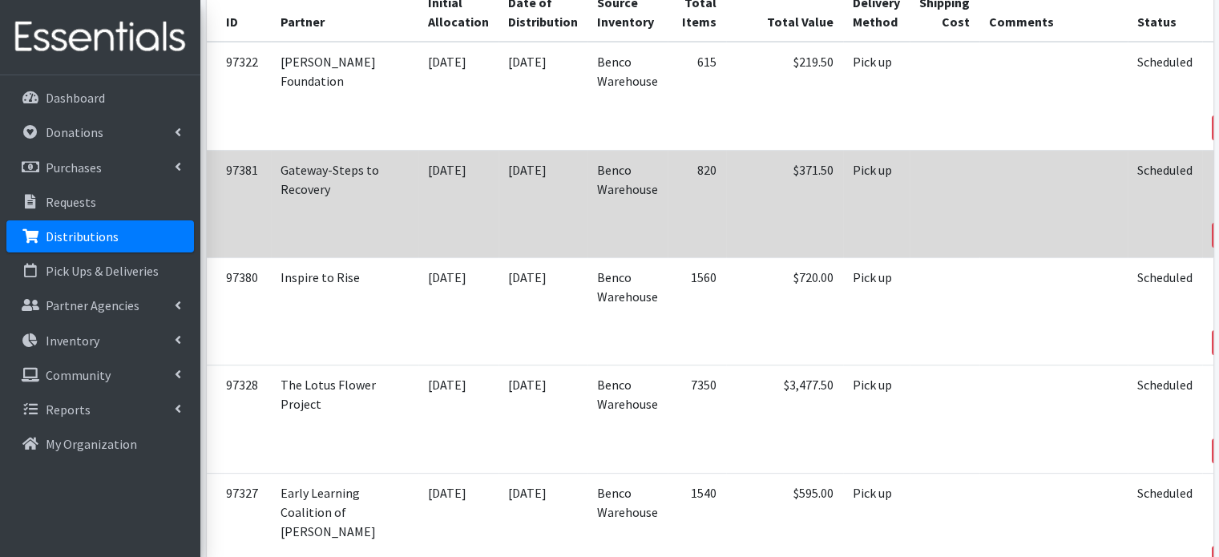
scroll to position [353, 0]
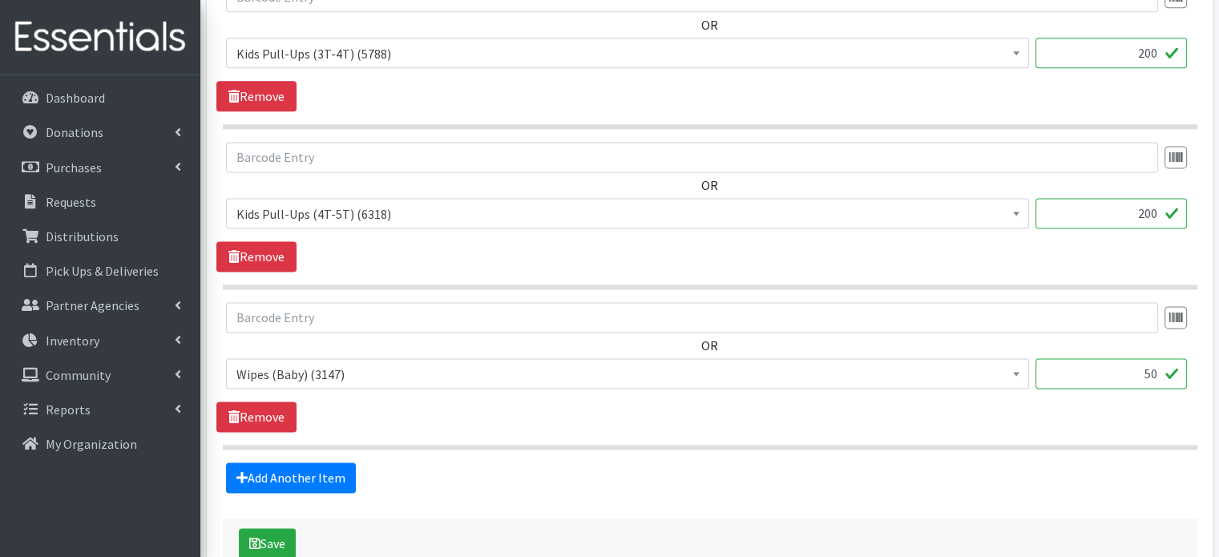
scroll to position [2213, 0]
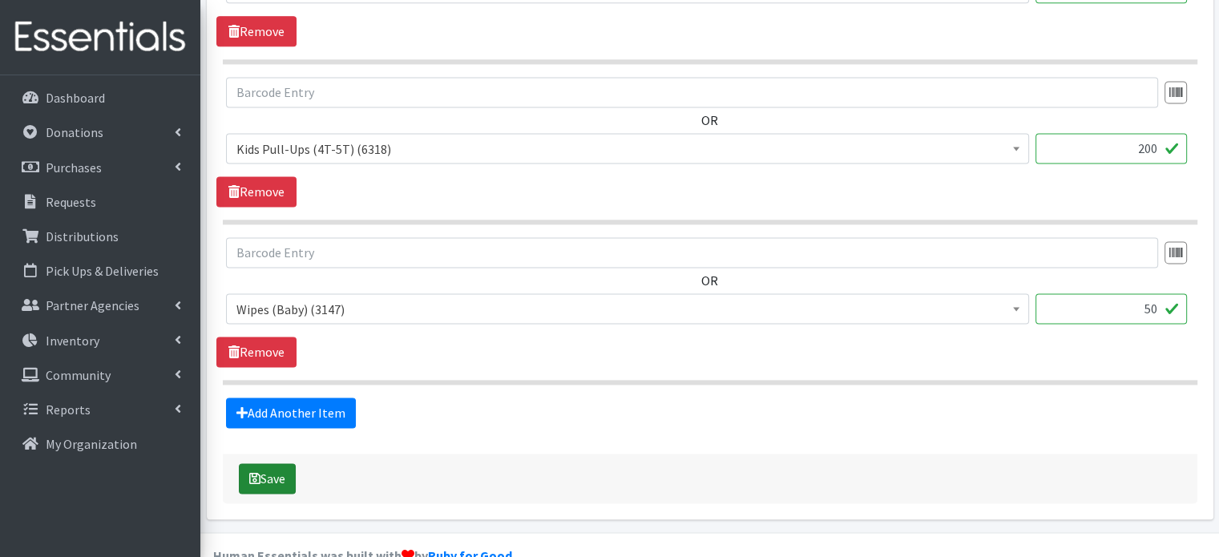
click at [273, 463] on button "Save" at bounding box center [267, 478] width 57 height 30
click at [131, 249] on link "Distributions" at bounding box center [100, 236] width 188 height 32
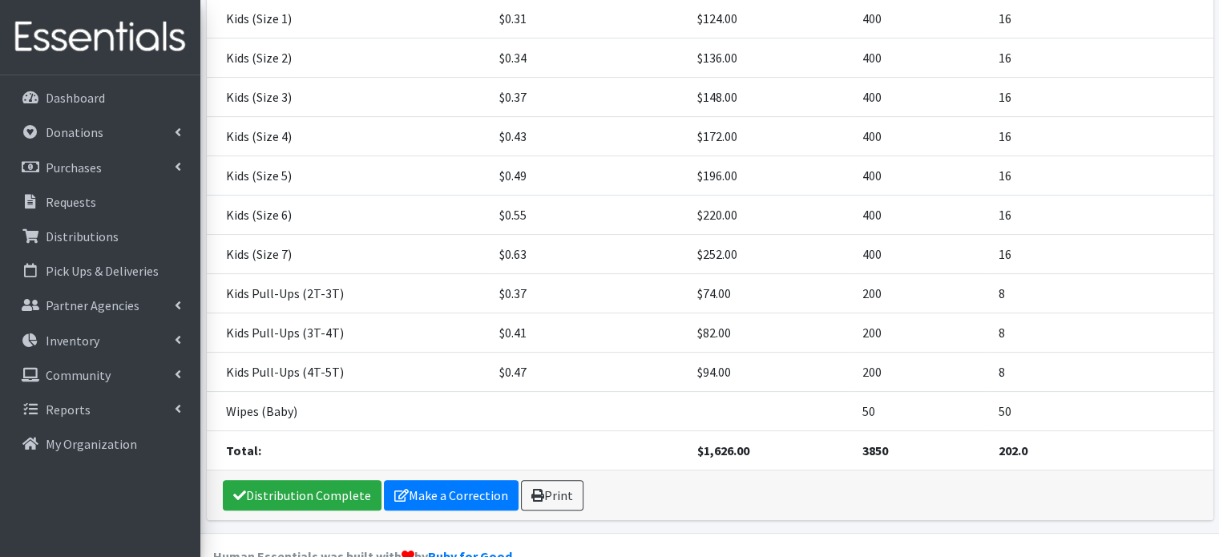
scroll to position [361, 0]
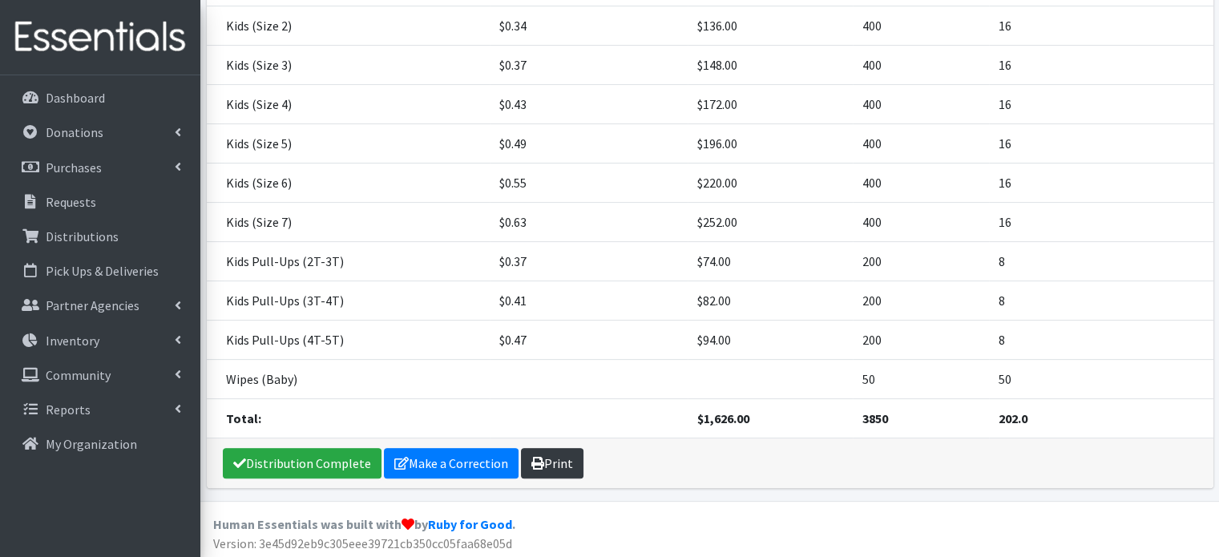
click at [545, 461] on link "Print" at bounding box center [552, 463] width 63 height 30
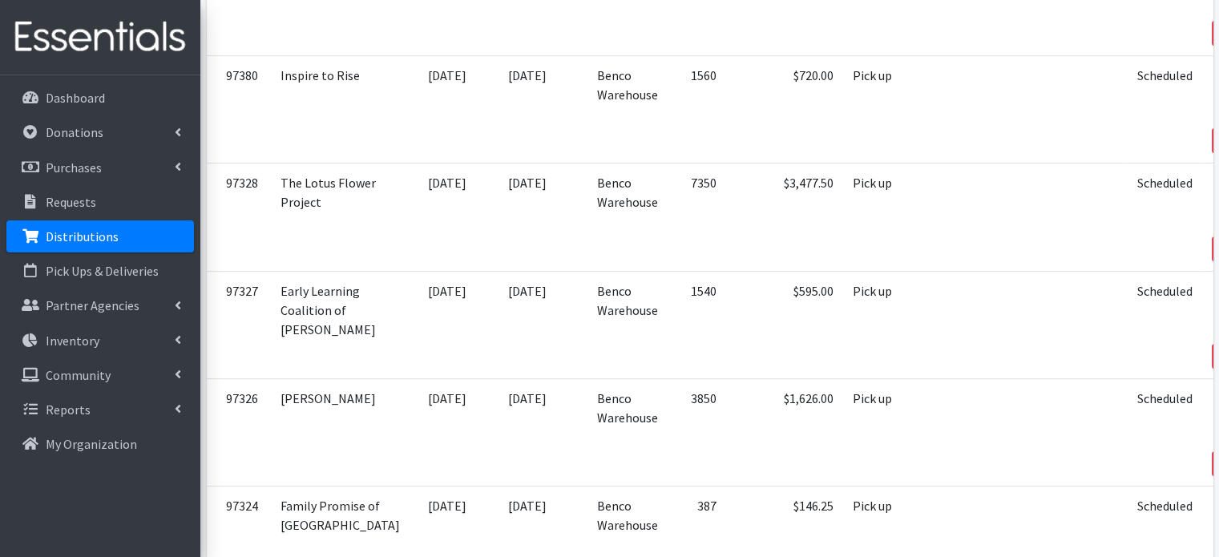
scroll to position [551, 0]
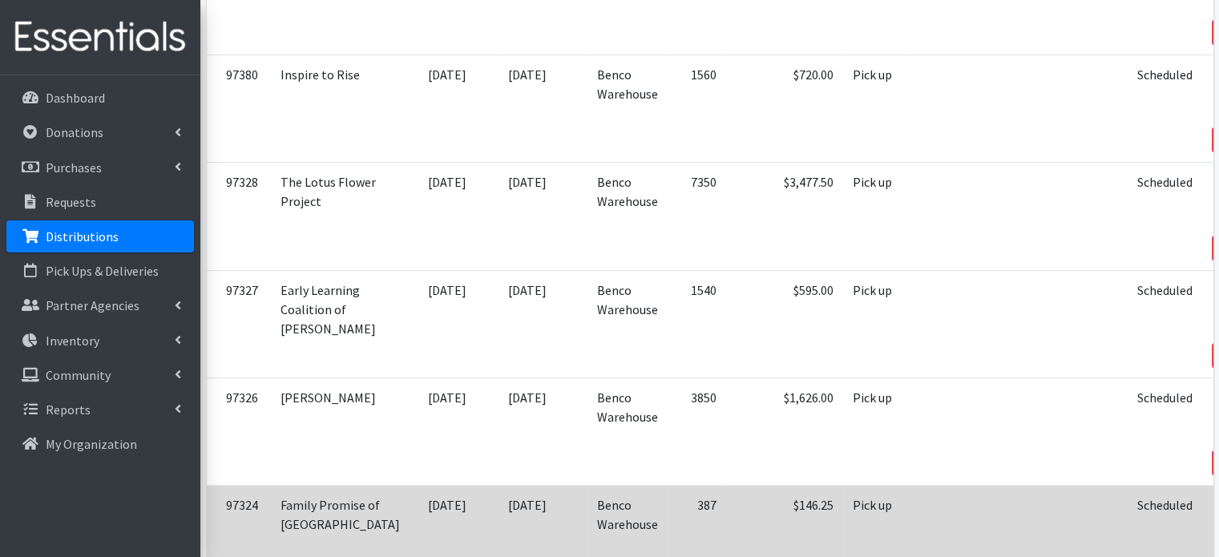
click at [1218, 522] on icon at bounding box center [1230, 527] width 13 height 11
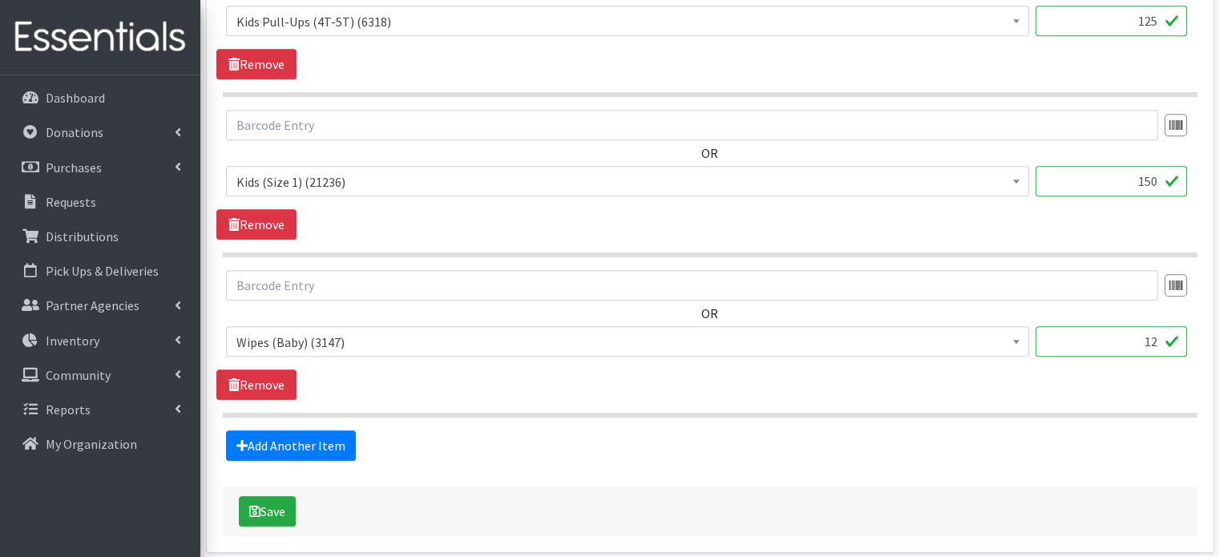
scroll to position [899, 0]
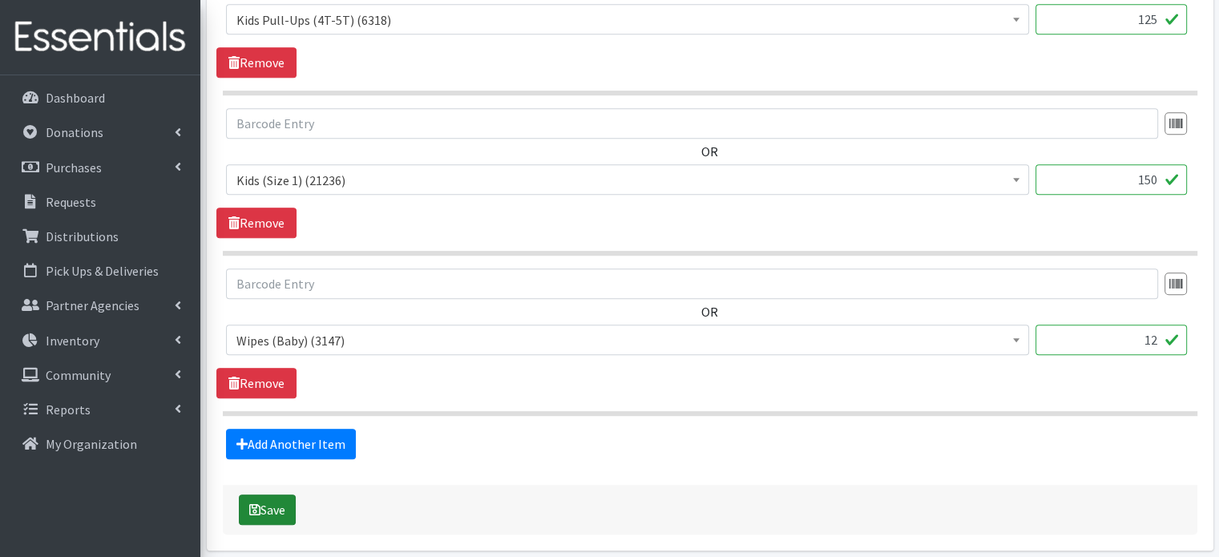
click at [263, 494] on button "Save" at bounding box center [267, 509] width 57 height 30
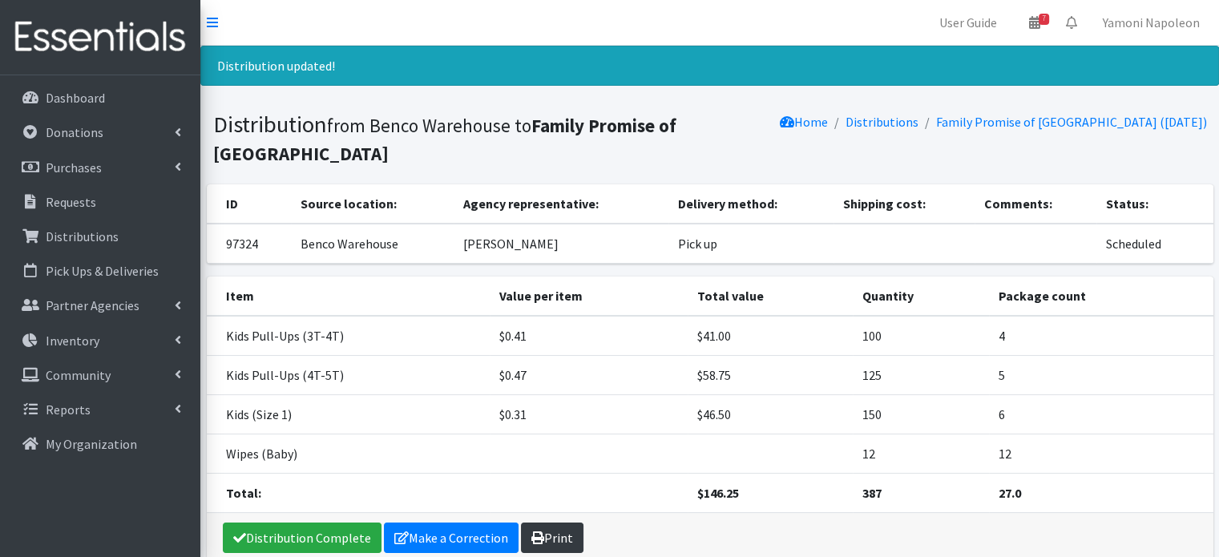
click at [536, 536] on icon at bounding box center [537, 537] width 13 height 13
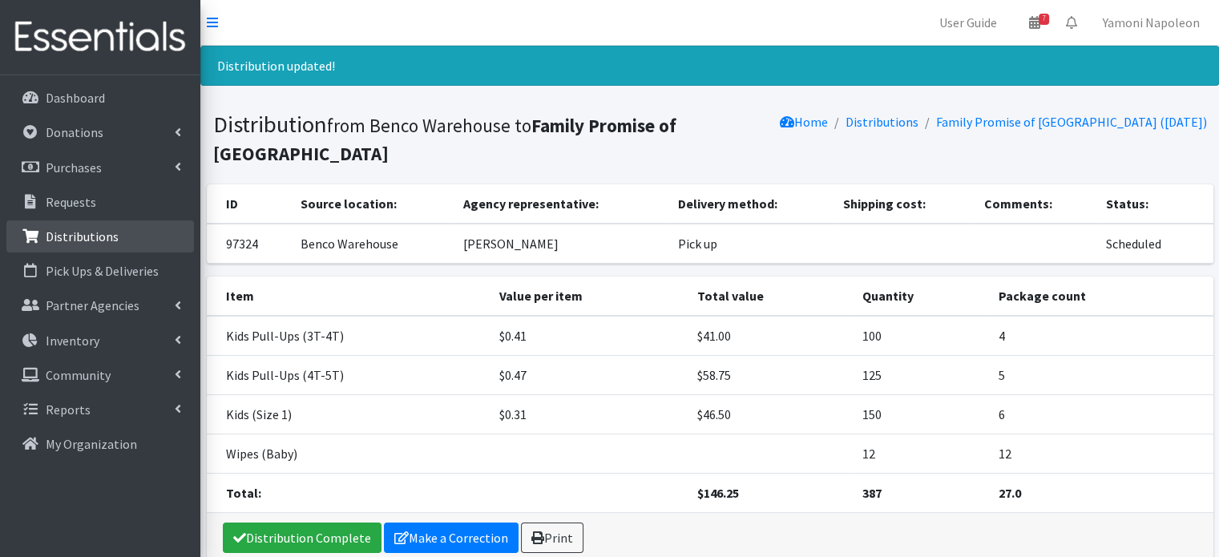
click at [106, 240] on p "Distributions" at bounding box center [82, 236] width 73 height 16
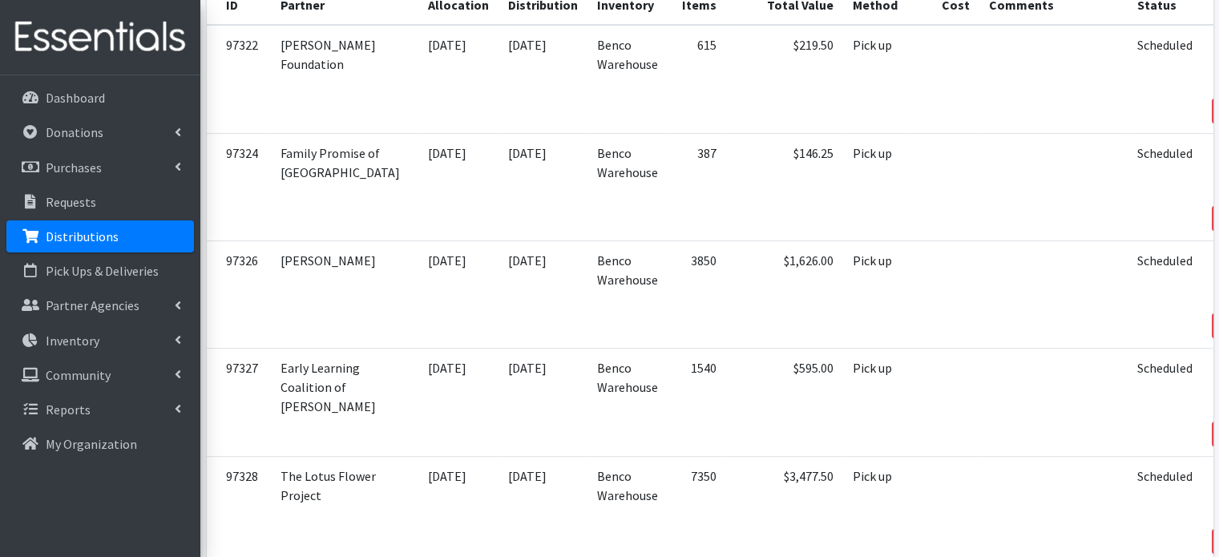
scroll to position [368, 0]
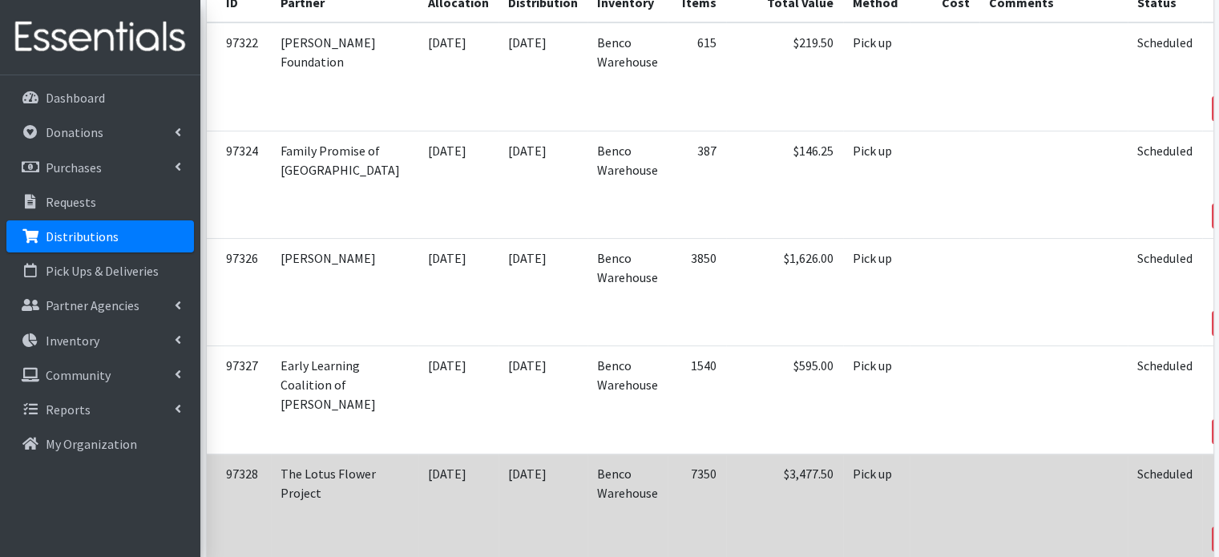
click at [1218, 486] on link "Edit" at bounding box center [1239, 495] width 43 height 19
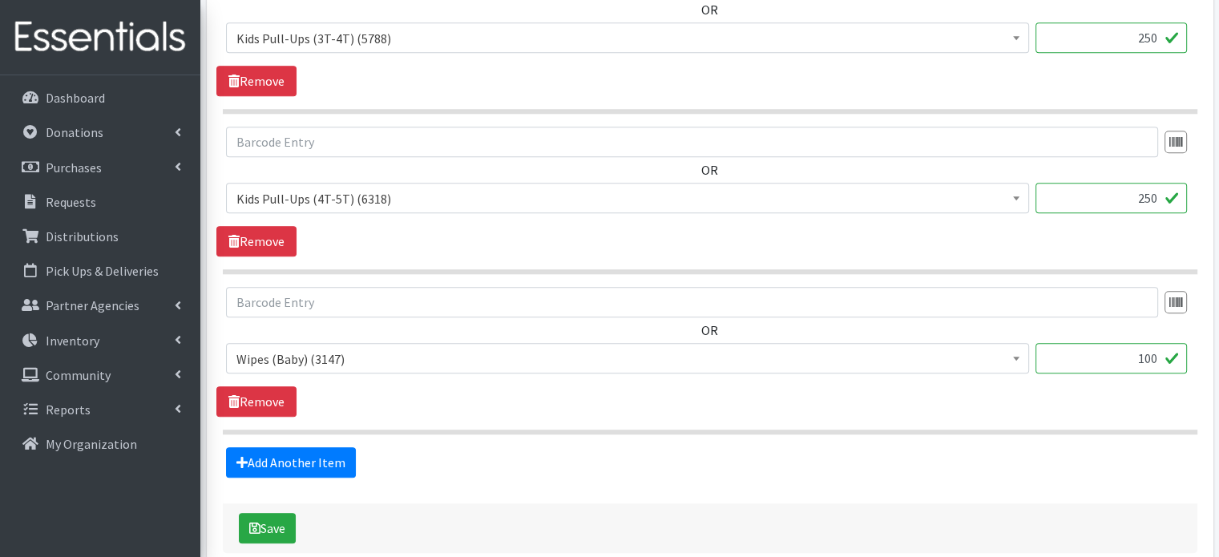
scroll to position [1696, 0]
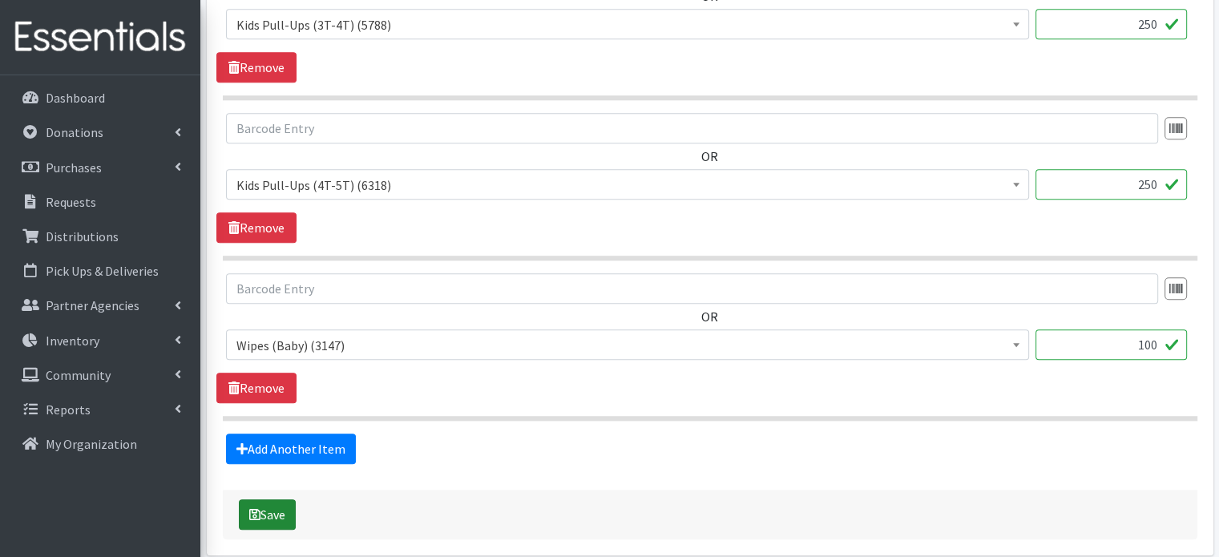
click at [282, 499] on button "Save" at bounding box center [267, 514] width 57 height 30
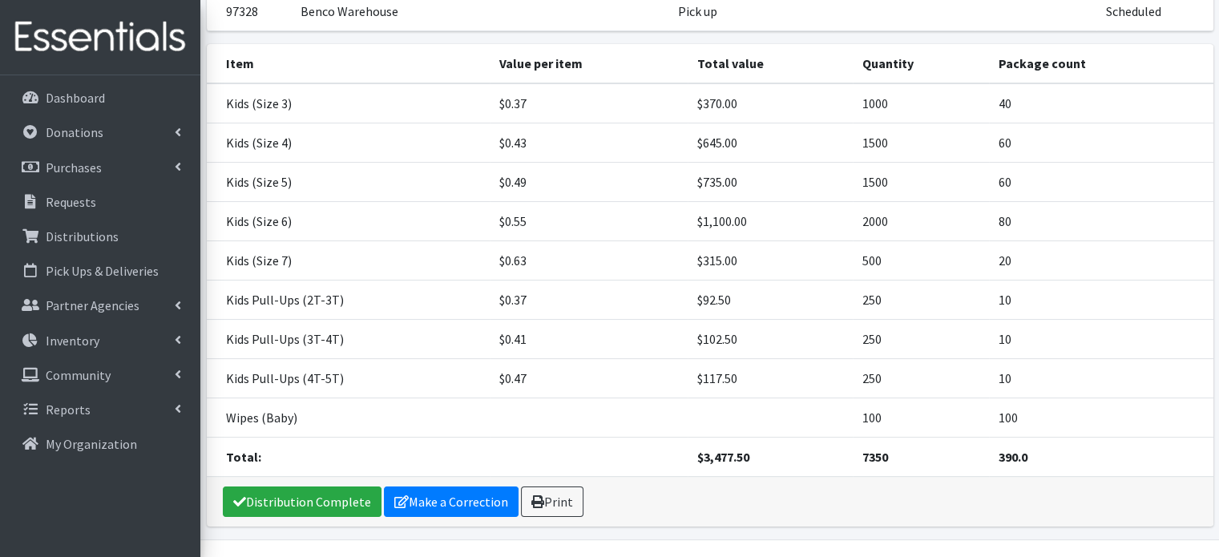
scroll to position [272, 0]
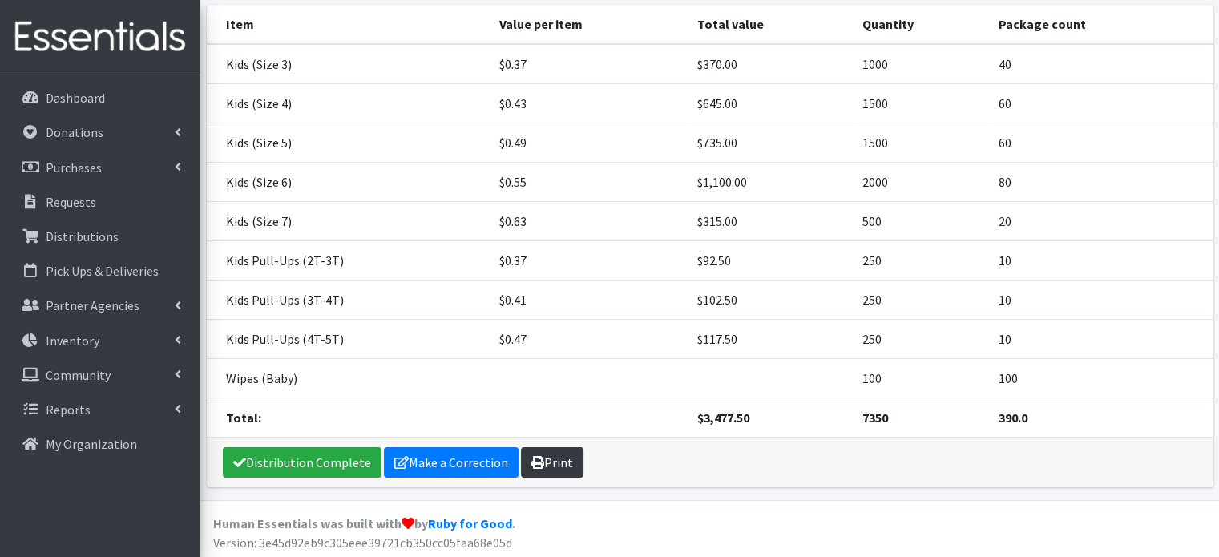
click at [539, 461] on link "Print" at bounding box center [552, 462] width 63 height 30
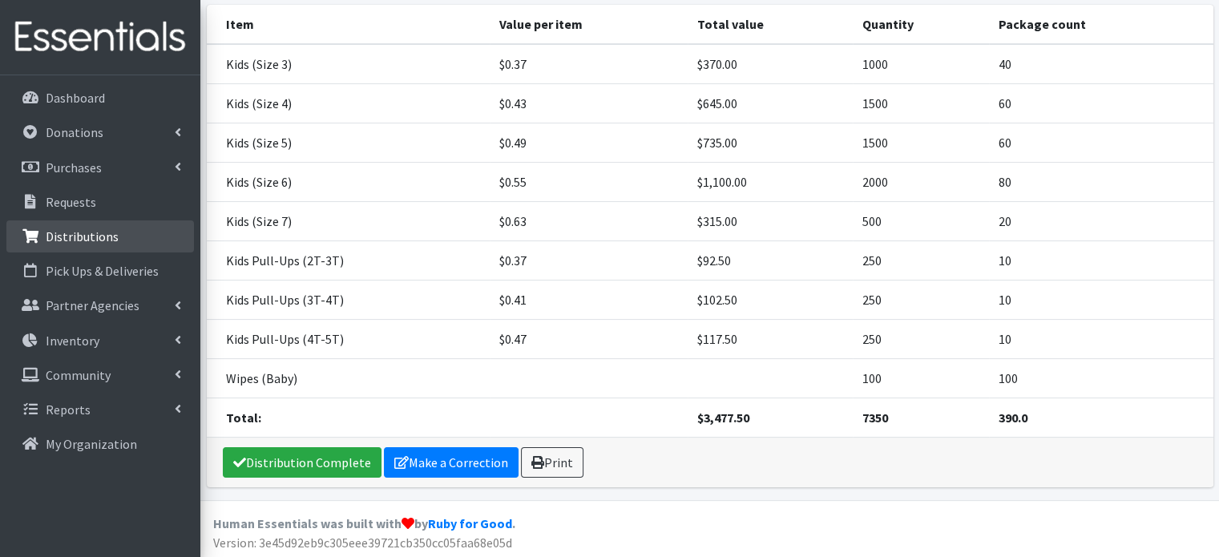
click at [107, 237] on p "Distributions" at bounding box center [82, 236] width 73 height 16
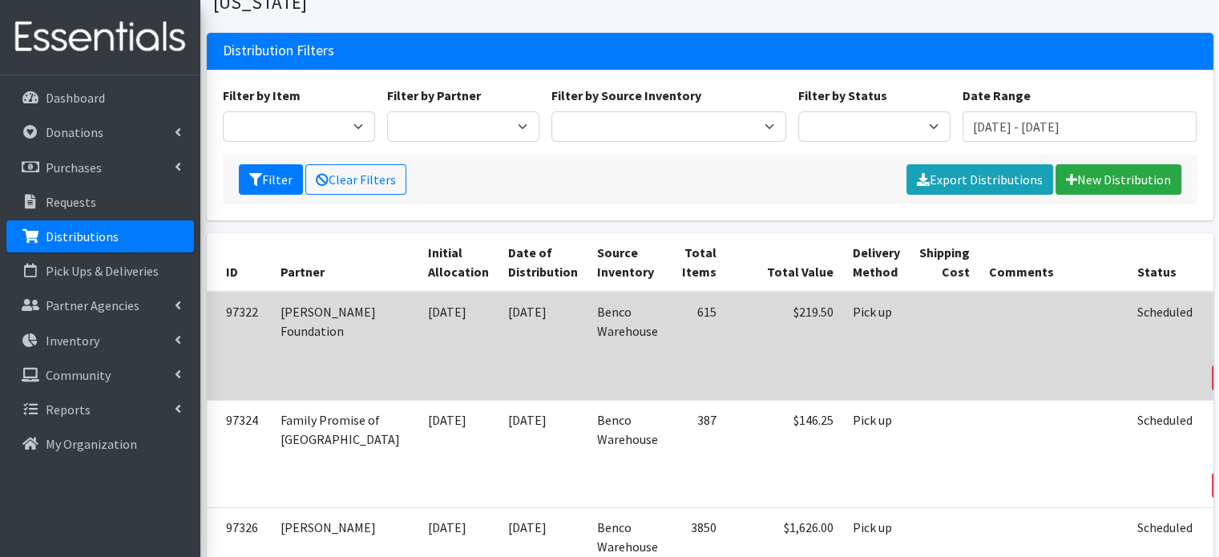
scroll to position [99, 0]
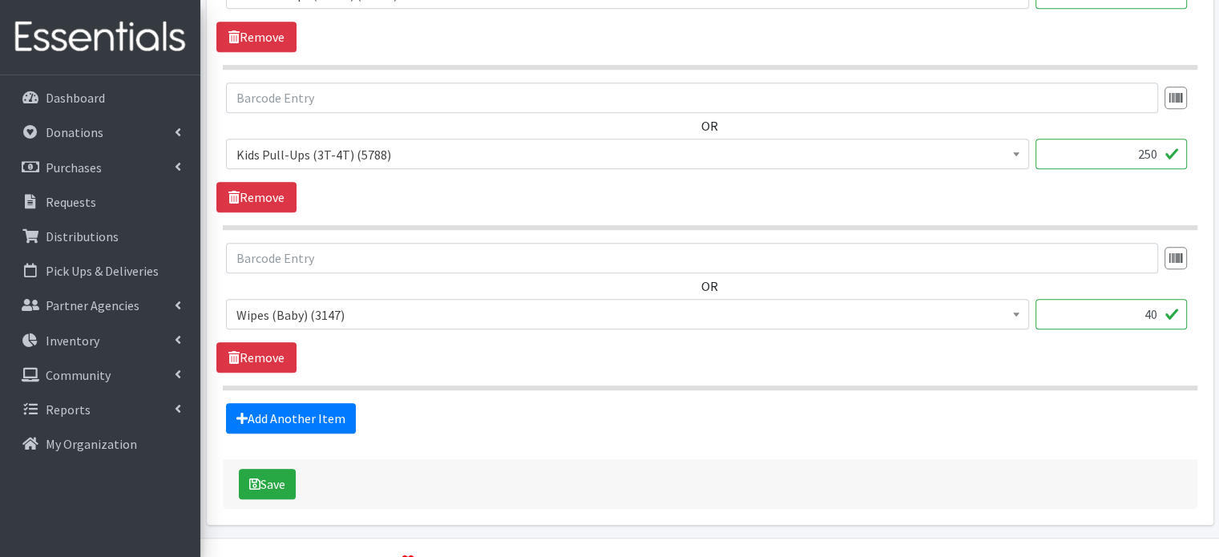
scroll to position [1087, 0]
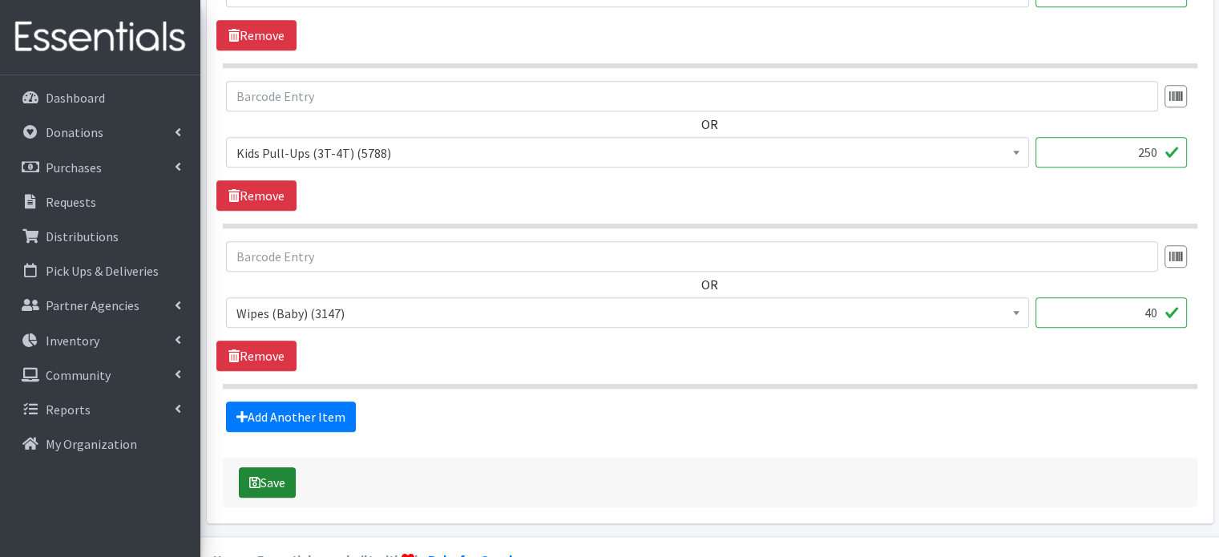
click at [290, 467] on button "Save" at bounding box center [267, 482] width 57 height 30
